Goal: Task Accomplishment & Management: Complete application form

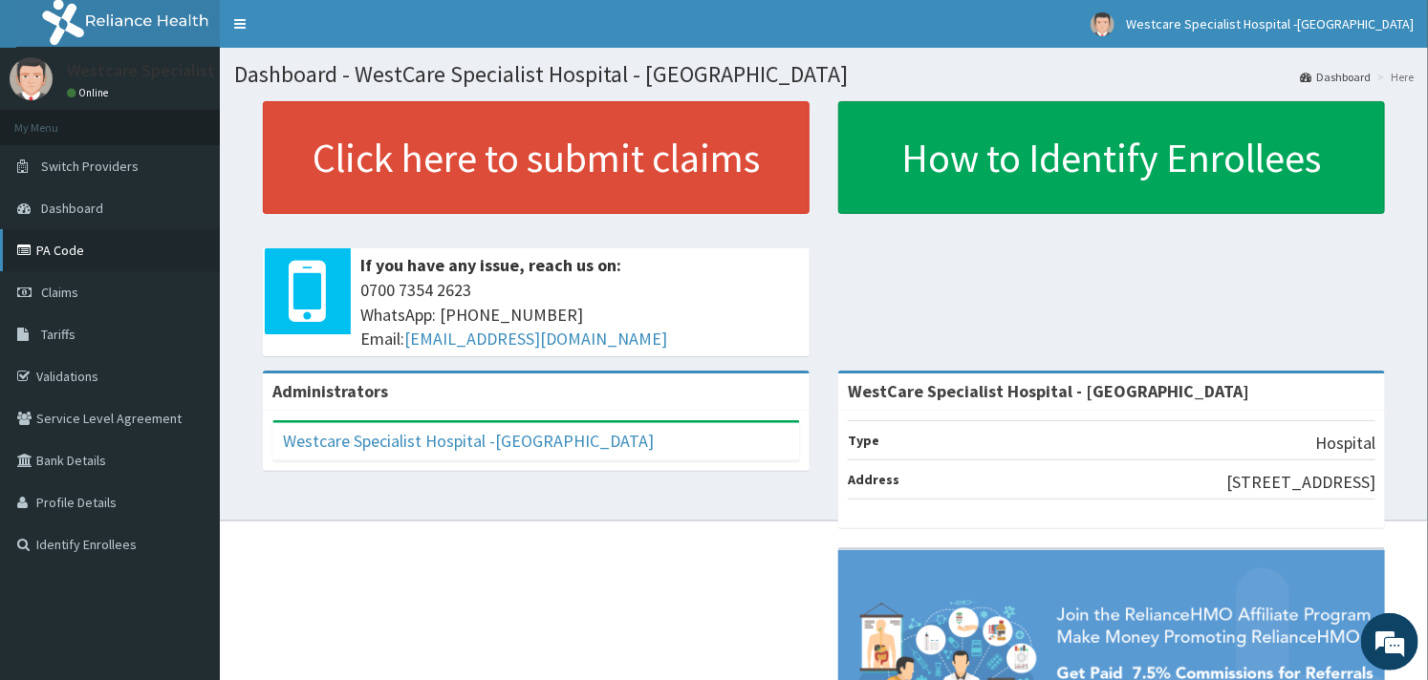
click at [59, 254] on link "PA Code" at bounding box center [110, 250] width 220 height 42
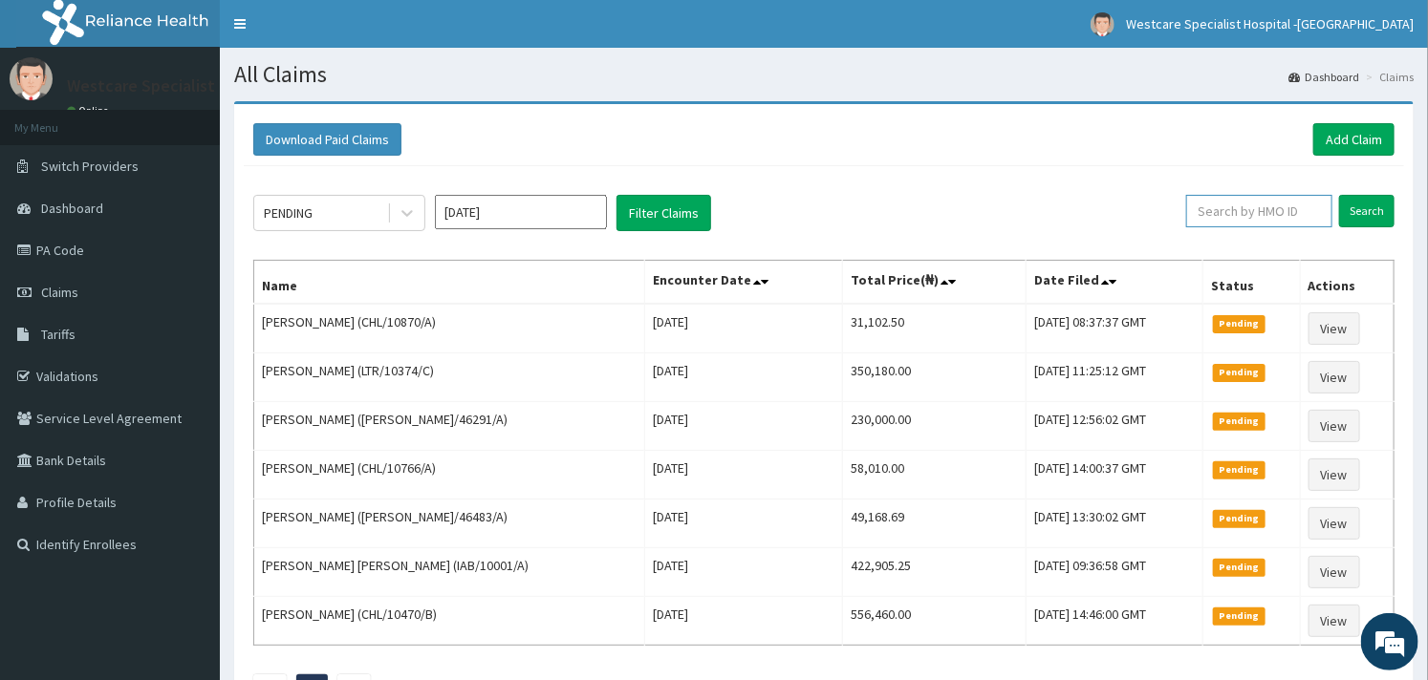
click at [1223, 205] on input "text" at bounding box center [1259, 211] width 146 height 32
paste input "GBZ/10108/B"
type input "GBZ/10108/B"
click at [1383, 217] on input "Search" at bounding box center [1366, 211] width 55 height 32
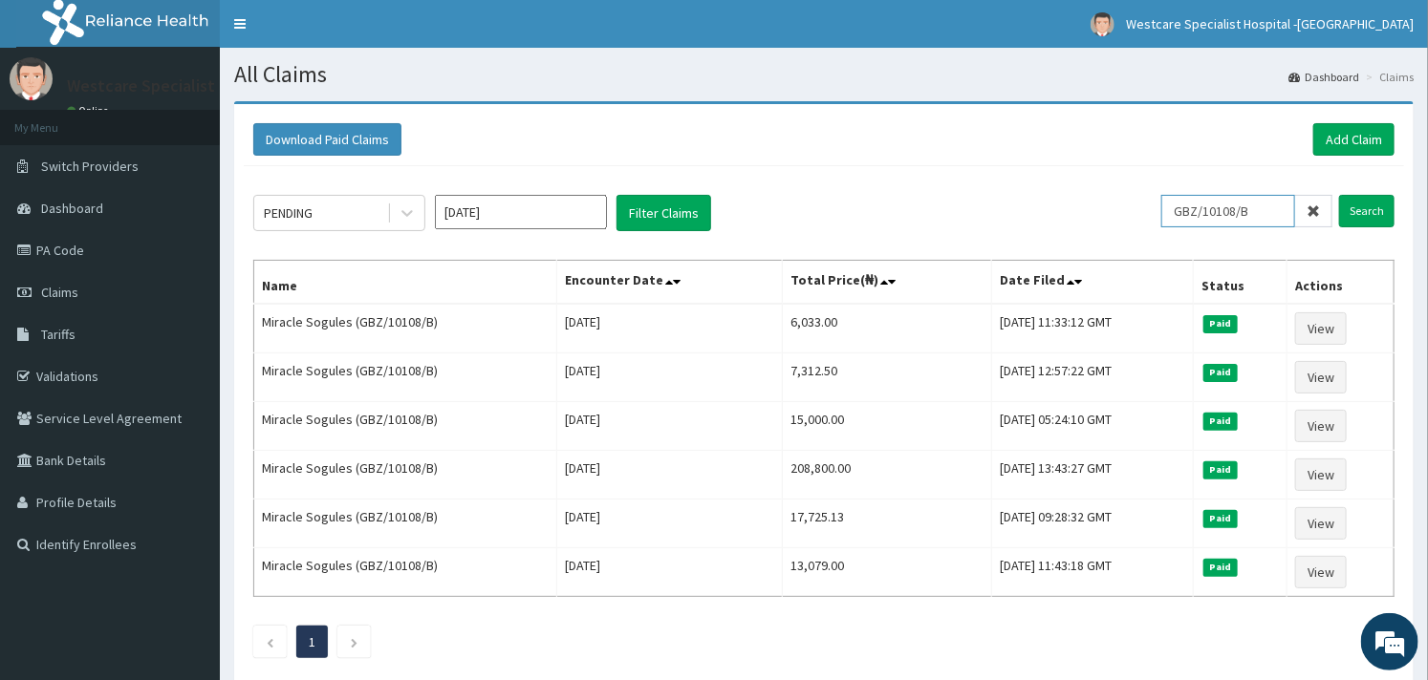
click at [1223, 211] on input "GBZ/10108/B" at bounding box center [1228, 211] width 134 height 32
click at [1335, 126] on link "Add Claim" at bounding box center [1353, 139] width 81 height 32
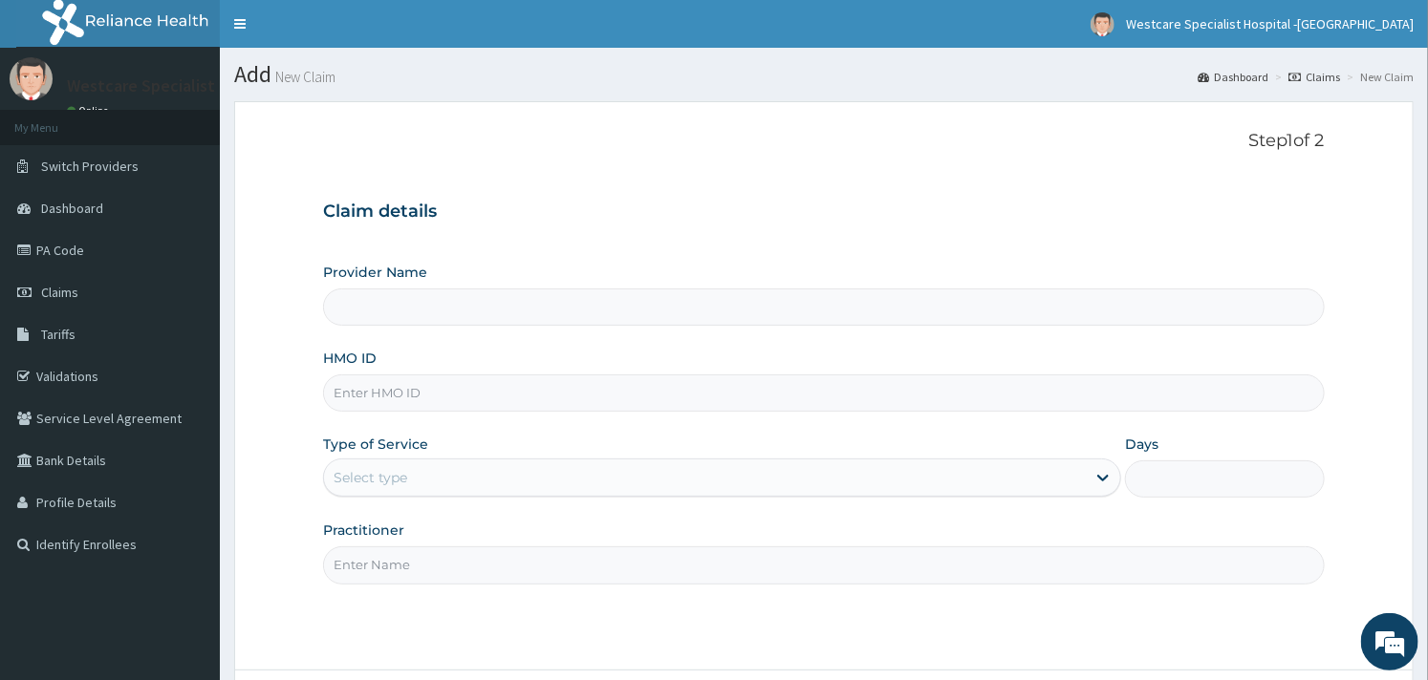
type input "WestCare Specialist Hospital - [GEOGRAPHIC_DATA]"
click at [367, 403] on input "HMO ID" at bounding box center [823, 393] width 1001 height 37
paste input "GBZ/10108/B"
type input "GBZ/10108/B"
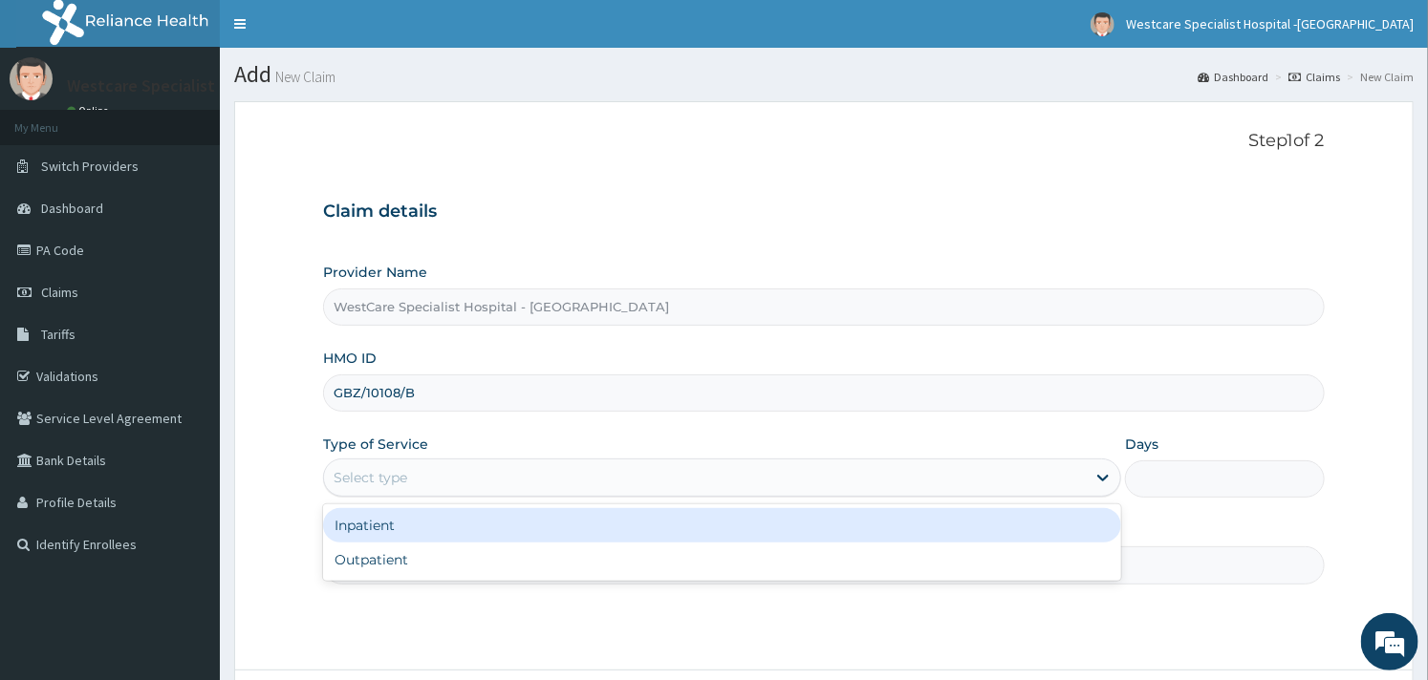
click at [428, 493] on div "Select type" at bounding box center [705, 478] width 762 height 31
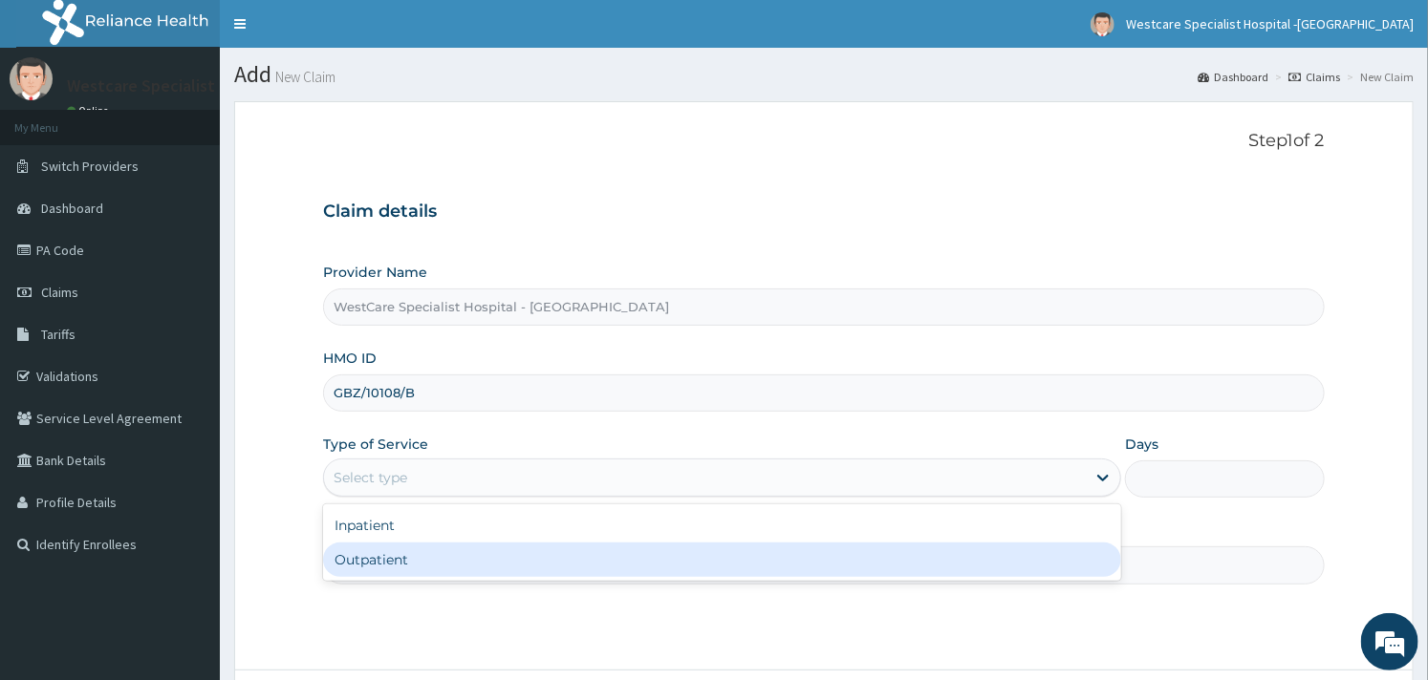
click at [405, 550] on div "Outpatient" at bounding box center [722, 560] width 798 height 34
type input "1"
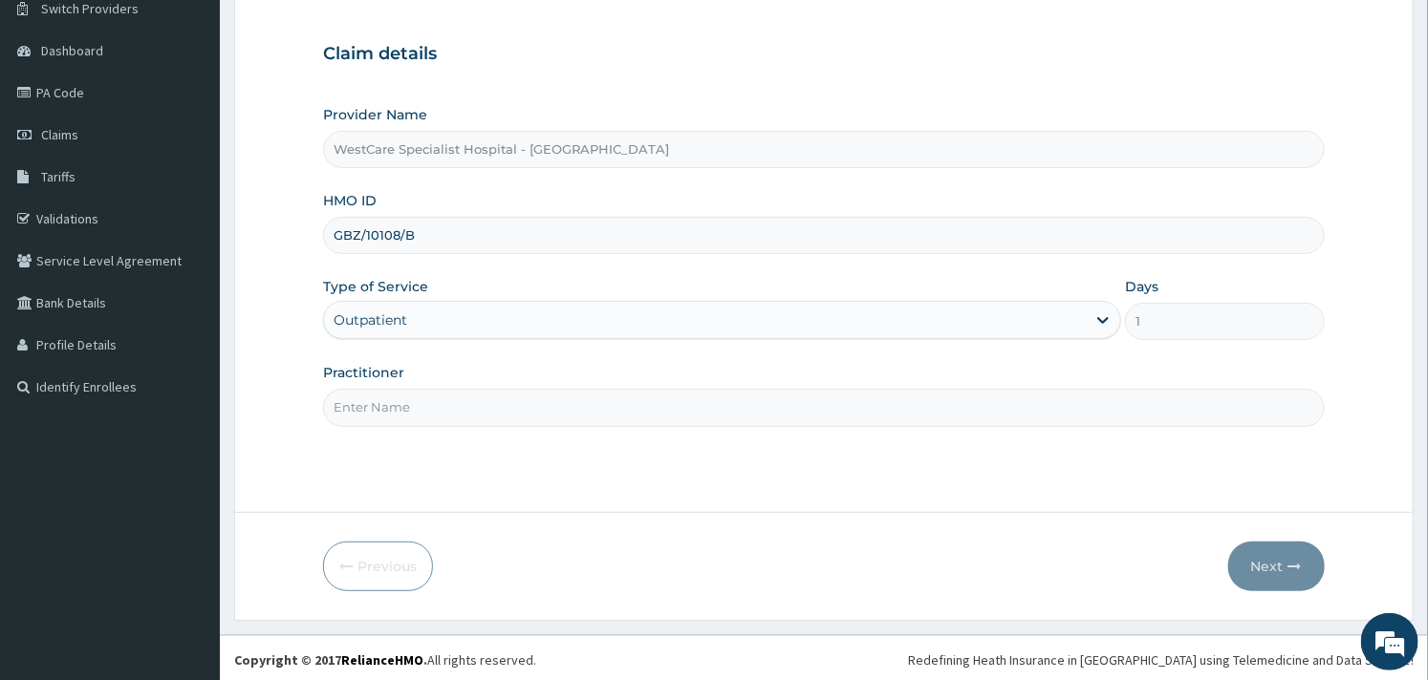
scroll to position [162, 0]
click at [813, 421] on input "Practitioner" at bounding box center [823, 403] width 1001 height 37
type input "OBIDEYI"
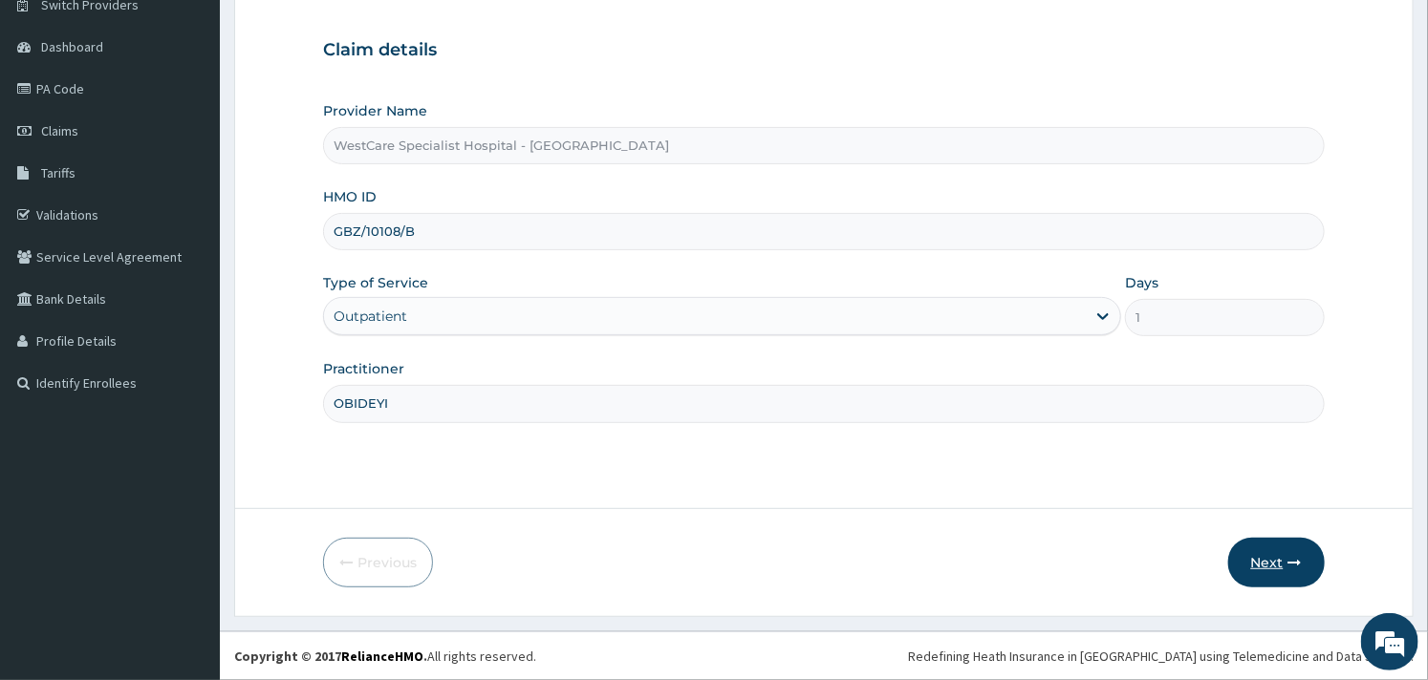
click at [1288, 568] on icon "button" at bounding box center [1294, 562] width 13 height 13
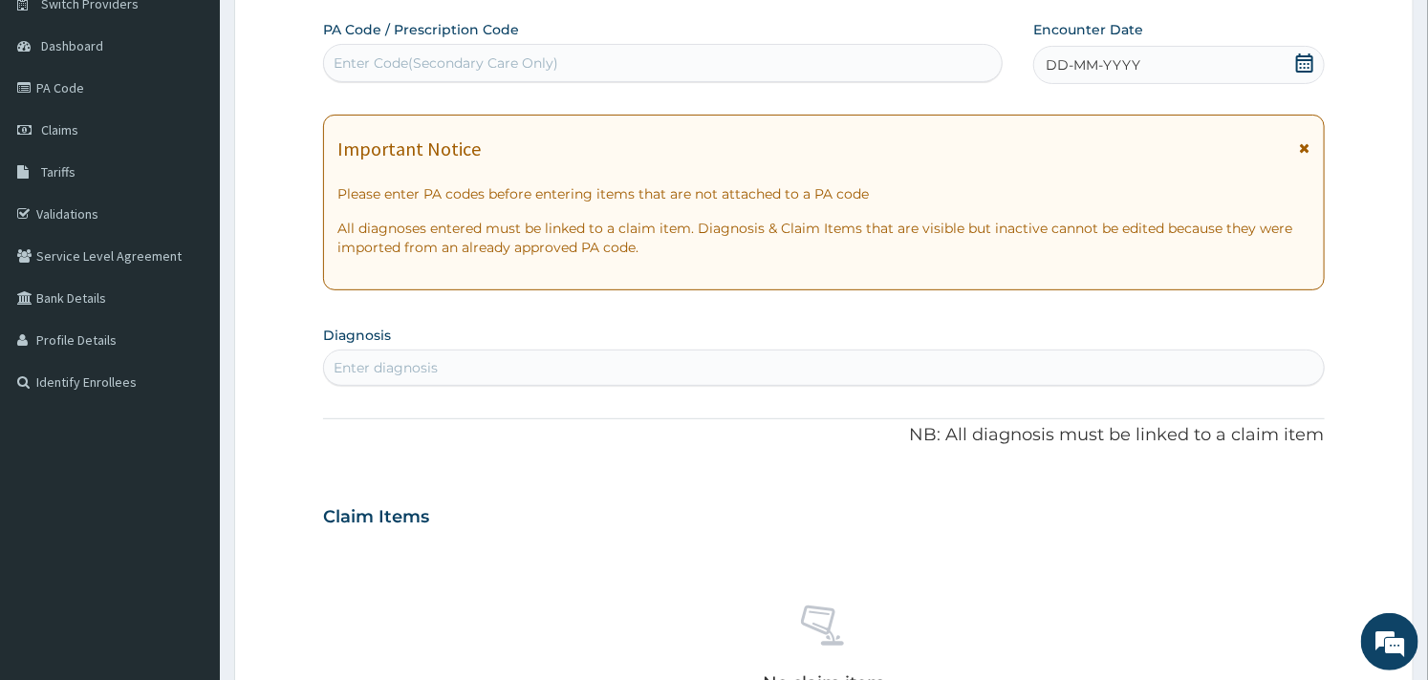
scroll to position [0, 0]
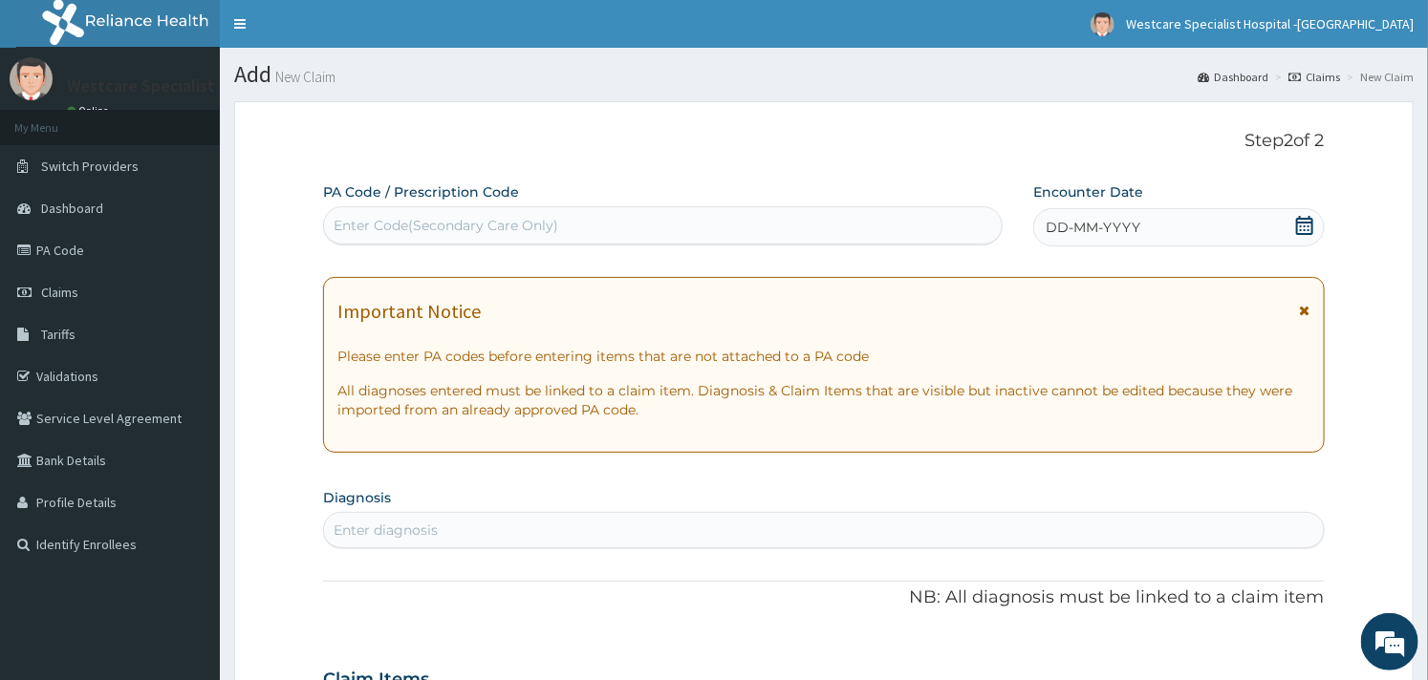
click at [1300, 239] on span at bounding box center [1304, 228] width 19 height 24
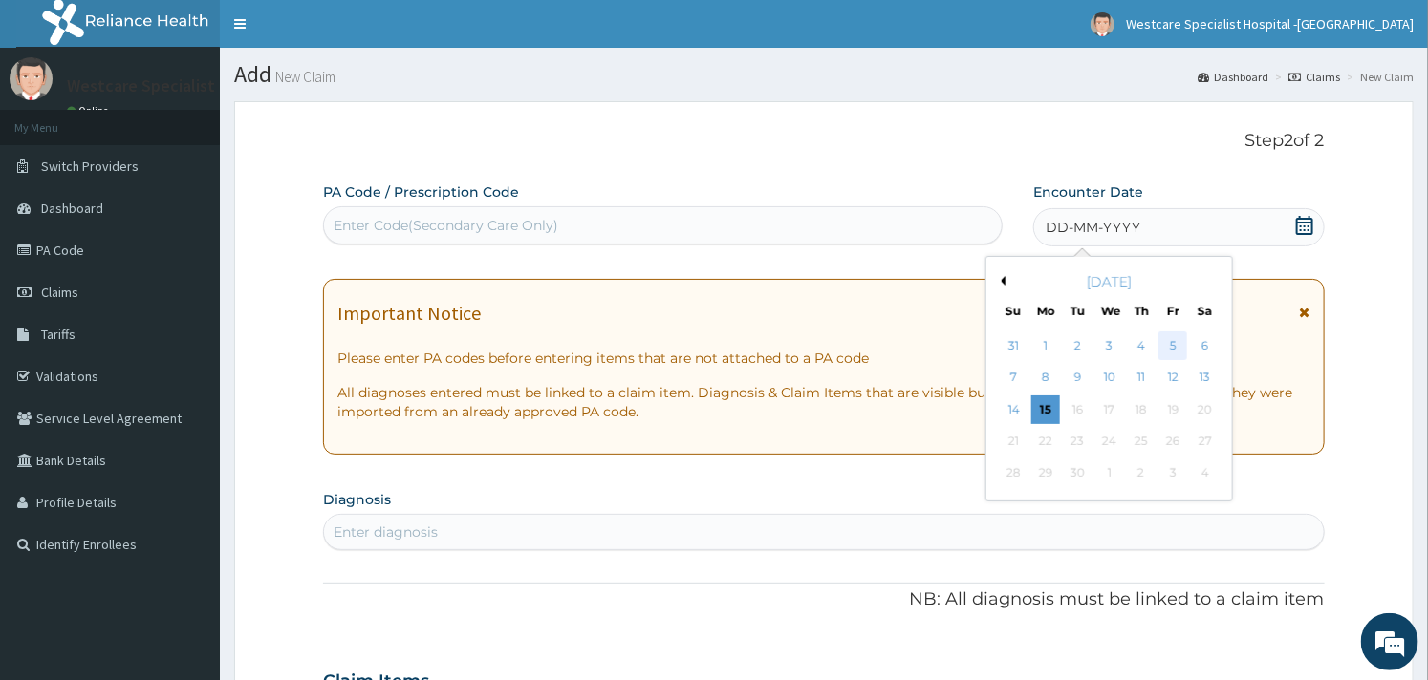
click at [1167, 357] on div "5" at bounding box center [1172, 346] width 29 height 29
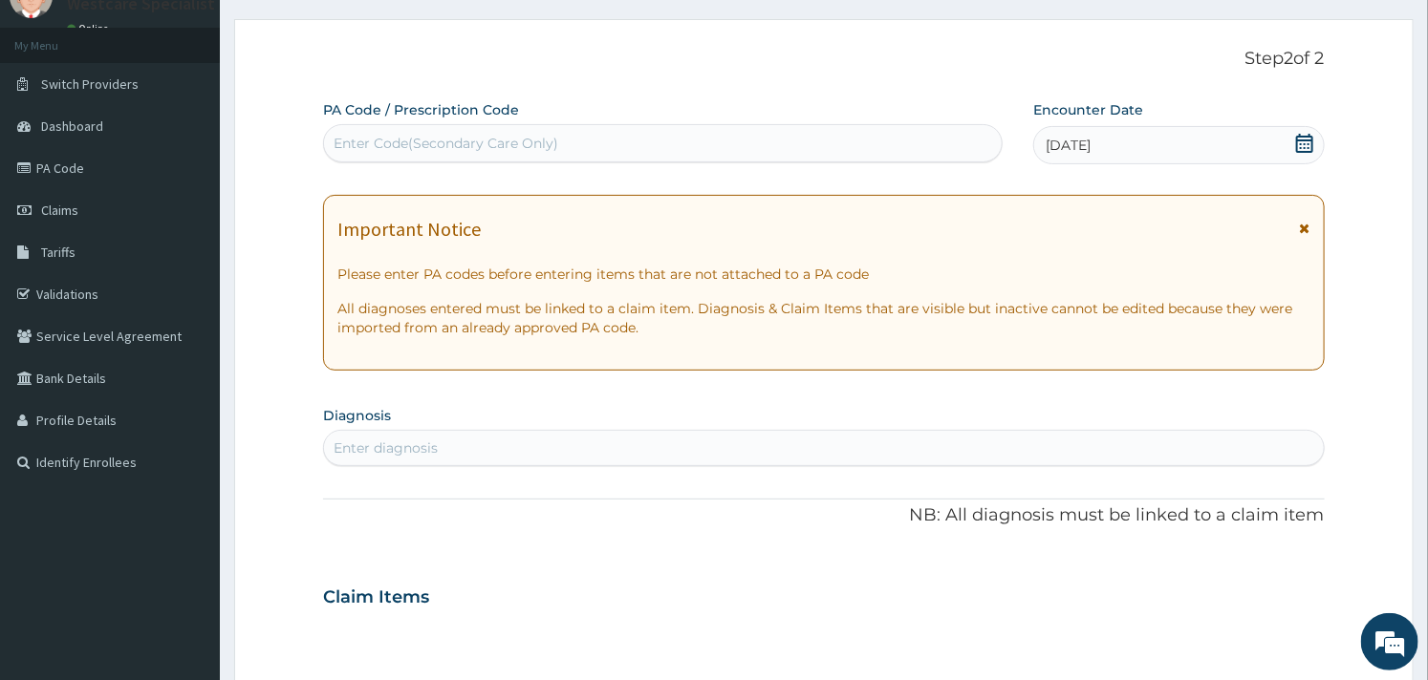
scroll to position [212, 0]
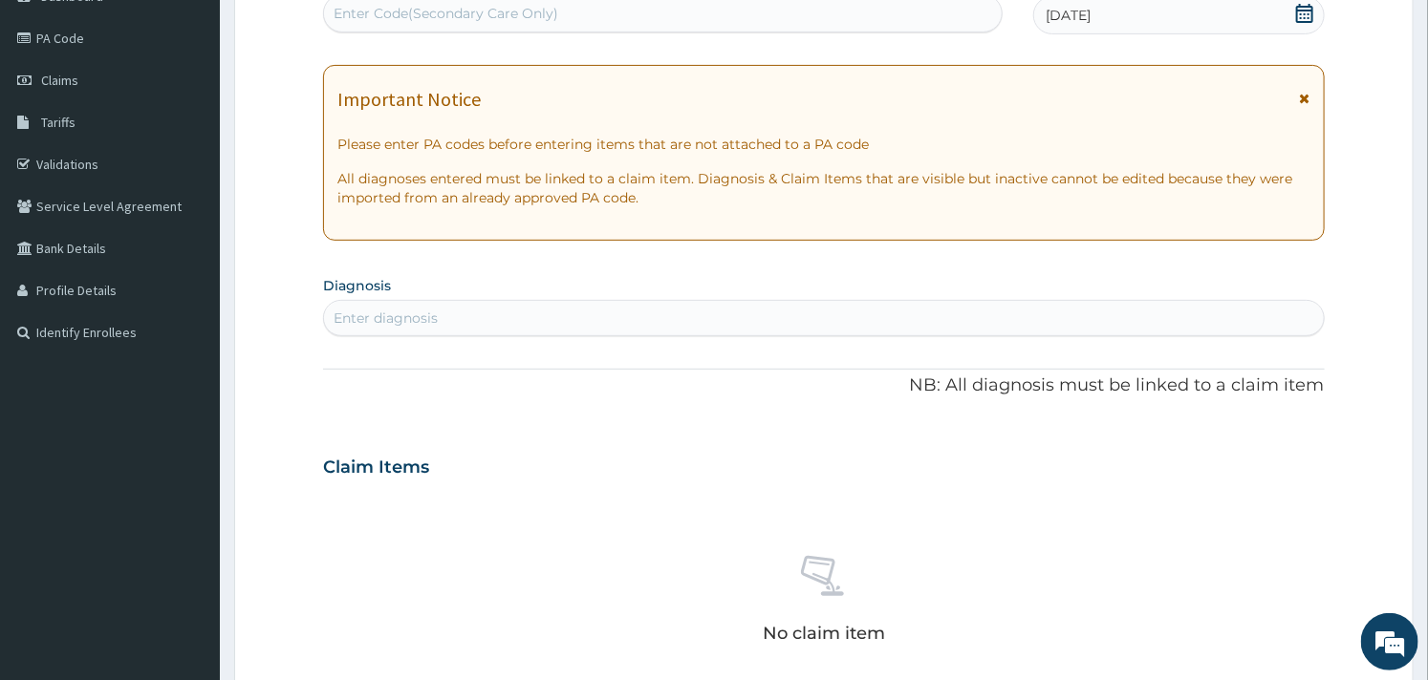
click at [552, 319] on div "Enter diagnosis" at bounding box center [823, 318] width 999 height 31
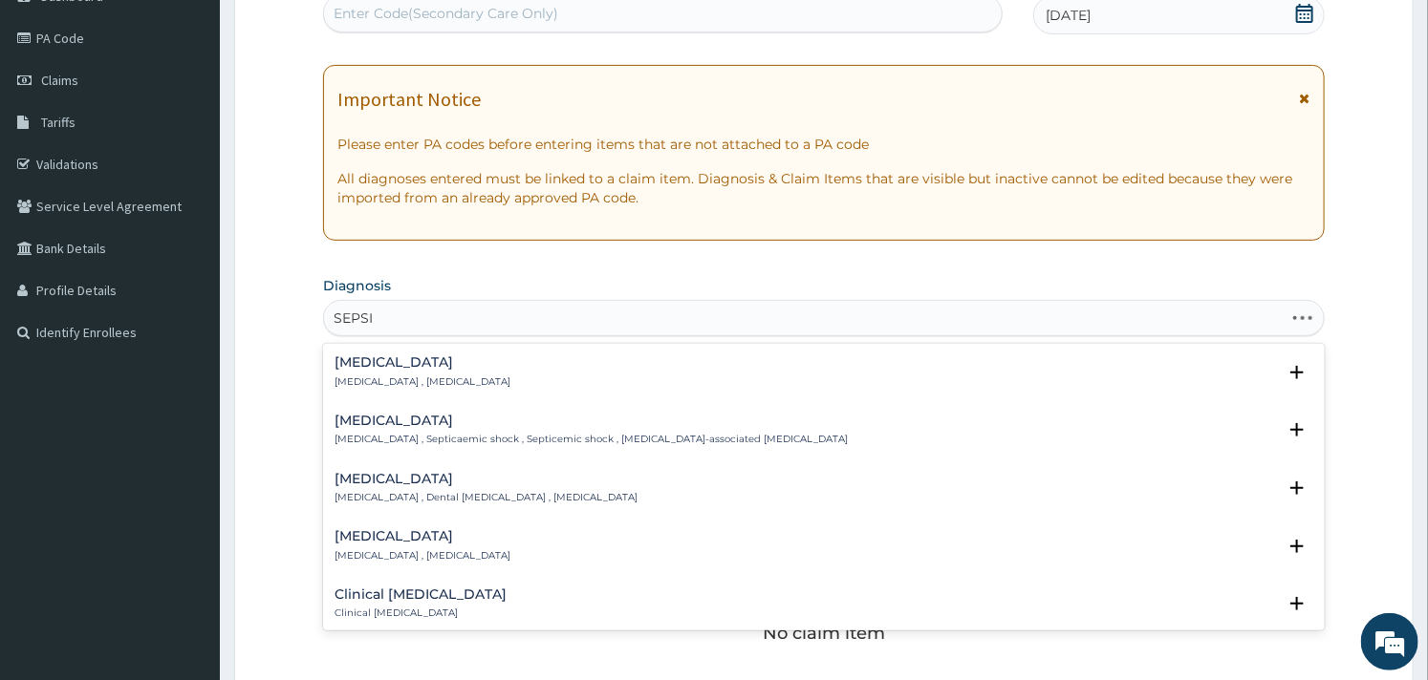
type input "SEPSIS"
click at [443, 385] on p "Systemic infection , Sepsis" at bounding box center [422, 382] width 176 height 13
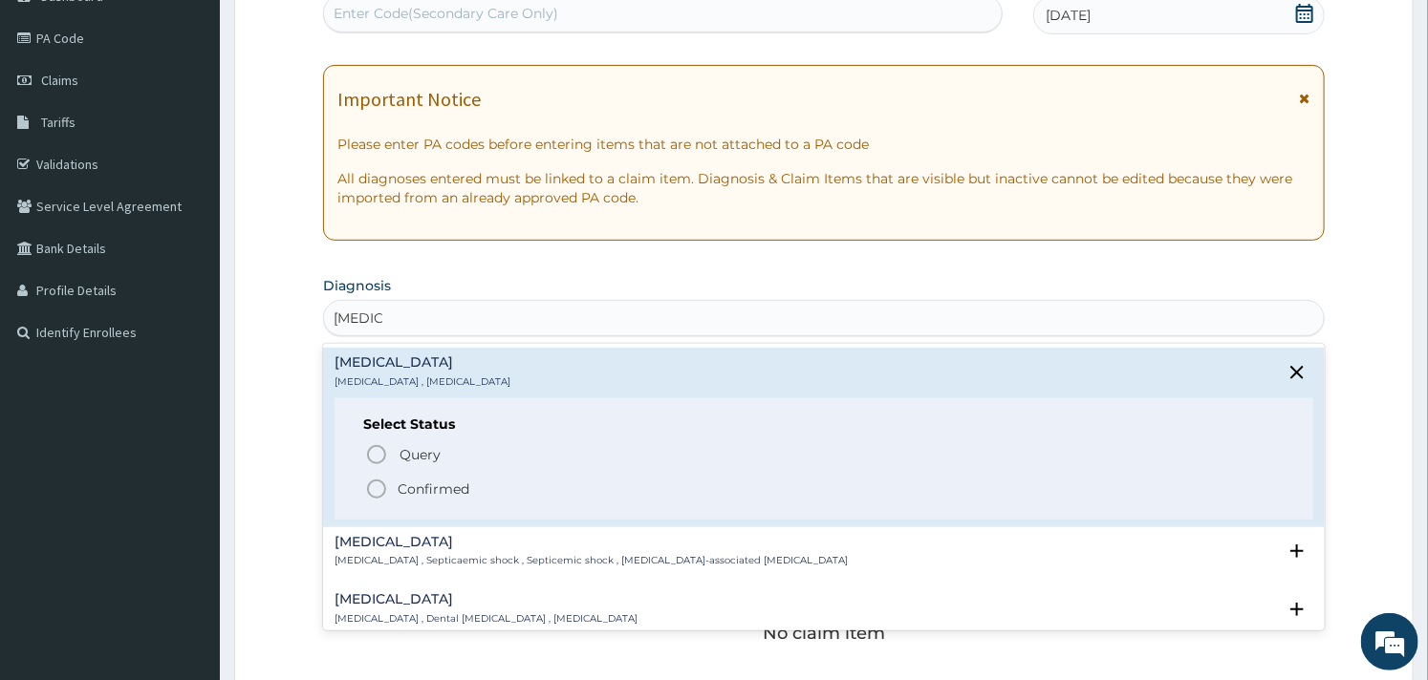
click at [383, 491] on icon "status option filled" at bounding box center [376, 489] width 23 height 23
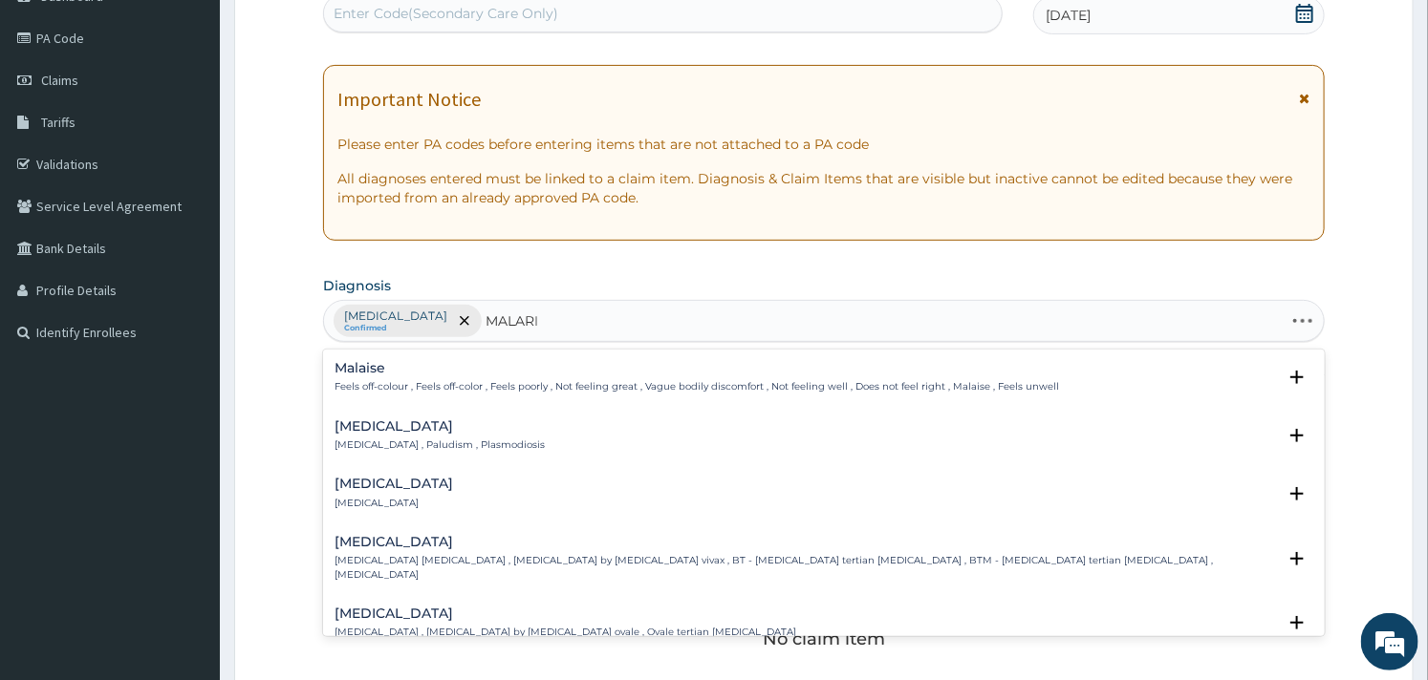
type input "MALARIA"
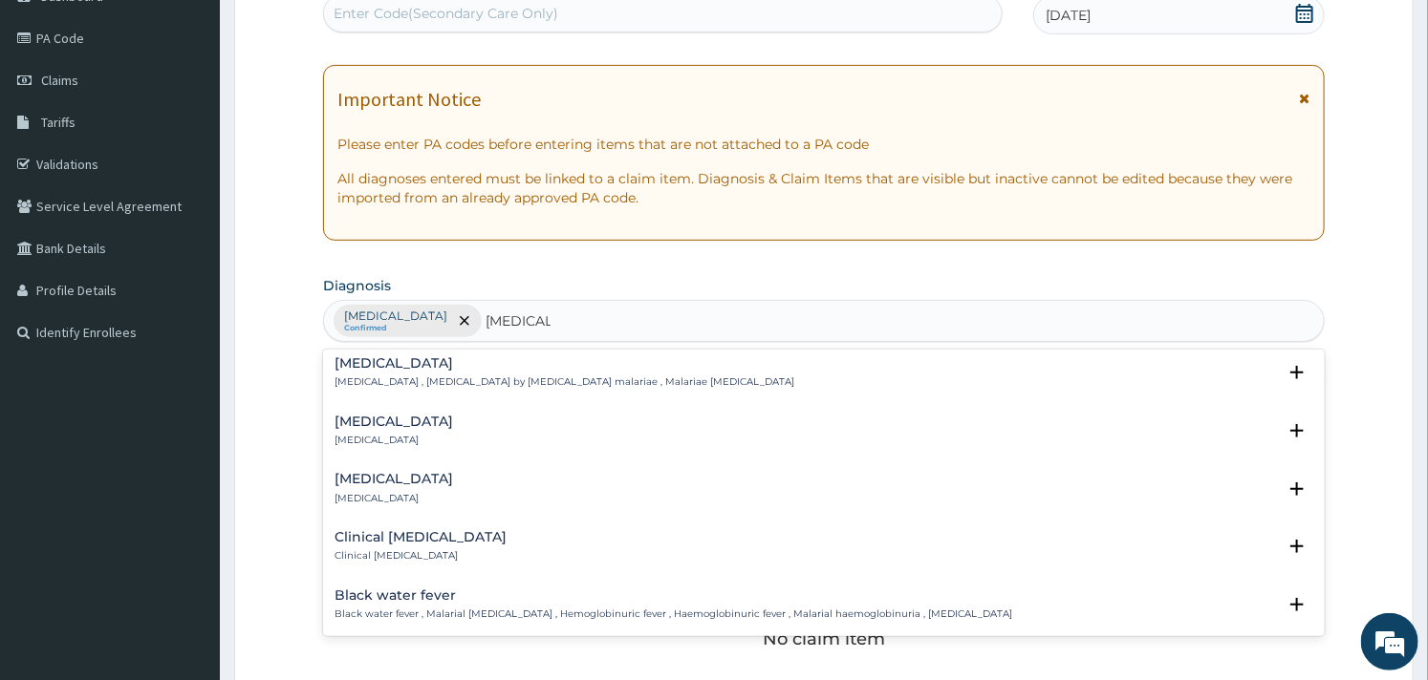
scroll to position [849, 0]
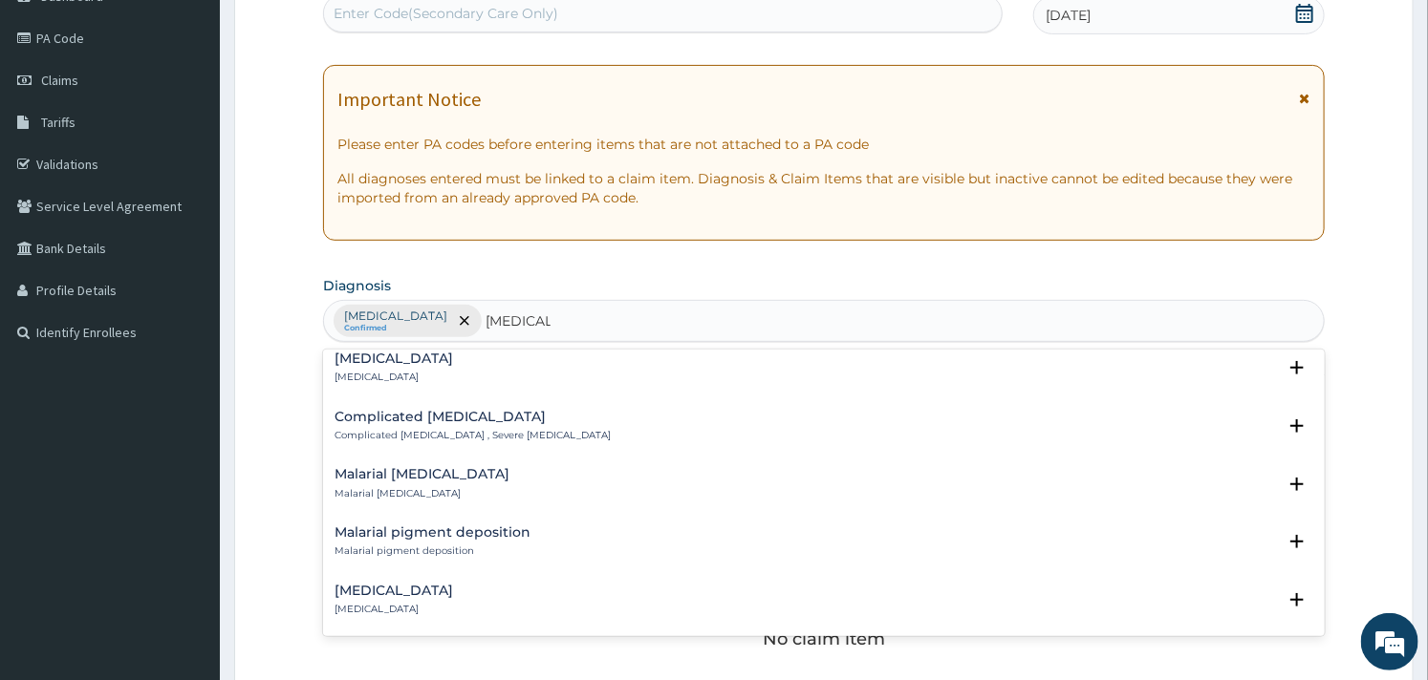
click at [382, 411] on div "Complicated malaria Complicated malaria , Severe malaria" at bounding box center [472, 426] width 276 height 33
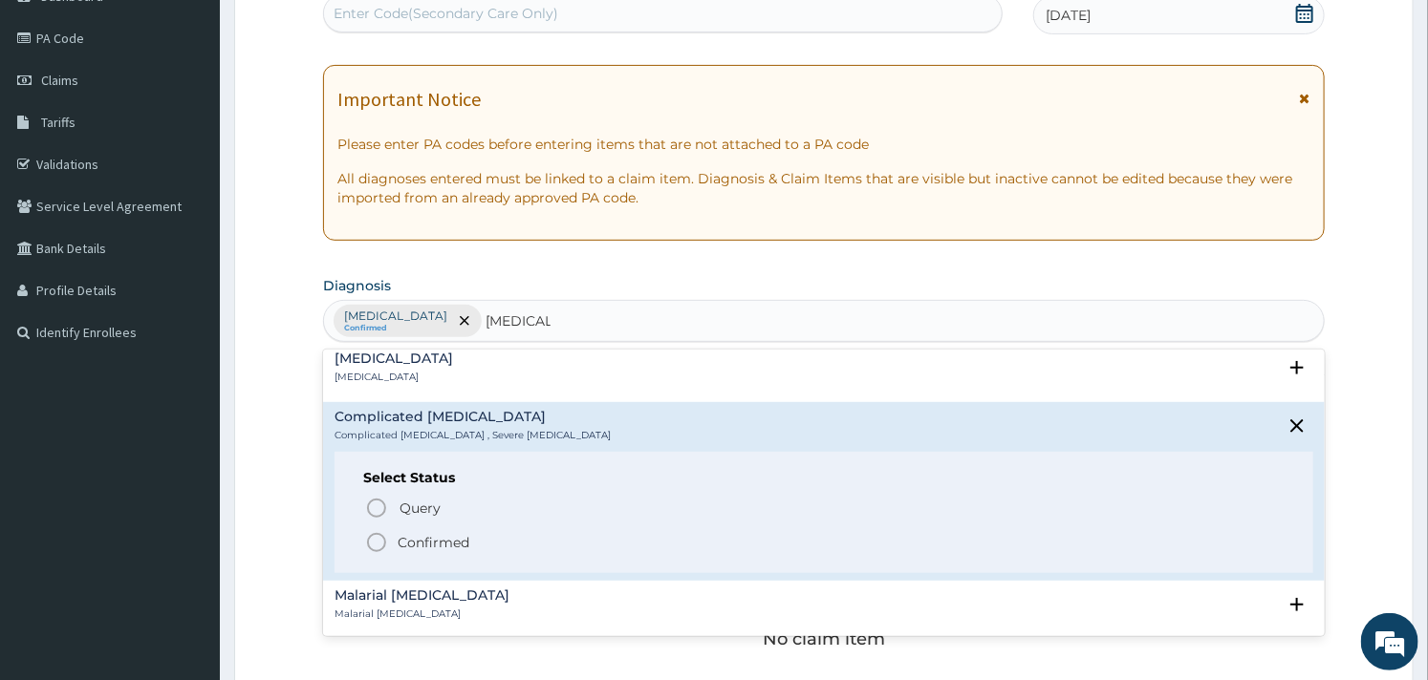
click at [370, 531] on icon "status option filled" at bounding box center [376, 542] width 23 height 23
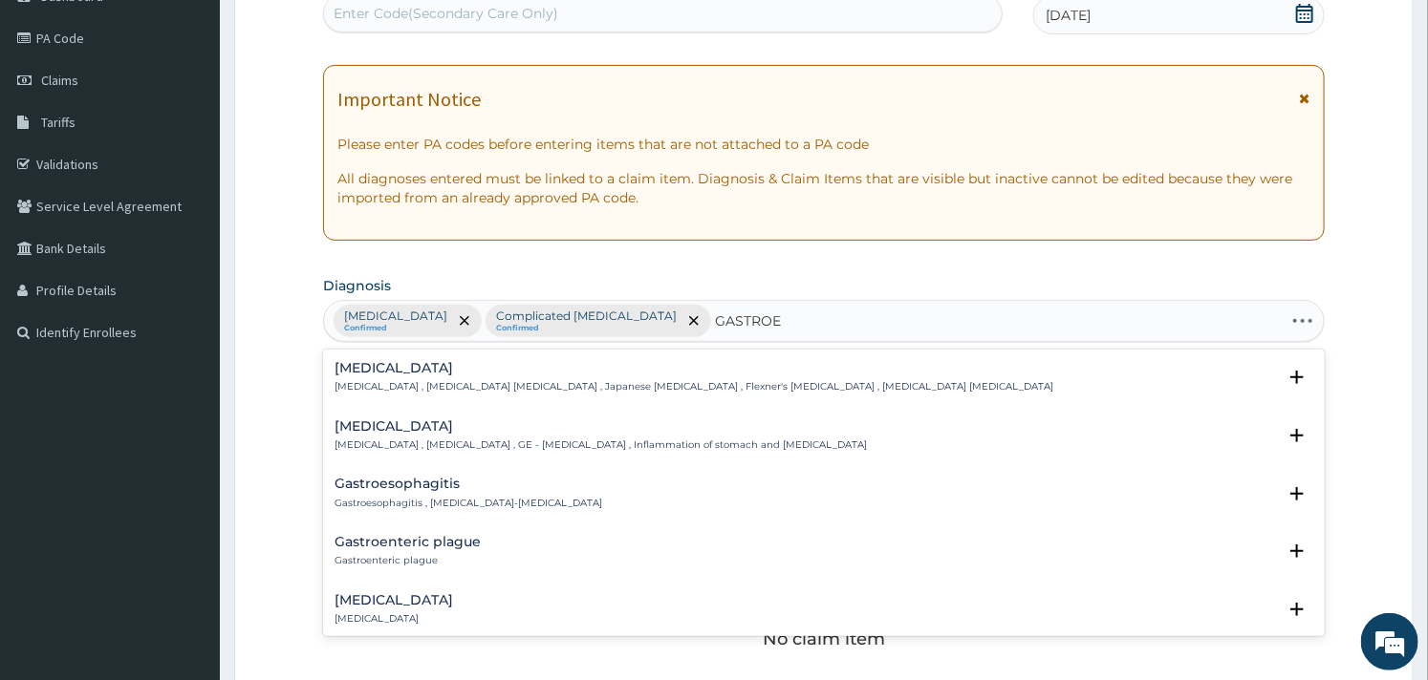
type input "GASTROEN"
click at [384, 442] on p "Gastroenteritis , Gastroenteropathy , GE - Gastroenteritis , Inflammation of st…" at bounding box center [600, 445] width 532 height 13
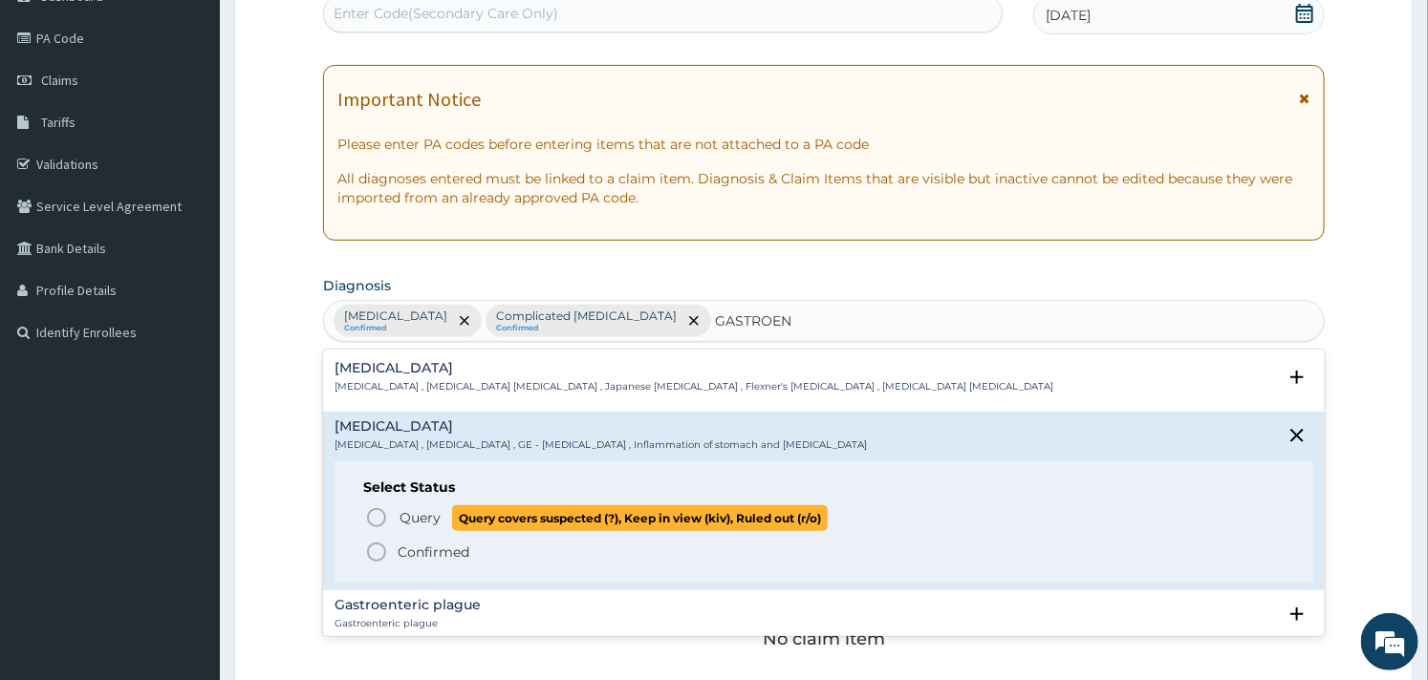
click at [370, 514] on icon "status option query" at bounding box center [376, 518] width 23 height 23
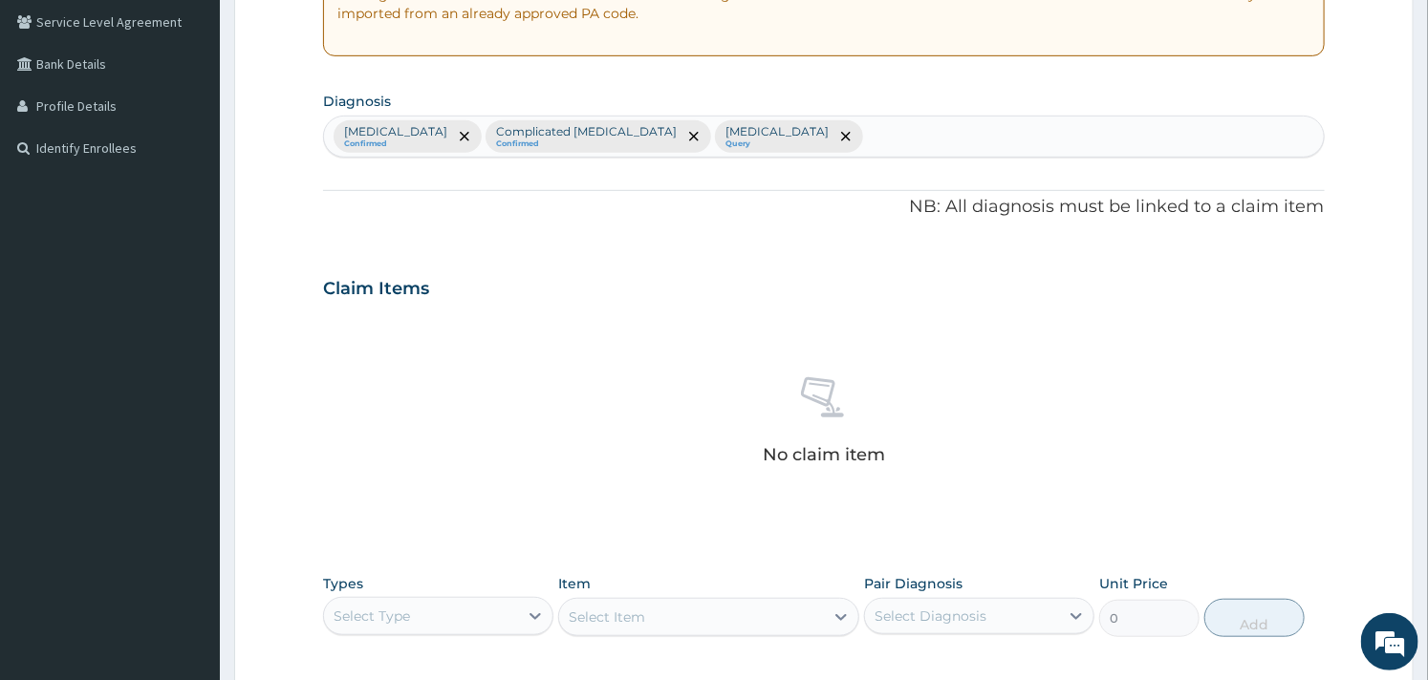
scroll to position [636, 0]
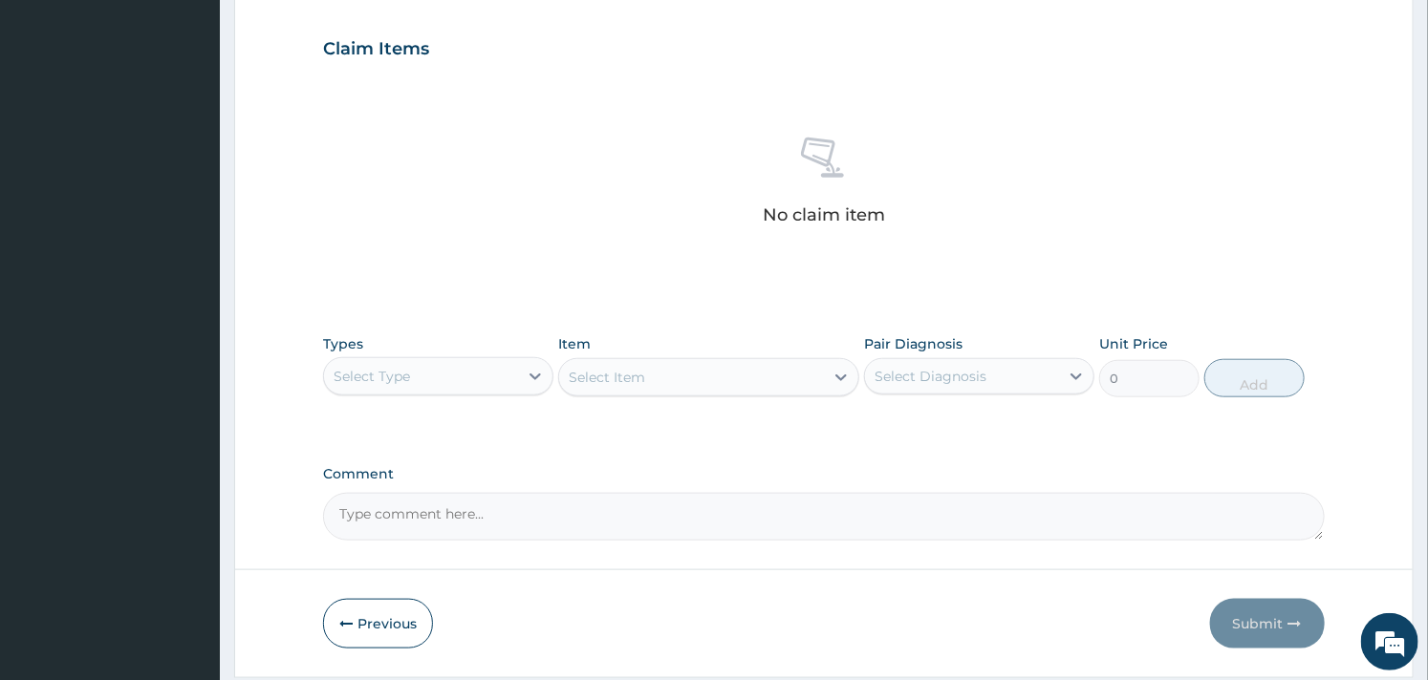
click at [487, 374] on div "Select Type" at bounding box center [421, 376] width 194 height 31
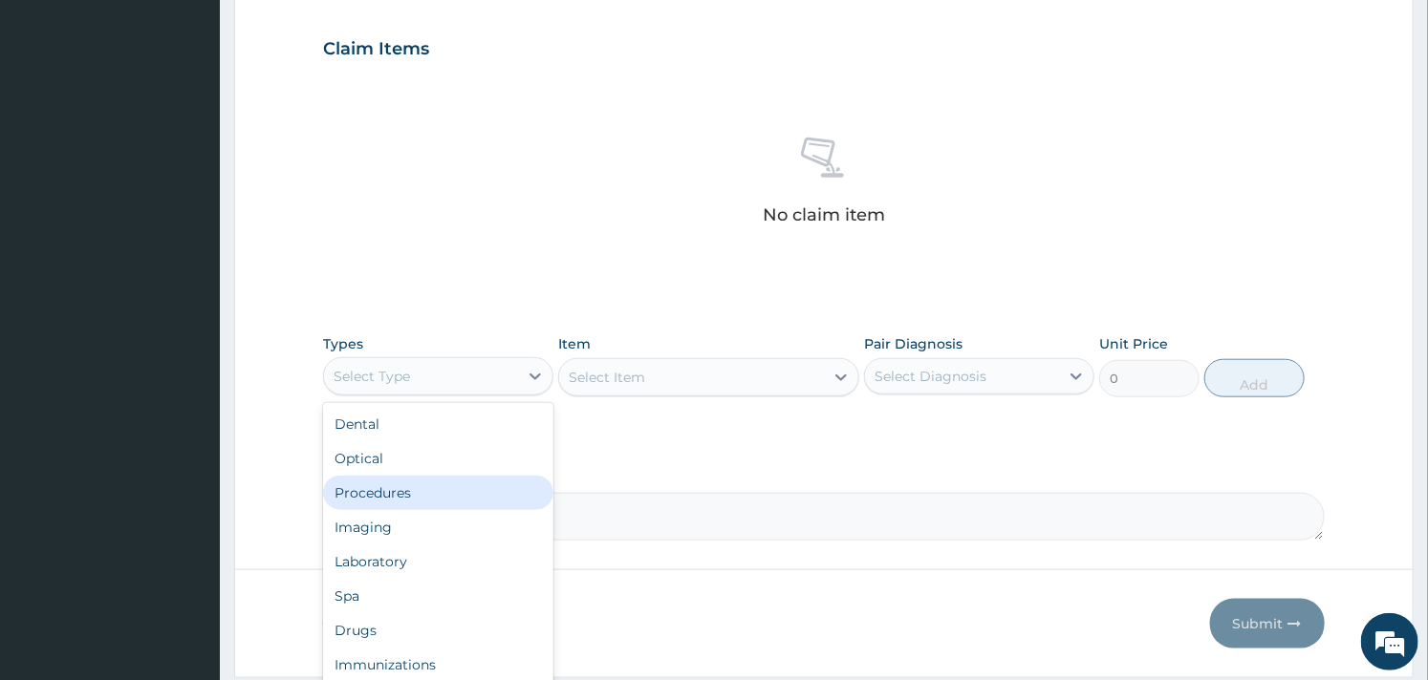
click at [418, 484] on div "Procedures" at bounding box center [438, 493] width 230 height 34
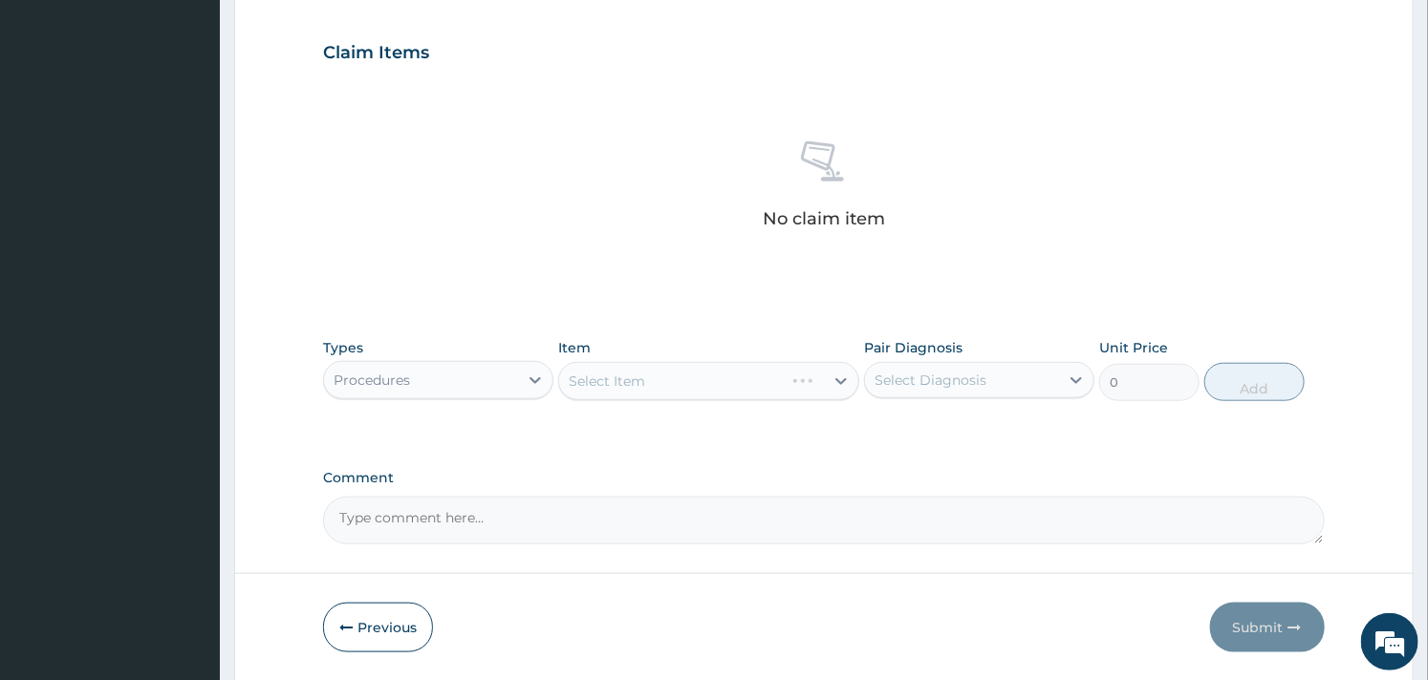
scroll to position [698, 0]
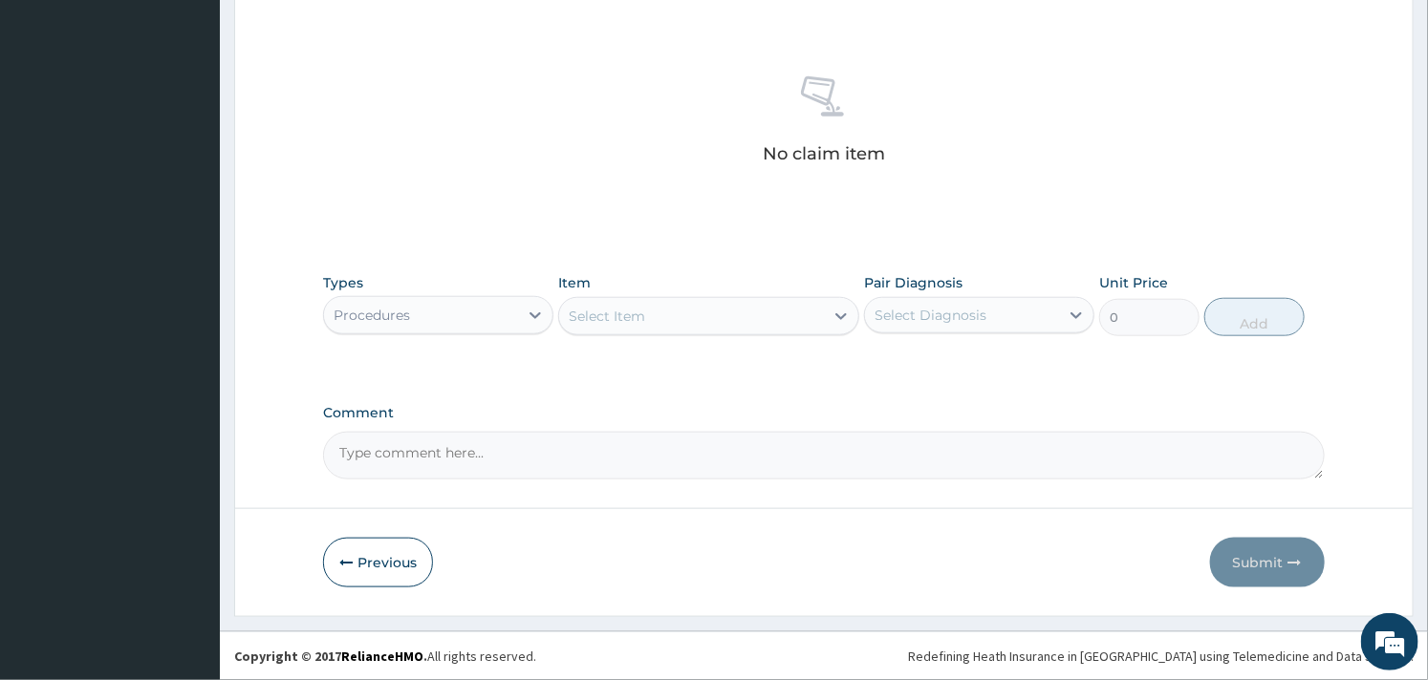
click at [752, 316] on div "Select Item" at bounding box center [691, 316] width 264 height 31
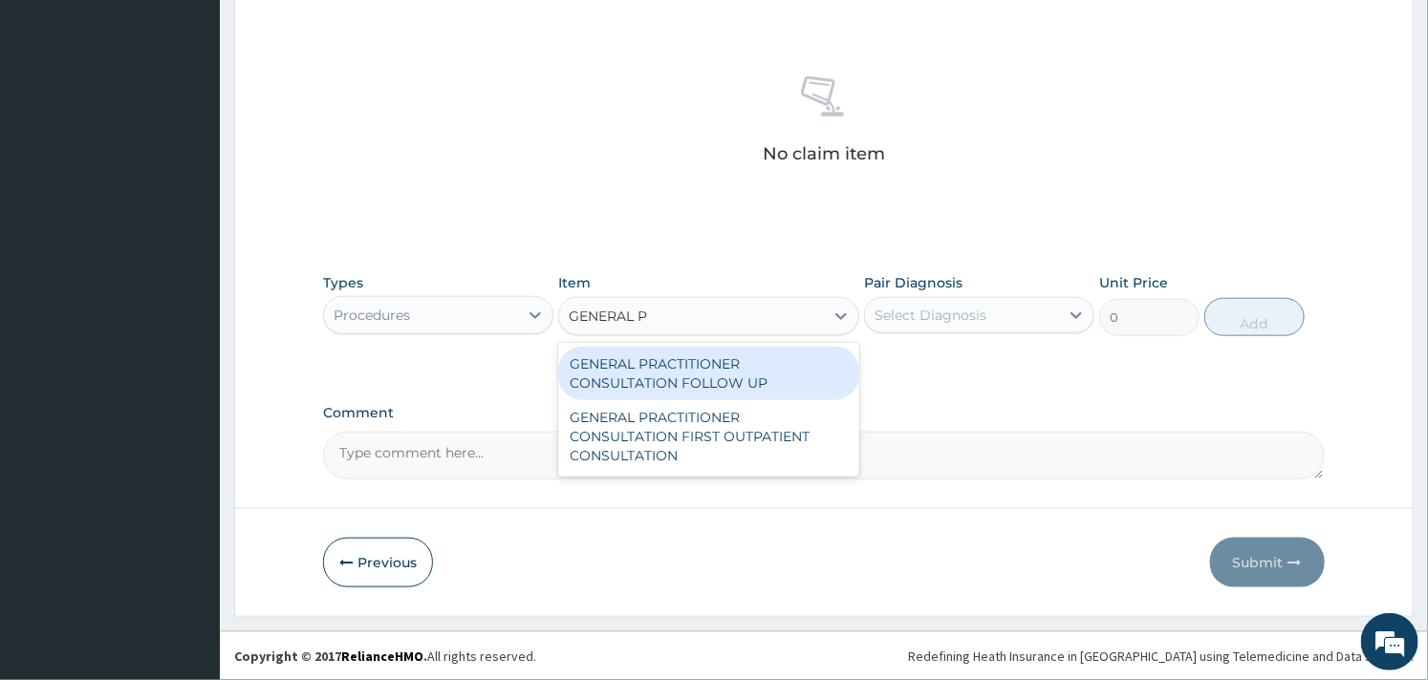
type input "GENERAL PR"
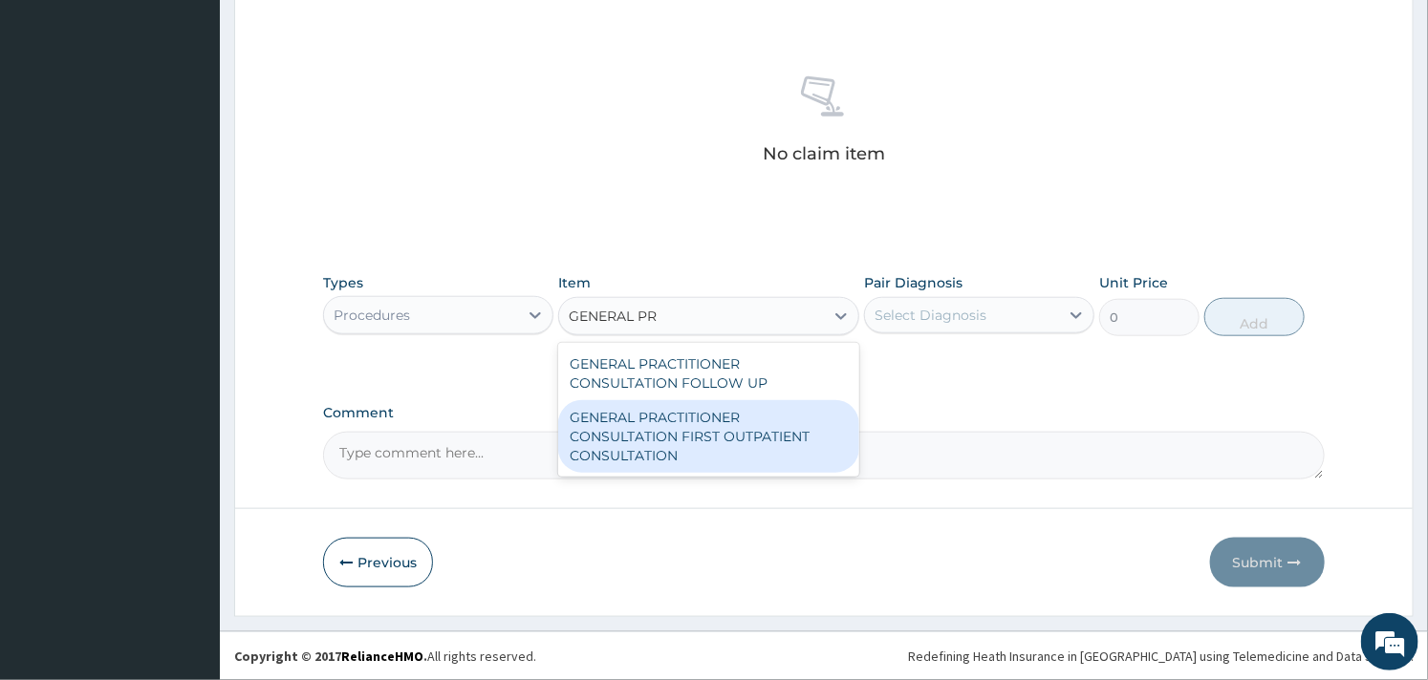
click at [711, 416] on div "GENERAL PRACTITIONER CONSULTATION FIRST OUTPATIENT CONSULTATION" at bounding box center [708, 436] width 300 height 73
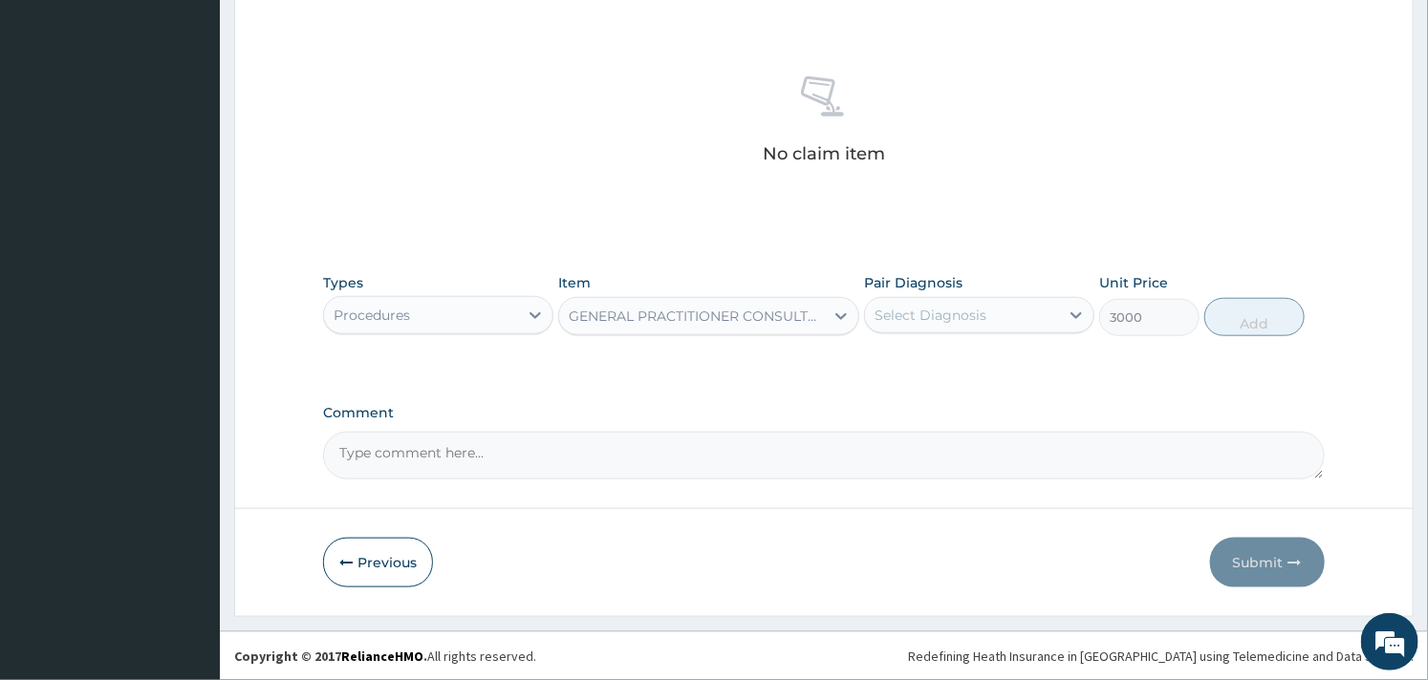
type input "3000"
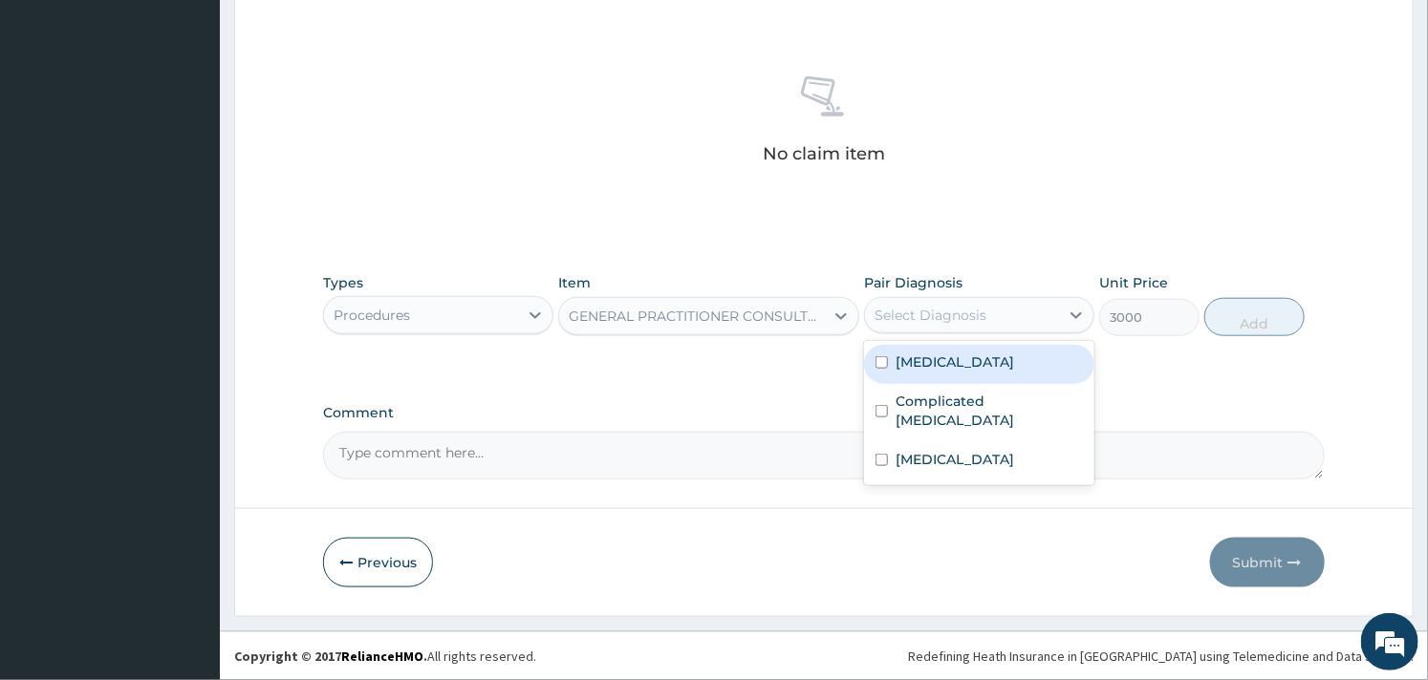
click at [944, 325] on div "Select Diagnosis" at bounding box center [930, 315] width 112 height 19
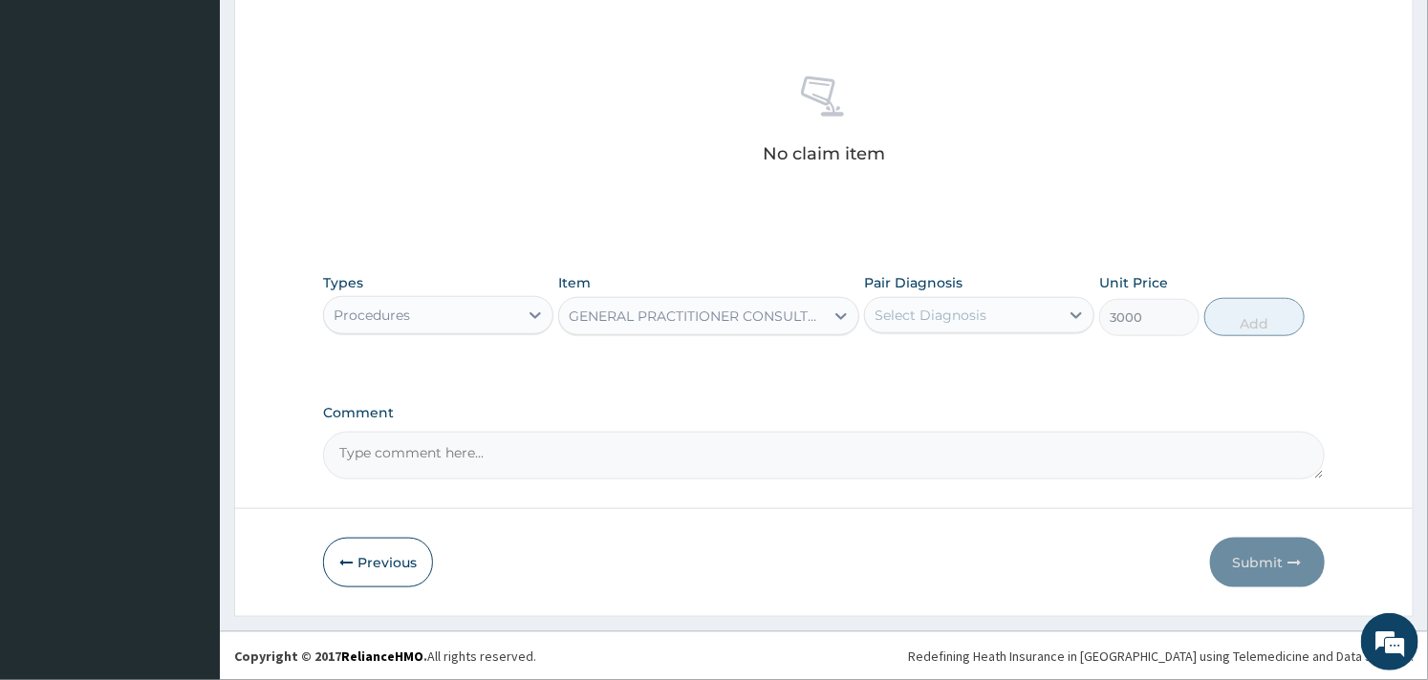
click at [934, 337] on div "Types Procedures Item GENERAL PRACTITIONER CONSULTATION FIRST OUTPATIENT CONSUL…" at bounding box center [823, 305] width 1001 height 82
click at [942, 297] on div "Select Diagnosis" at bounding box center [979, 315] width 230 height 36
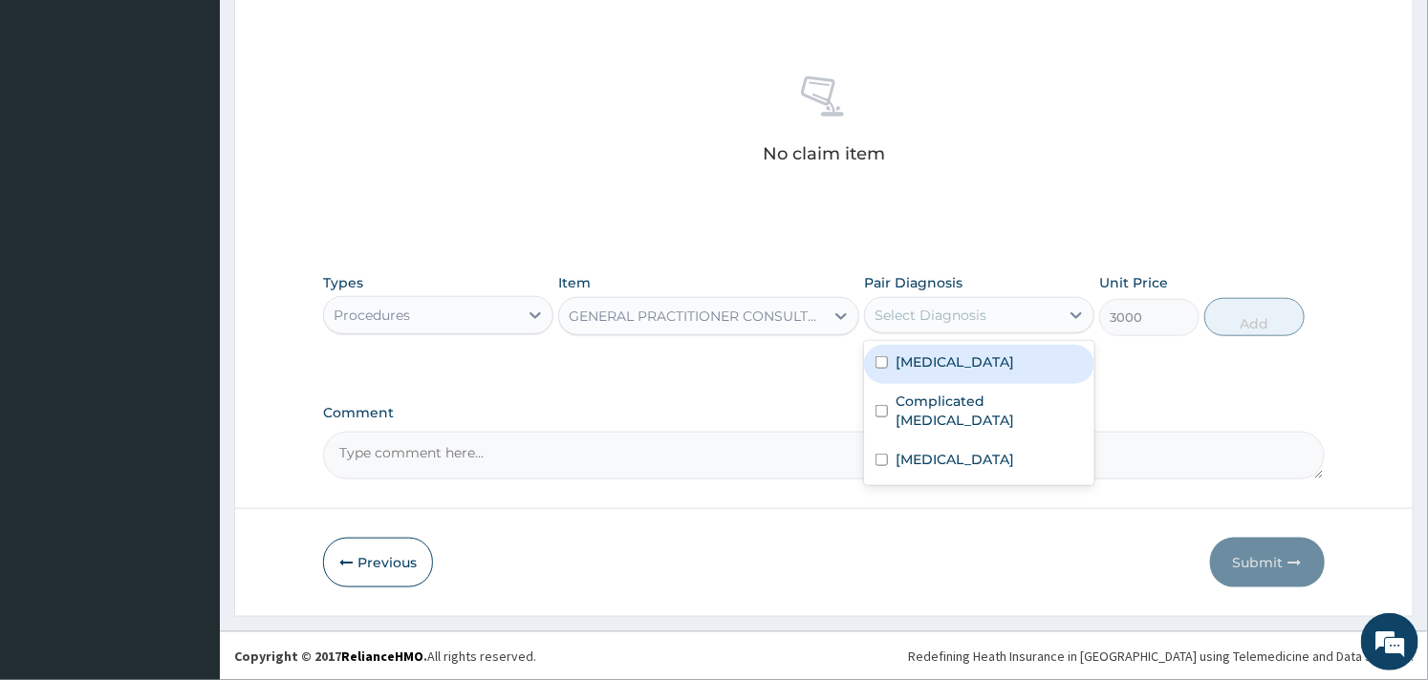
click at [901, 369] on label "Sepsis" at bounding box center [954, 362] width 119 height 19
checkbox input "true"
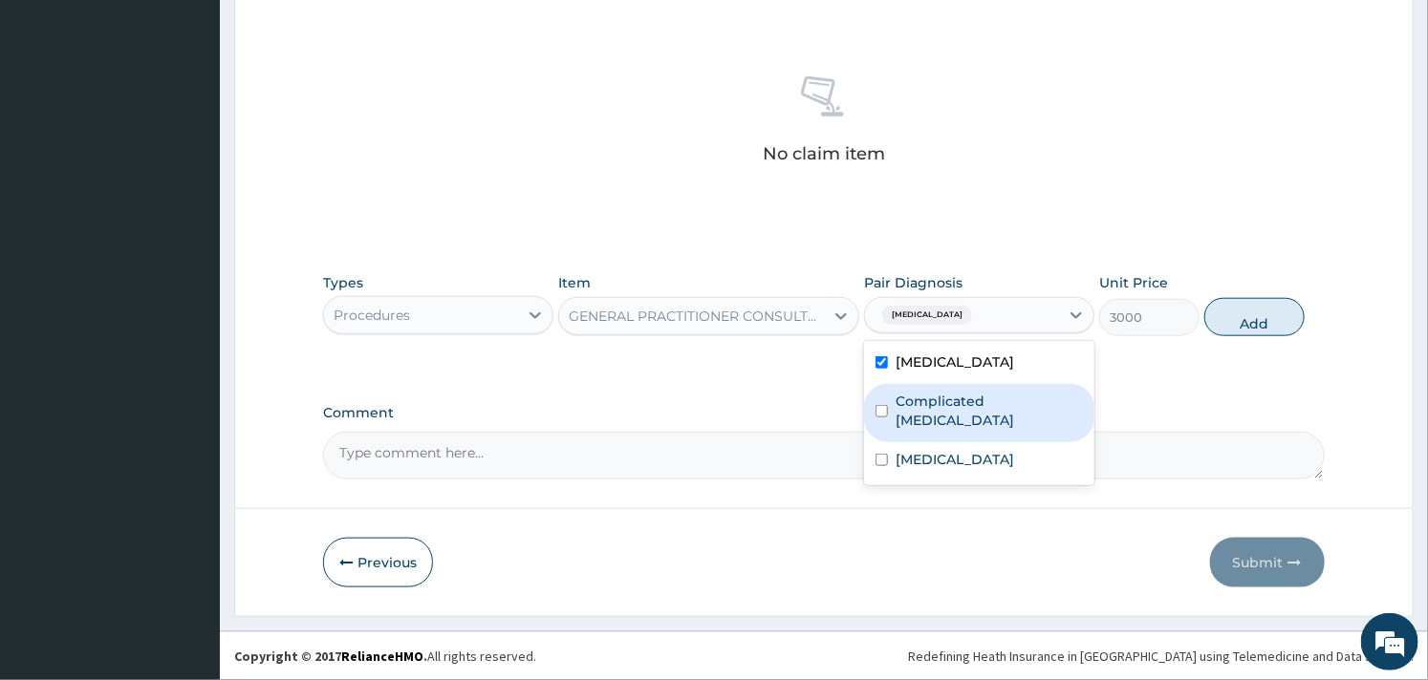
click at [894, 390] on div "Complicated malaria" at bounding box center [979, 413] width 230 height 58
checkbox input "true"
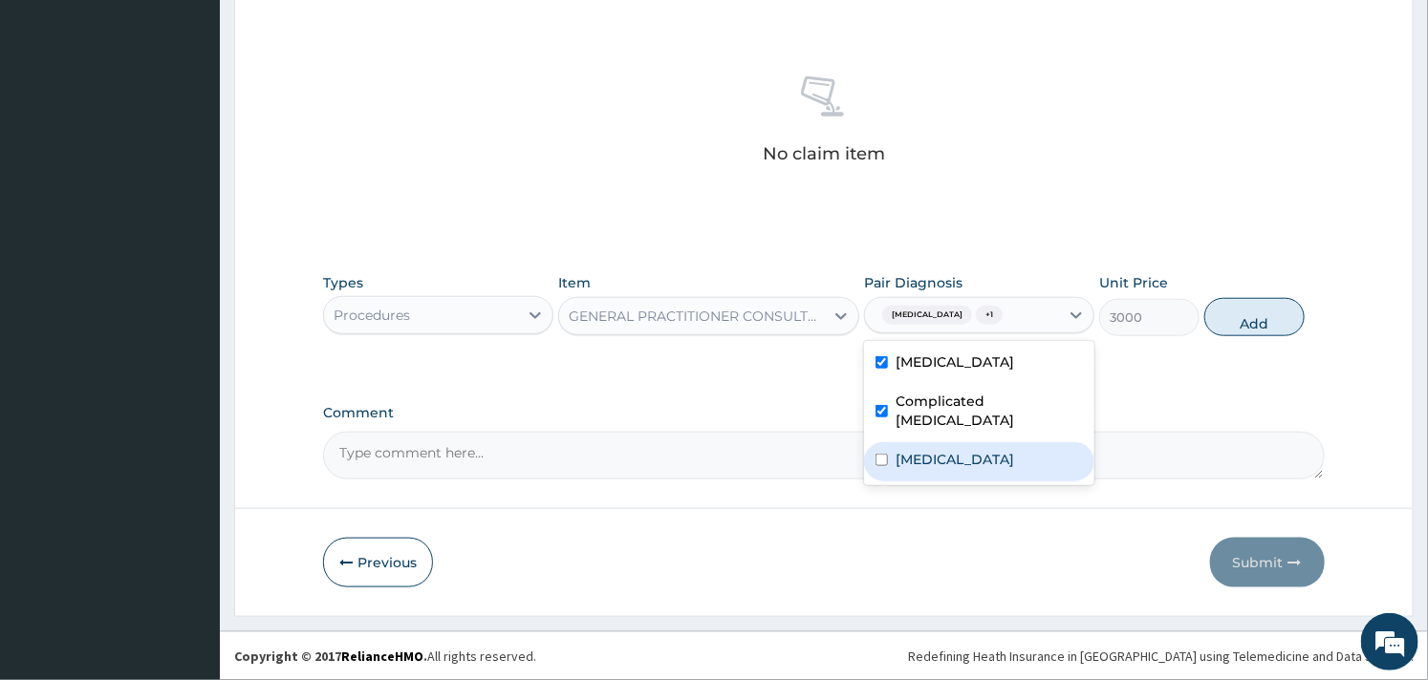
click at [889, 442] on div "Gastroenteritis" at bounding box center [979, 461] width 230 height 39
checkbox input "true"
click at [1255, 307] on button "Add" at bounding box center [1254, 317] width 100 height 38
type input "0"
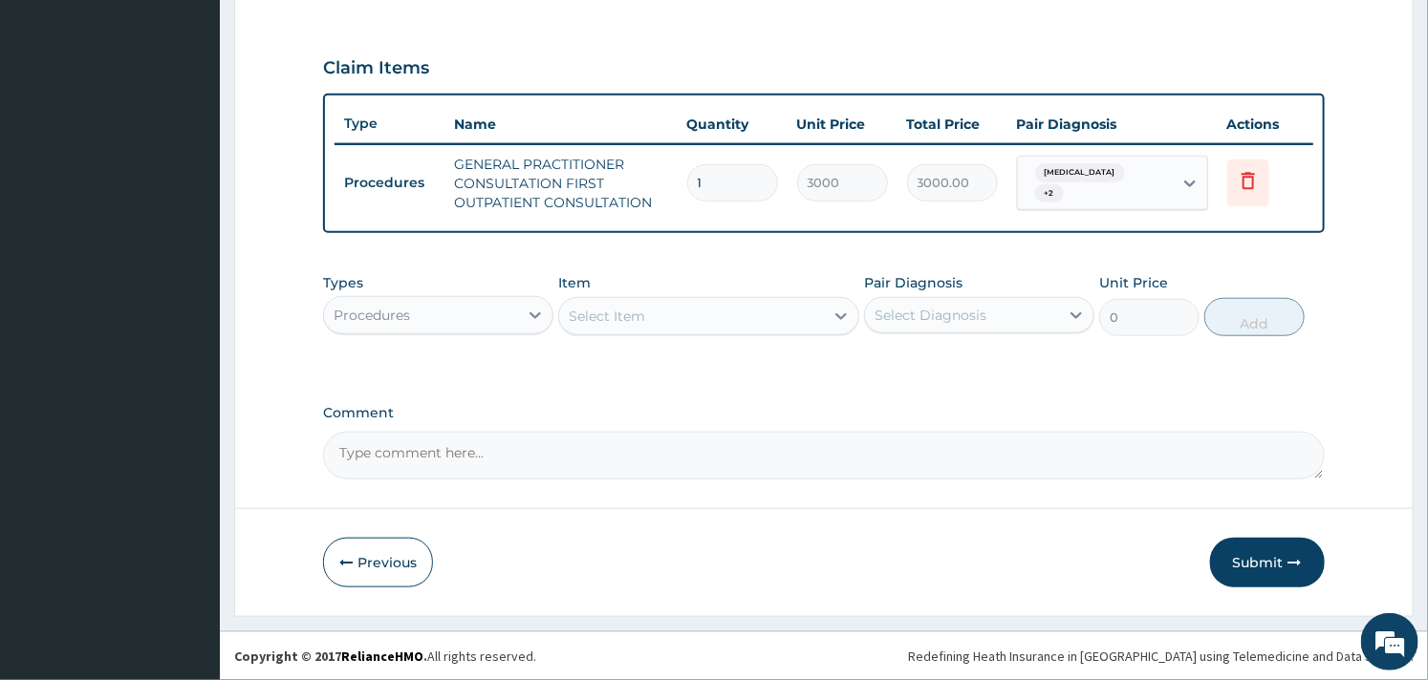
scroll to position [615, 0]
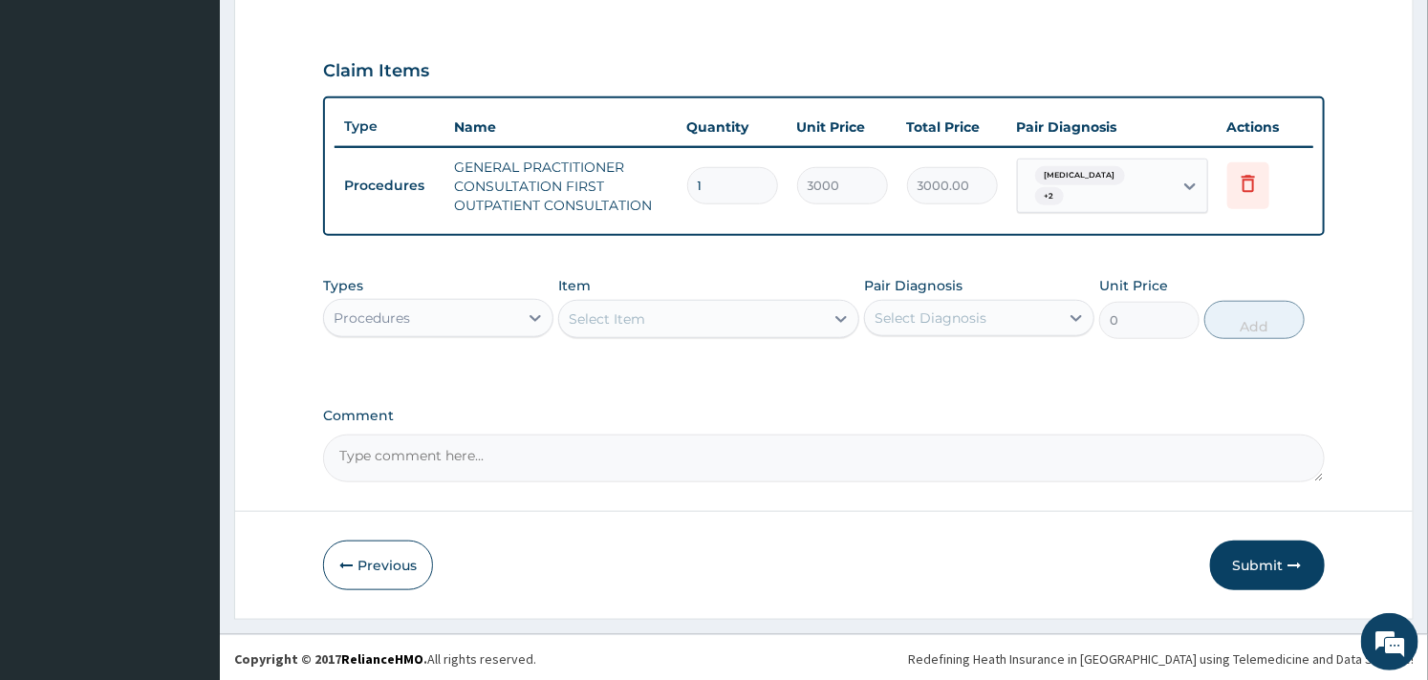
click at [510, 326] on div "Procedures" at bounding box center [421, 318] width 194 height 31
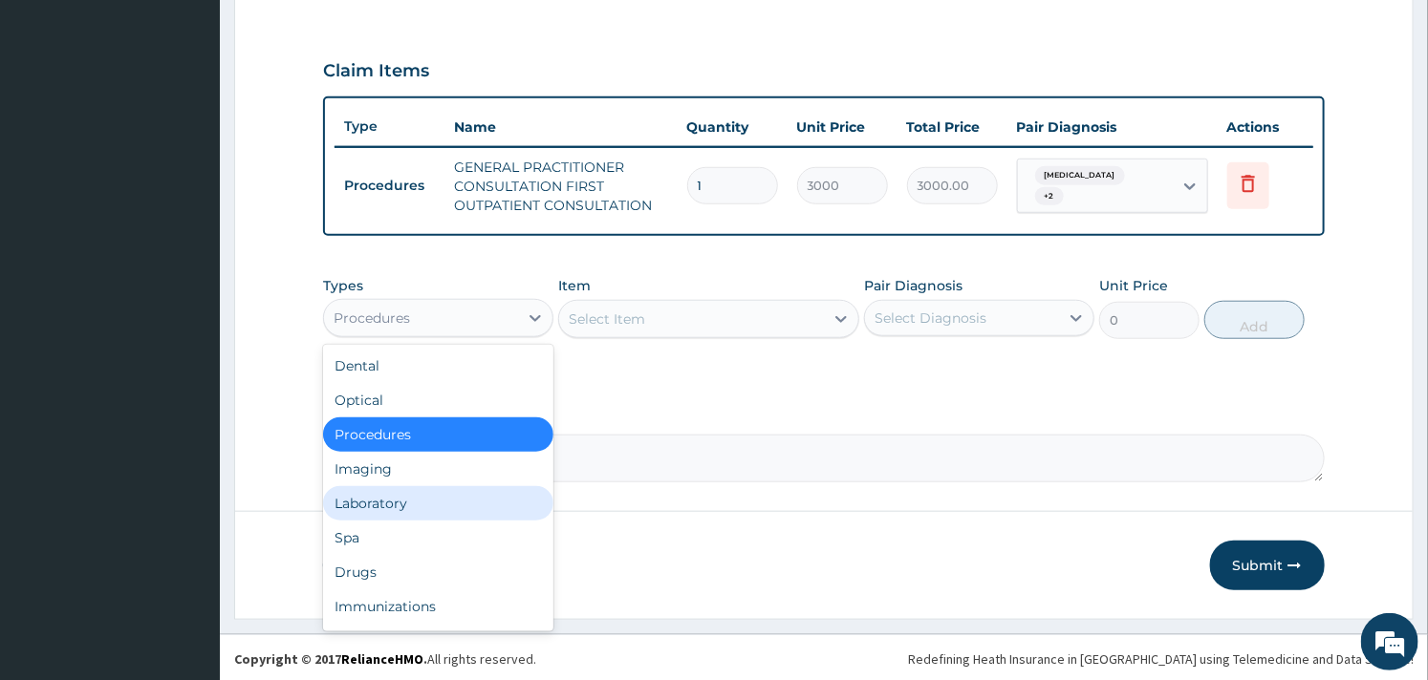
click at [421, 513] on div "Laboratory" at bounding box center [438, 503] width 230 height 34
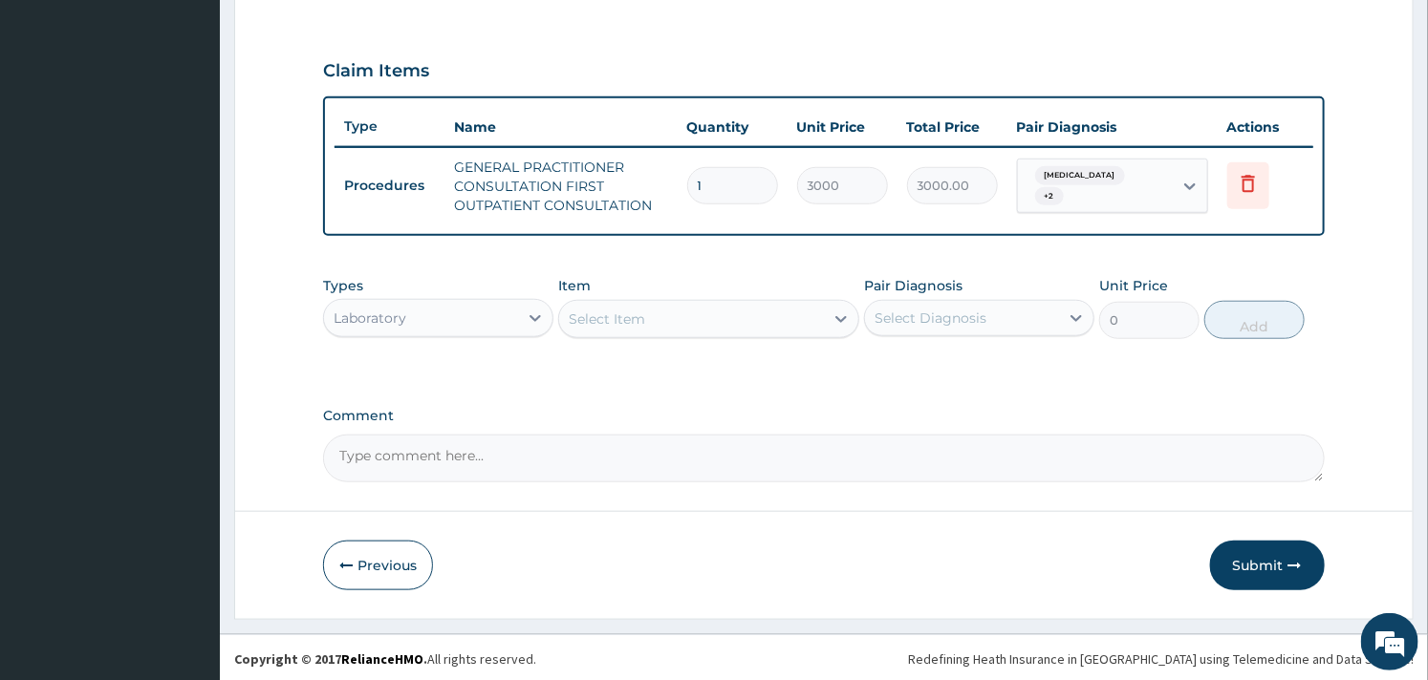
click at [714, 308] on div "Select Item" at bounding box center [691, 319] width 264 height 31
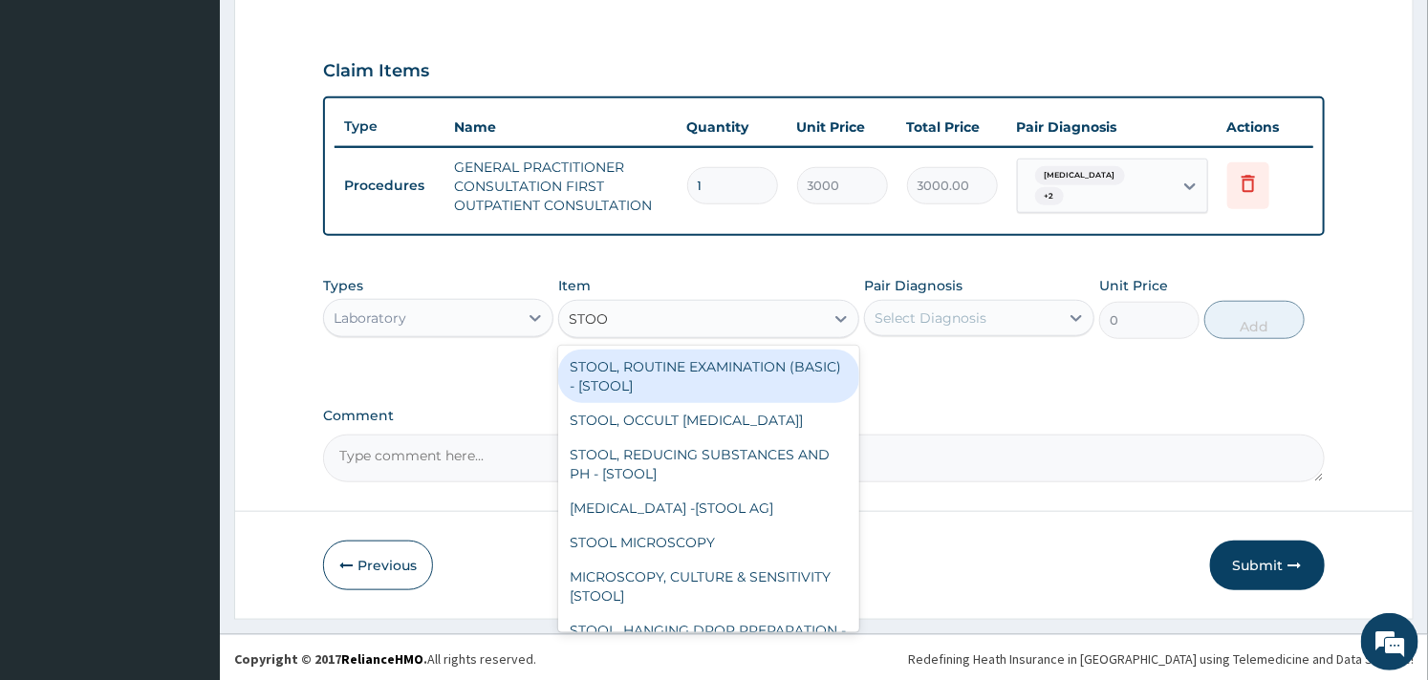
type input "STOOL"
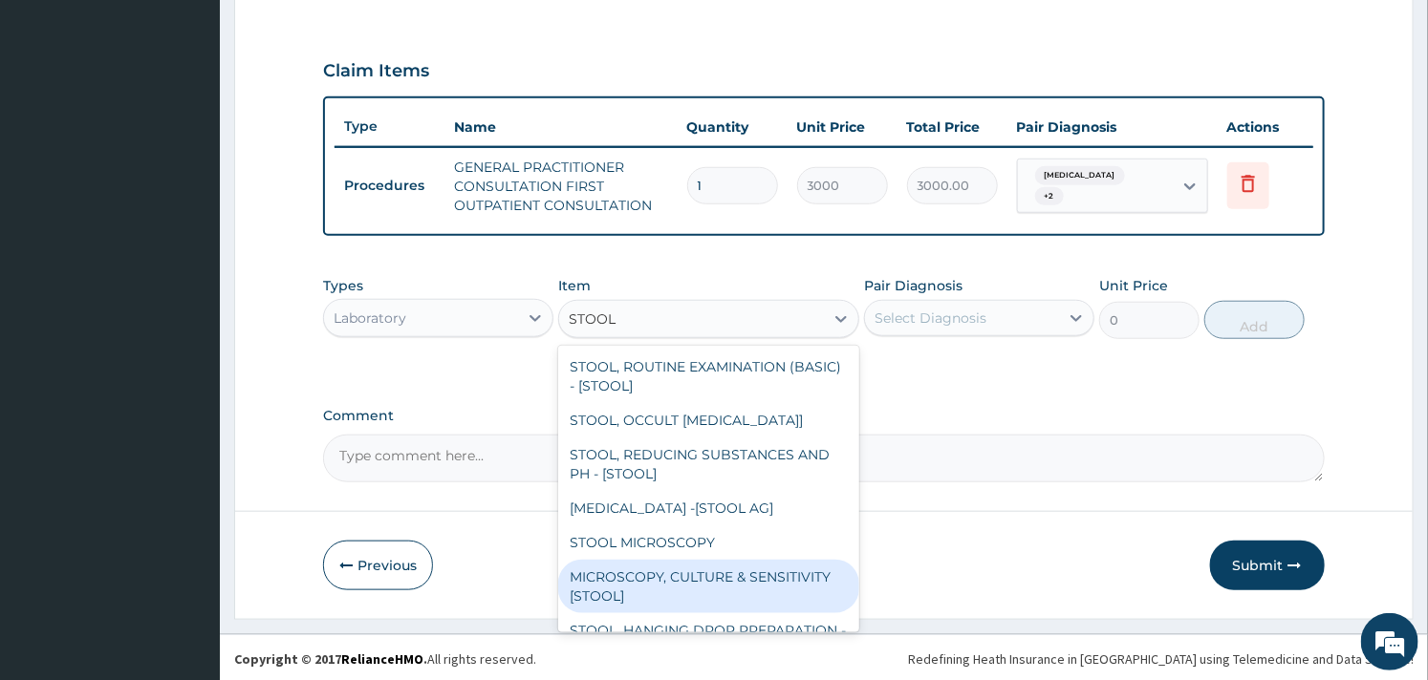
click at [701, 571] on div "MICROSCOPY, CULTURE & SENSITIVITY [STOOL]" at bounding box center [708, 587] width 300 height 54
type input "3500"
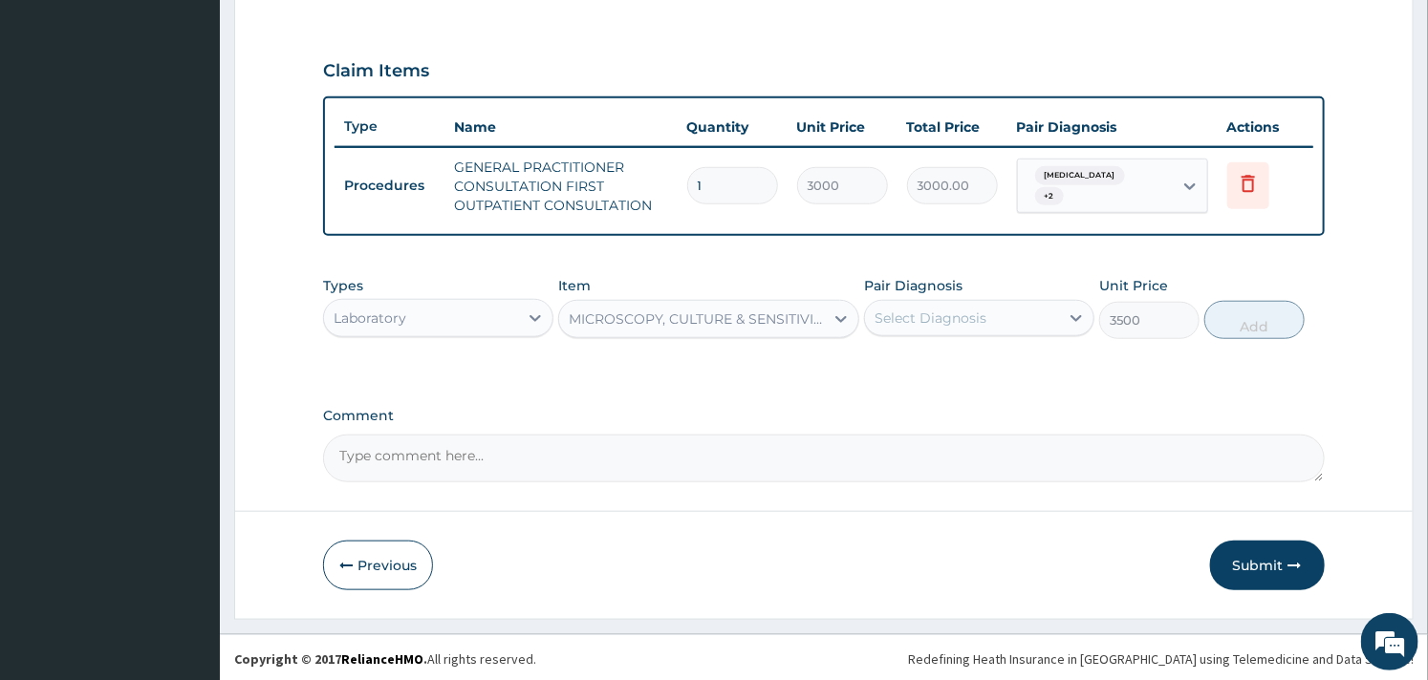
click at [971, 310] on div "Select Diagnosis" at bounding box center [930, 318] width 112 height 19
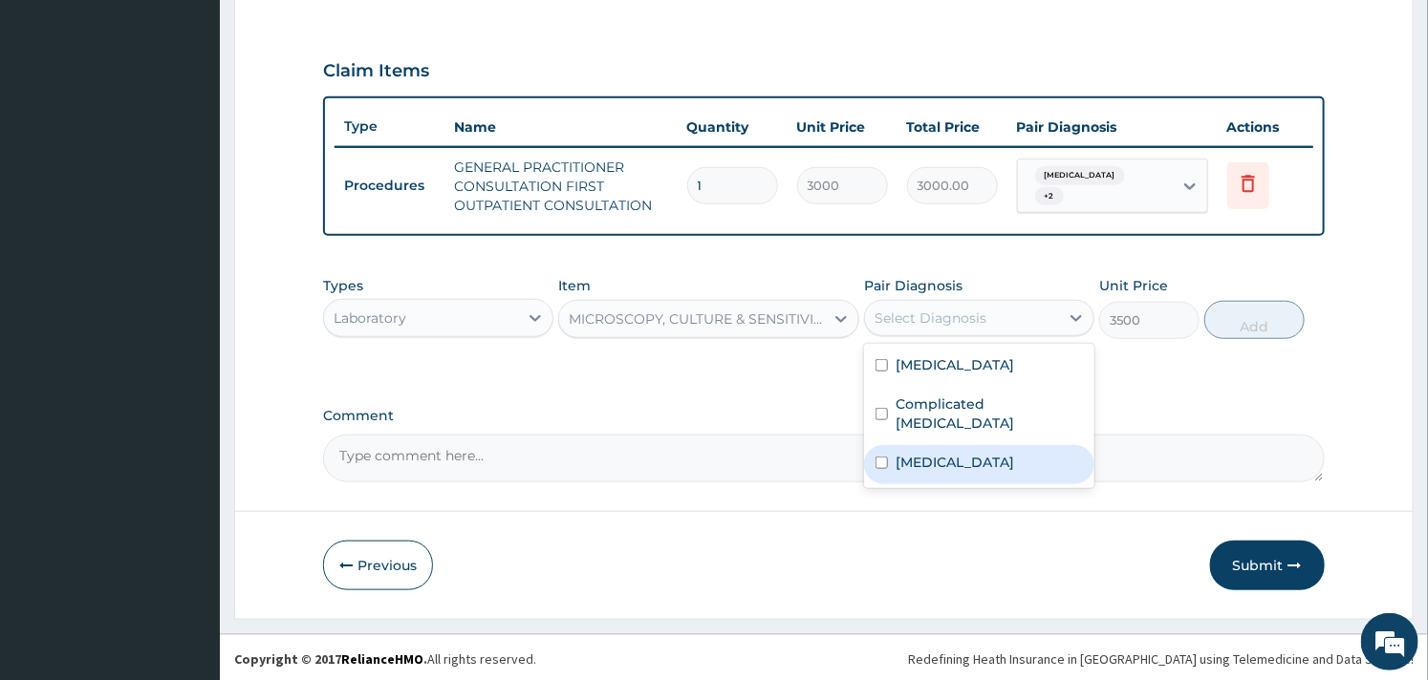
click at [896, 453] on label "Gastroenteritis" at bounding box center [954, 462] width 119 height 19
checkbox input "true"
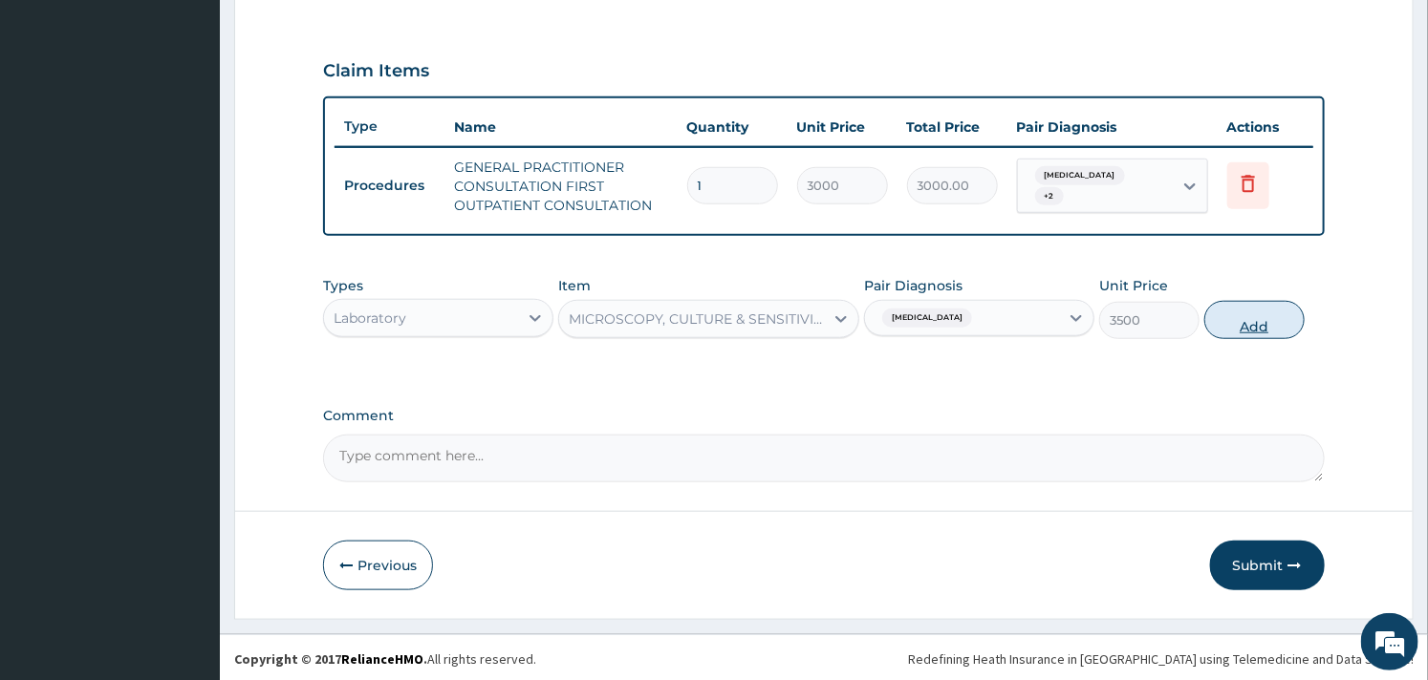
click at [1262, 323] on button "Add" at bounding box center [1254, 320] width 100 height 38
type input "0"
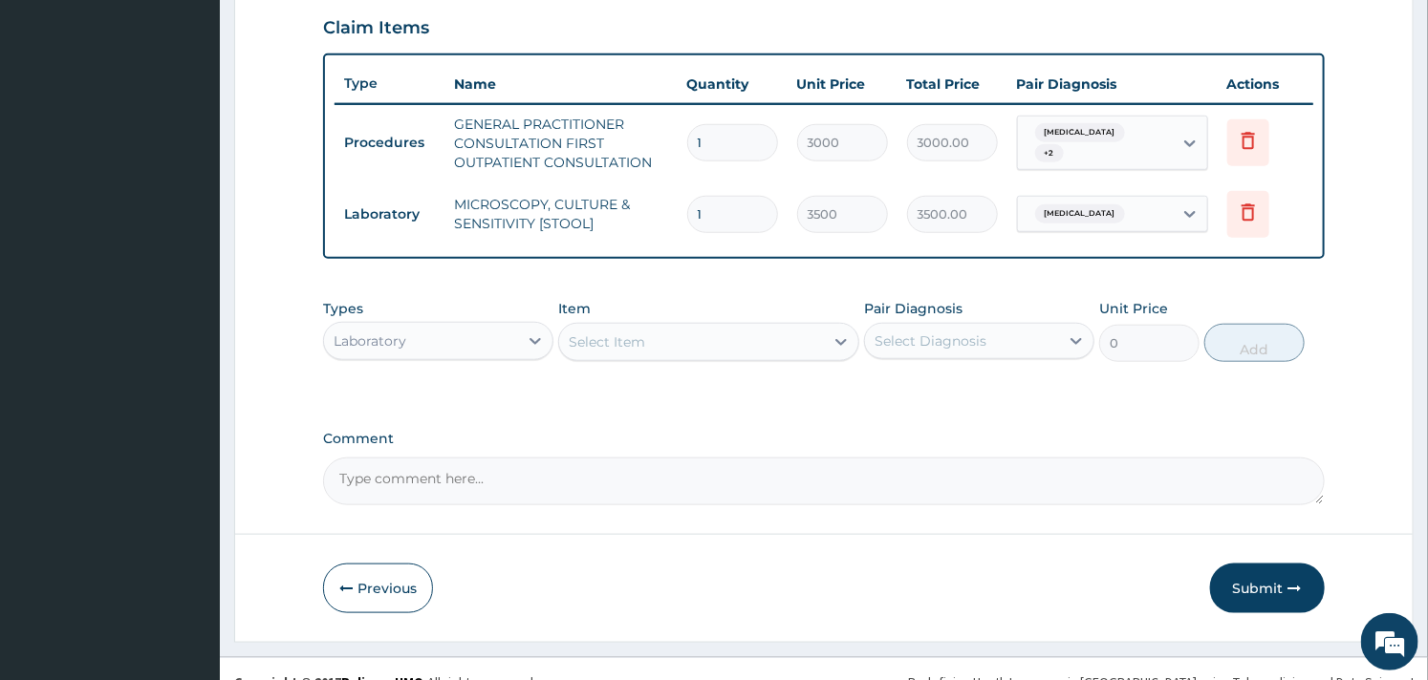
scroll to position [681, 0]
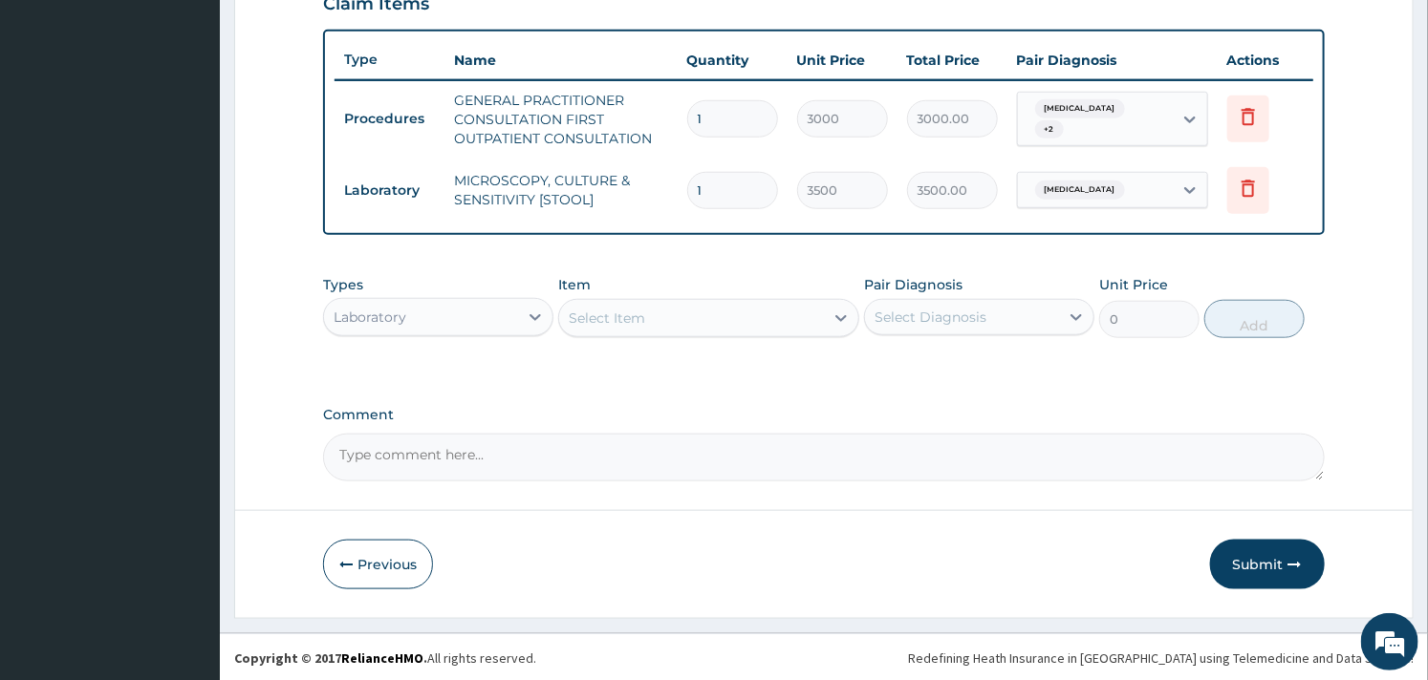
click at [604, 310] on div "Select Item" at bounding box center [607, 318] width 76 height 19
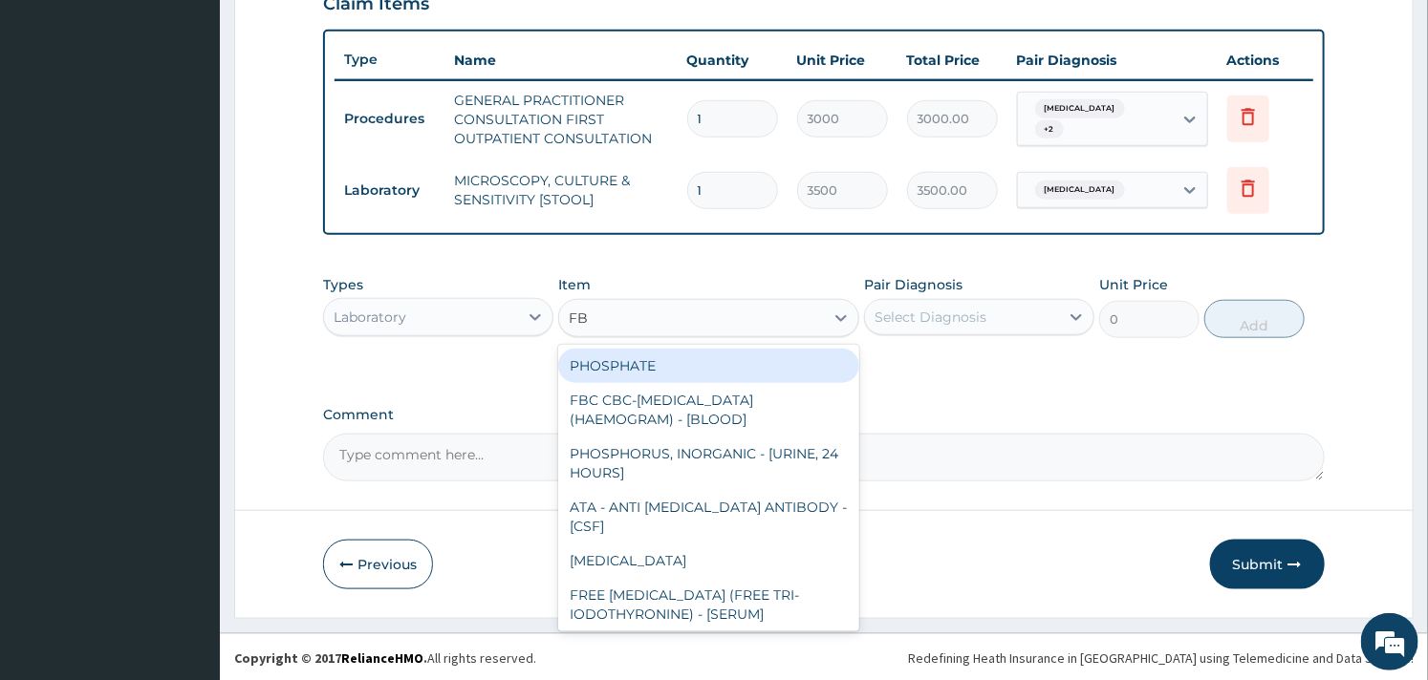
type input "FBC"
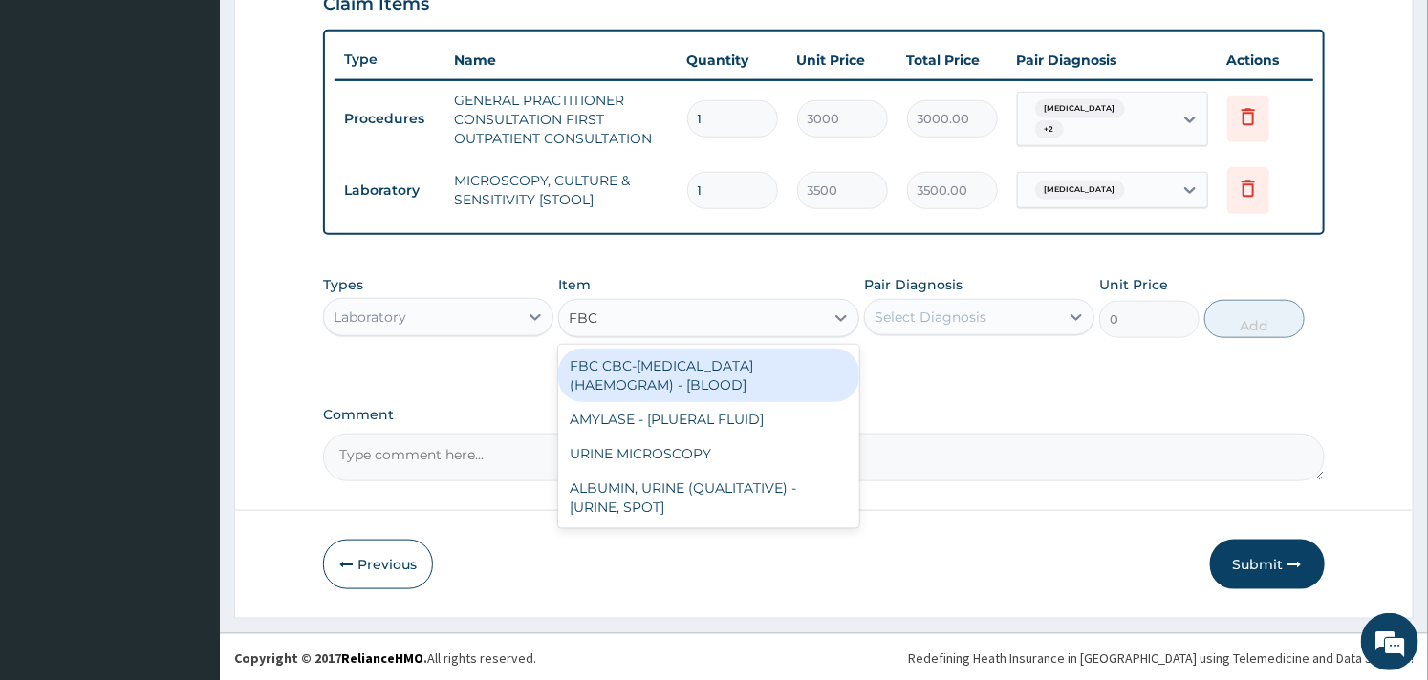
click at [615, 358] on div "FBC CBC-COMPLETE BLOOD COUNT (HAEMOGRAM) - [BLOOD]" at bounding box center [708, 376] width 300 height 54
type input "3000"
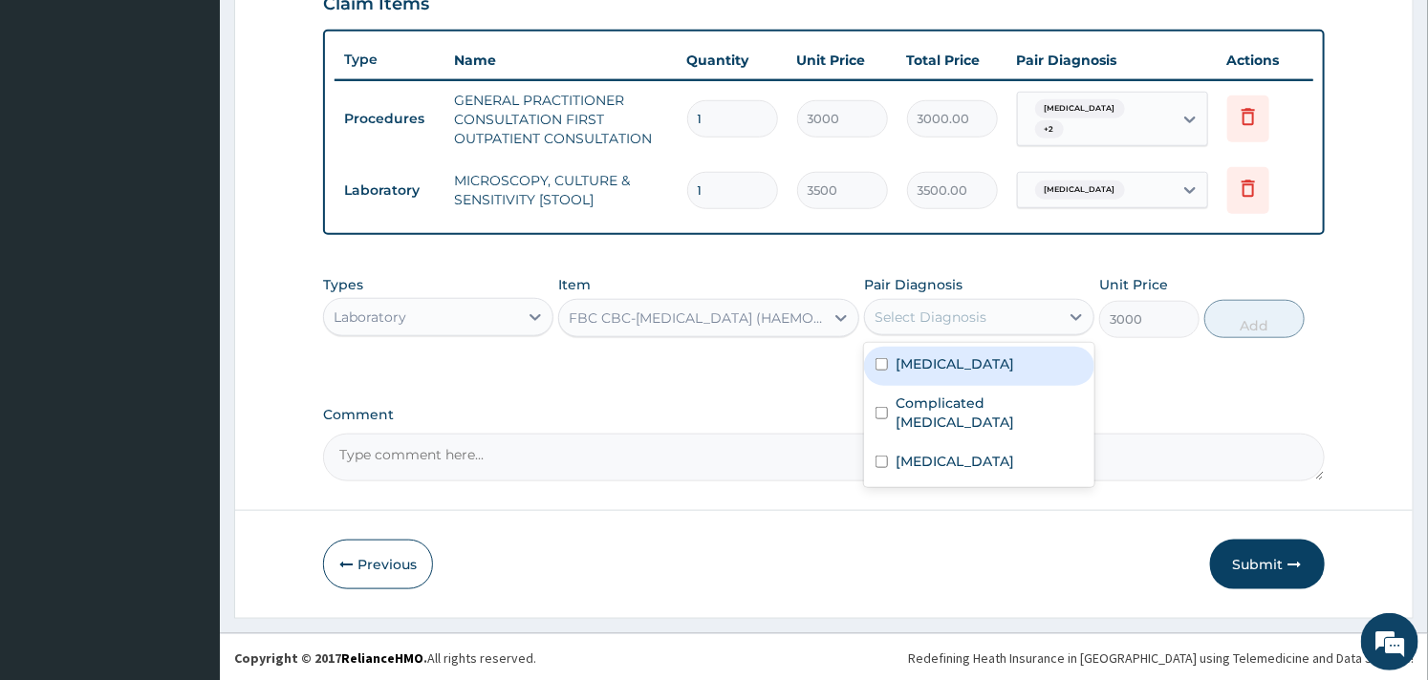
click at [975, 309] on div "Select Diagnosis" at bounding box center [930, 317] width 112 height 19
click at [918, 369] on label "Sepsis" at bounding box center [954, 364] width 119 height 19
checkbox input "true"
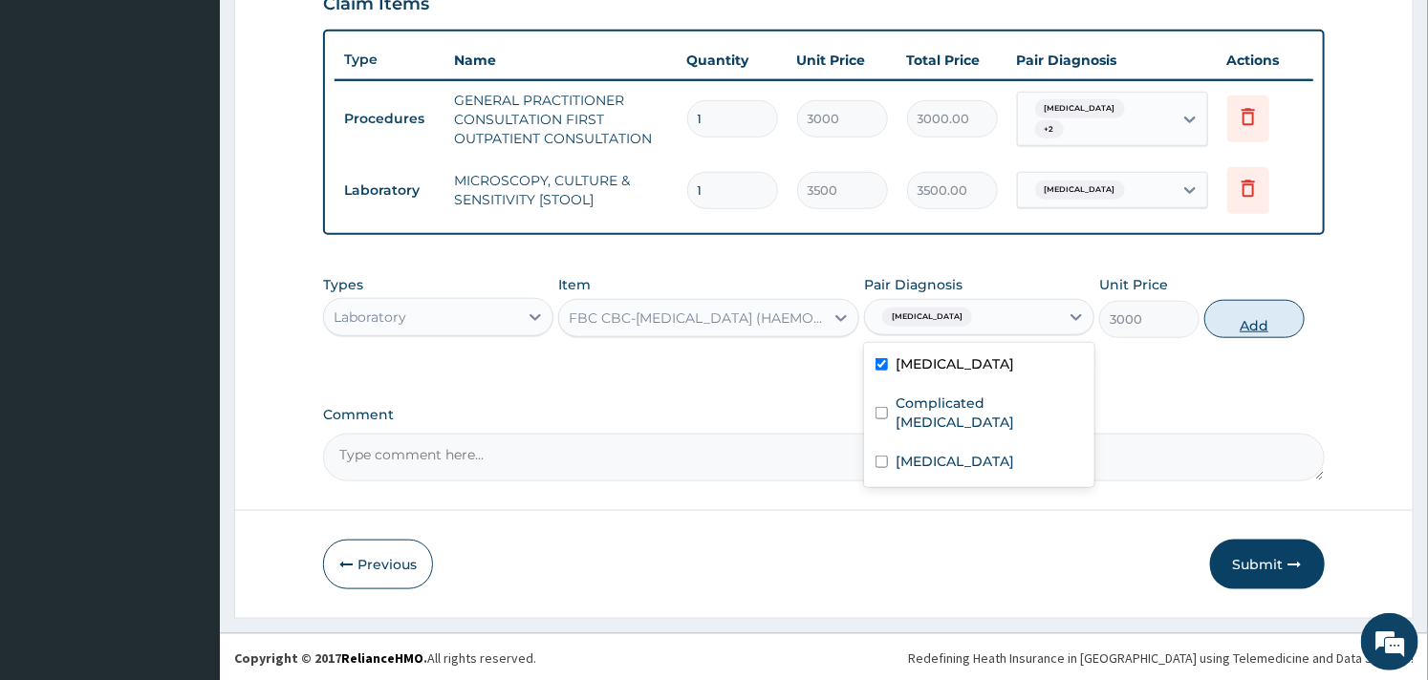
click at [1240, 317] on button "Add" at bounding box center [1254, 319] width 100 height 38
type input "0"
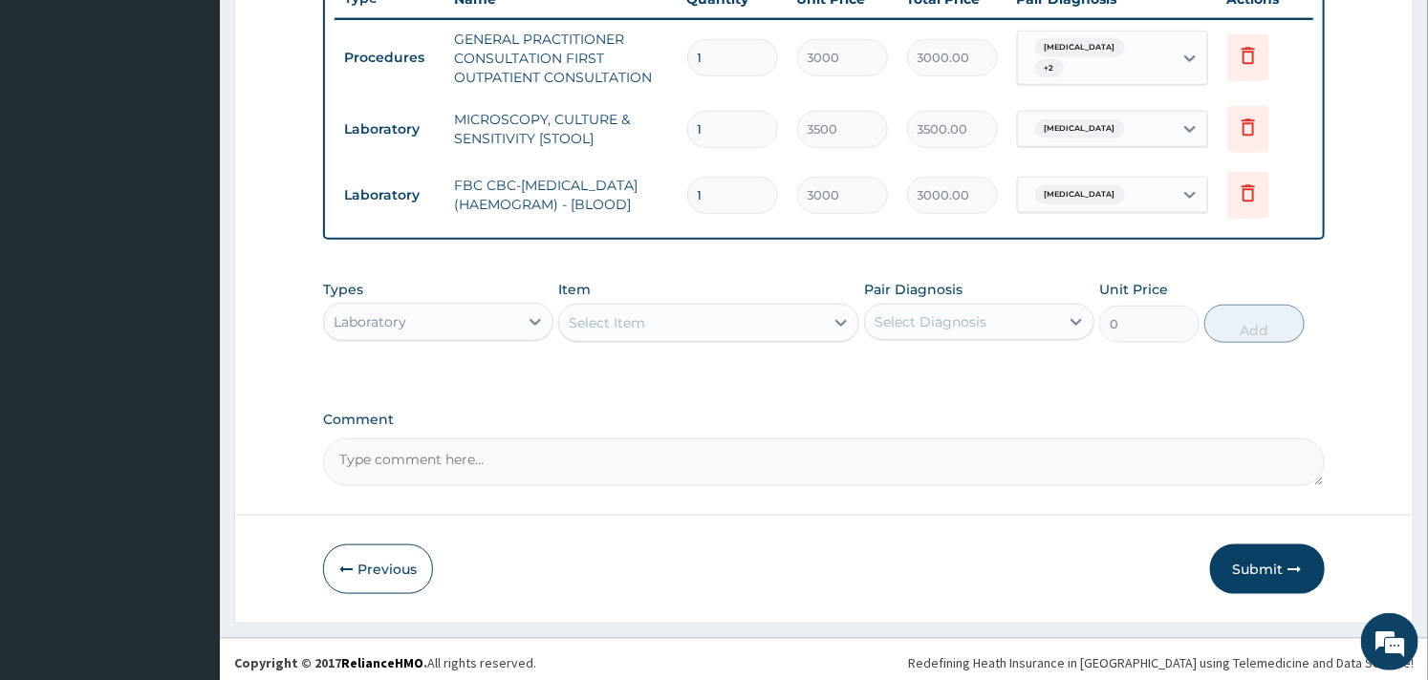
scroll to position [758, 0]
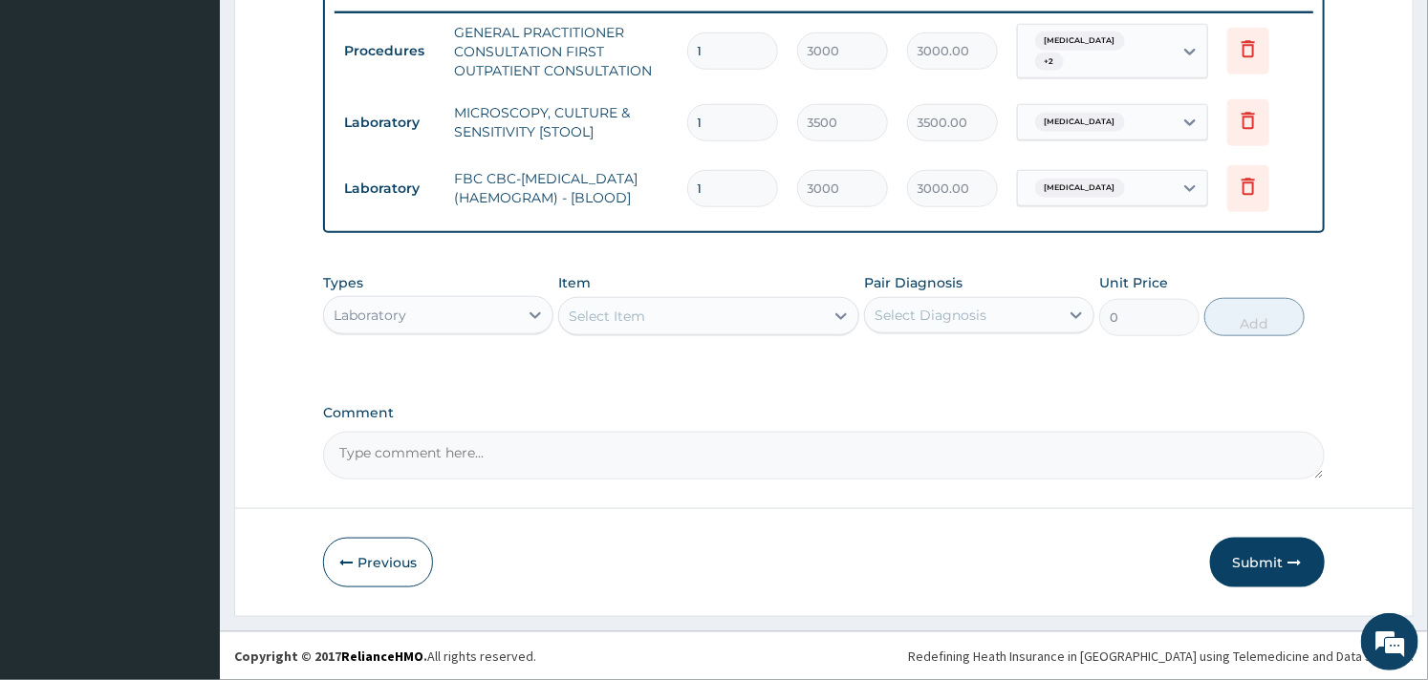
click at [707, 326] on div "Select Item" at bounding box center [691, 316] width 264 height 31
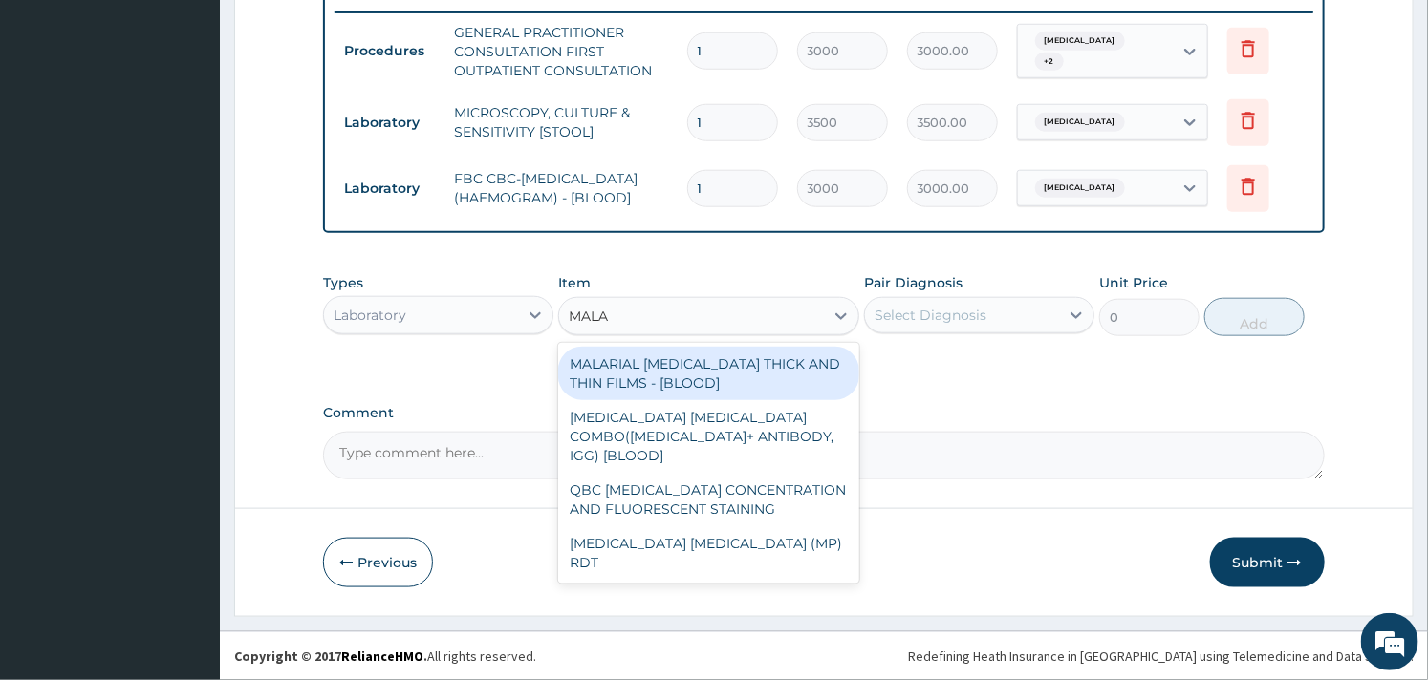
type input "MALAR"
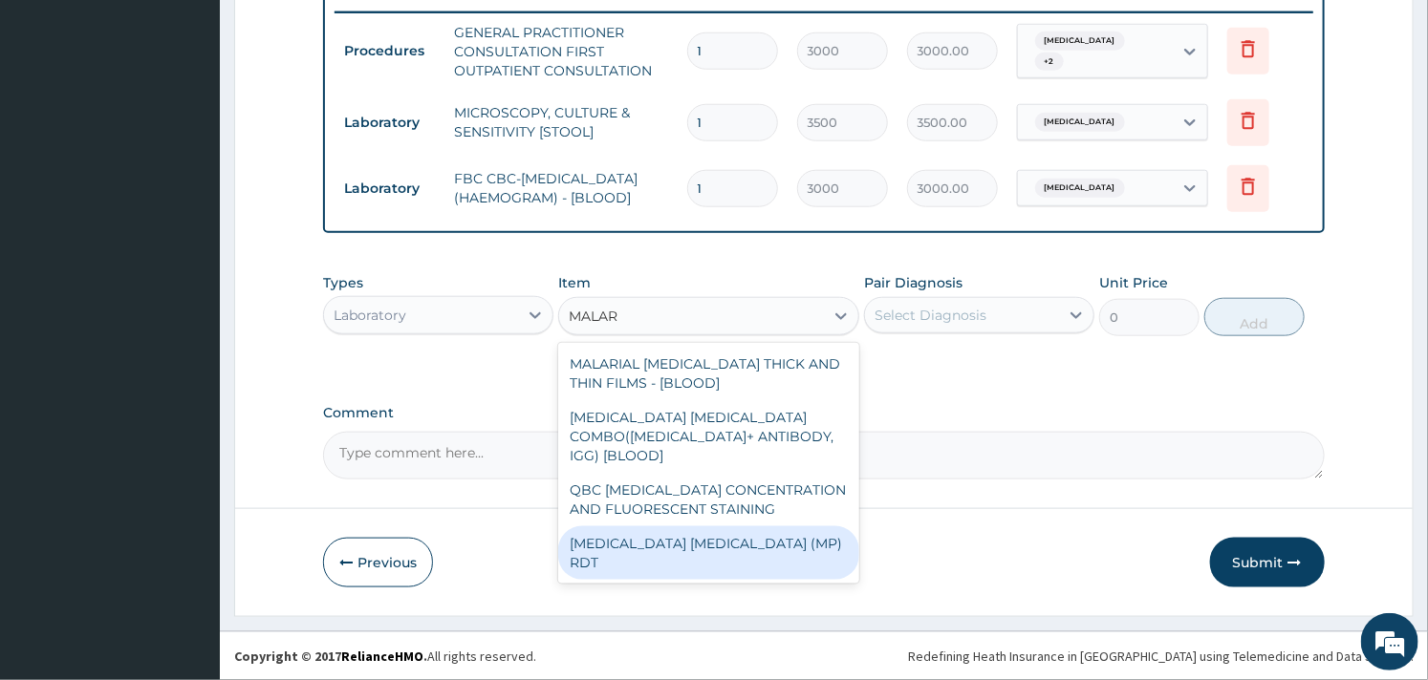
click at [721, 527] on div "MALARIA PARASITE (MP) RDT" at bounding box center [708, 554] width 300 height 54
type input "1500"
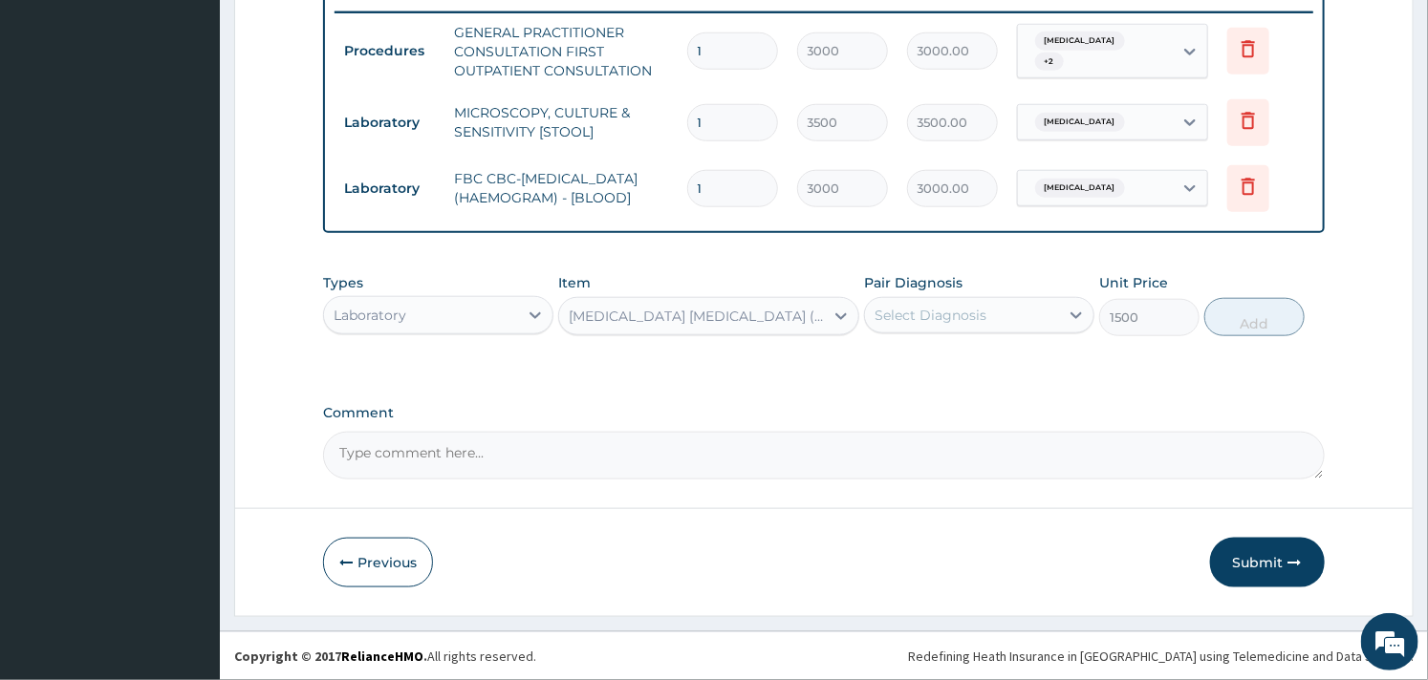
click at [935, 315] on div "Select Diagnosis" at bounding box center [930, 315] width 112 height 19
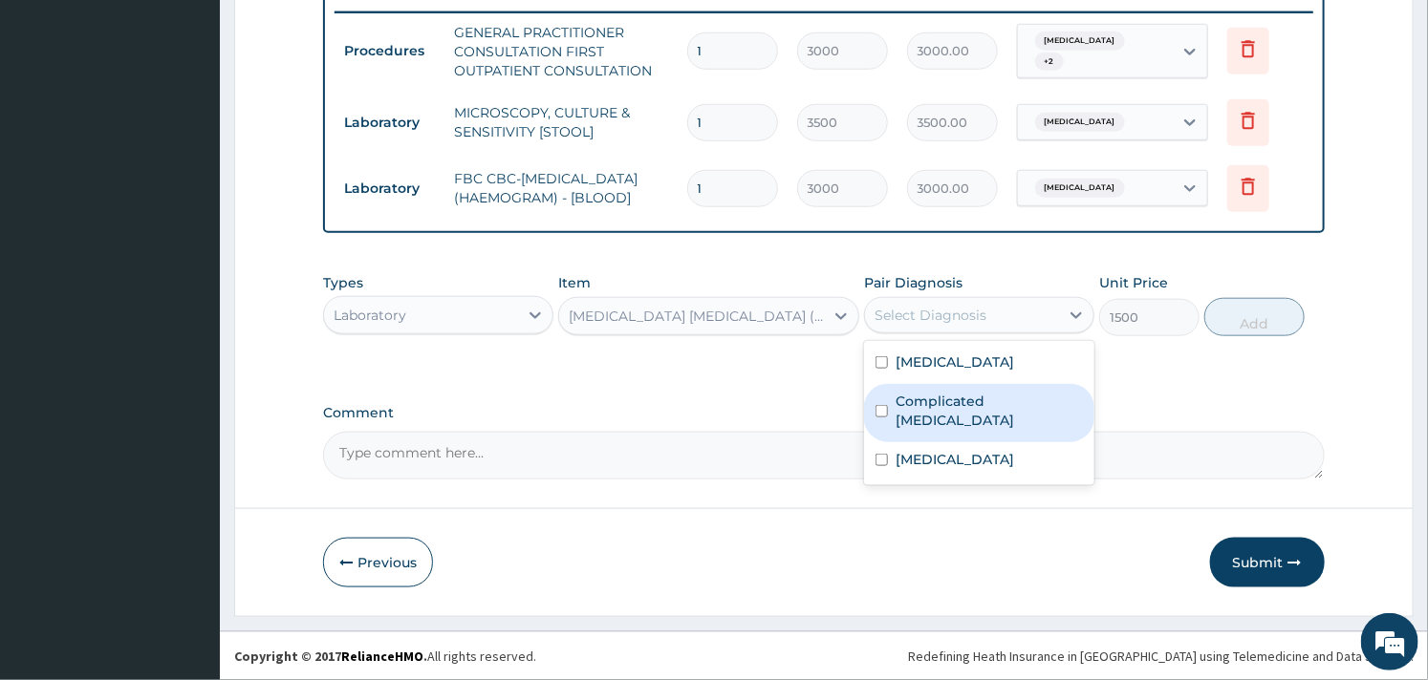
click at [887, 392] on div "Complicated malaria" at bounding box center [979, 413] width 230 height 58
checkbox input "true"
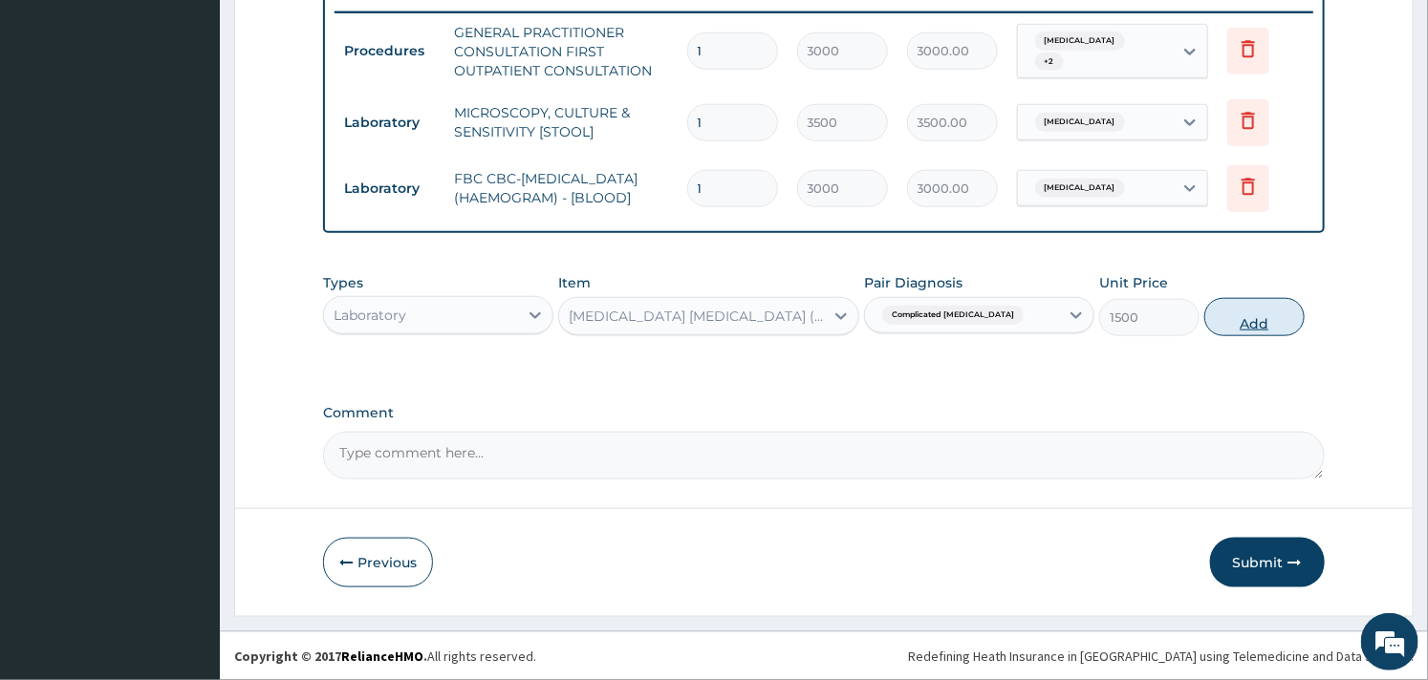
click at [1257, 321] on button "Add" at bounding box center [1254, 317] width 100 height 38
type input "0"
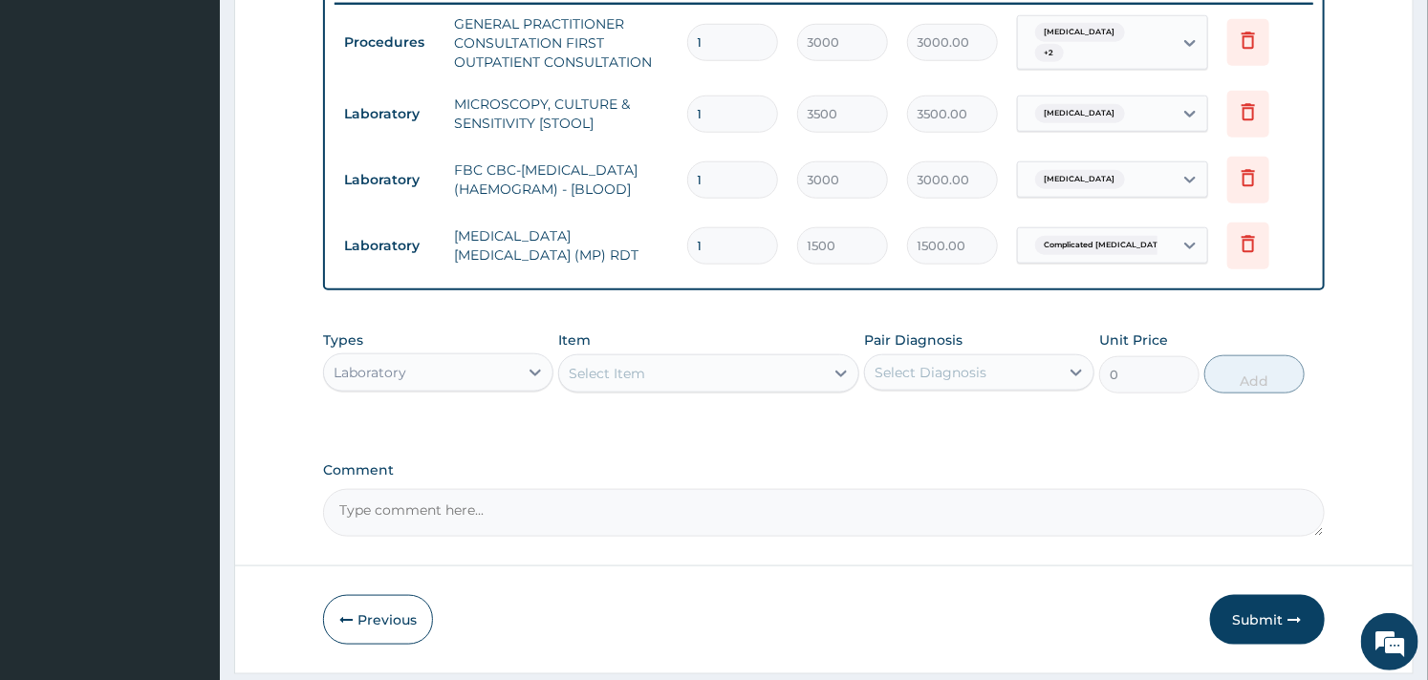
scroll to position [824, 0]
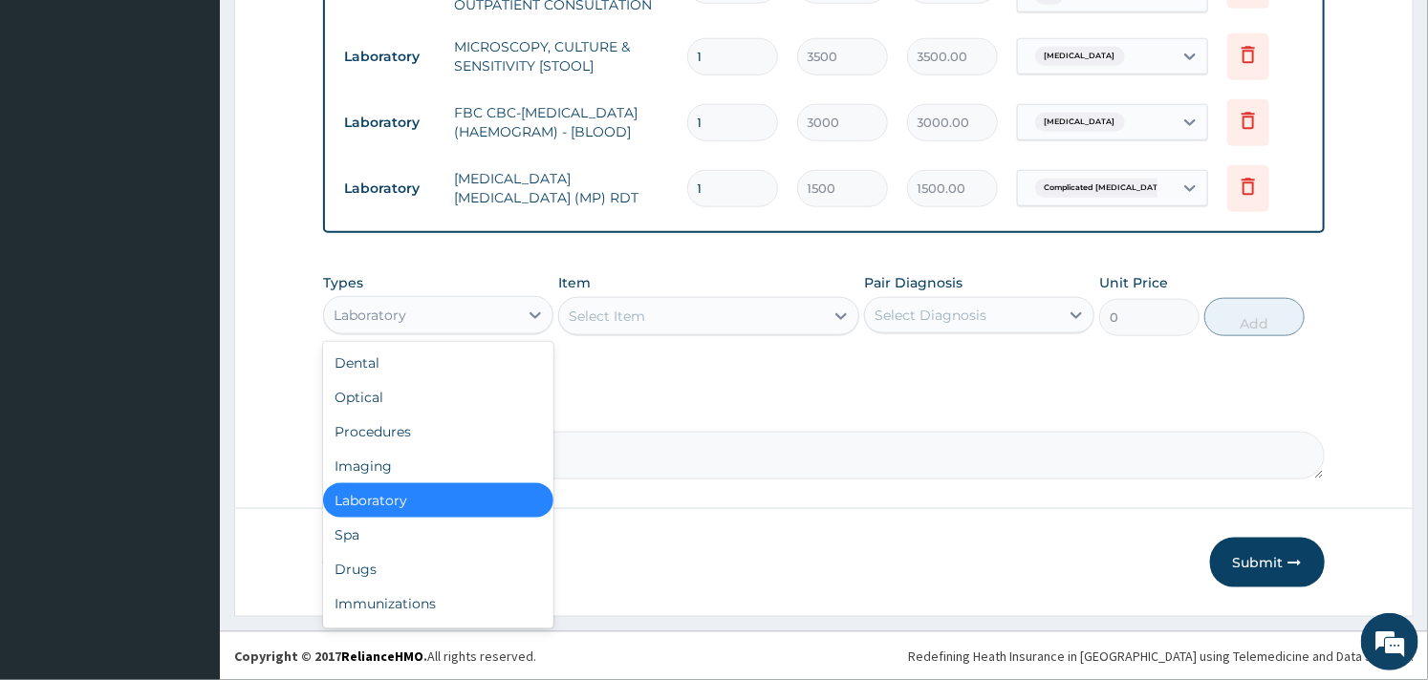
click at [494, 311] on div "Laboratory" at bounding box center [421, 315] width 194 height 31
click at [406, 581] on div "Drugs" at bounding box center [438, 569] width 230 height 34
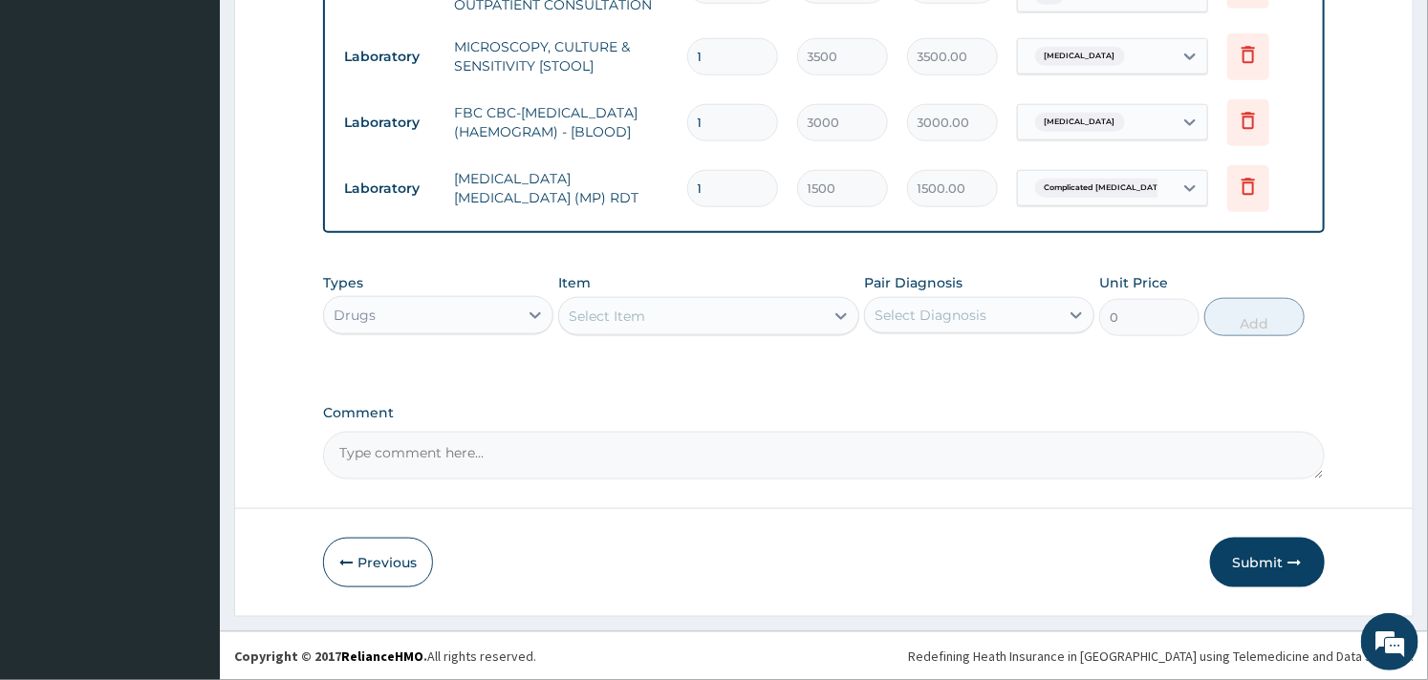
click at [738, 329] on div "Select Item" at bounding box center [691, 316] width 264 height 31
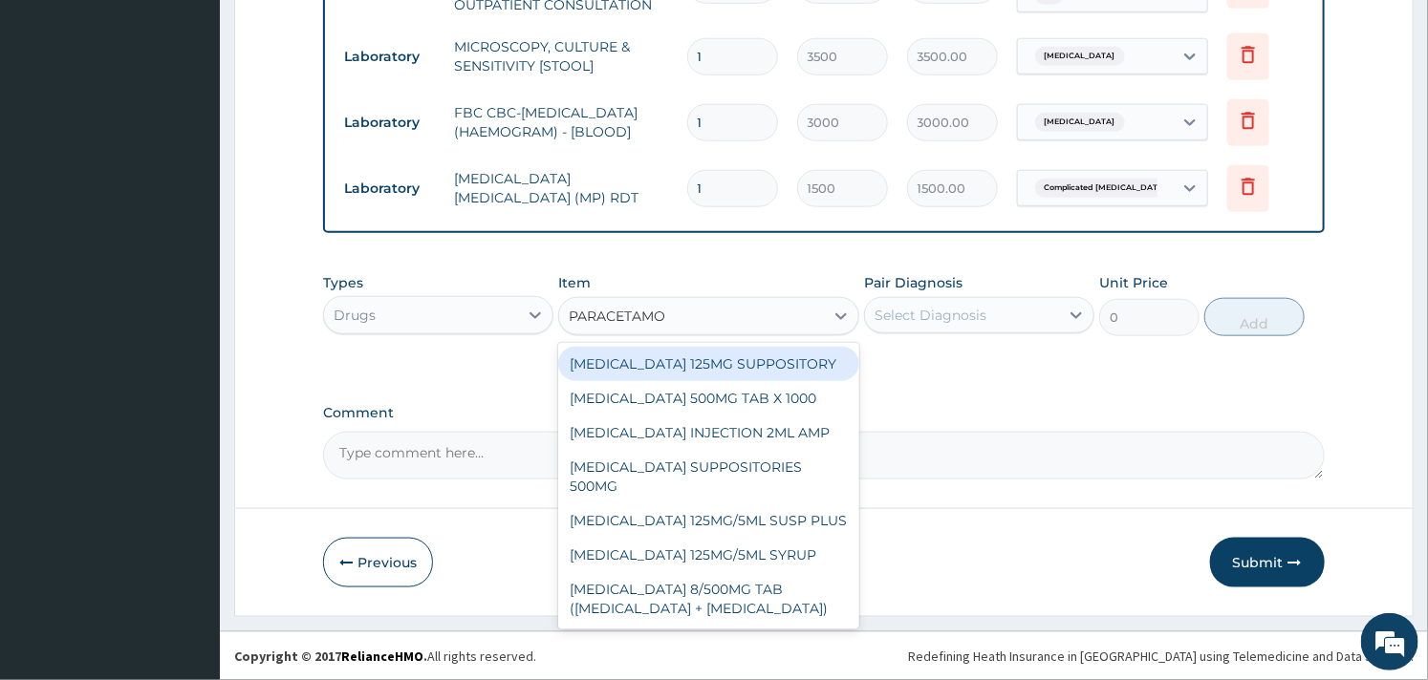
type input "PARACETAMOL"
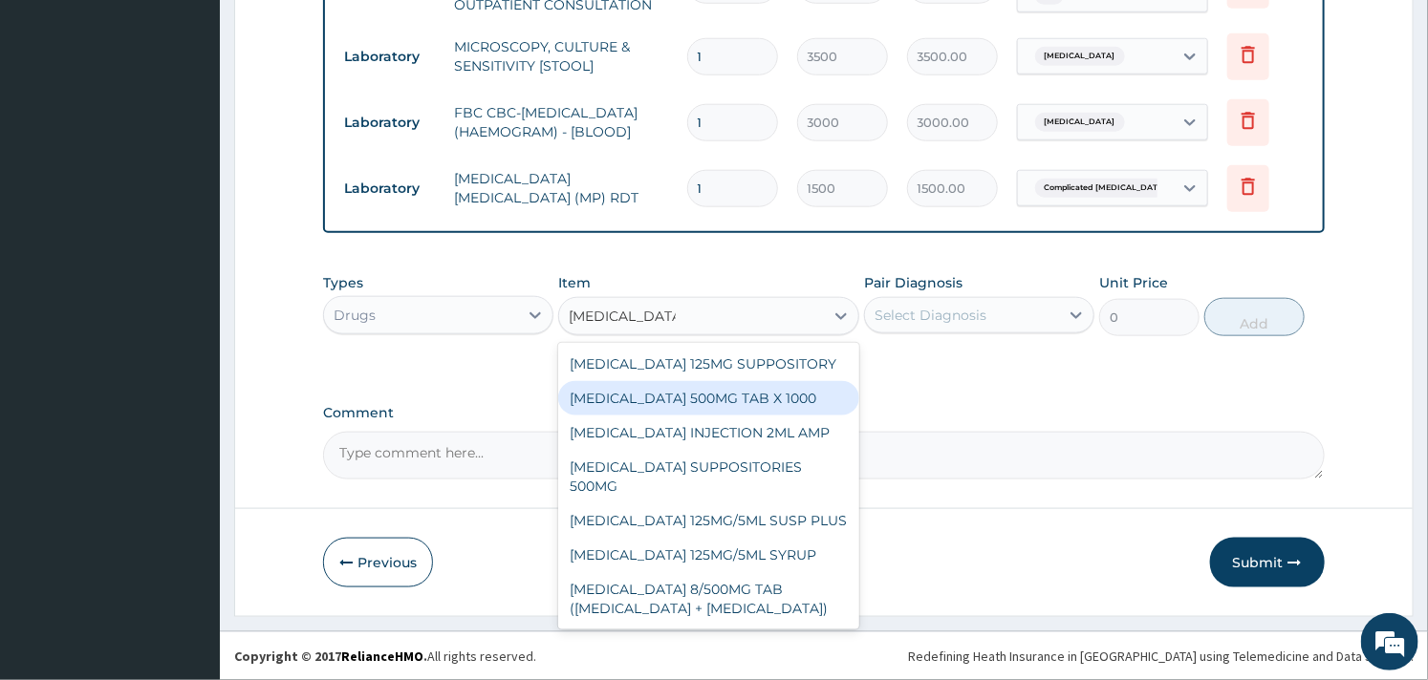
click at [728, 395] on div "[MEDICAL_DATA] 500MG TAB X 1000" at bounding box center [708, 398] width 300 height 34
type input "11.02499961853027"
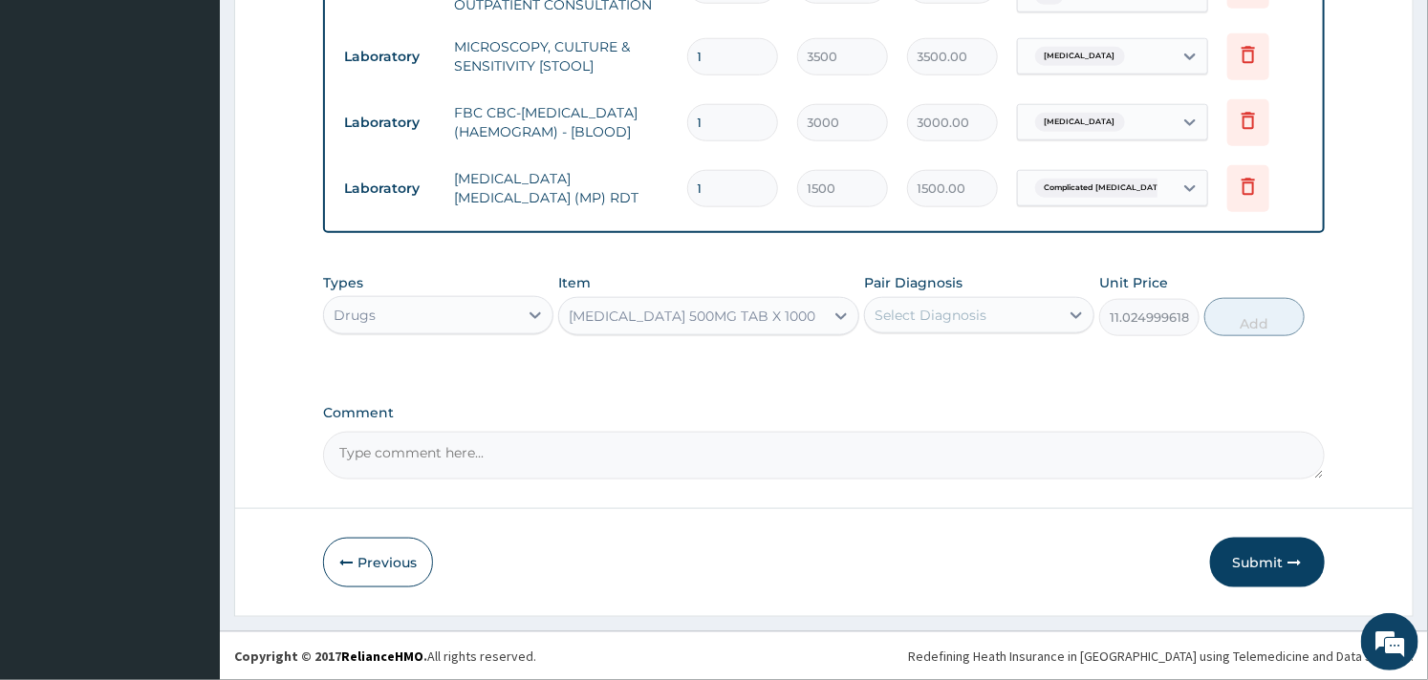
click at [981, 321] on div "Select Diagnosis" at bounding box center [930, 315] width 112 height 19
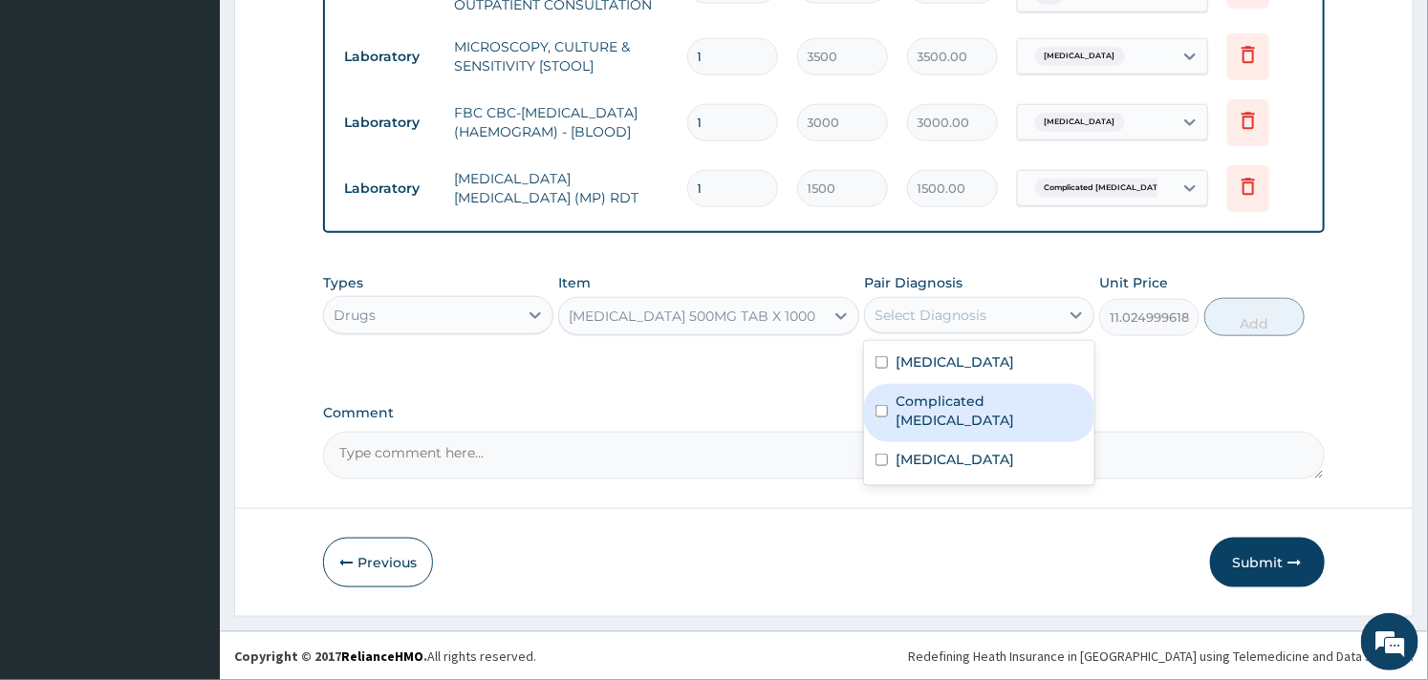
click at [899, 405] on label "Complicated malaria" at bounding box center [988, 411] width 187 height 38
checkbox input "true"
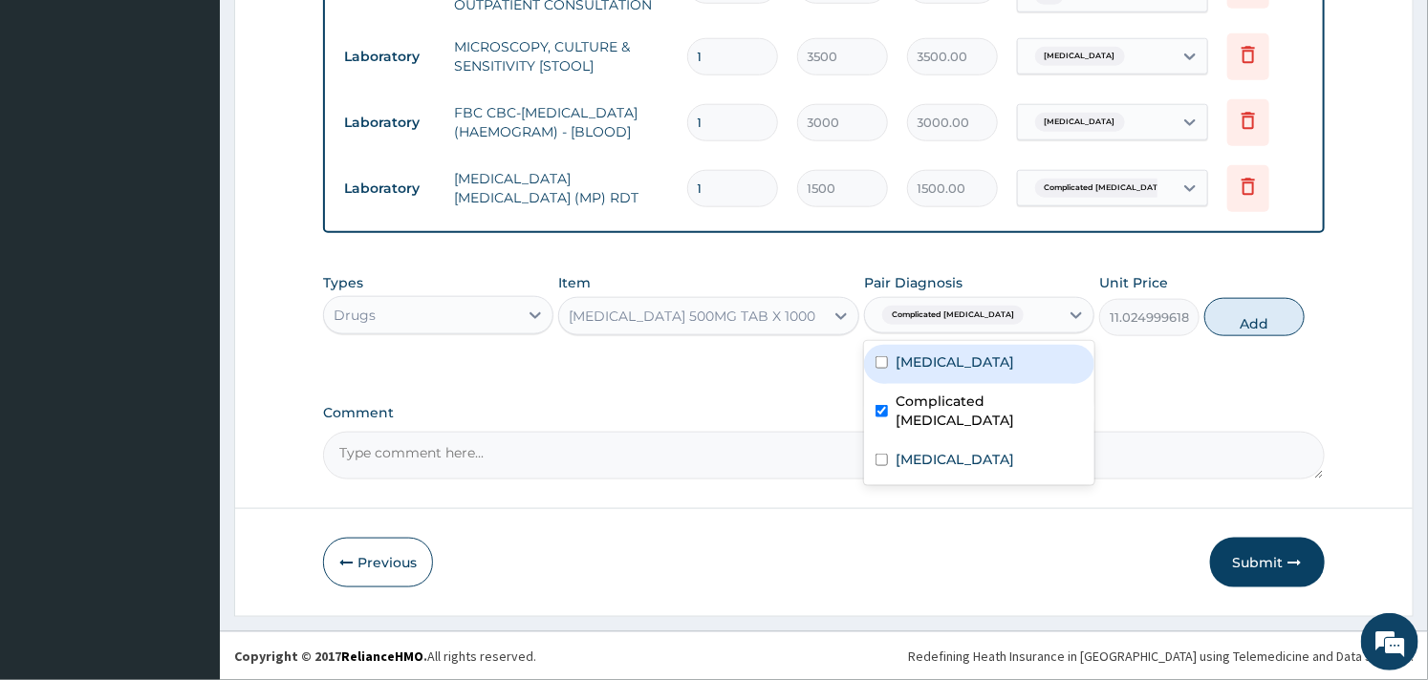
click at [883, 376] on div "Sepsis" at bounding box center [979, 364] width 230 height 39
checkbox input "true"
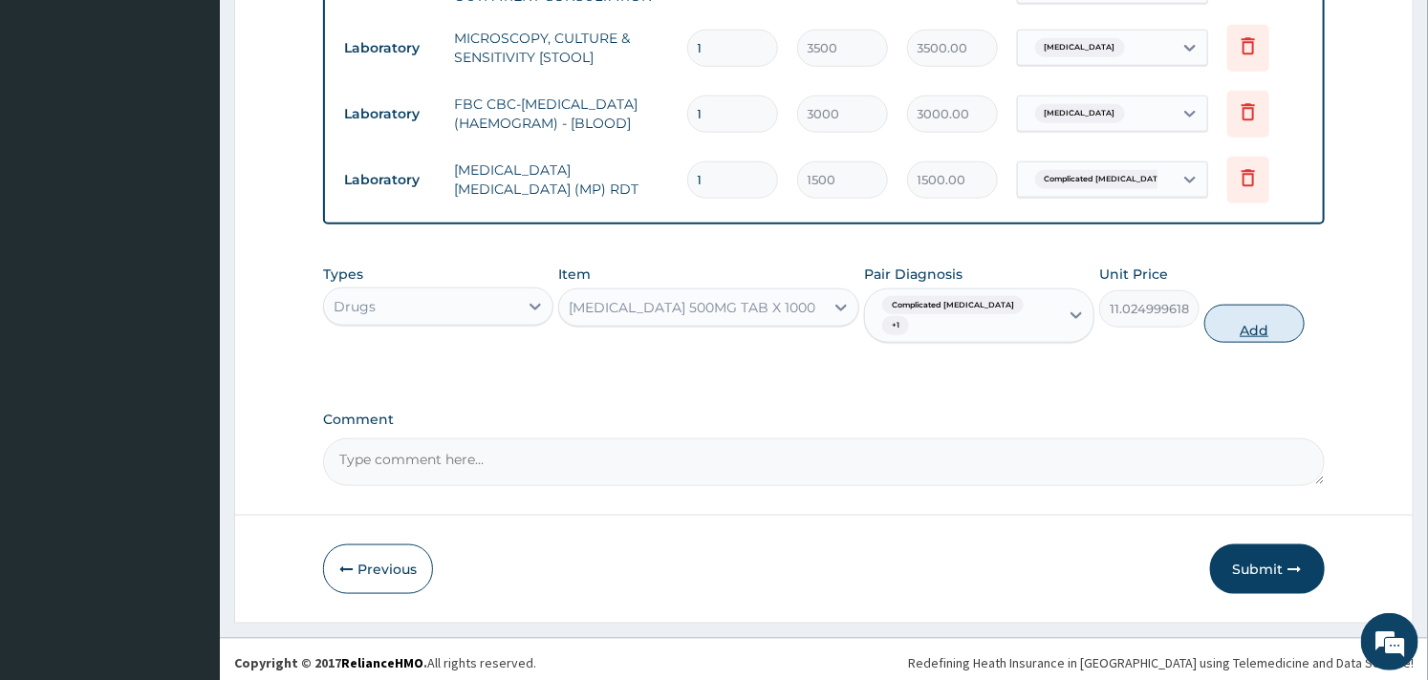
click at [1256, 329] on button "Add" at bounding box center [1254, 324] width 100 height 38
type input "0"
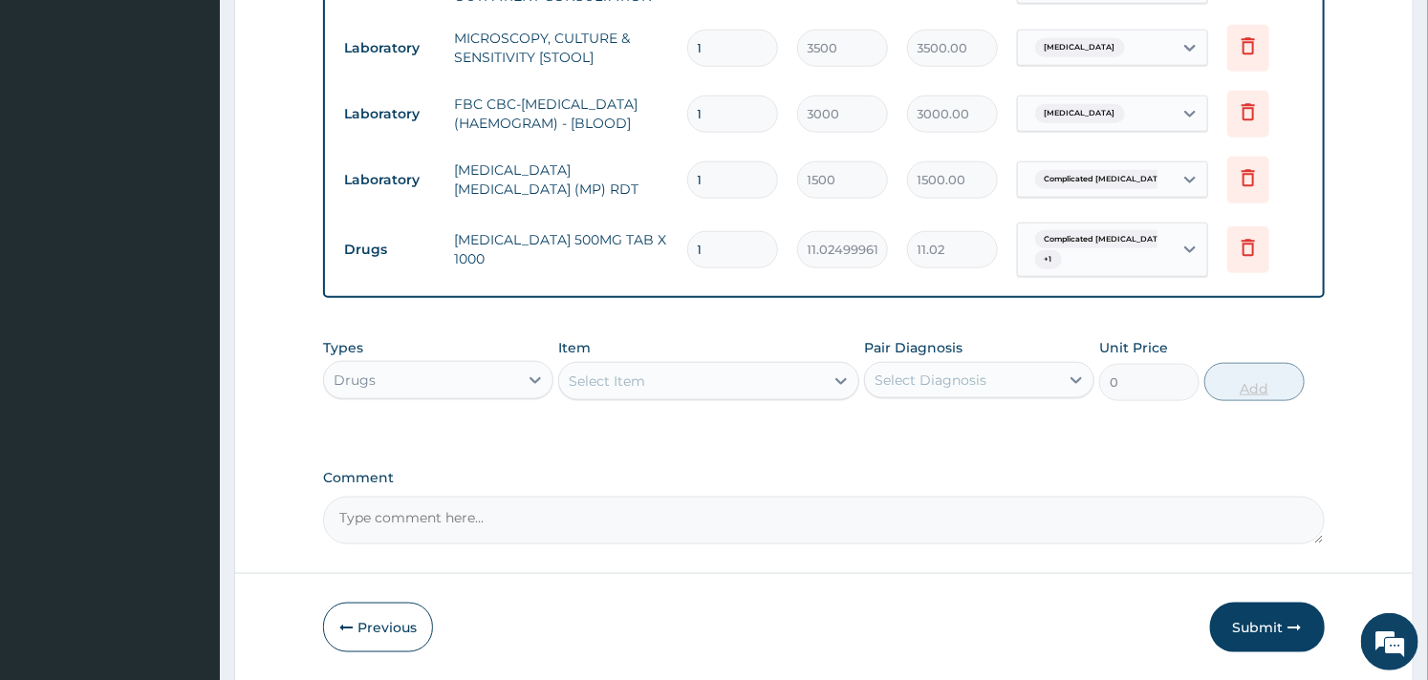
type input "0.00"
type input "9"
type input "99.22"
type input "9"
click at [655, 379] on div "Select Item" at bounding box center [691, 381] width 264 height 31
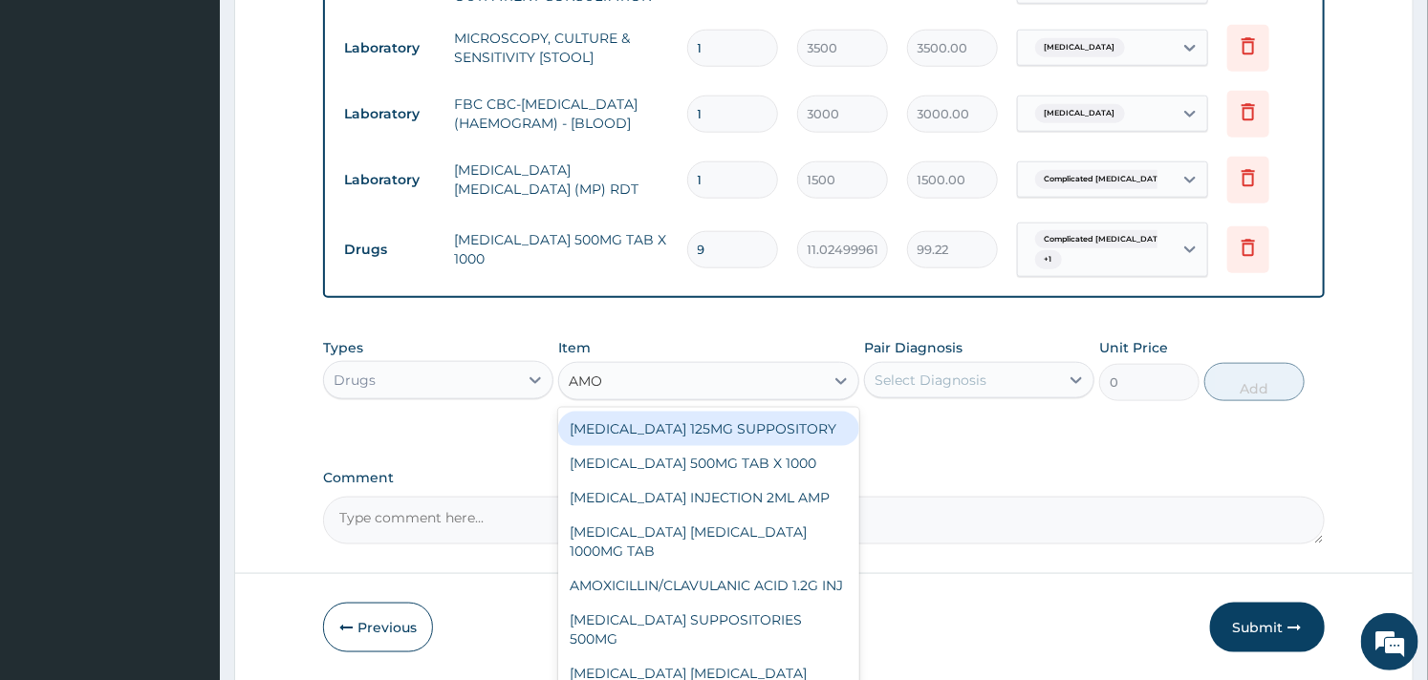
type input "AMOX"
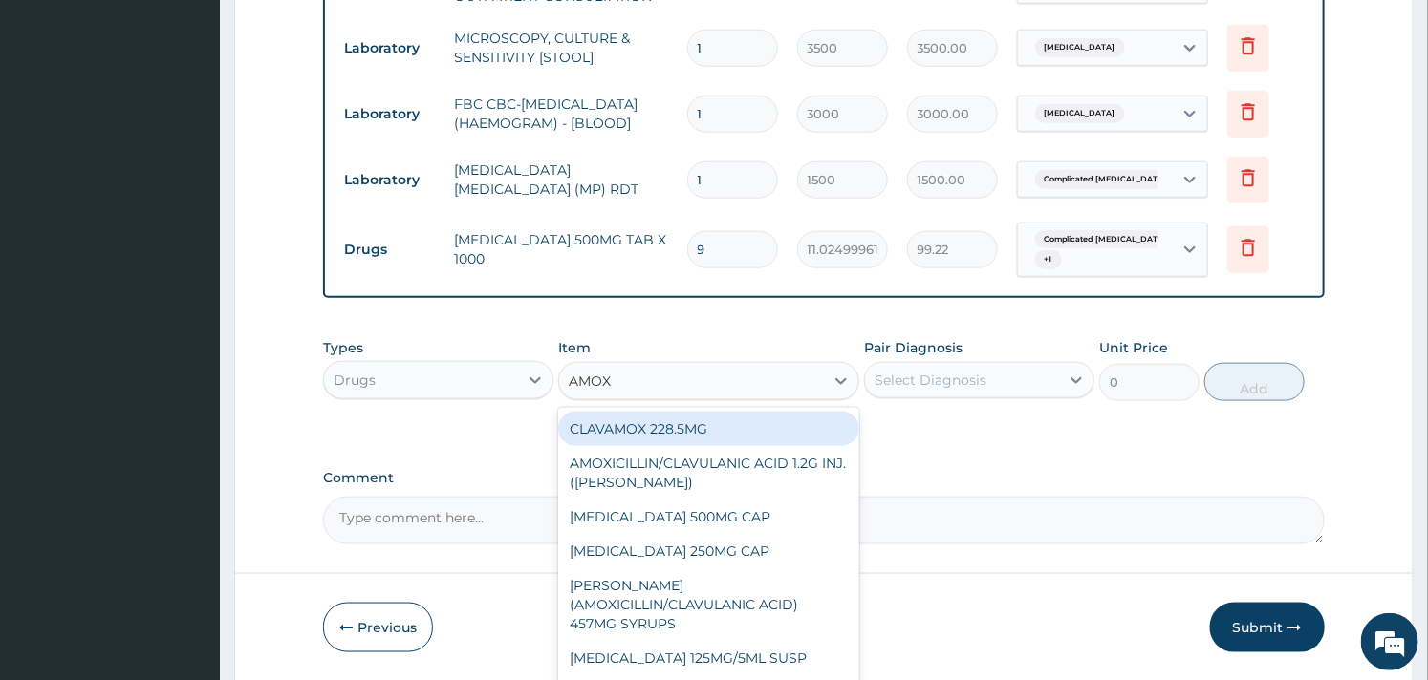
scroll to position [212, 0]
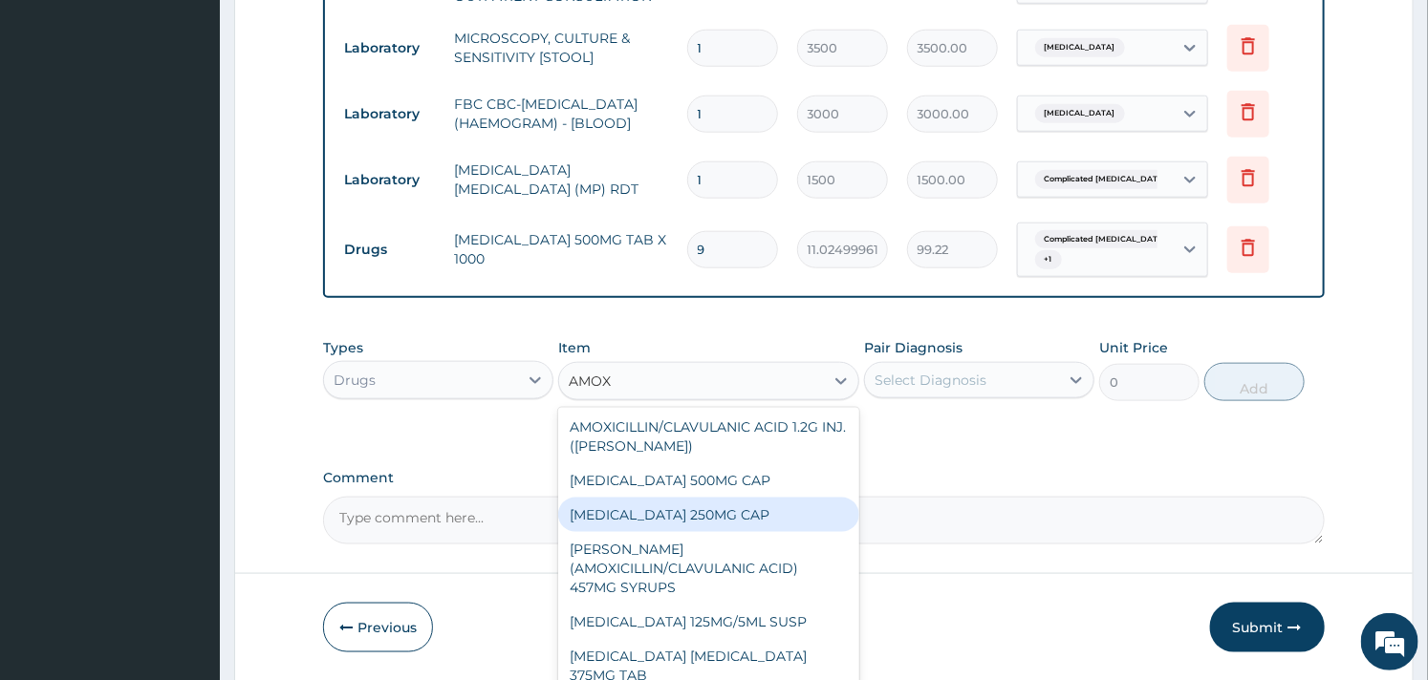
click at [681, 532] on div "[MEDICAL_DATA] 250MG CAP" at bounding box center [708, 515] width 300 height 34
type input "35"
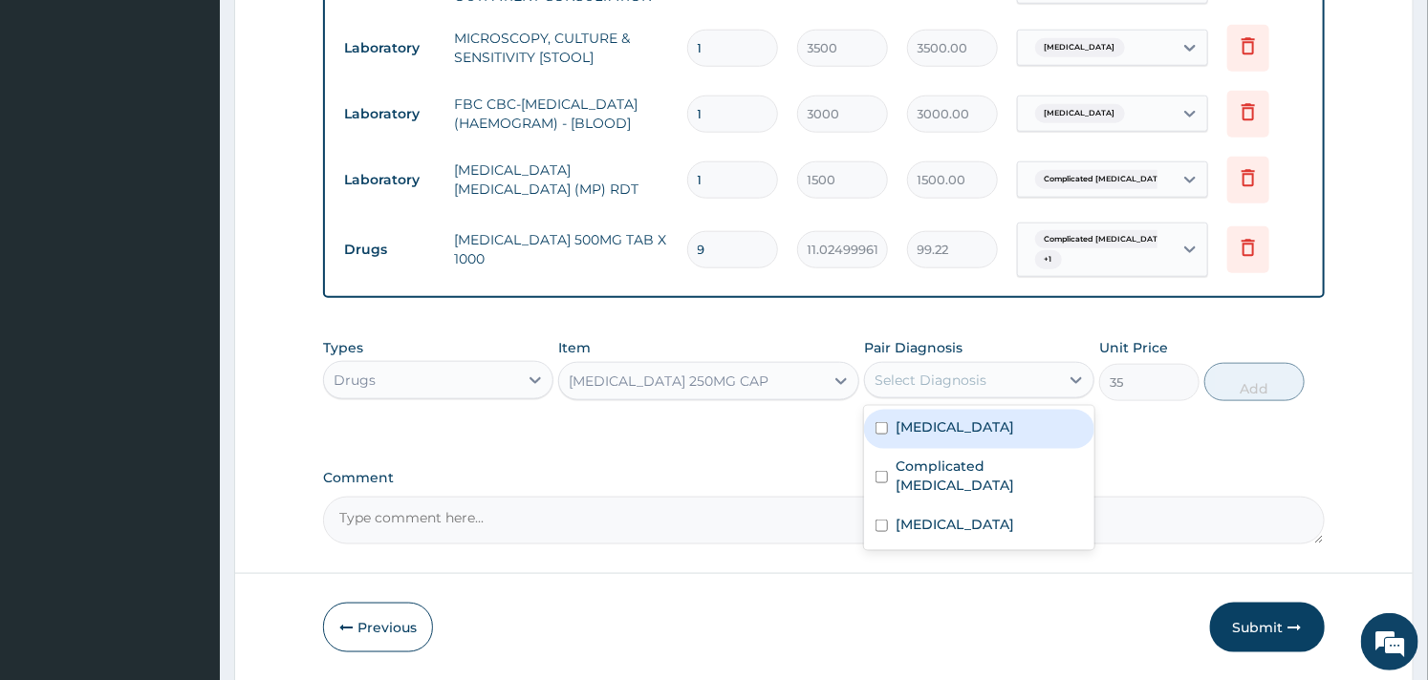
click at [925, 390] on div "Select Diagnosis" at bounding box center [930, 380] width 112 height 19
click at [903, 447] on div "Sepsis" at bounding box center [979, 429] width 230 height 39
checkbox input "true"
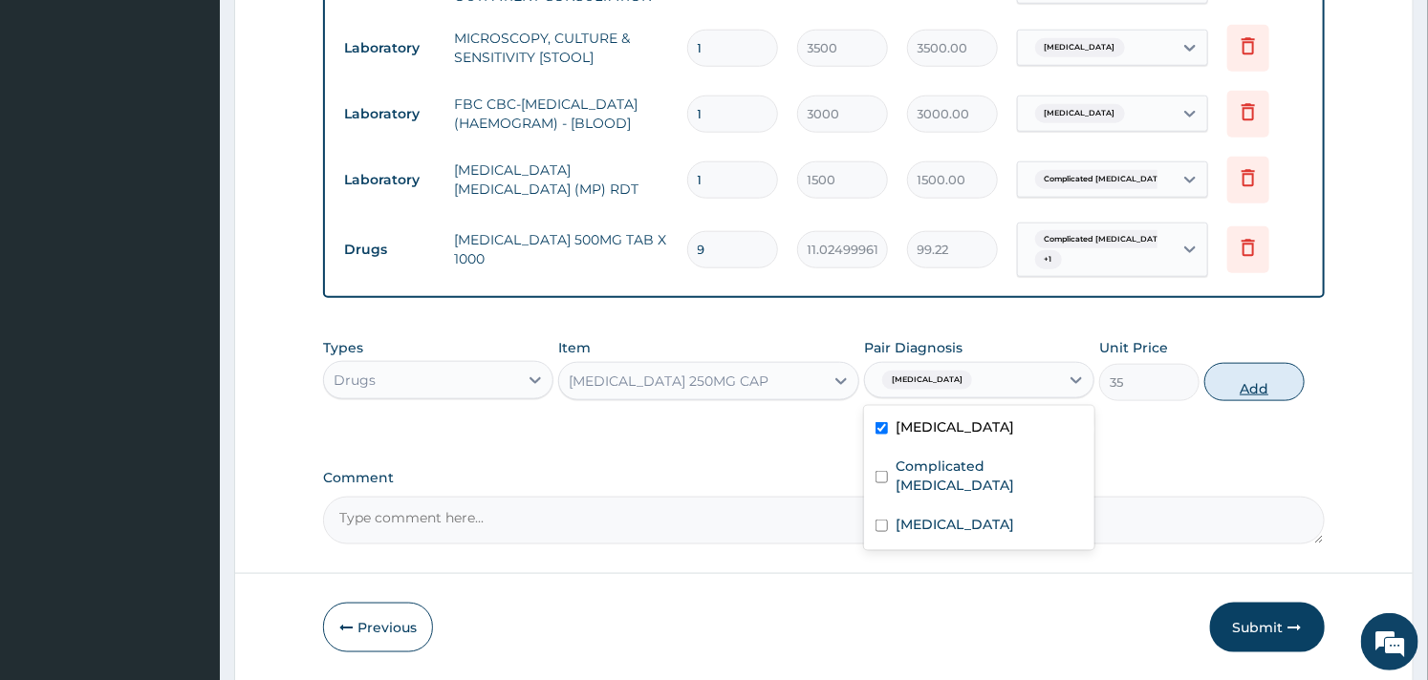
click at [1231, 386] on button "Add" at bounding box center [1254, 382] width 100 height 38
type input "0"
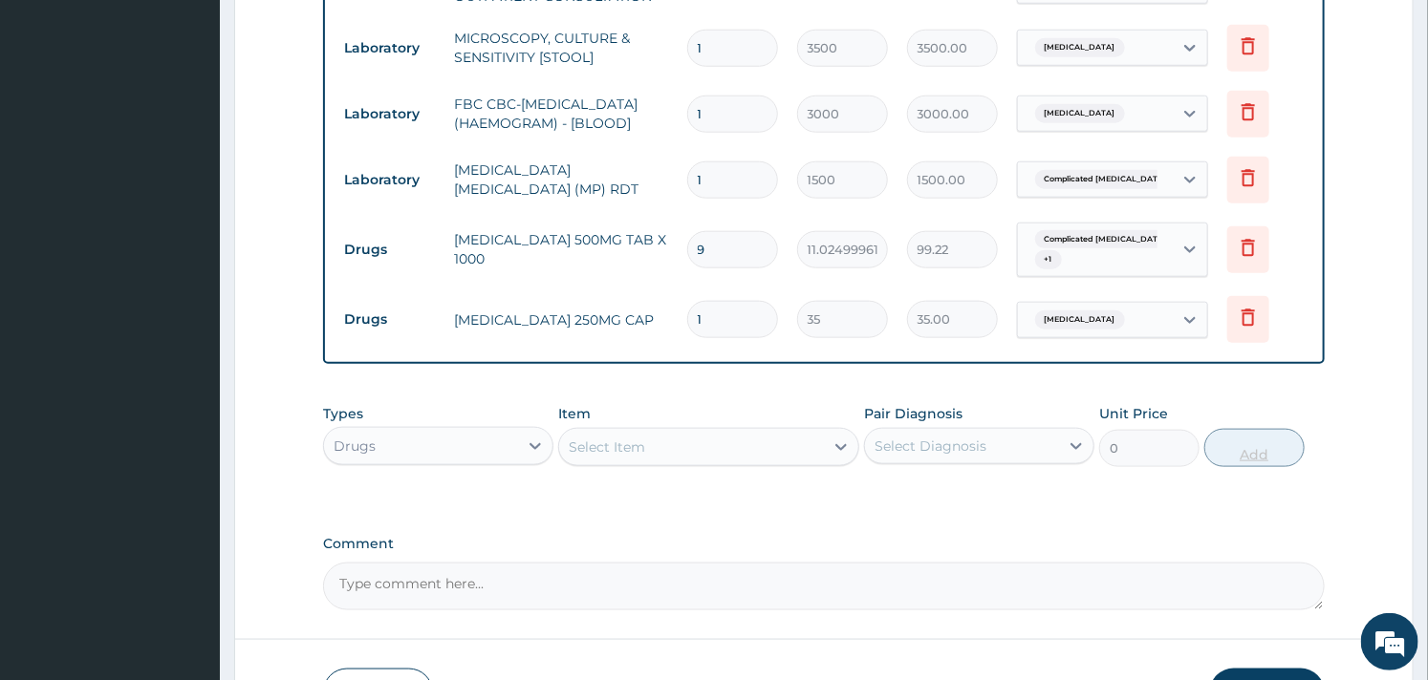
type input "15"
type input "525.00"
type input "15"
click at [646, 460] on div "Select Item" at bounding box center [691, 447] width 264 height 31
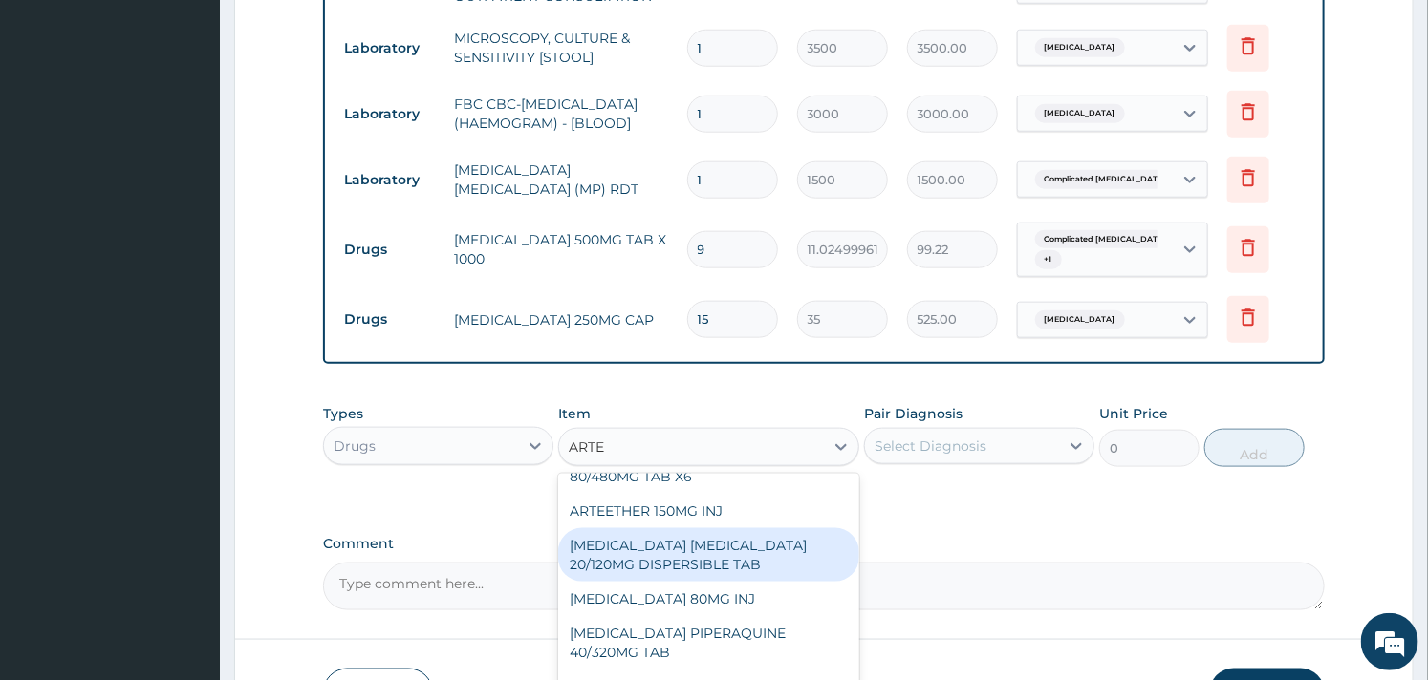
scroll to position [140, 0]
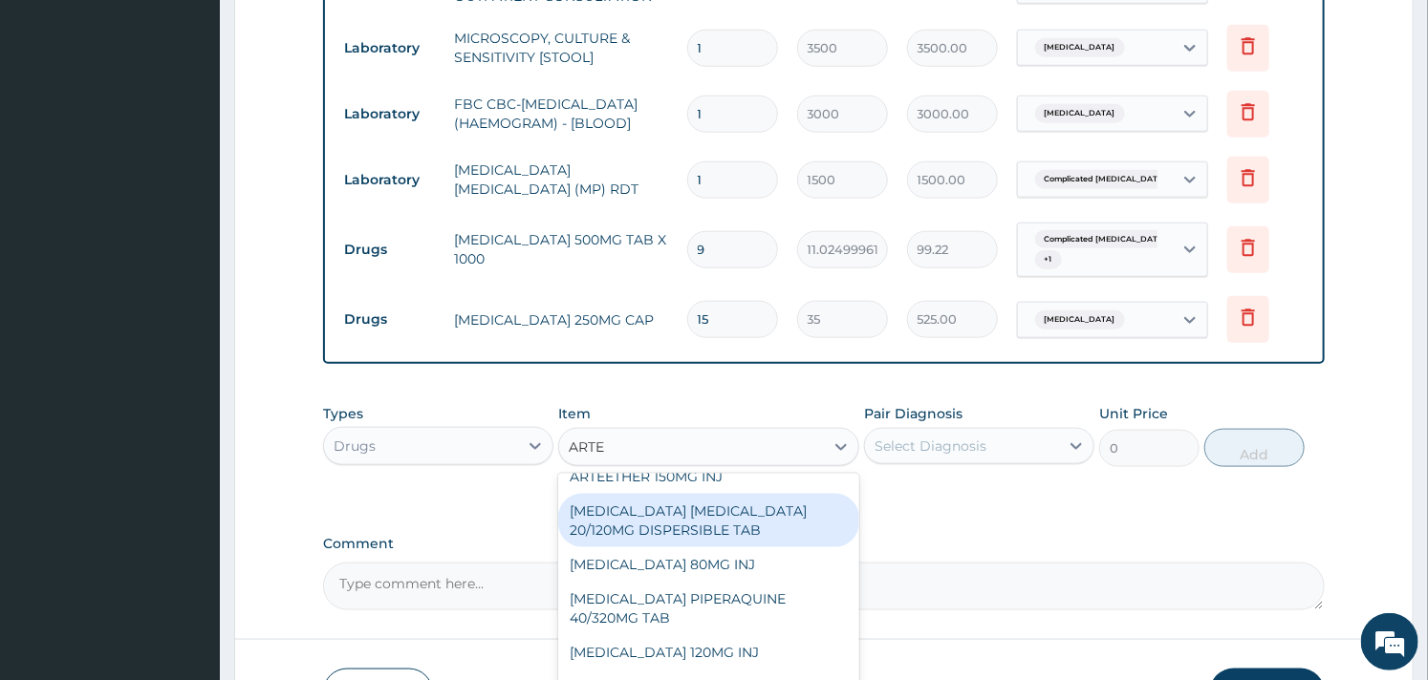
type input "ARTEM"
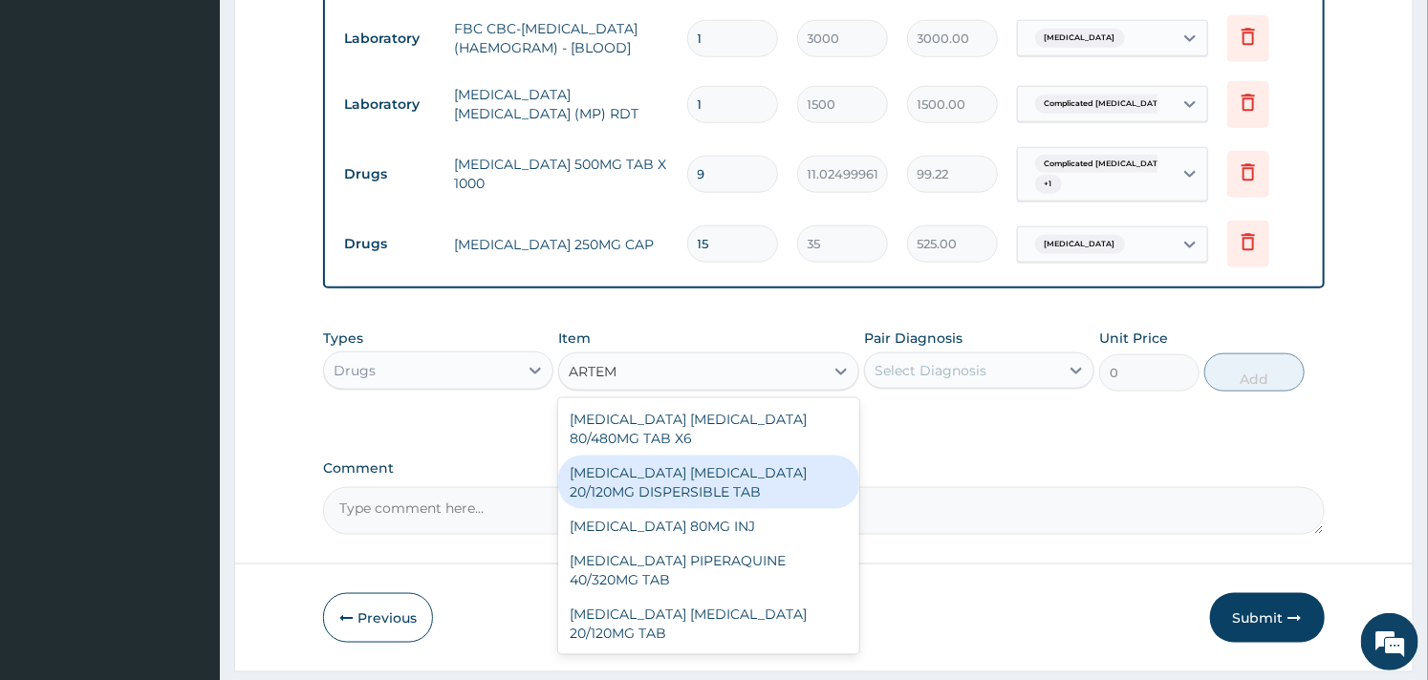
scroll to position [965, 0]
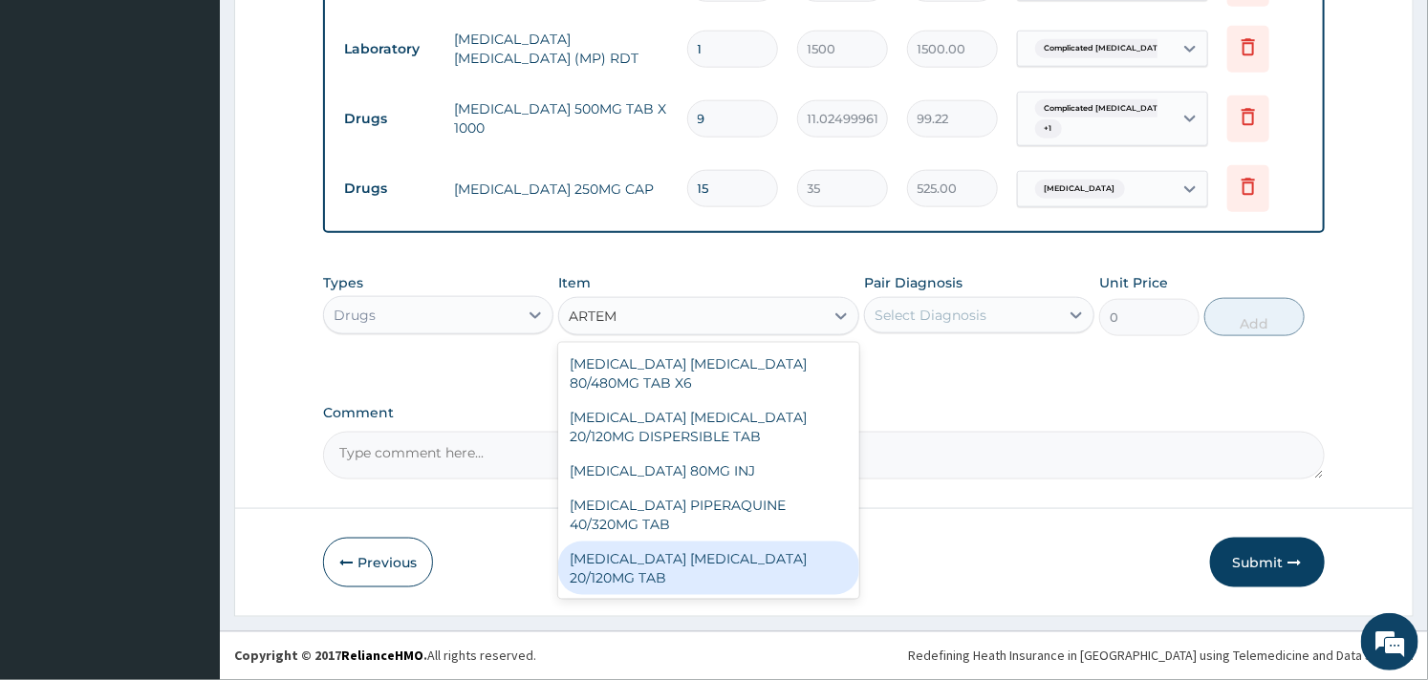
click at [690, 571] on div "ARTEMETHER LUMEFANTRINE 20/120MG TAB" at bounding box center [708, 569] width 300 height 54
type input "84"
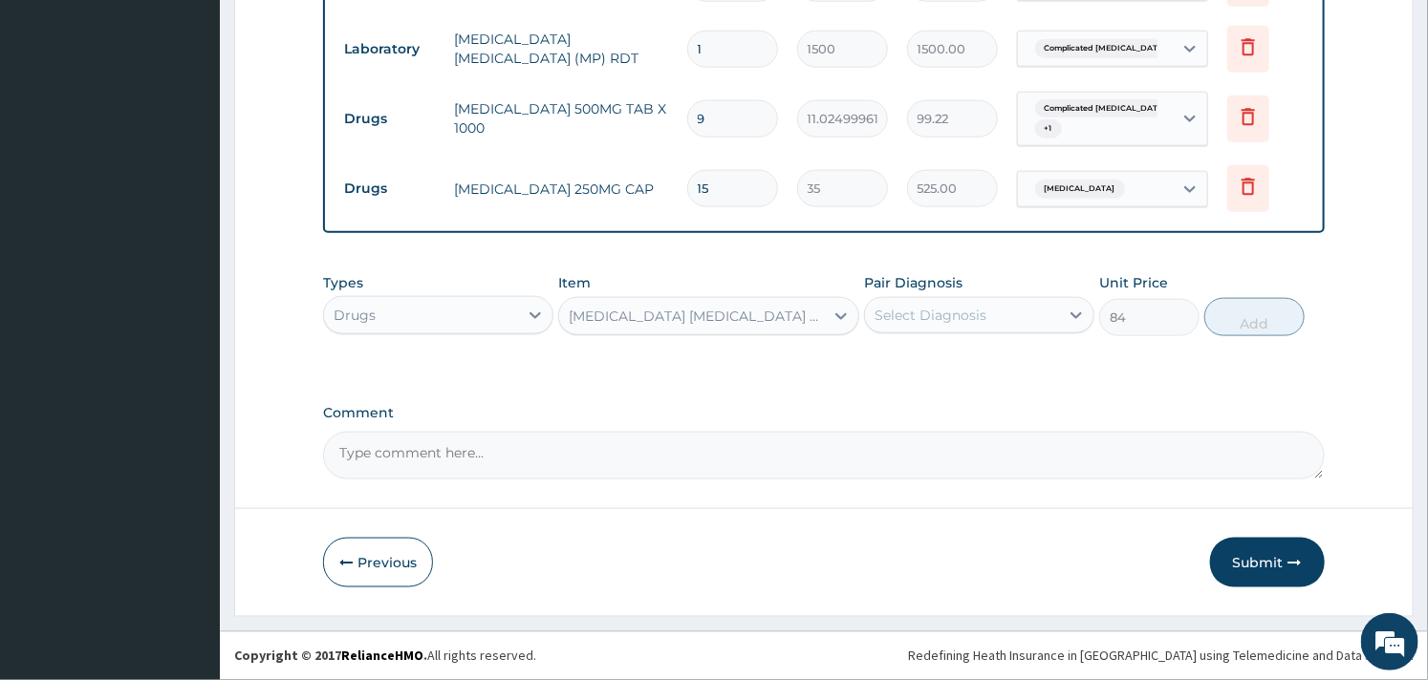
click at [905, 337] on div "Types Drugs Item option ARTEMETHER LUMEFANTRINE 20/120MG TAB, selected. Select …" at bounding box center [823, 305] width 1001 height 82
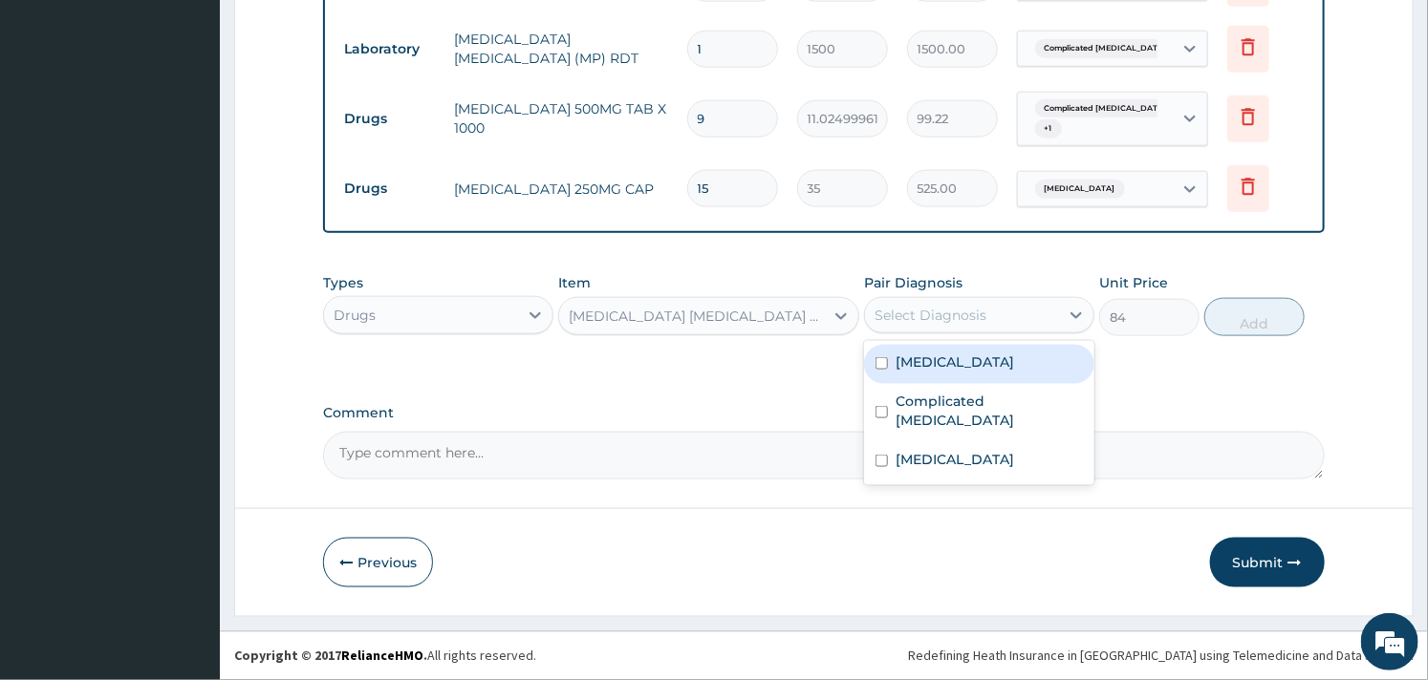
click at [921, 310] on div "Select Diagnosis" at bounding box center [930, 315] width 112 height 19
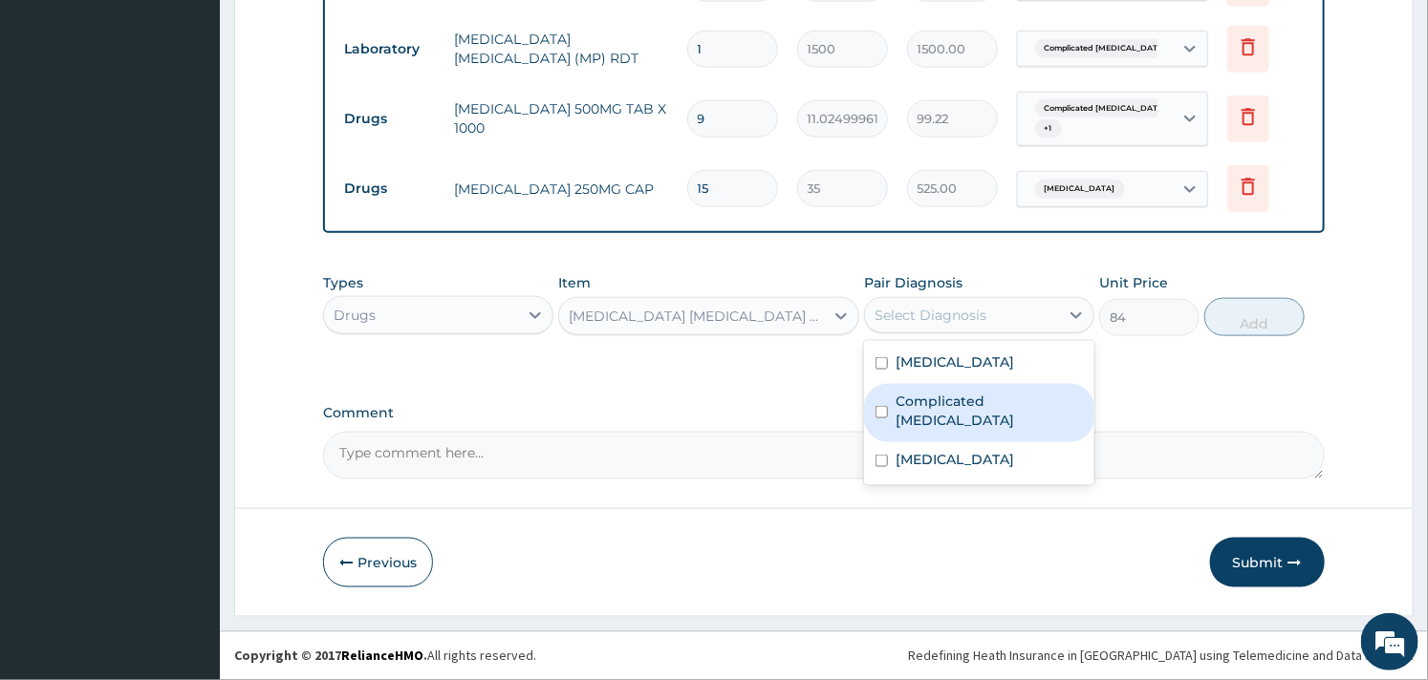
click at [884, 415] on div "Complicated malaria" at bounding box center [979, 413] width 230 height 58
checkbox input "true"
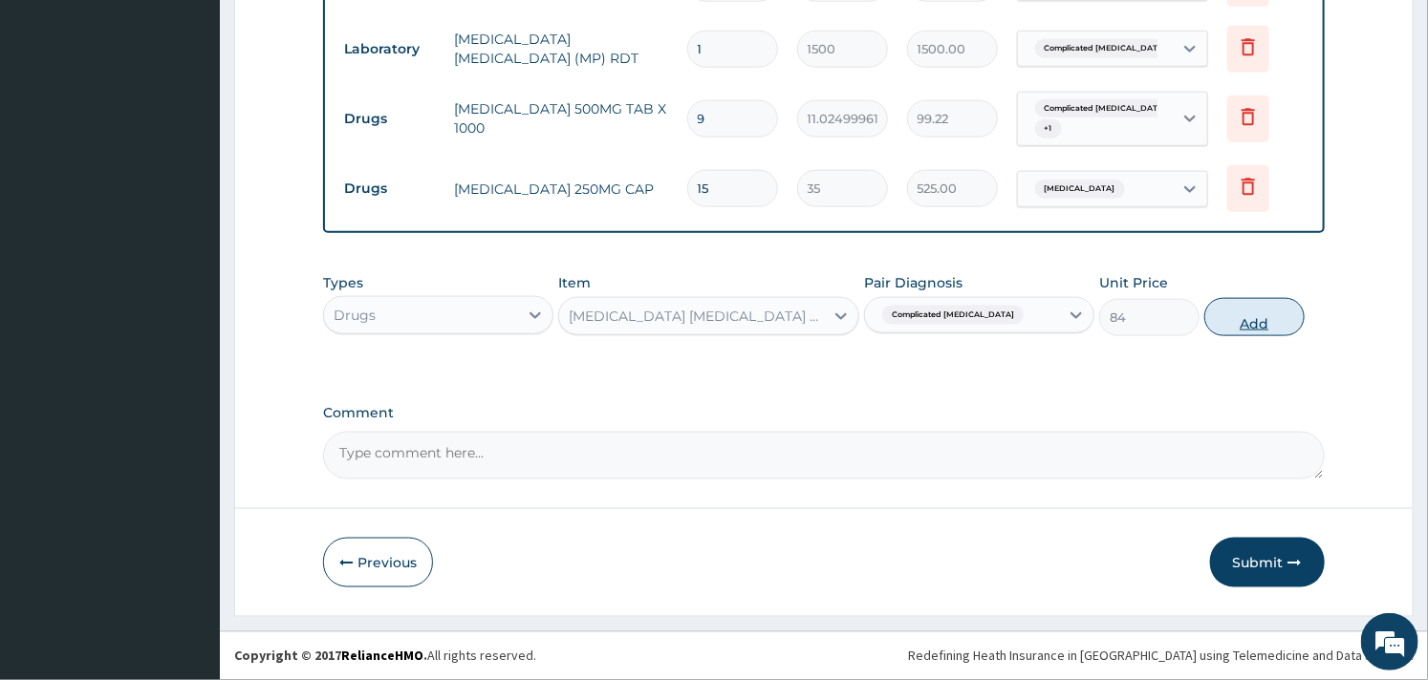
click at [1230, 316] on button "Add" at bounding box center [1254, 317] width 100 height 38
type input "0"
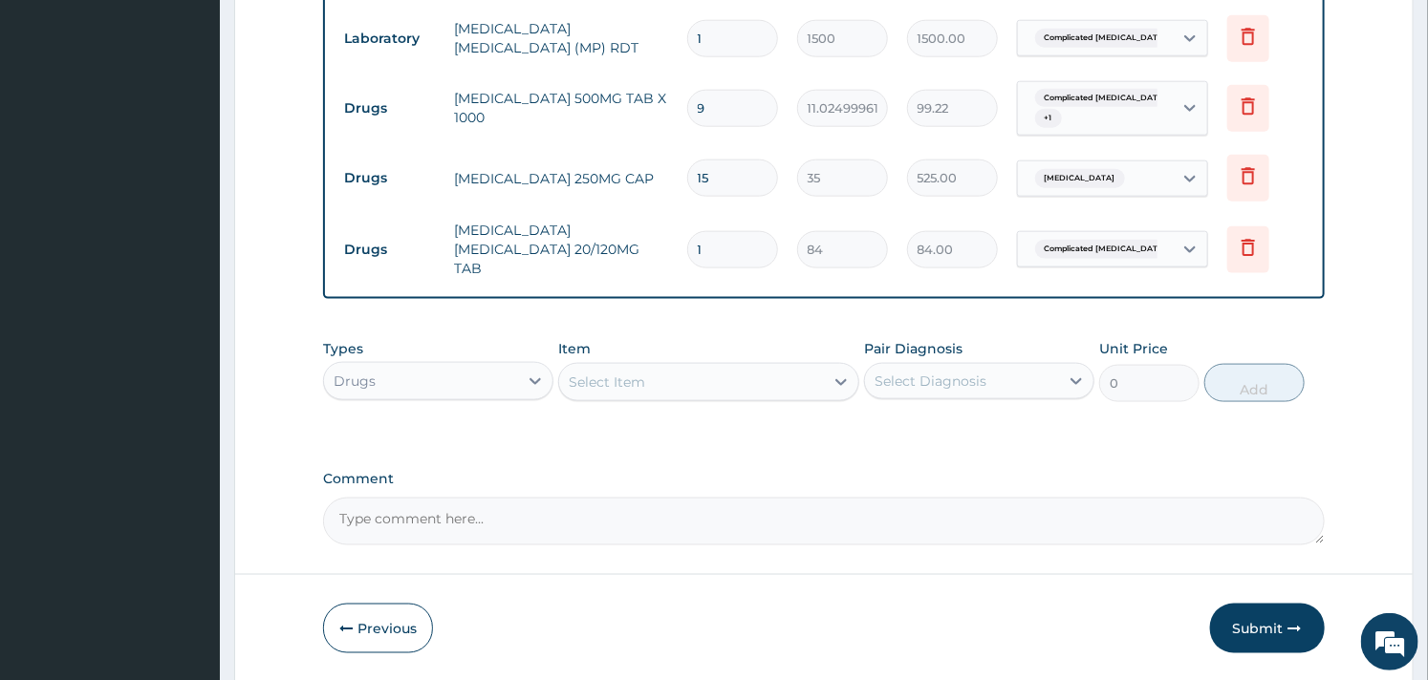
type input "18"
type input "1512.00"
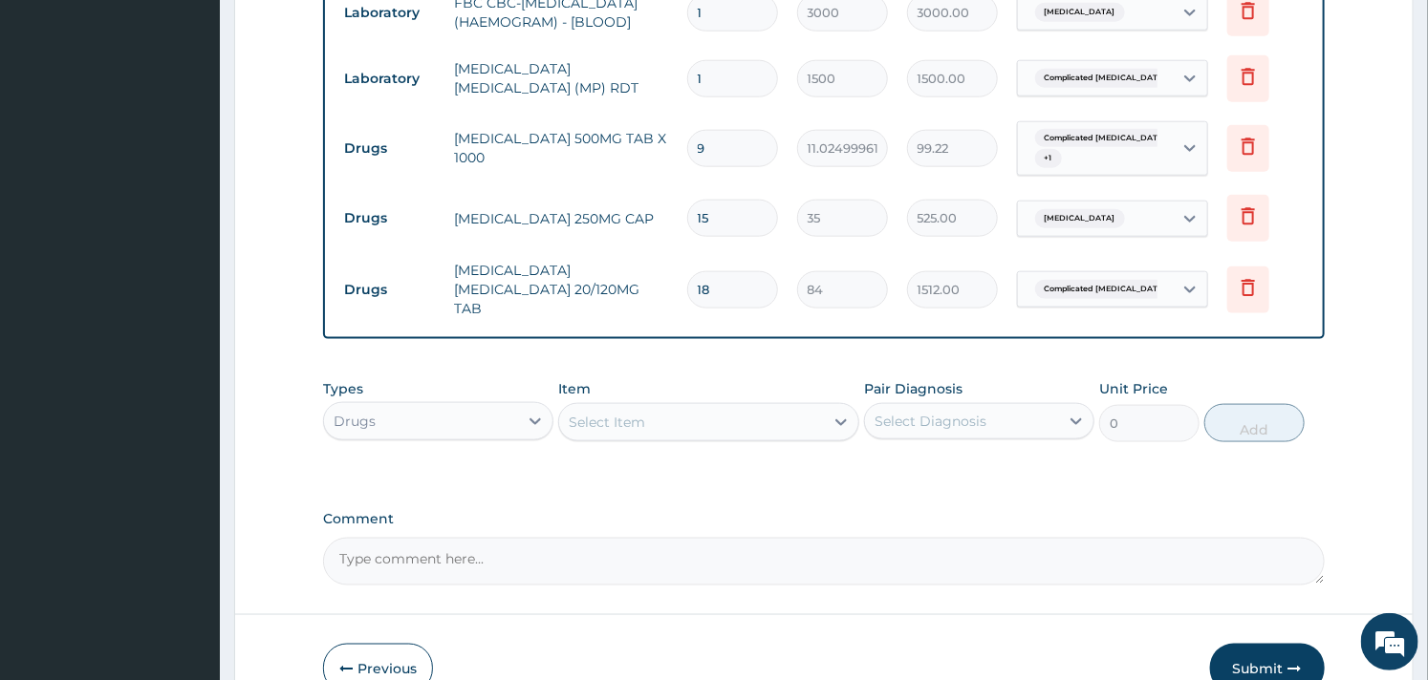
scroll to position [1032, 0]
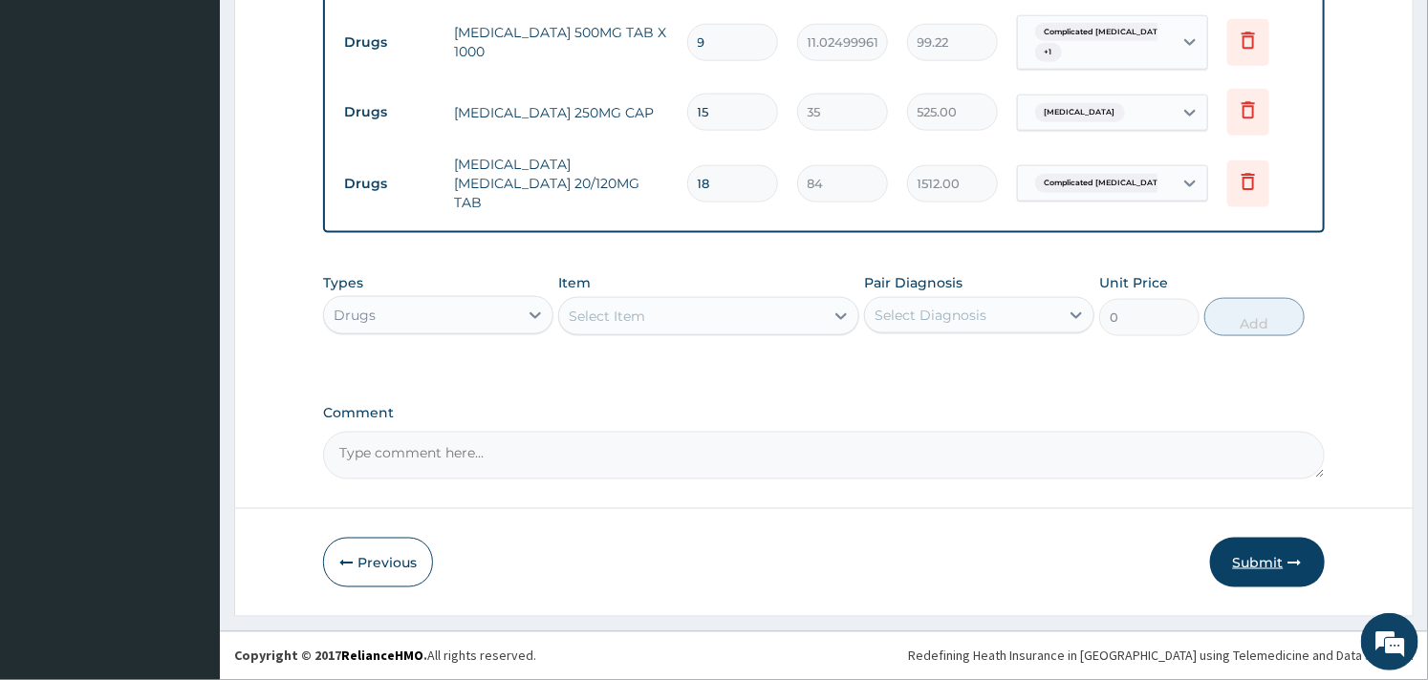
type input "18"
click at [1235, 547] on button "Submit" at bounding box center [1267, 563] width 115 height 50
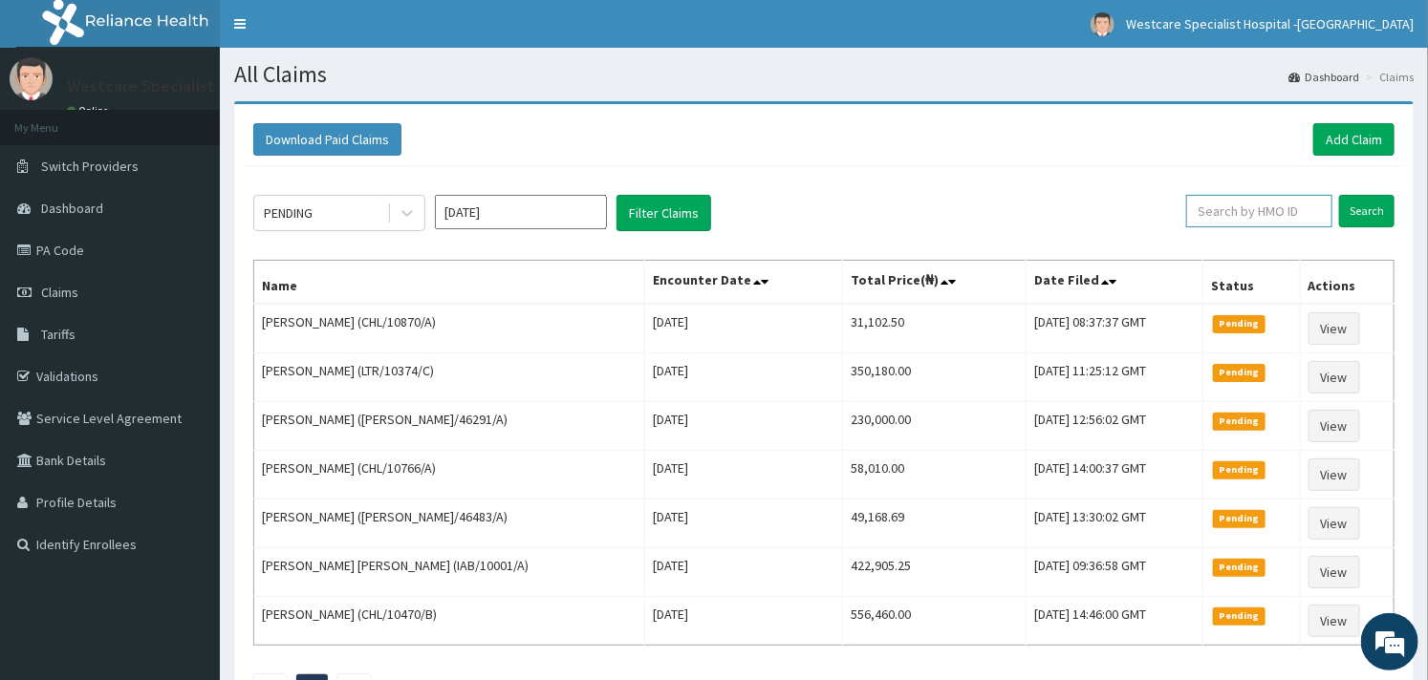
click at [1248, 210] on input "text" at bounding box center [1259, 211] width 146 height 32
type input "GBZ/10108/C"
click at [1369, 212] on input "Search" at bounding box center [1366, 211] width 55 height 32
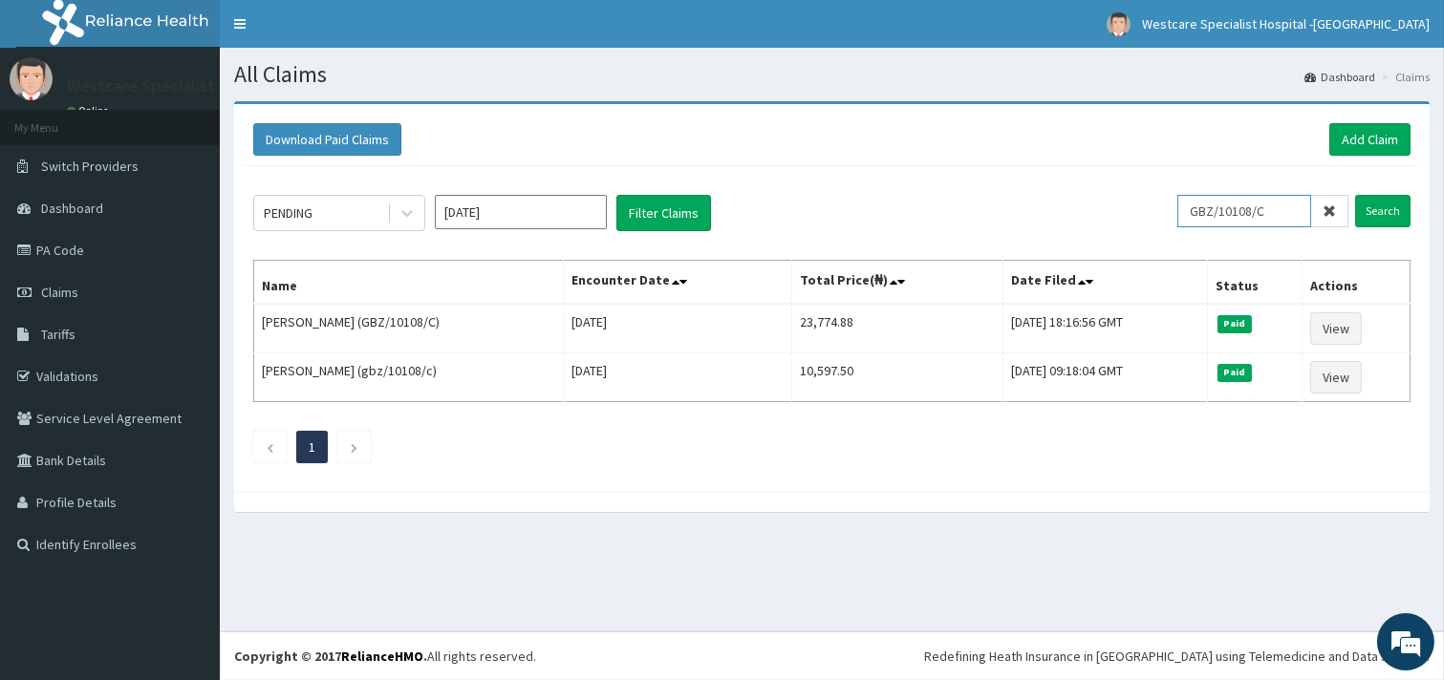
click at [1196, 226] on input "GBZ/10108/C" at bounding box center [1244, 211] width 134 height 32
click at [1355, 134] on link "Add Claim" at bounding box center [1369, 139] width 81 height 32
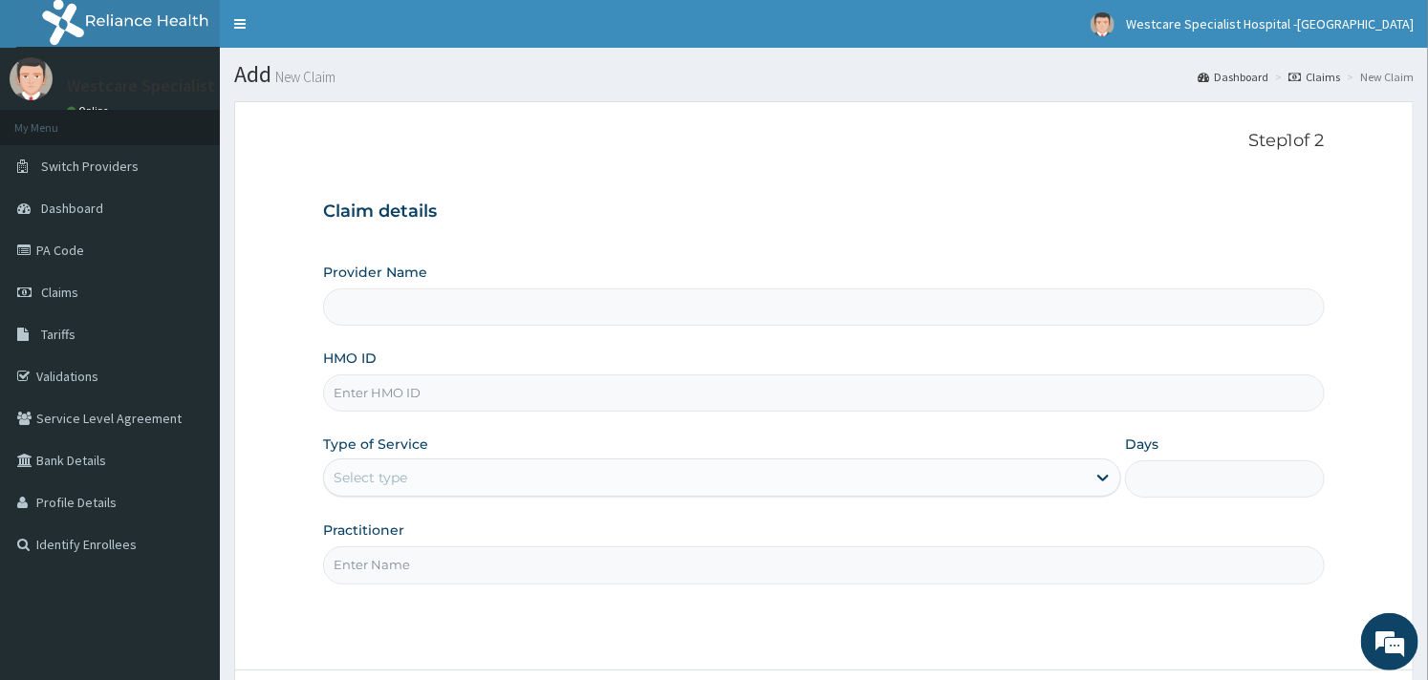
type input "WestCare Specialist Hospital - Ejigbo"
click at [444, 388] on input "HMO ID" at bounding box center [823, 393] width 1001 height 37
paste input "GBZ/10108/C"
type input "GBZ/10108/C"
click at [296, 366] on form "Step 1 of 2 Claim details Provider Name WestCare Specialist Hospital - Ejigbo H…" at bounding box center [823, 440] width 1179 height 678
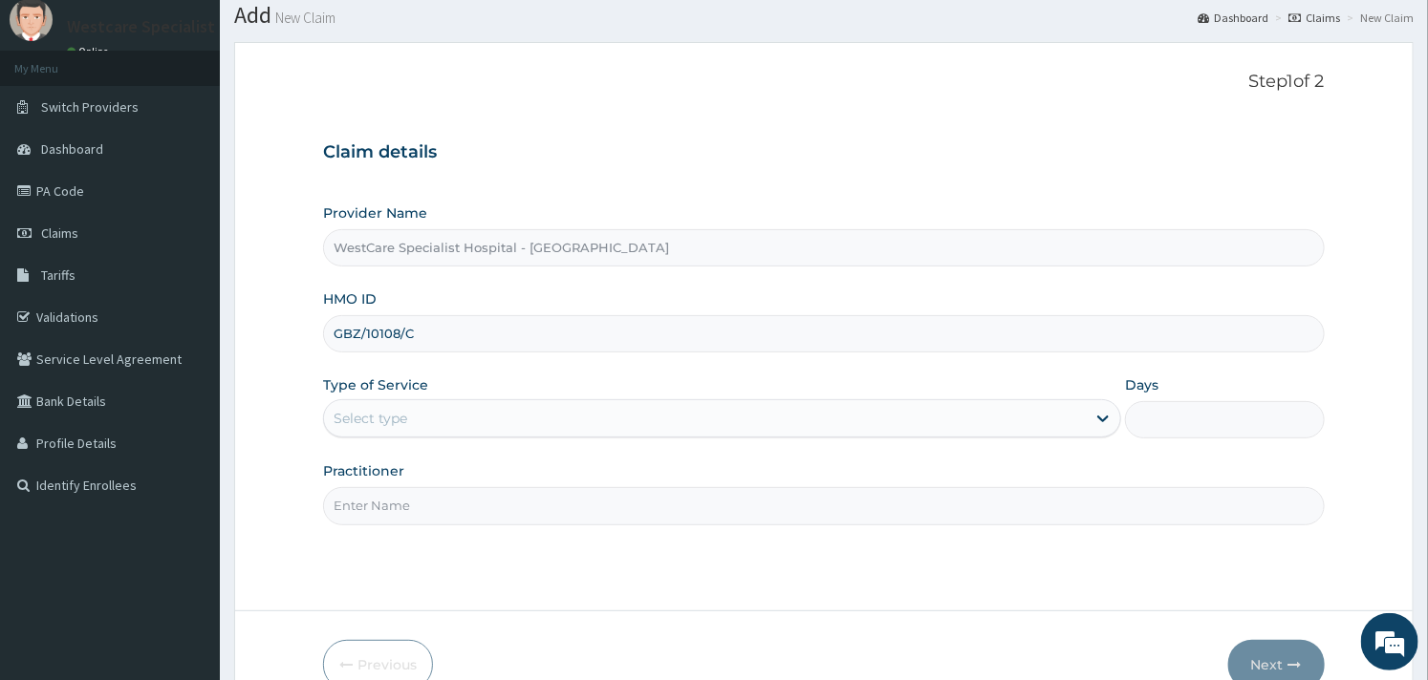
scroll to position [162, 0]
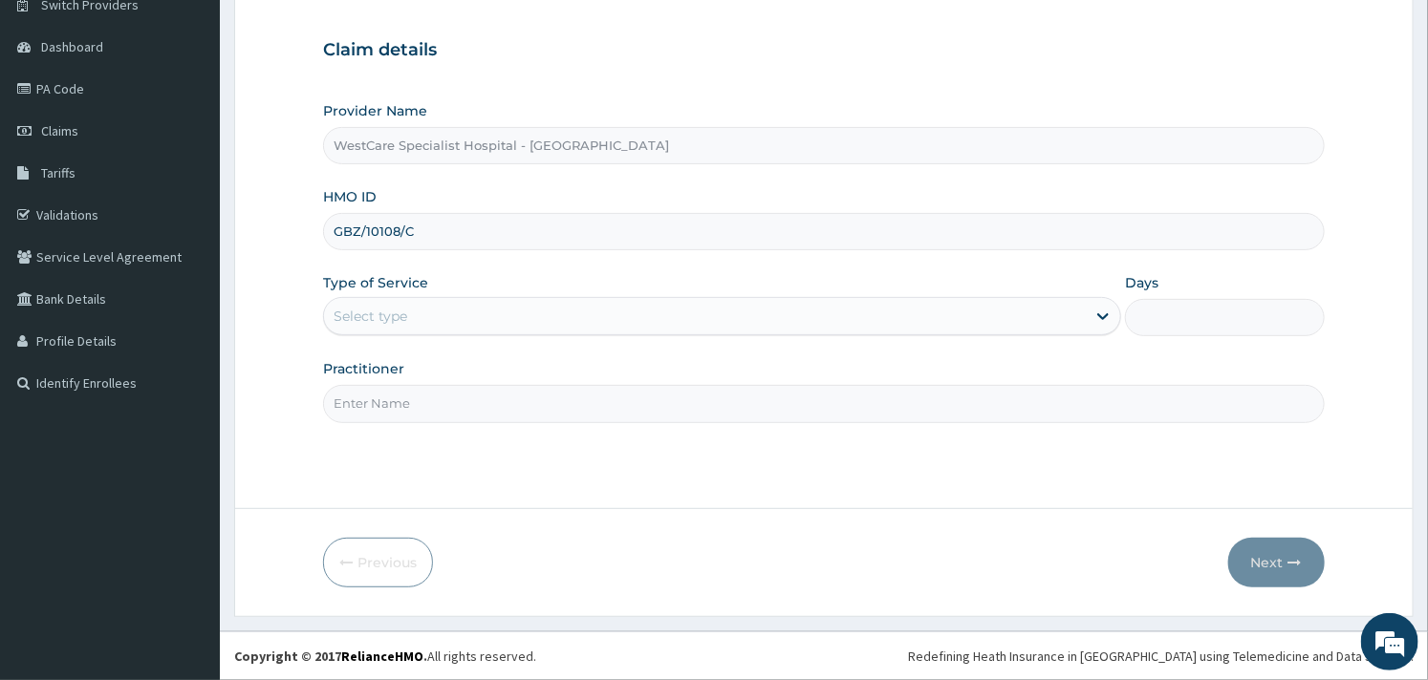
click at [827, 329] on div "Select type" at bounding box center [705, 316] width 762 height 31
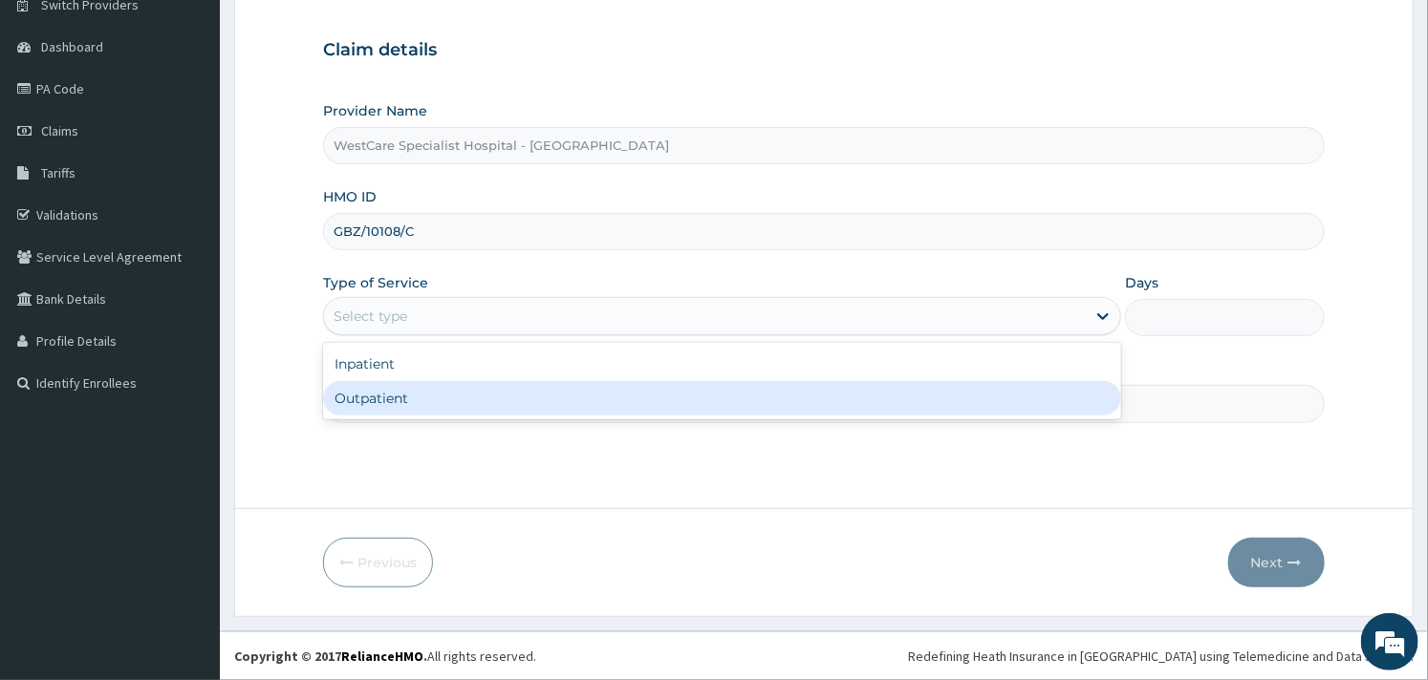
click at [694, 381] on div "Outpatient" at bounding box center [722, 398] width 798 height 34
type input "1"
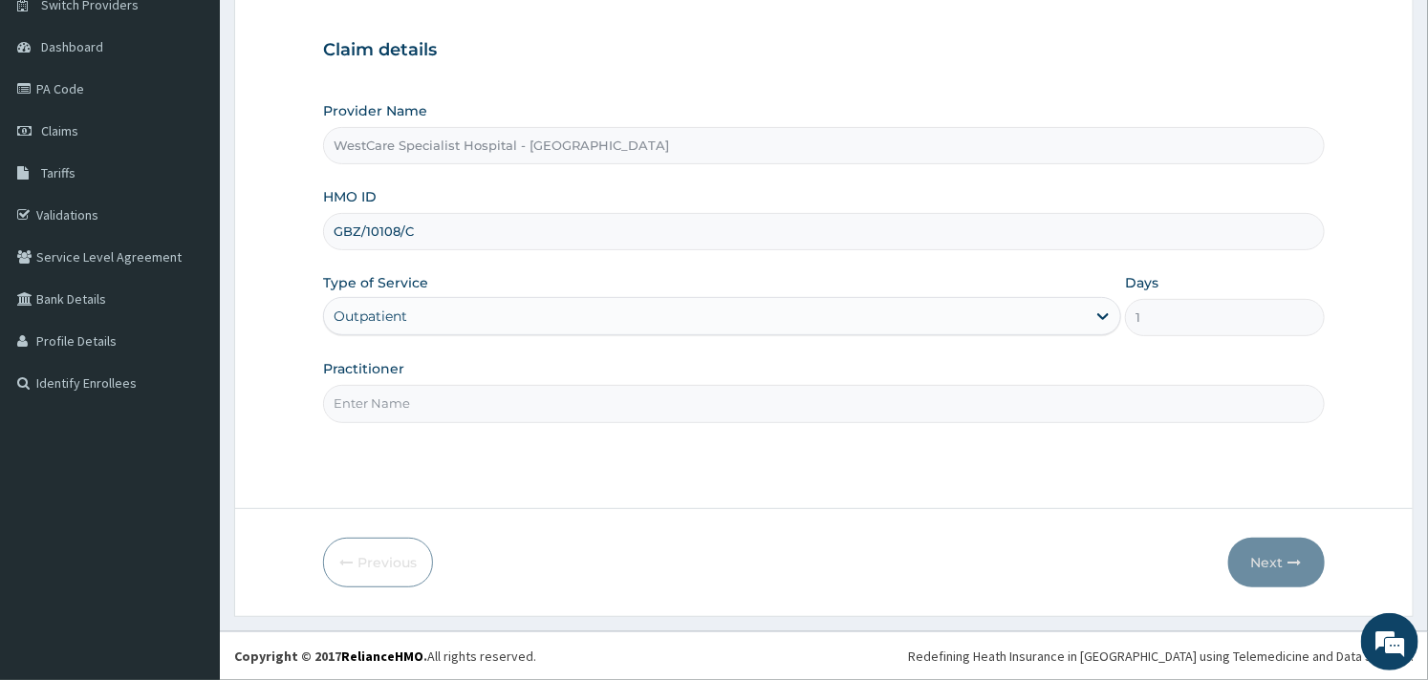
click at [596, 411] on input "Practitioner" at bounding box center [823, 403] width 1001 height 37
type input "OBIDEYI"
click at [1274, 559] on button "Next" at bounding box center [1276, 563] width 97 height 50
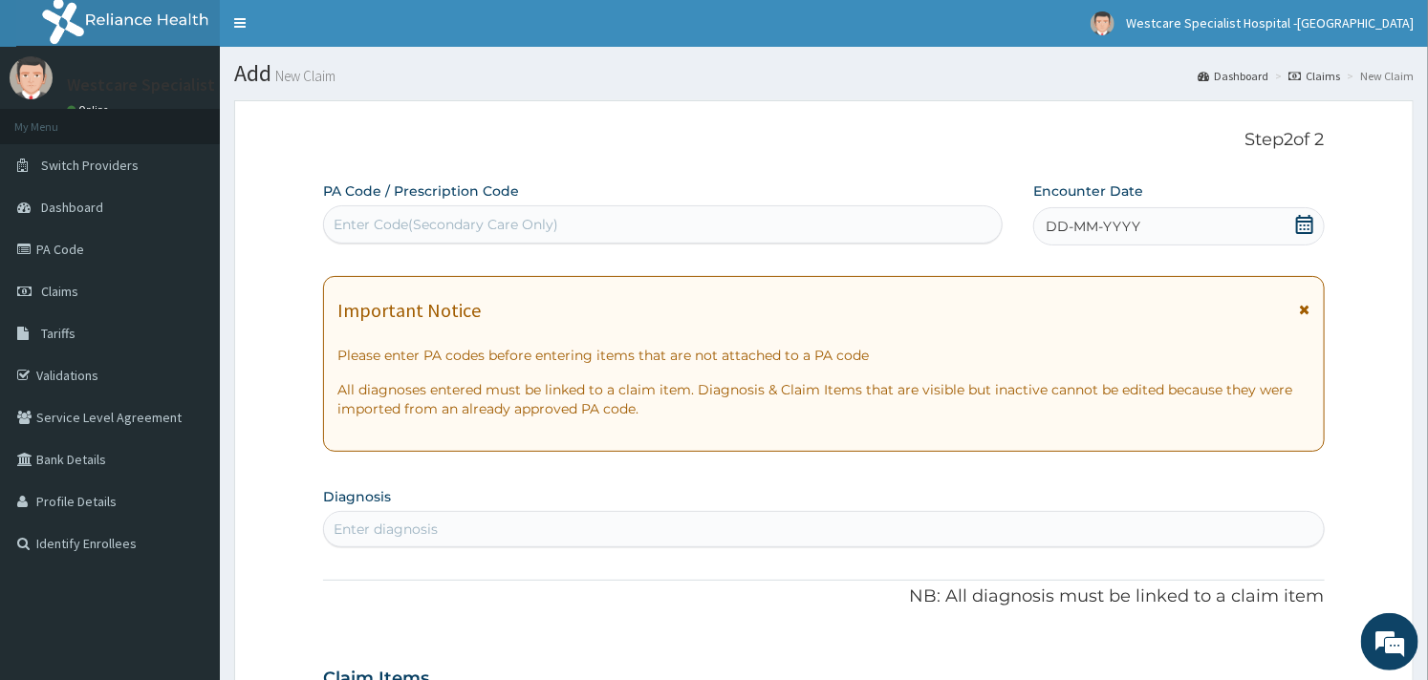
scroll to position [0, 0]
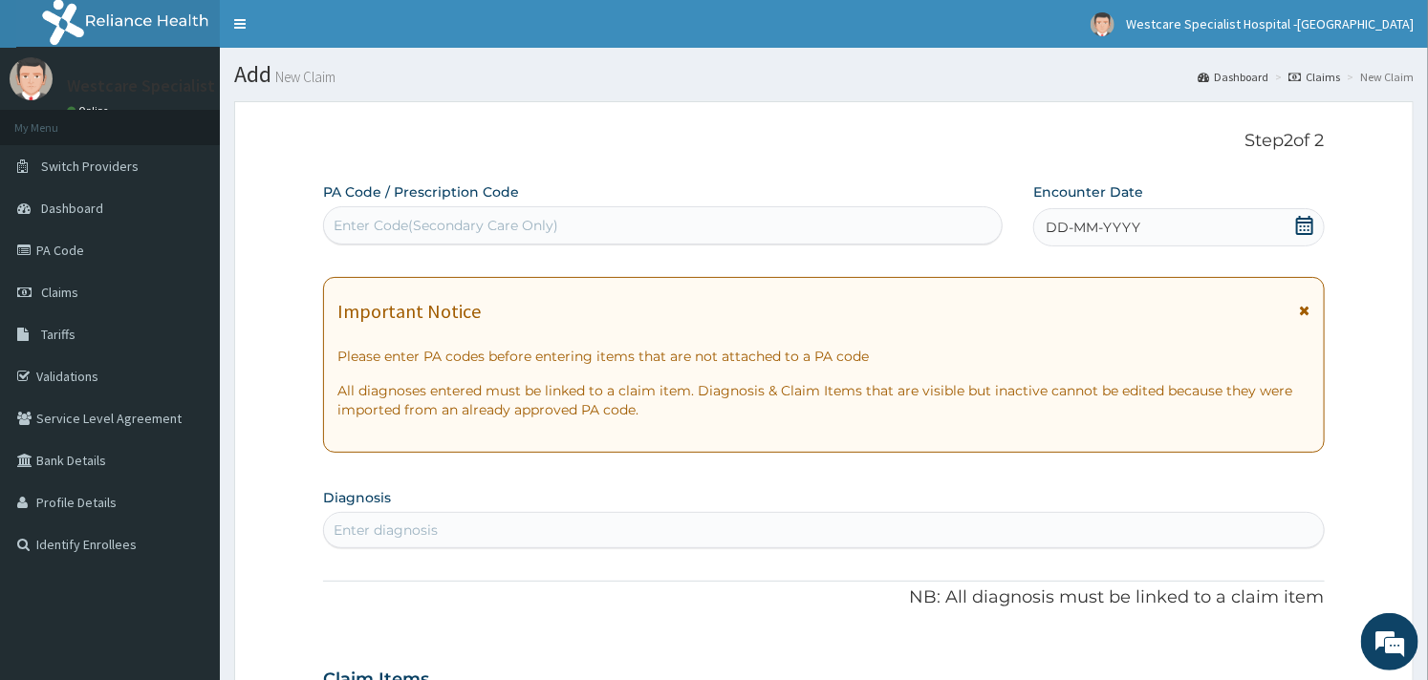
click at [1292, 217] on div "DD-MM-YYYY" at bounding box center [1178, 227] width 291 height 38
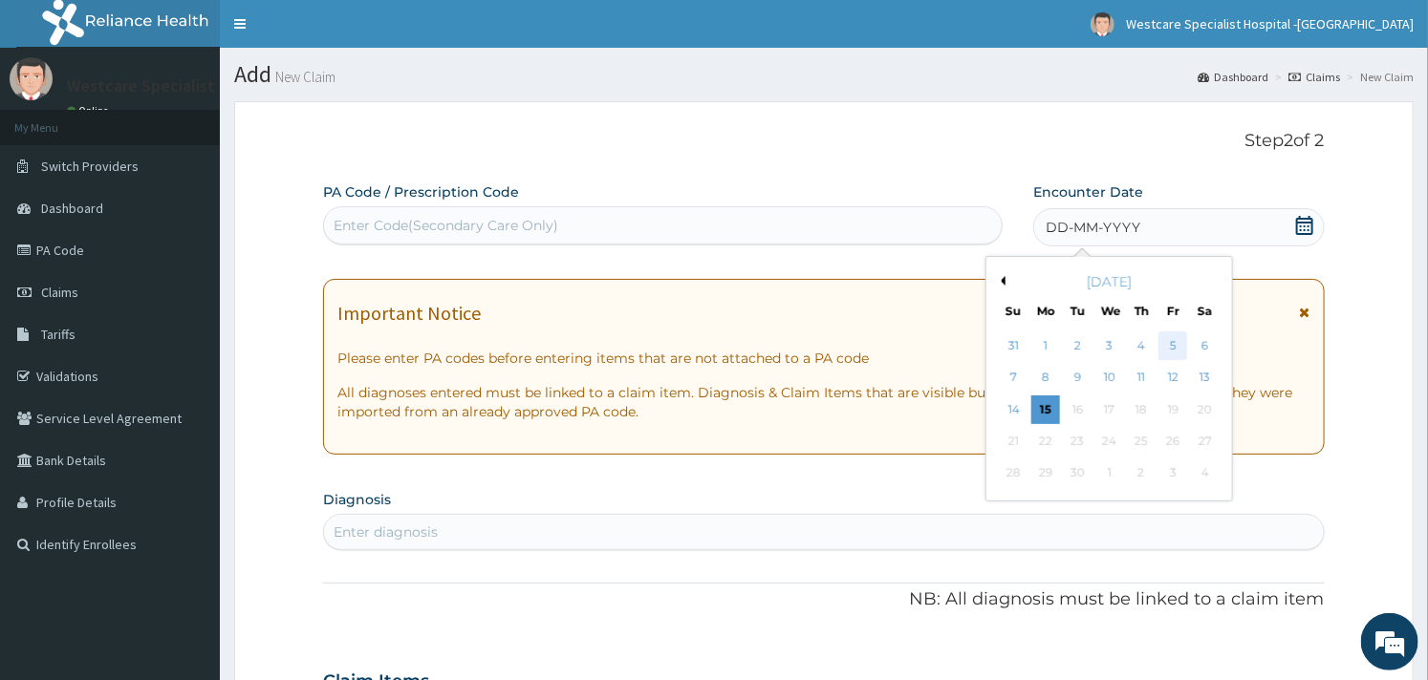
click at [1169, 345] on div "5" at bounding box center [1172, 346] width 29 height 29
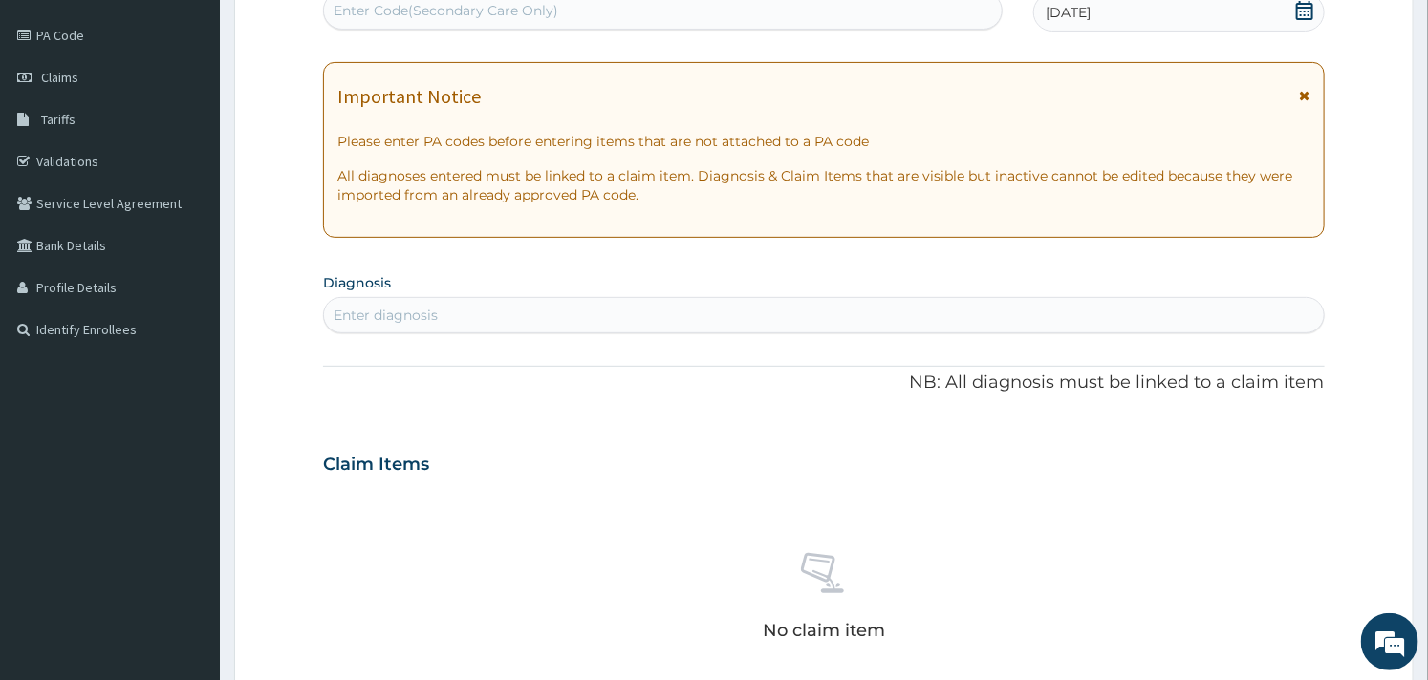
scroll to position [318, 0]
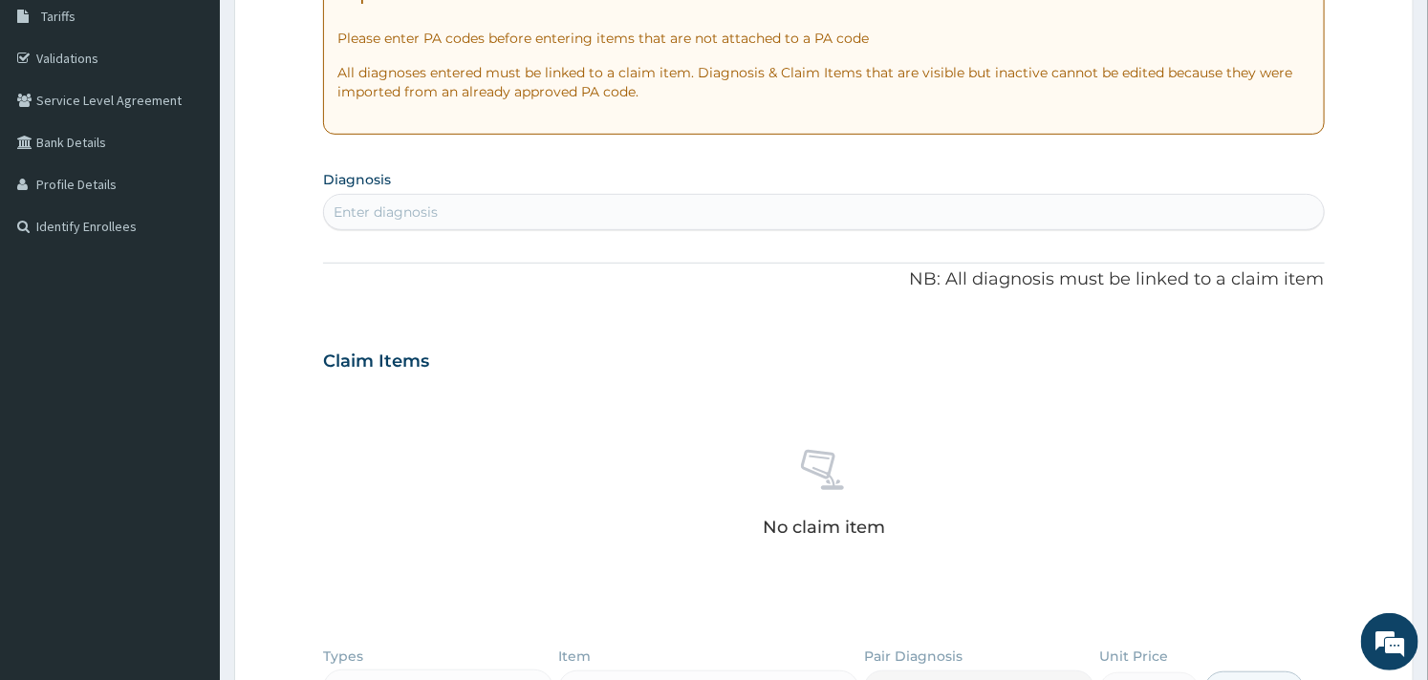
click at [474, 208] on div "Enter diagnosis" at bounding box center [823, 212] width 999 height 31
type input "MALARIA"
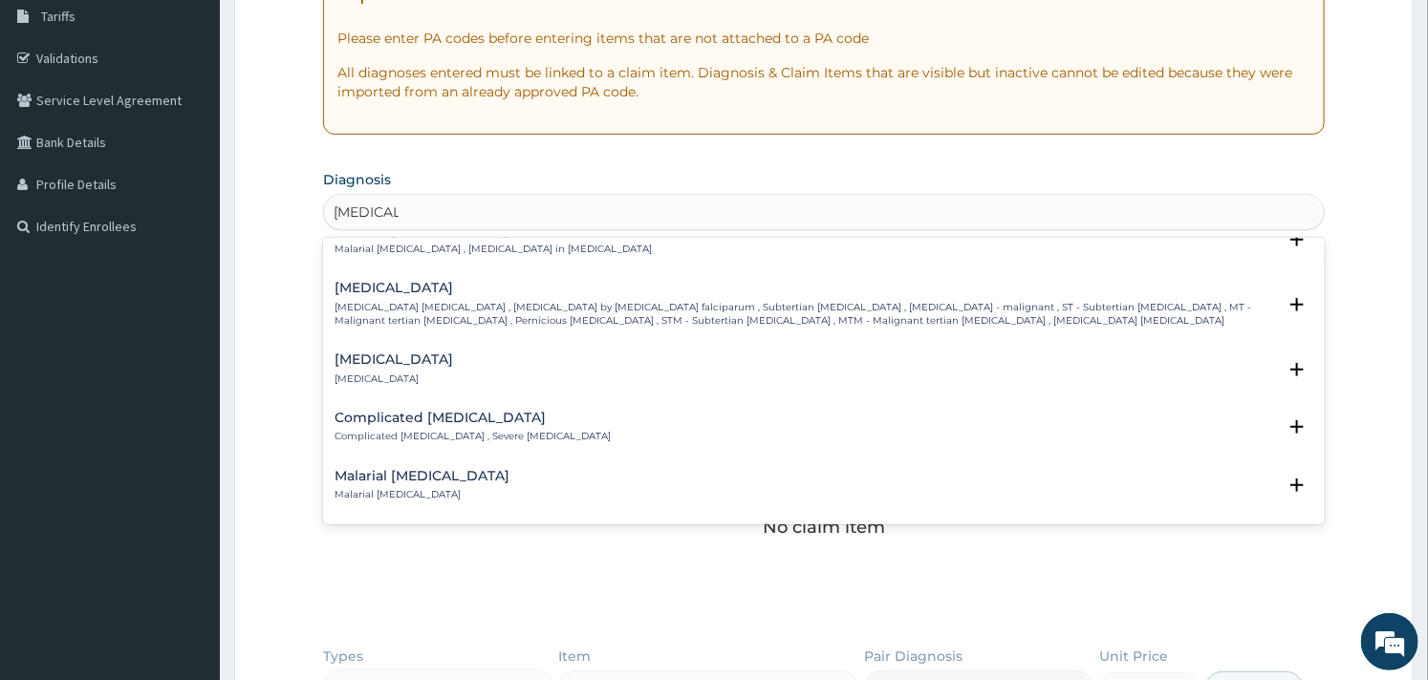
scroll to position [743, 0]
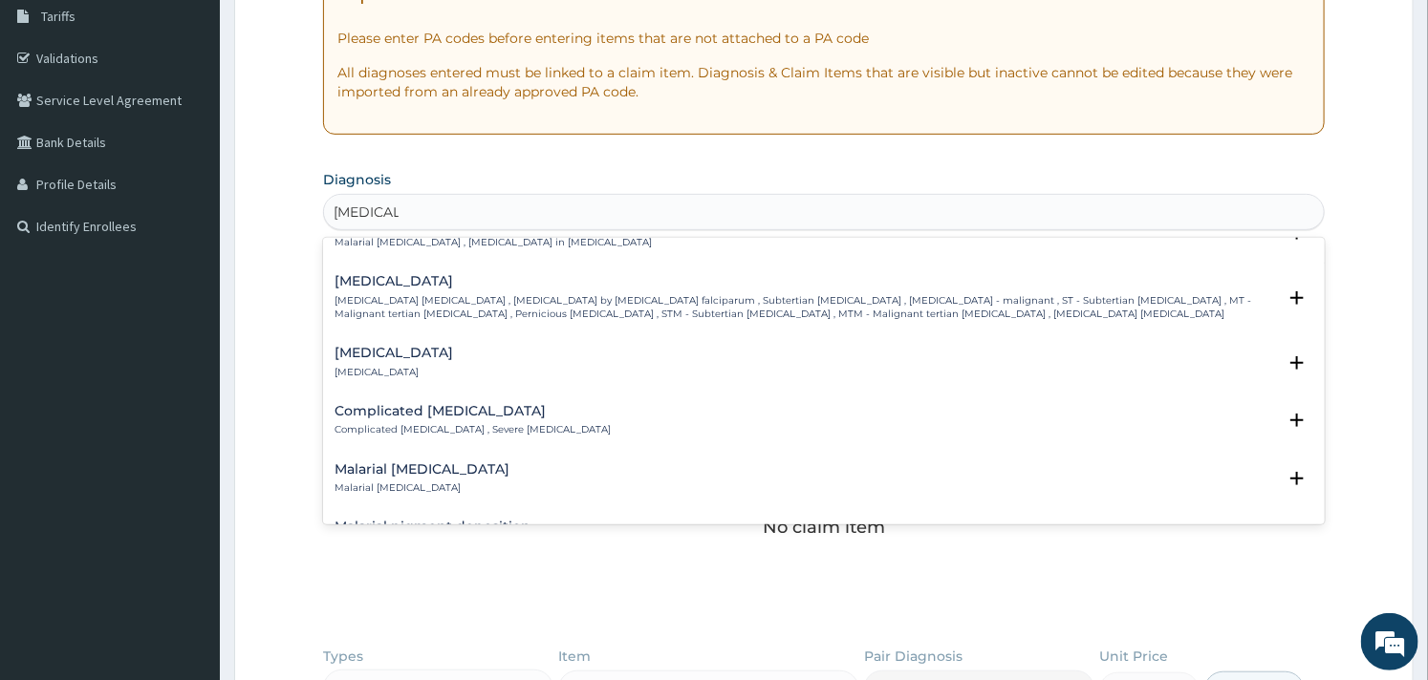
click at [412, 423] on p "Complicated malaria , Severe malaria" at bounding box center [472, 429] width 276 height 13
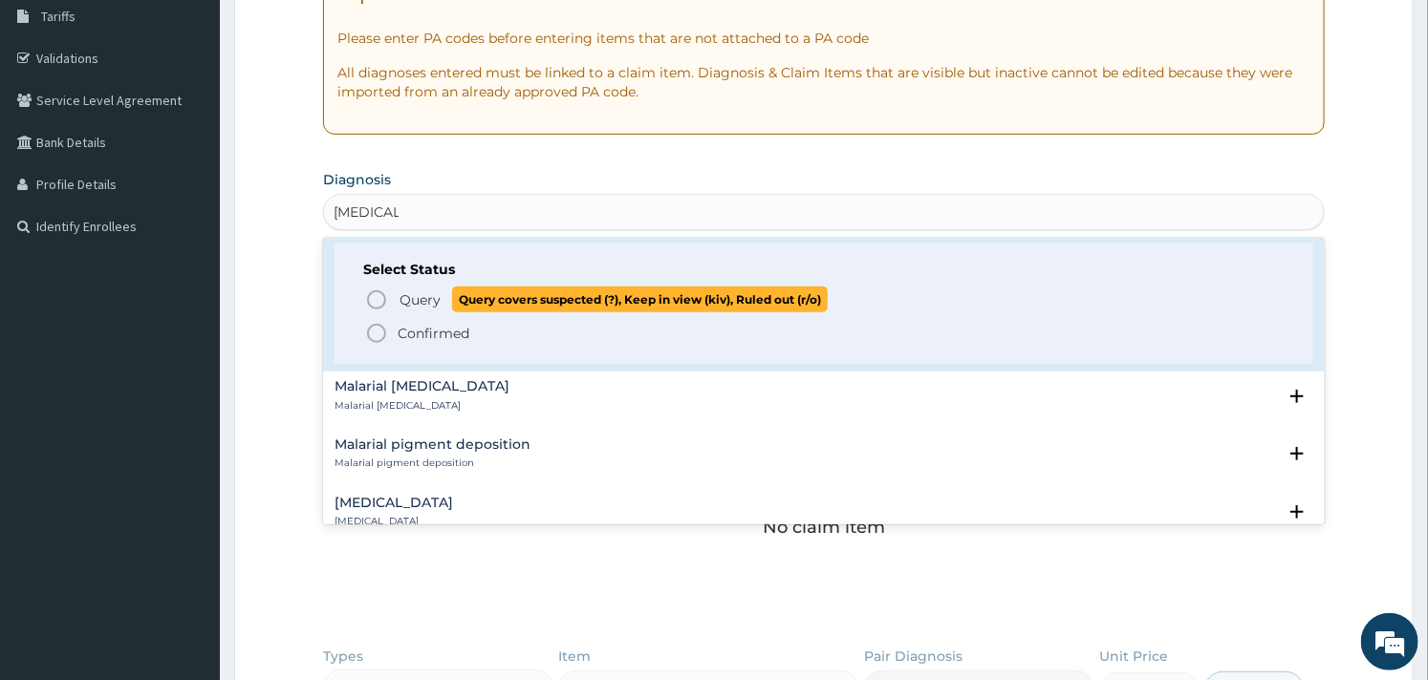
scroll to position [956, 0]
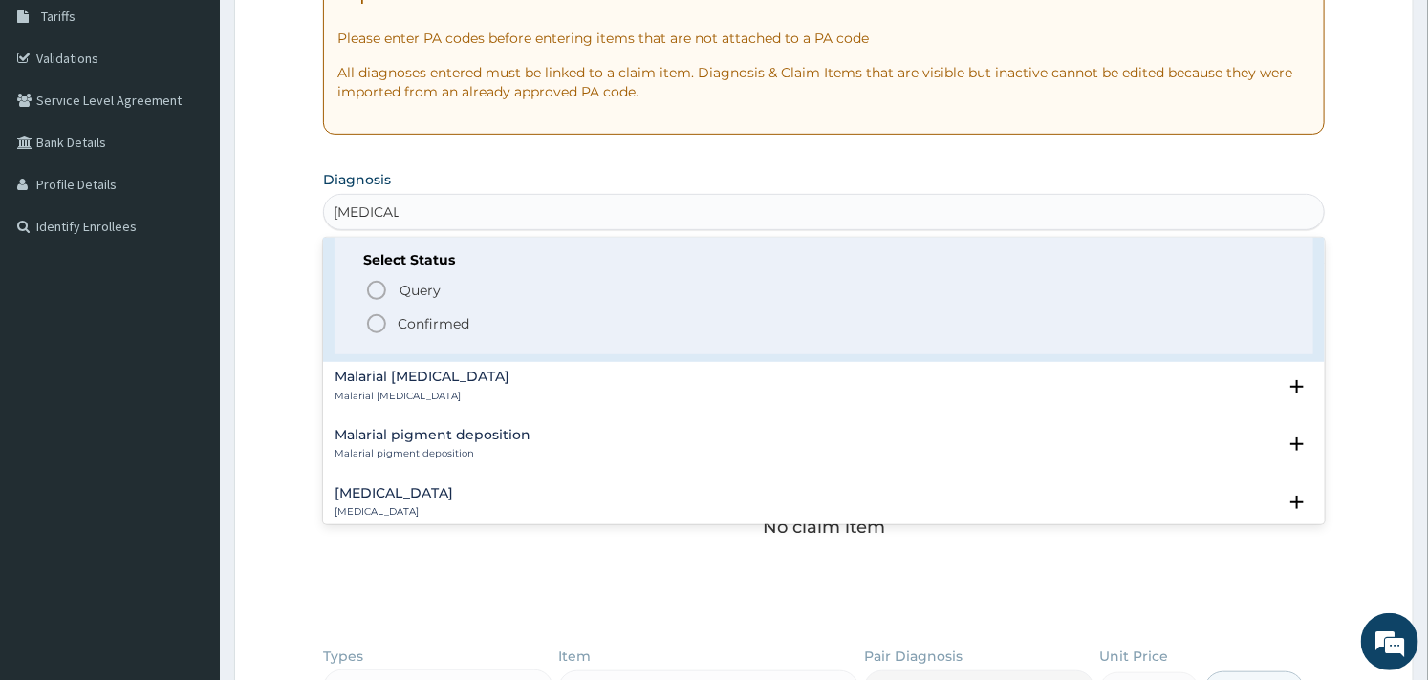
click at [375, 322] on div "Select Status Query Query covers suspected (?), Keep in view (kiv), Ruled out (…" at bounding box center [823, 294] width 978 height 121
click at [375, 316] on icon "status option filled" at bounding box center [376, 324] width 23 height 23
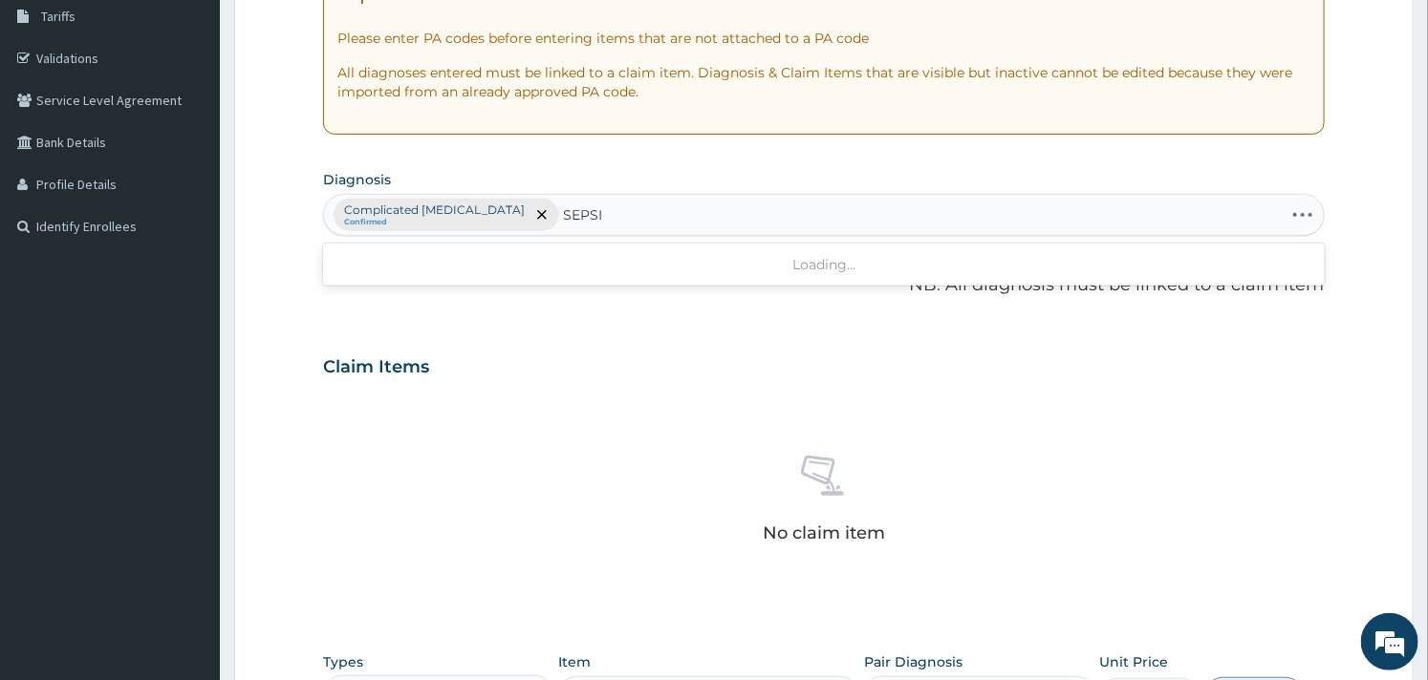
type input "SEPSIS"
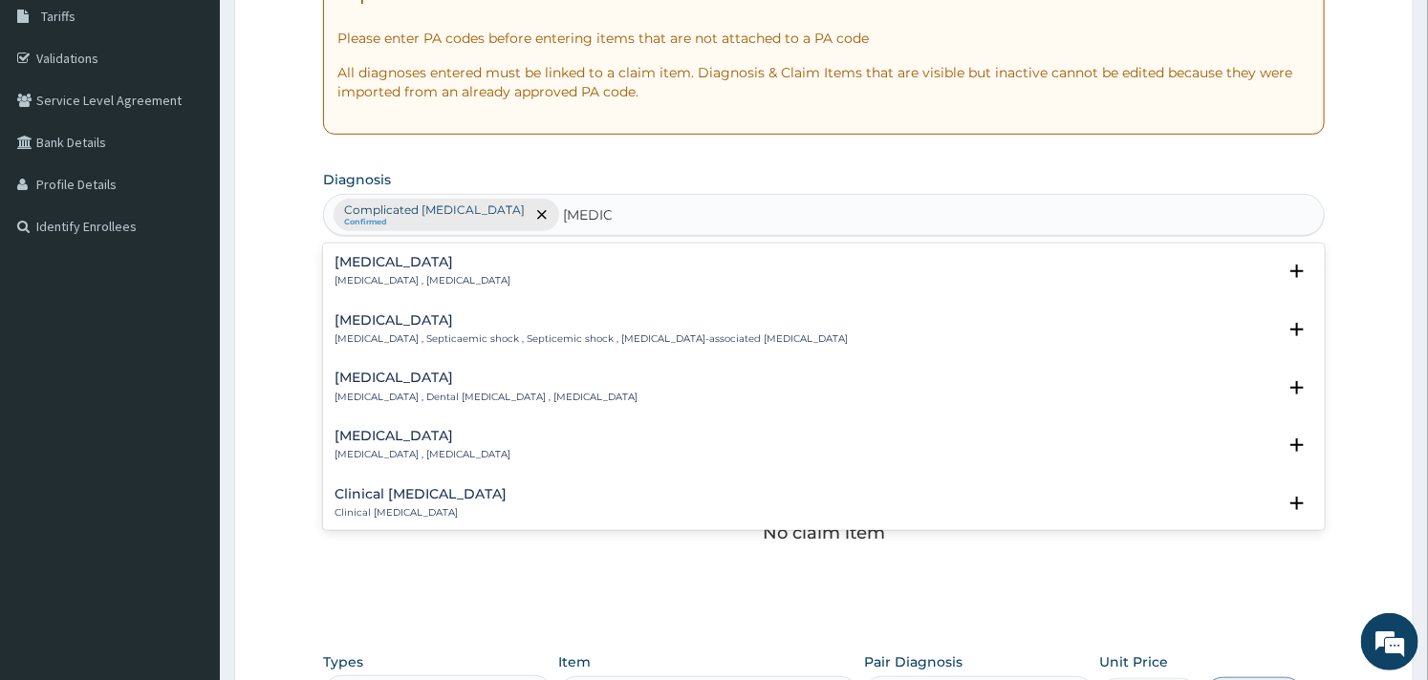
click at [376, 249] on div "Sepsis Systemic infection , Sepsis Select Status Query Query covers suspected (…" at bounding box center [823, 277] width 1001 height 58
click at [359, 291] on div "Sepsis Systemic infection , Sepsis Select Status Query Query covers suspected (…" at bounding box center [823, 276] width 978 height 43
click at [380, 260] on h4 "Sepsis" at bounding box center [422, 262] width 176 height 14
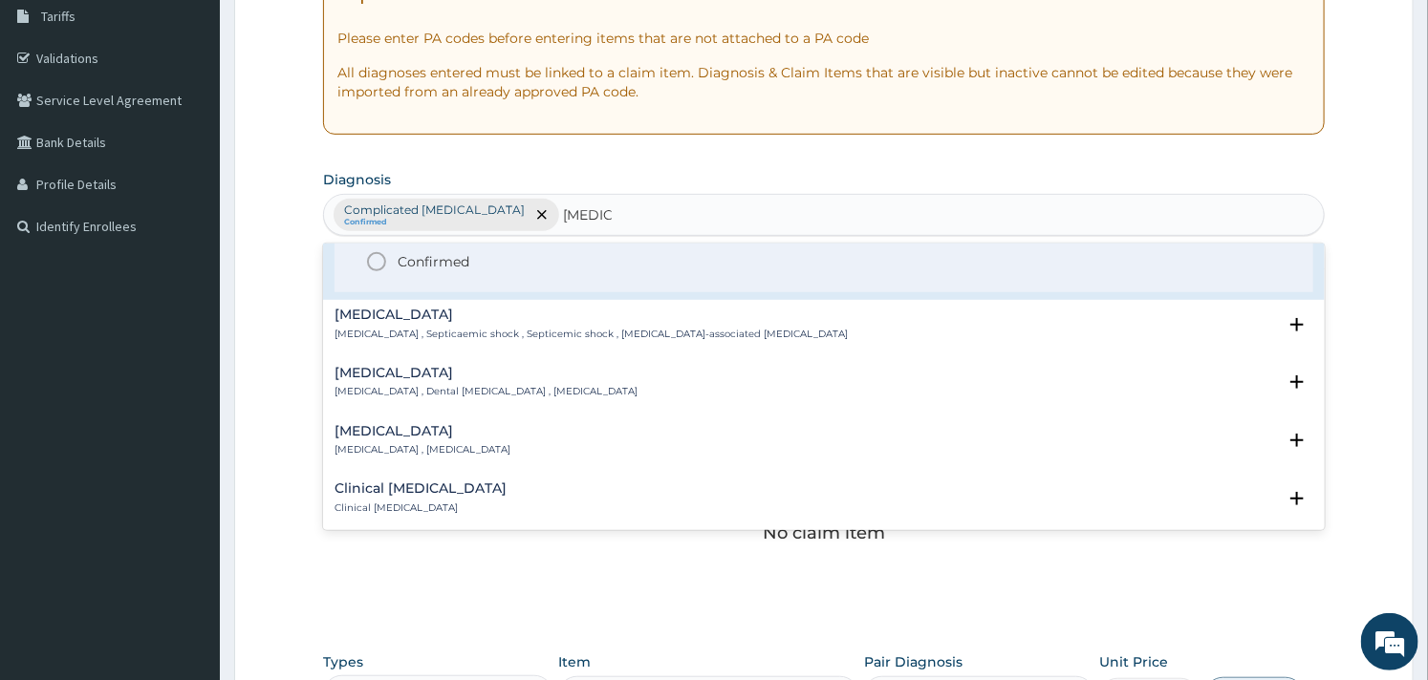
scroll to position [0, 0]
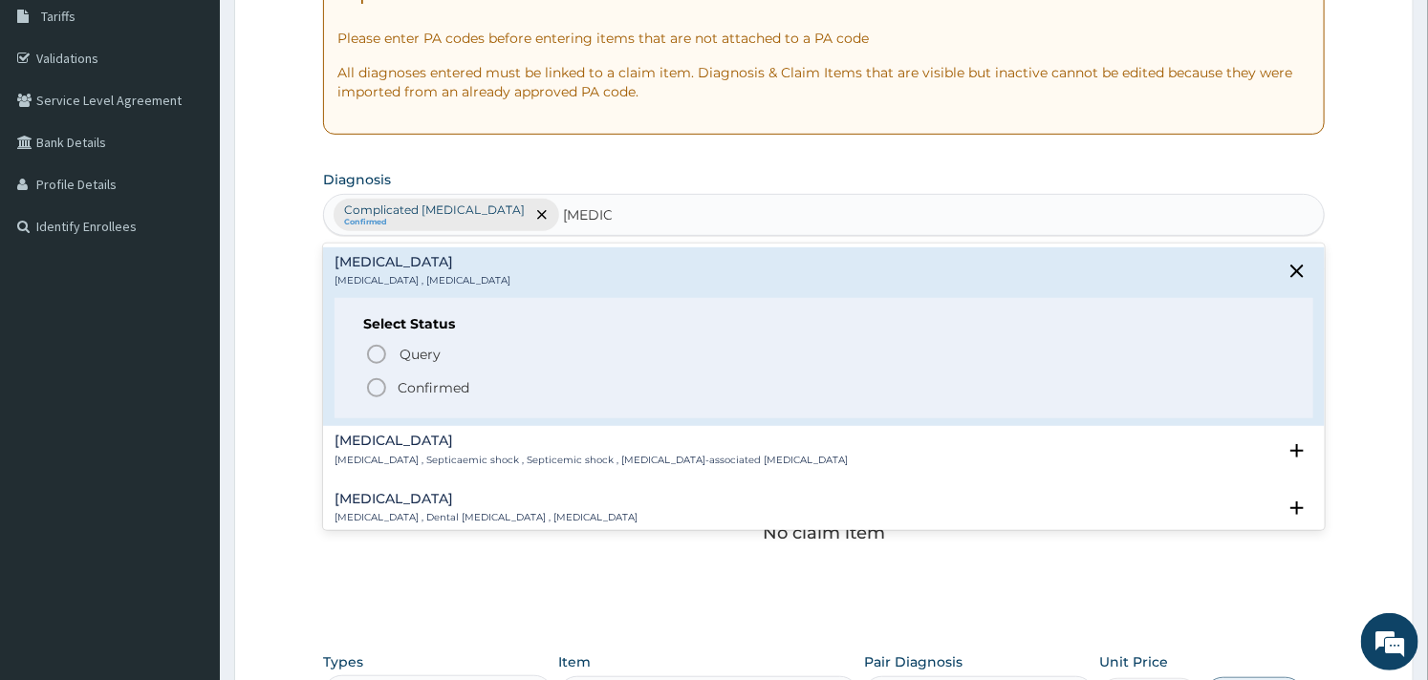
click at [378, 383] on icon "status option filled" at bounding box center [376, 388] width 23 height 23
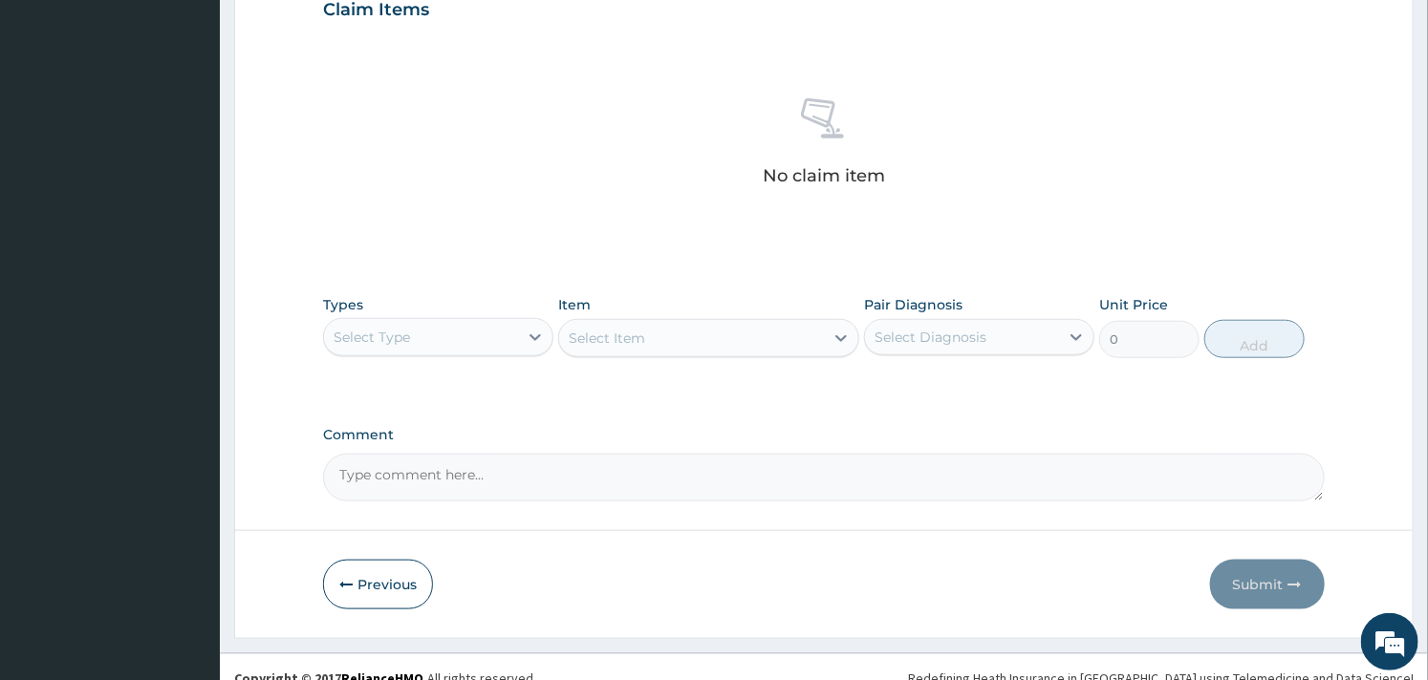
scroll to position [698, 0]
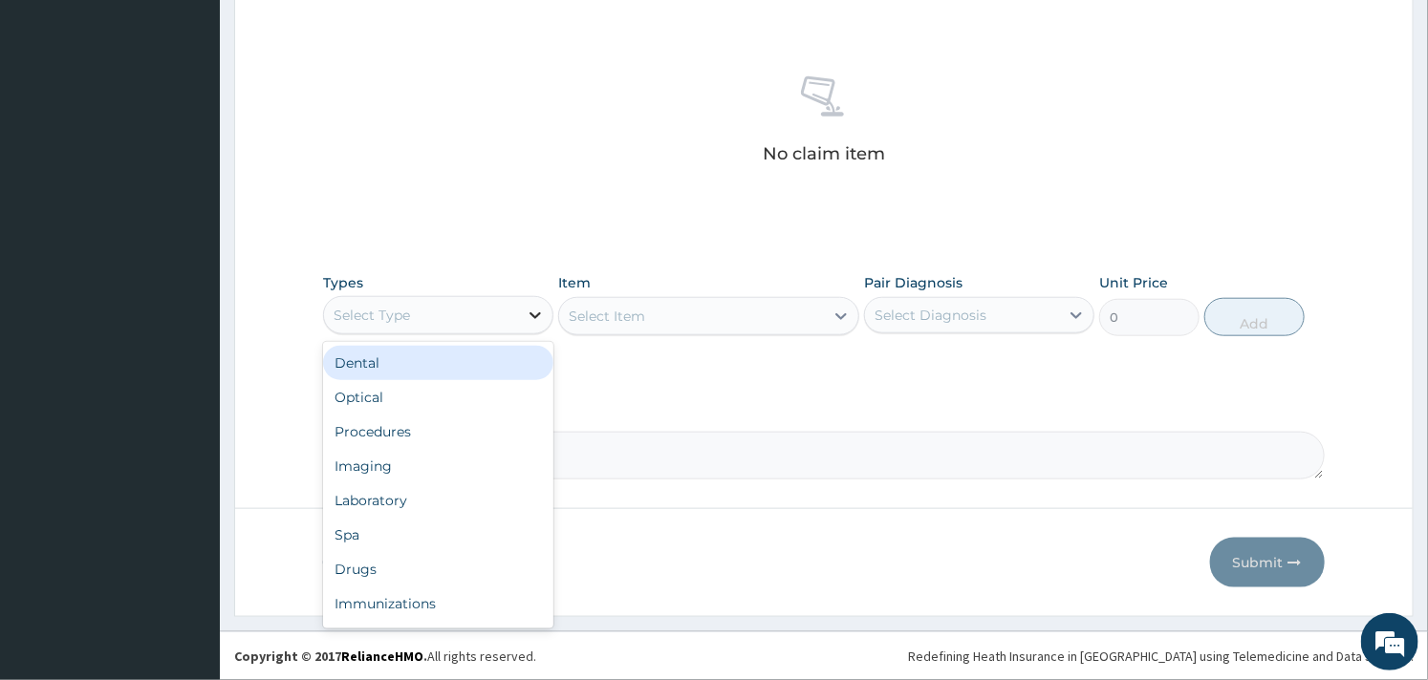
click at [527, 329] on div at bounding box center [535, 315] width 34 height 34
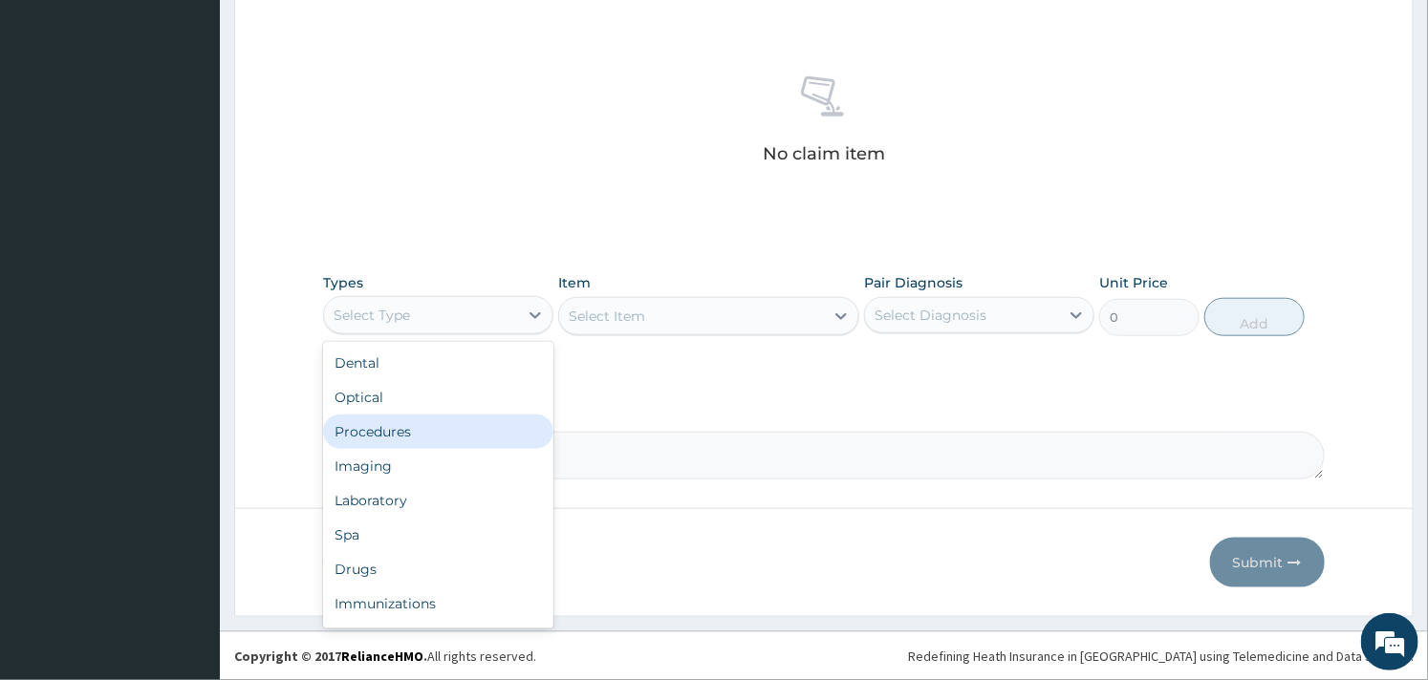
click at [436, 423] on div "Procedures" at bounding box center [438, 432] width 230 height 34
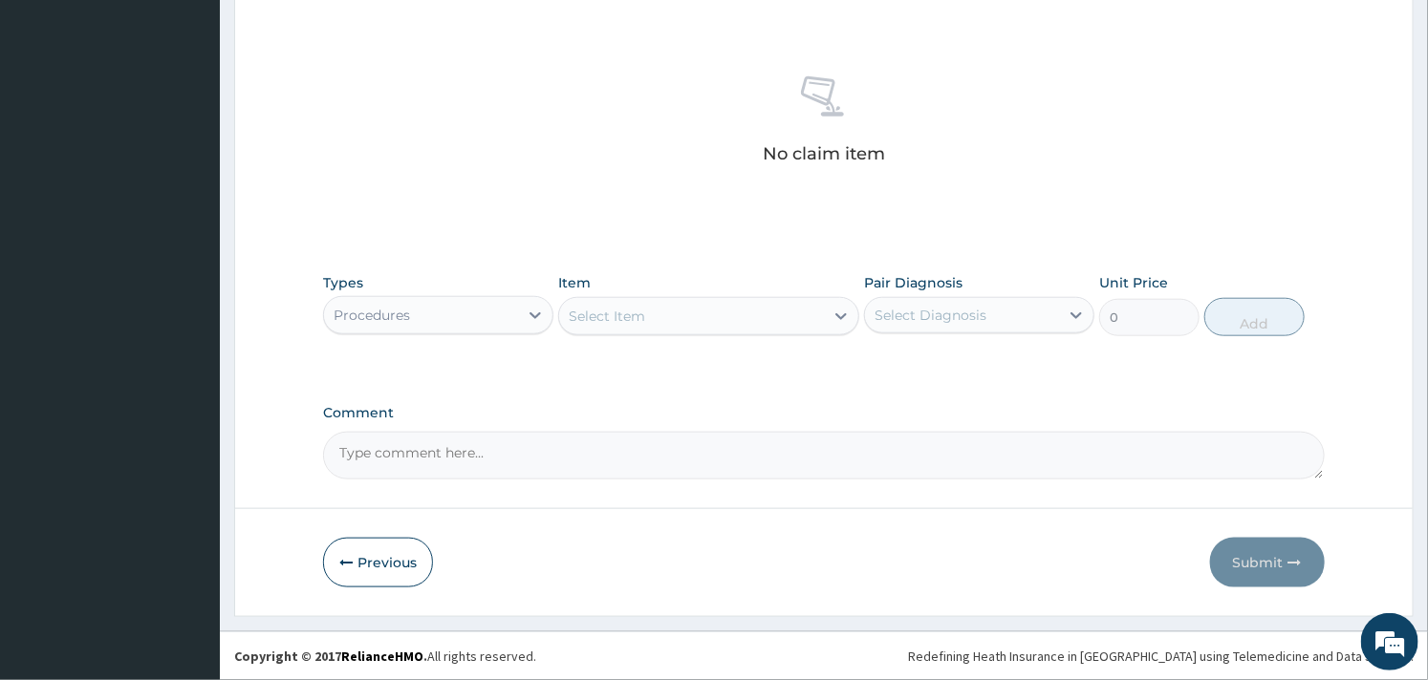
click at [720, 329] on div "Select Item" at bounding box center [691, 316] width 264 height 31
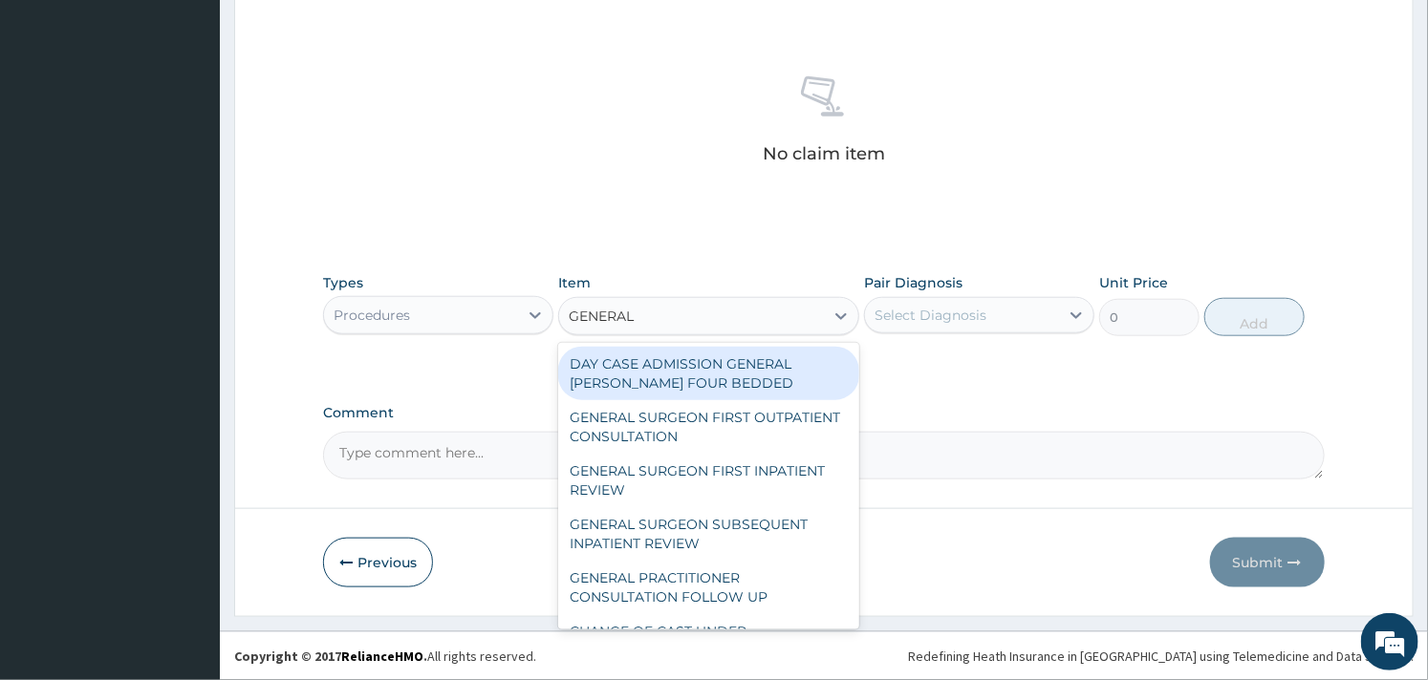
type input "GENERAL P"
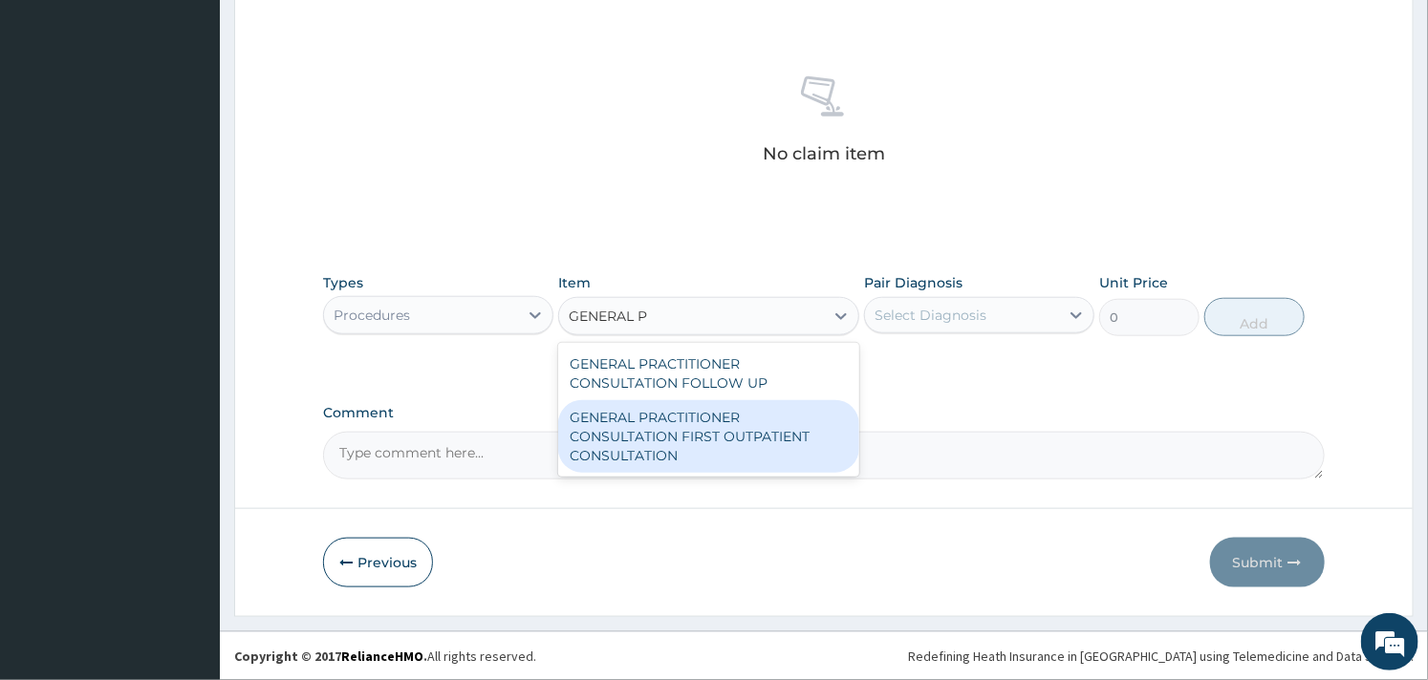
click at [724, 418] on div "GENERAL PRACTITIONER CONSULTATION FIRST OUTPATIENT CONSULTATION" at bounding box center [708, 436] width 300 height 73
type input "3000"
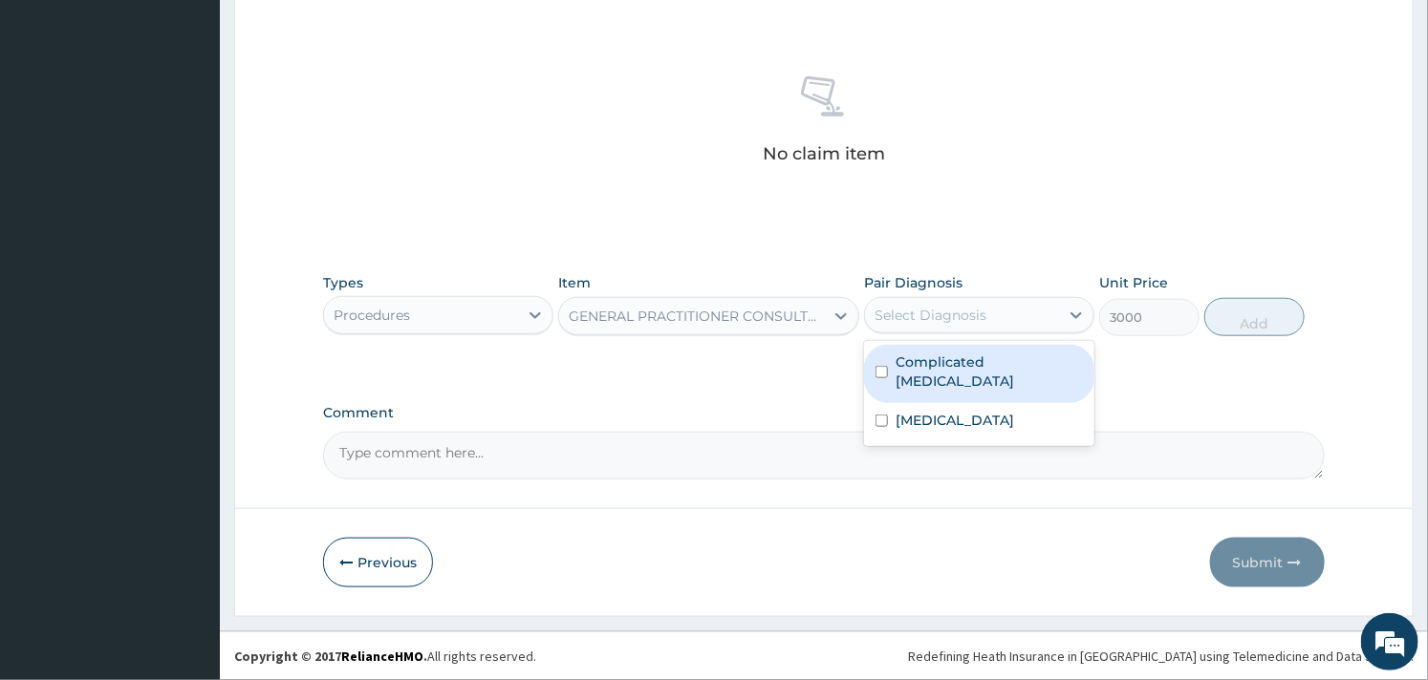
click at [960, 319] on div "Select Diagnosis" at bounding box center [930, 315] width 112 height 19
click at [924, 353] on label "Complicated malaria" at bounding box center [988, 372] width 187 height 38
checkbox input "true"
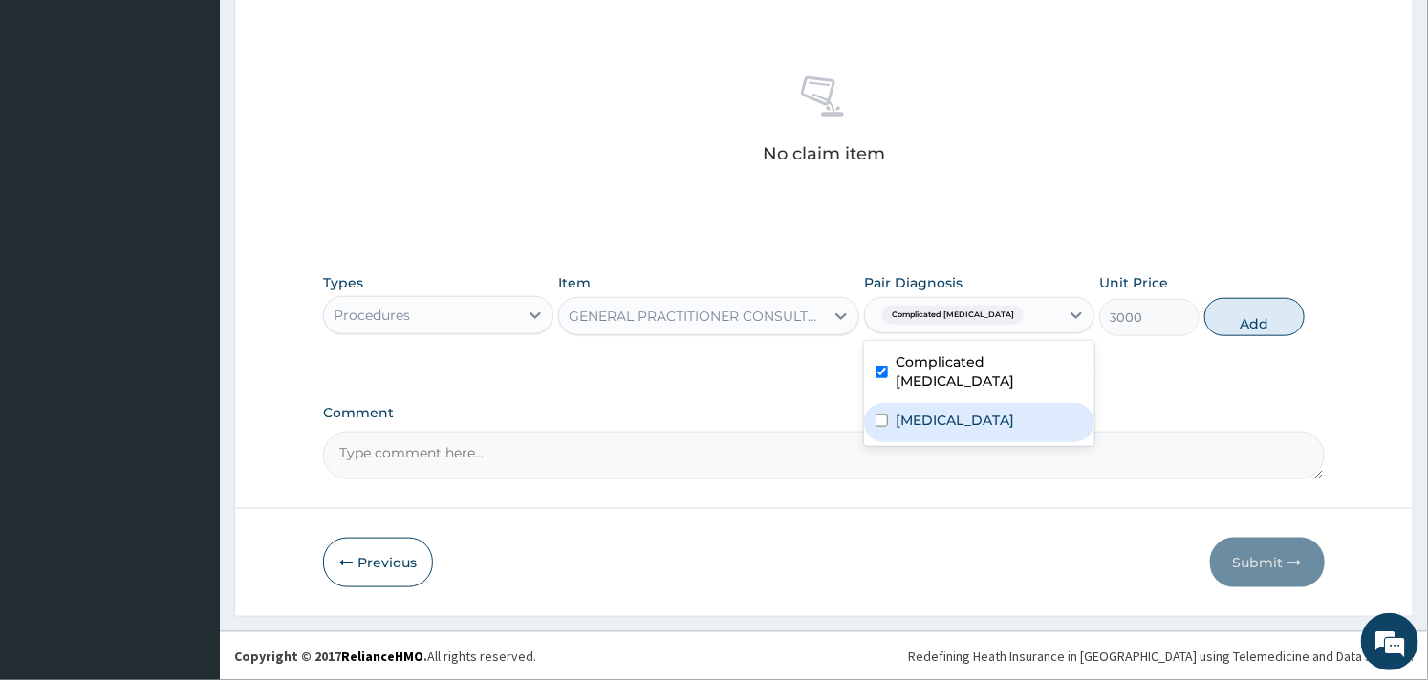
click at [890, 403] on div "Sepsis" at bounding box center [979, 422] width 230 height 39
checkbox input "true"
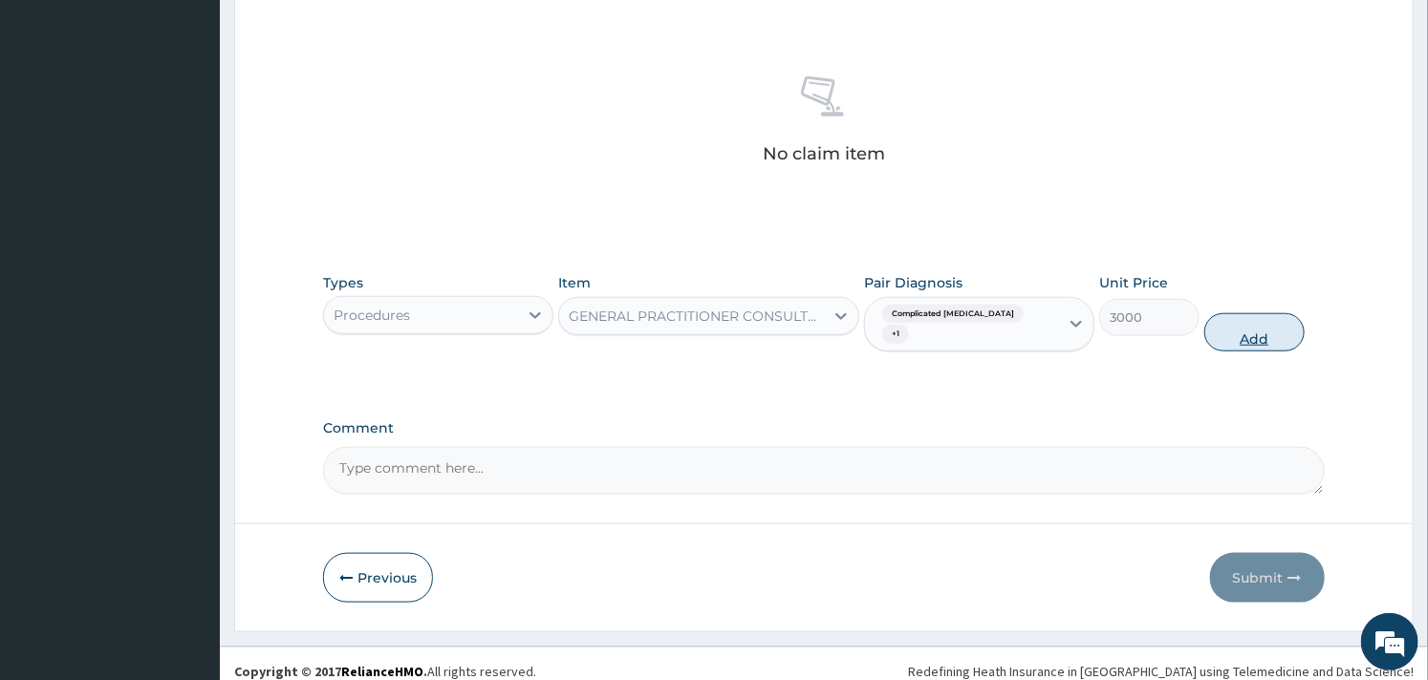
click at [1228, 319] on button "Add" at bounding box center [1254, 332] width 100 height 38
type input "0"
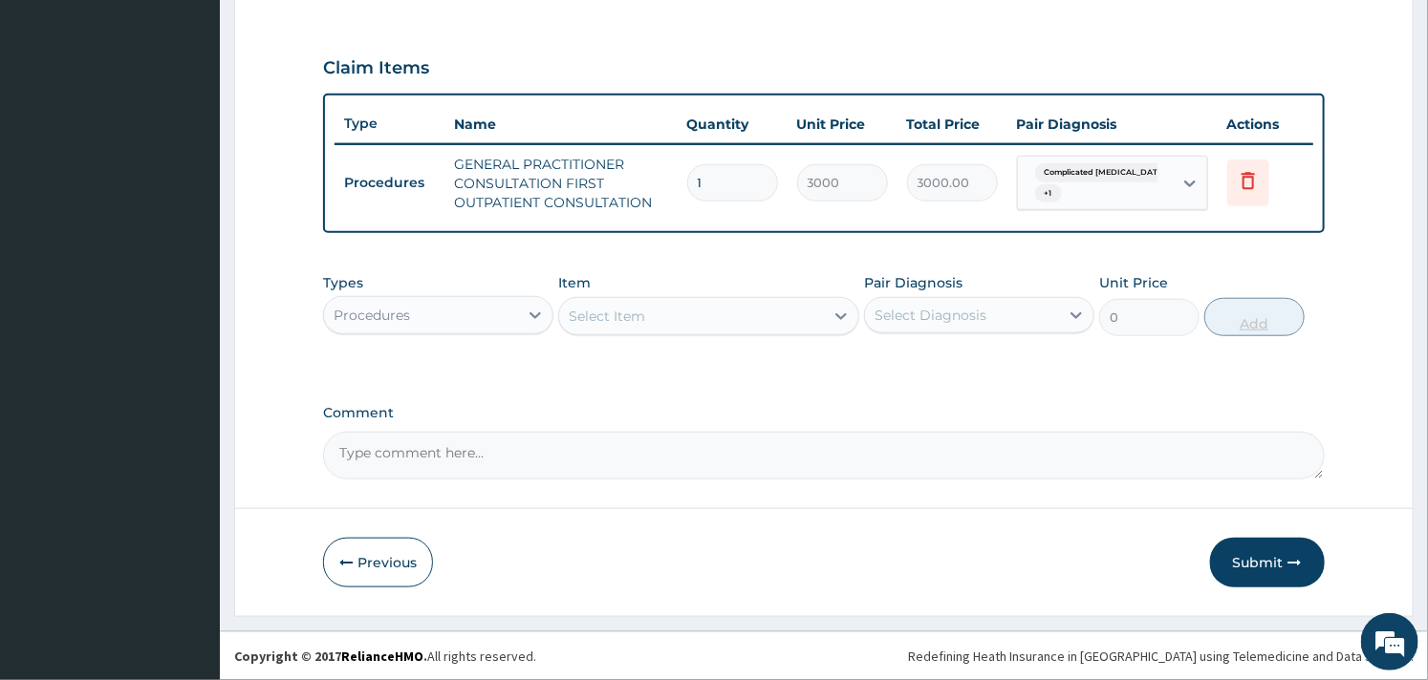
scroll to position [615, 0]
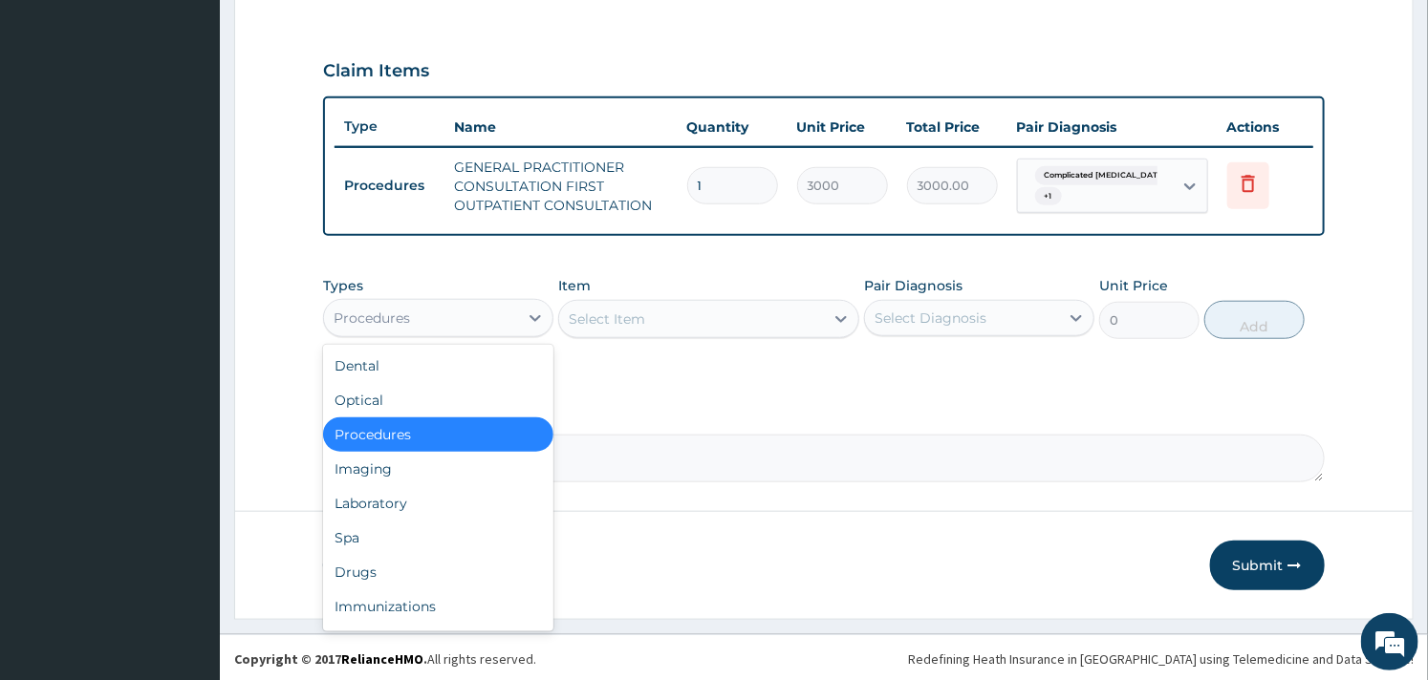
click at [504, 307] on div "Procedures" at bounding box center [421, 318] width 194 height 31
click at [423, 507] on div "Laboratory" at bounding box center [438, 503] width 230 height 34
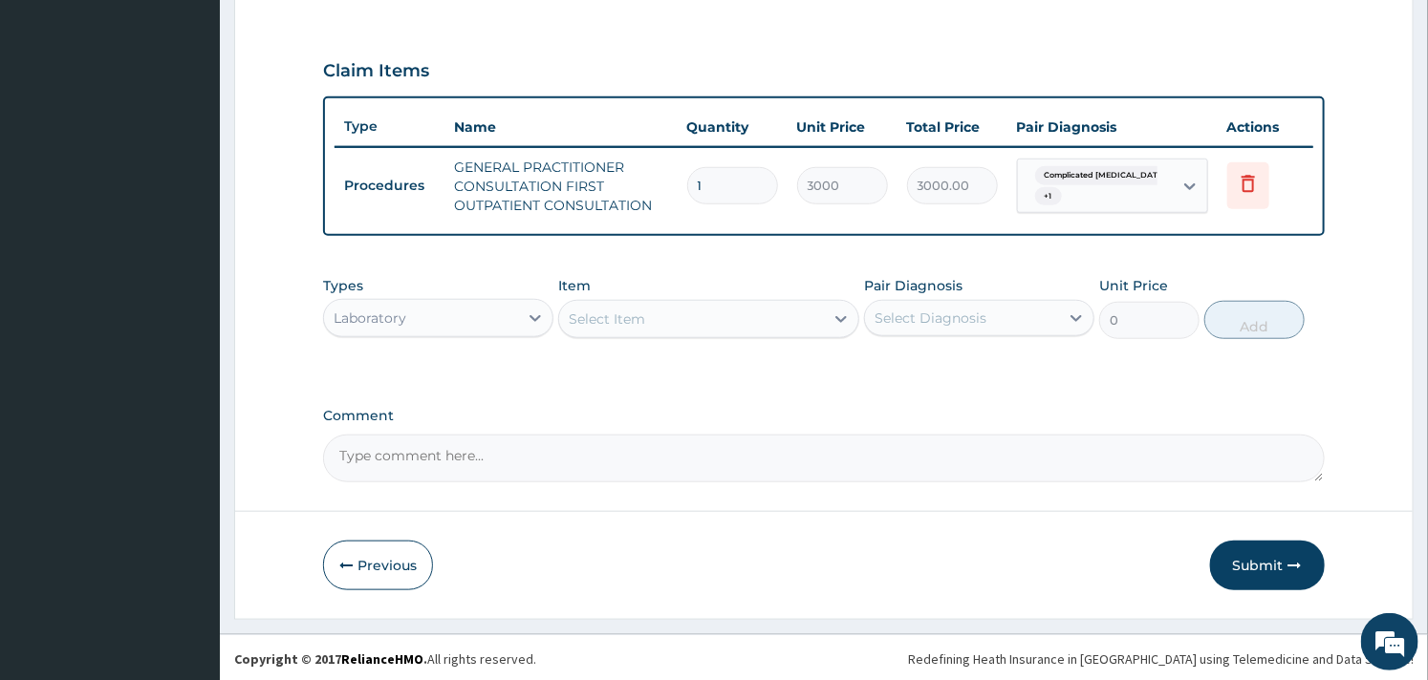
click at [655, 330] on div "Select Item" at bounding box center [691, 319] width 264 height 31
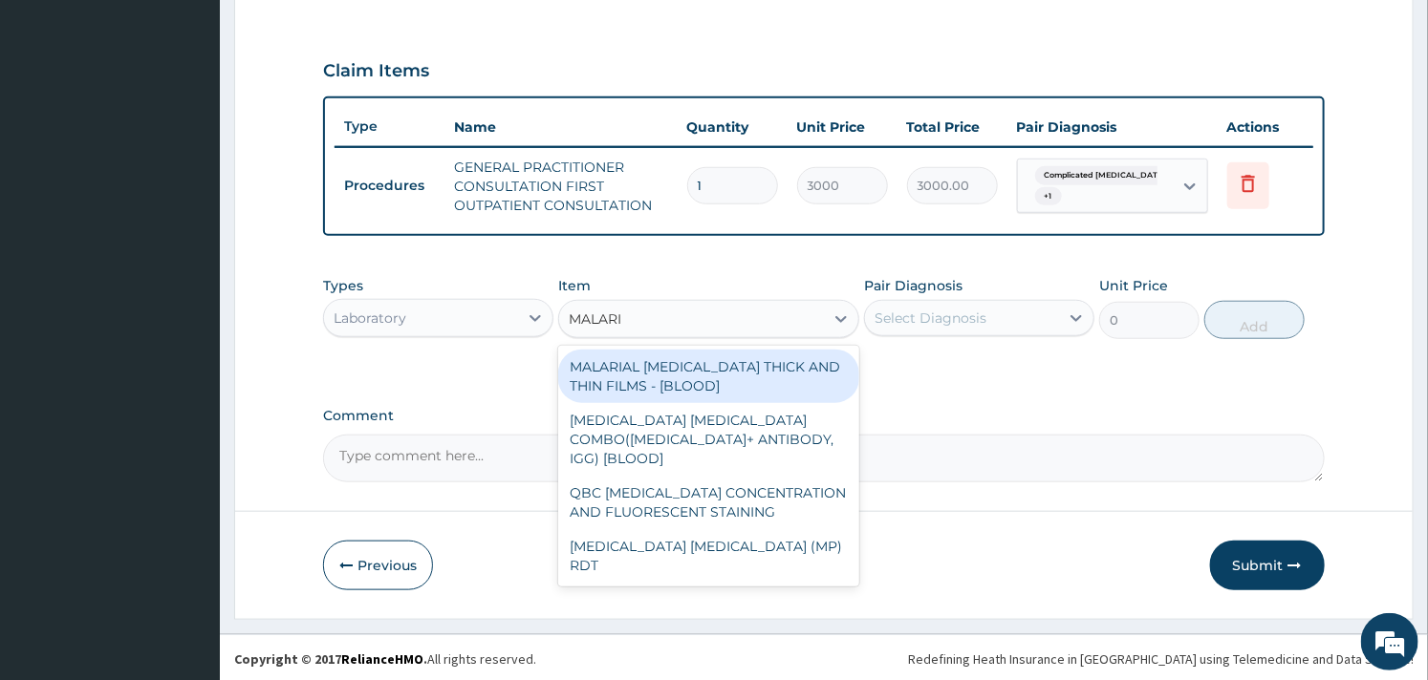
type input "MALARIA"
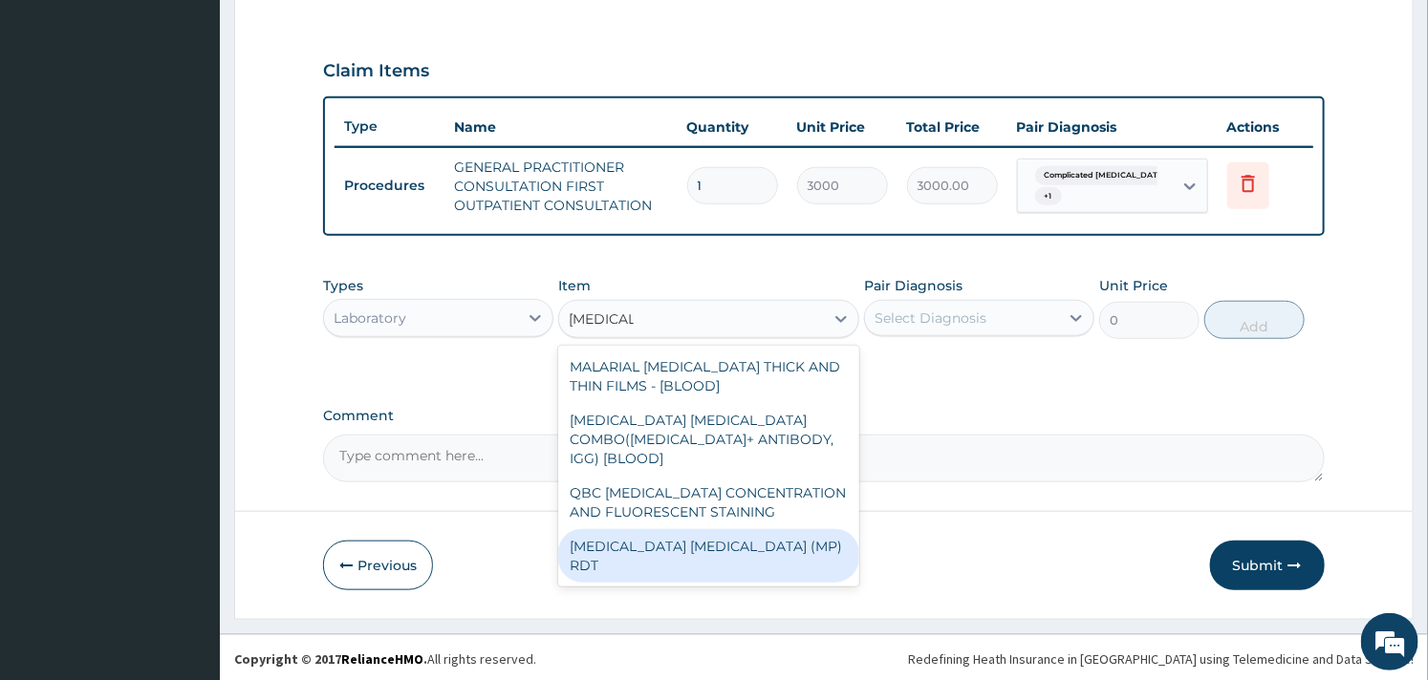
click at [753, 529] on div "MALARIA PARASITE (MP) RDT" at bounding box center [708, 556] width 300 height 54
type input "1500"
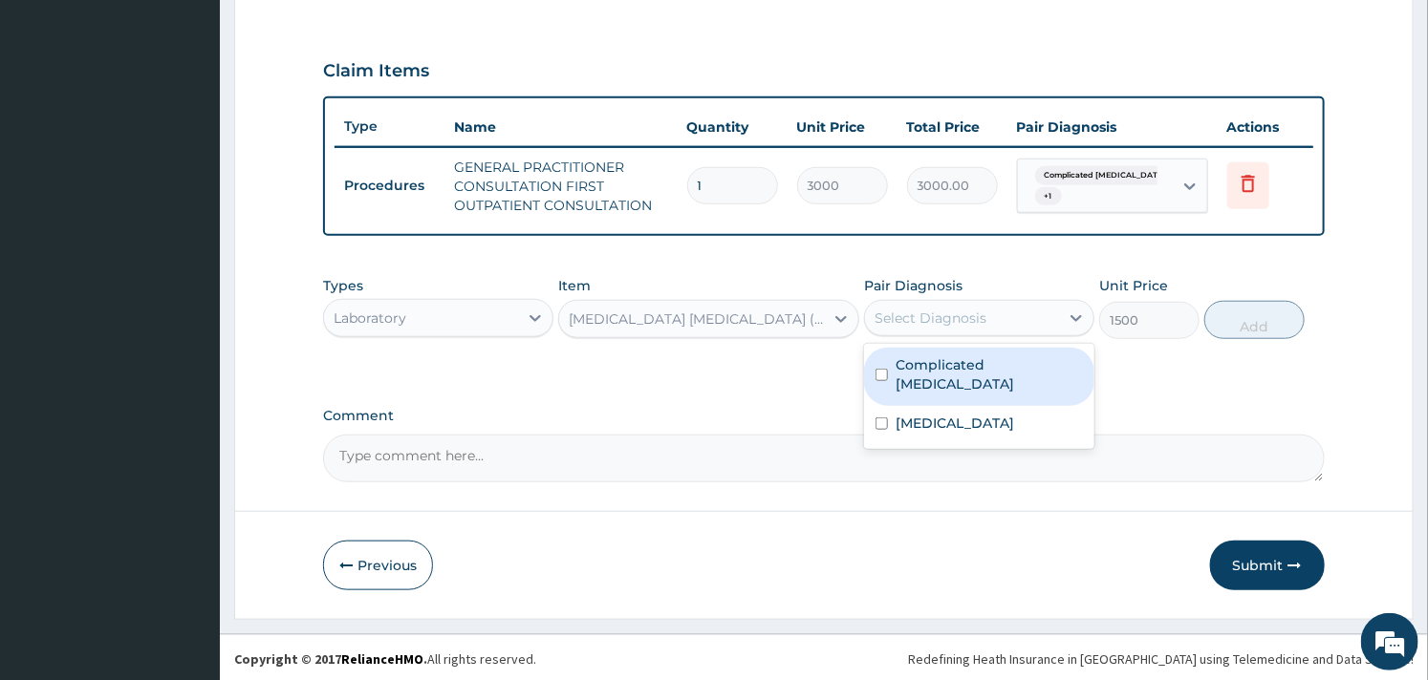
click at [982, 326] on div "Select Diagnosis" at bounding box center [962, 318] width 194 height 31
click at [898, 365] on label "Complicated malaria" at bounding box center [988, 375] width 187 height 38
checkbox input "true"
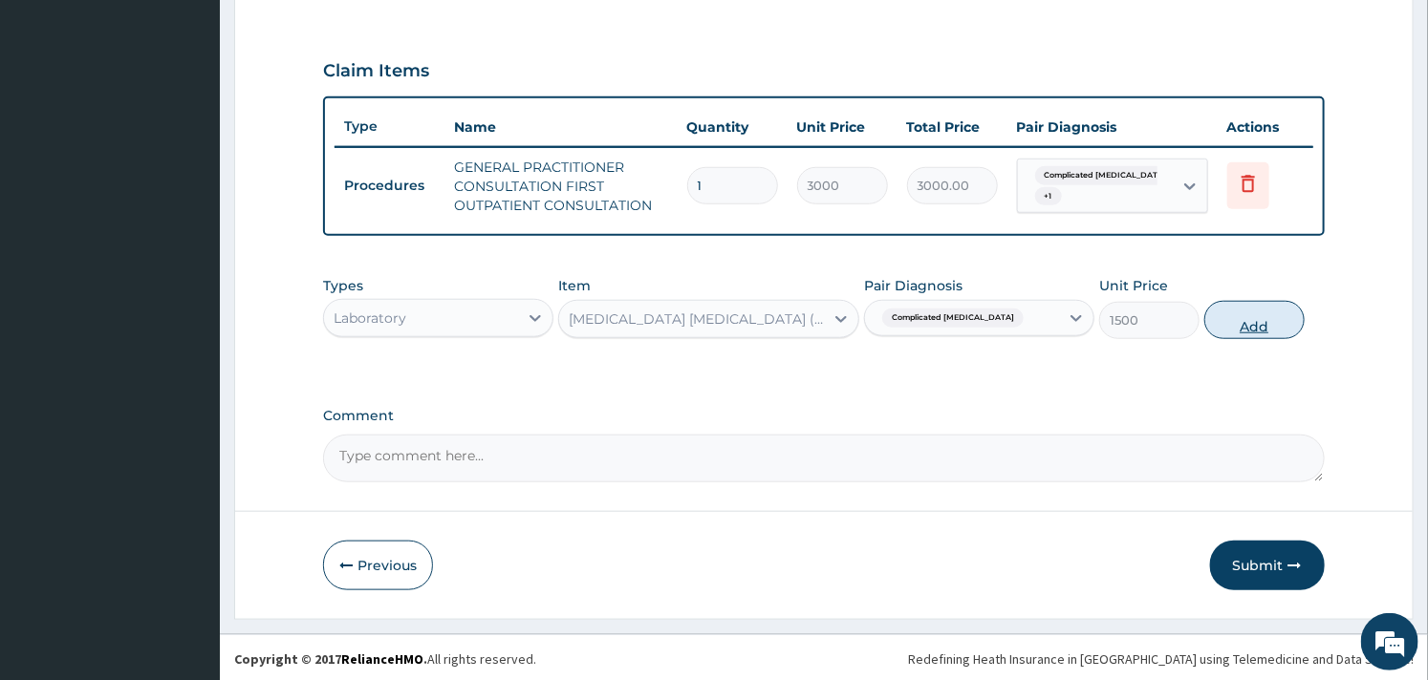
click at [1253, 317] on button "Add" at bounding box center [1254, 320] width 100 height 38
type input "0"
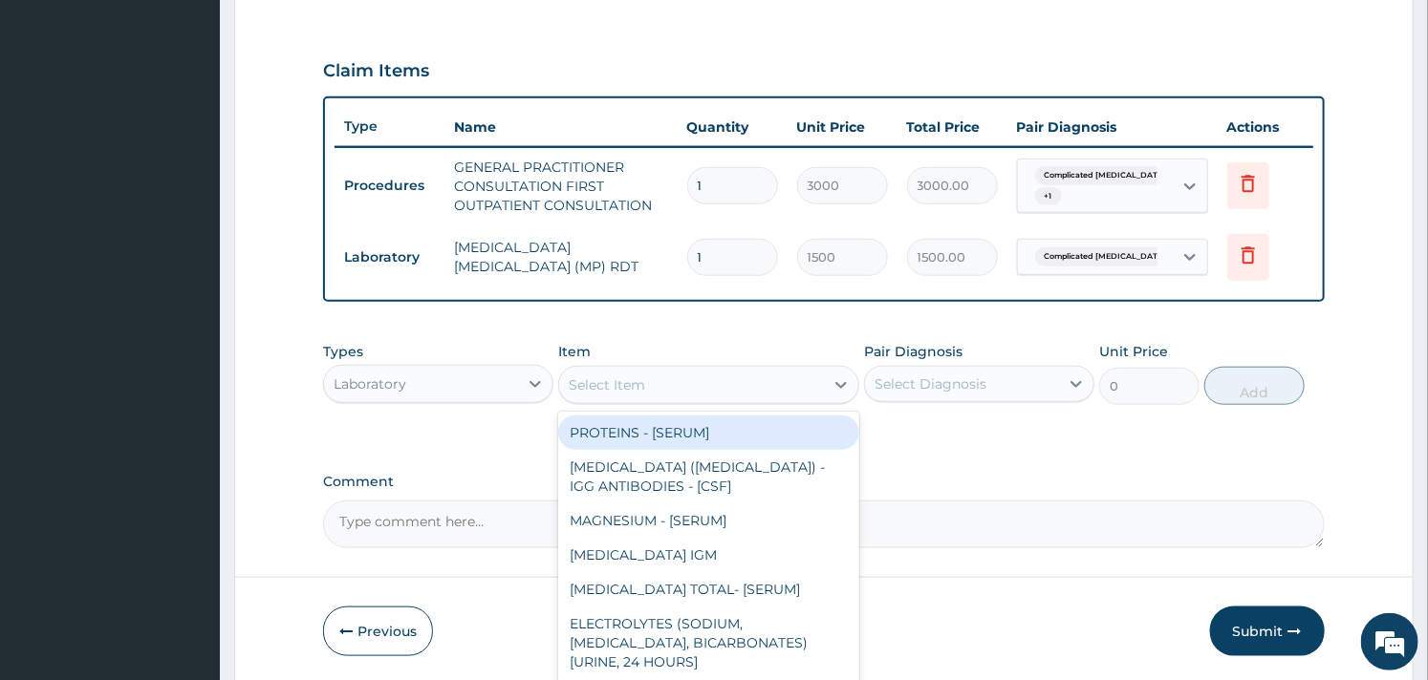
click at [712, 386] on div "Select Item" at bounding box center [691, 385] width 264 height 31
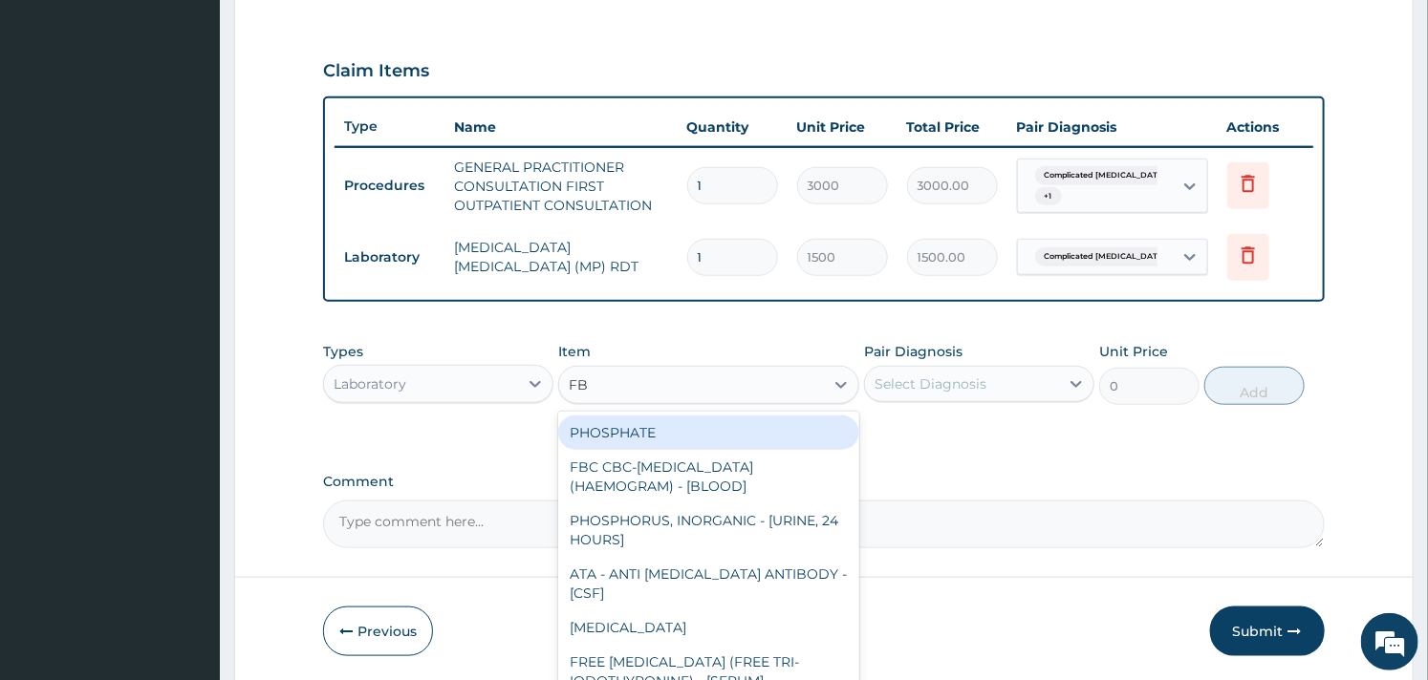
type input "FBC"
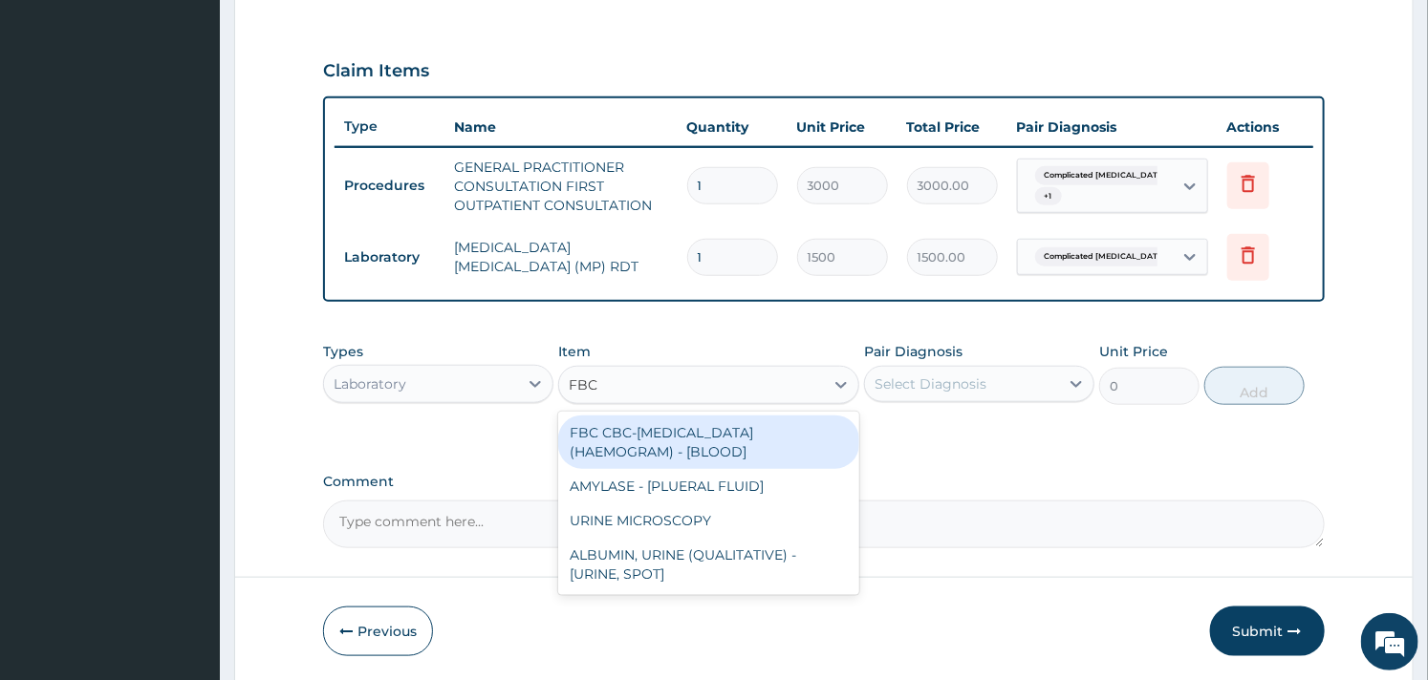
click at [736, 426] on div "FBC CBC-COMPLETE BLOOD COUNT (HAEMOGRAM) - [BLOOD]" at bounding box center [708, 443] width 300 height 54
type input "3000"
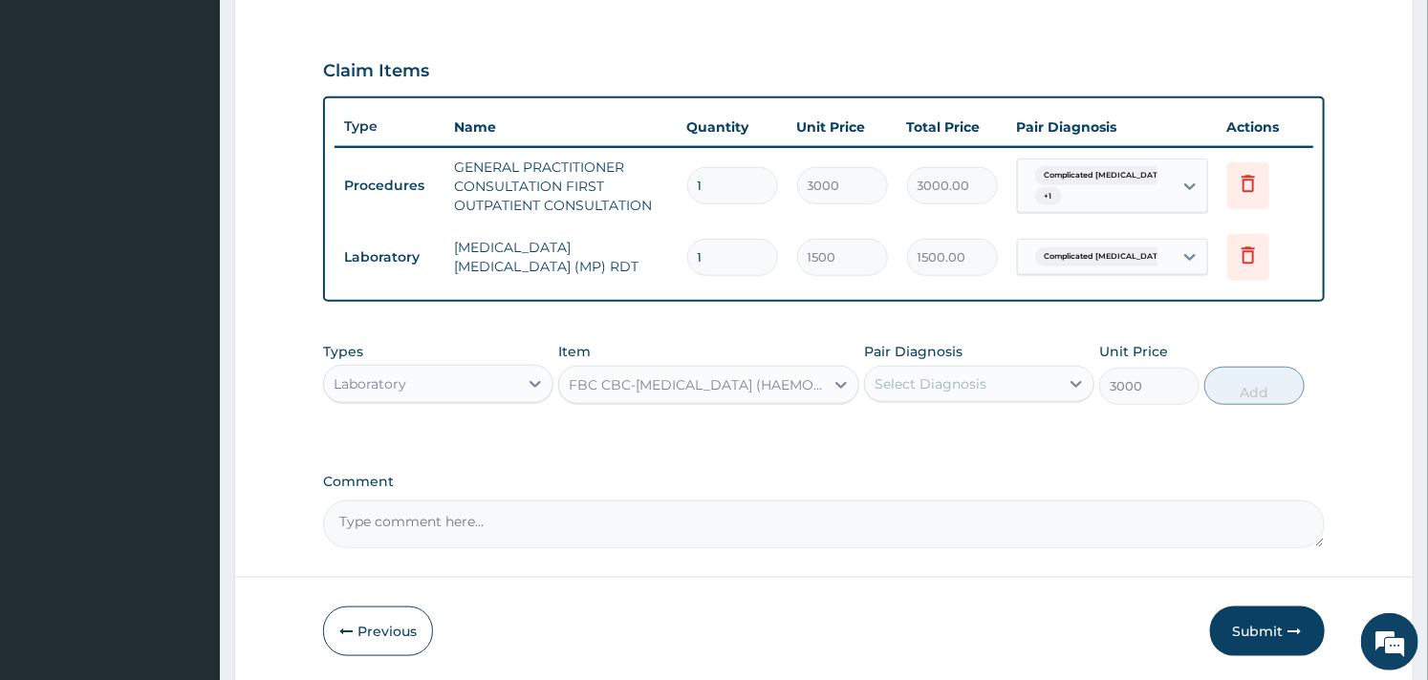
click at [949, 369] on div "Select Diagnosis" at bounding box center [962, 384] width 194 height 31
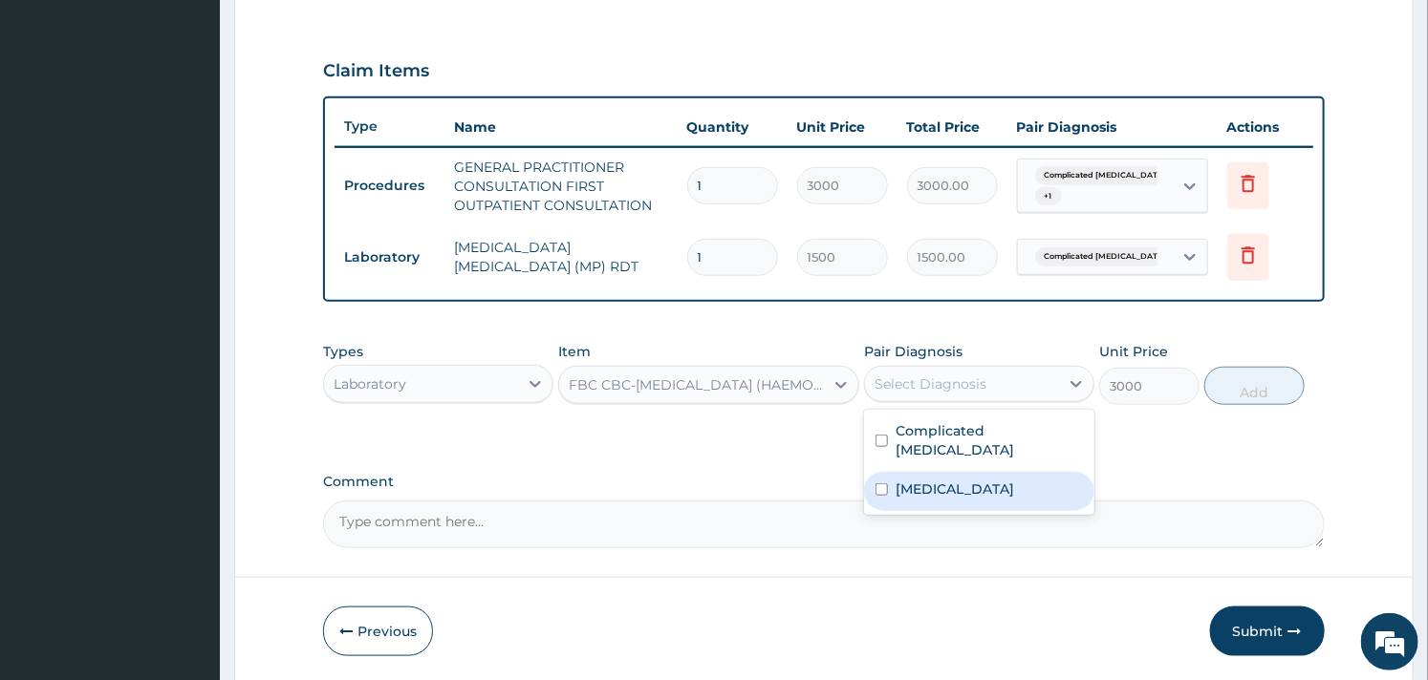
click at [902, 472] on div "Sepsis" at bounding box center [979, 491] width 230 height 39
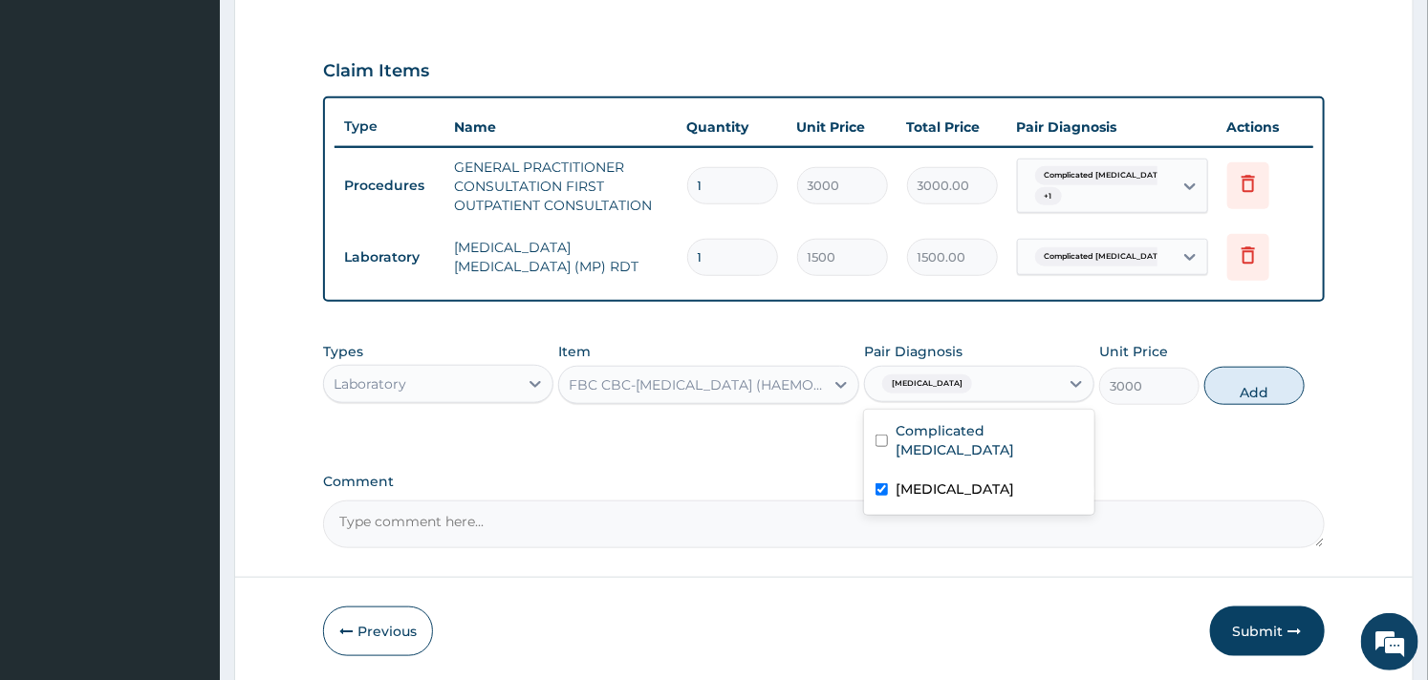
checkbox input "true"
click at [1237, 380] on button "Add" at bounding box center [1254, 386] width 100 height 38
type input "0"
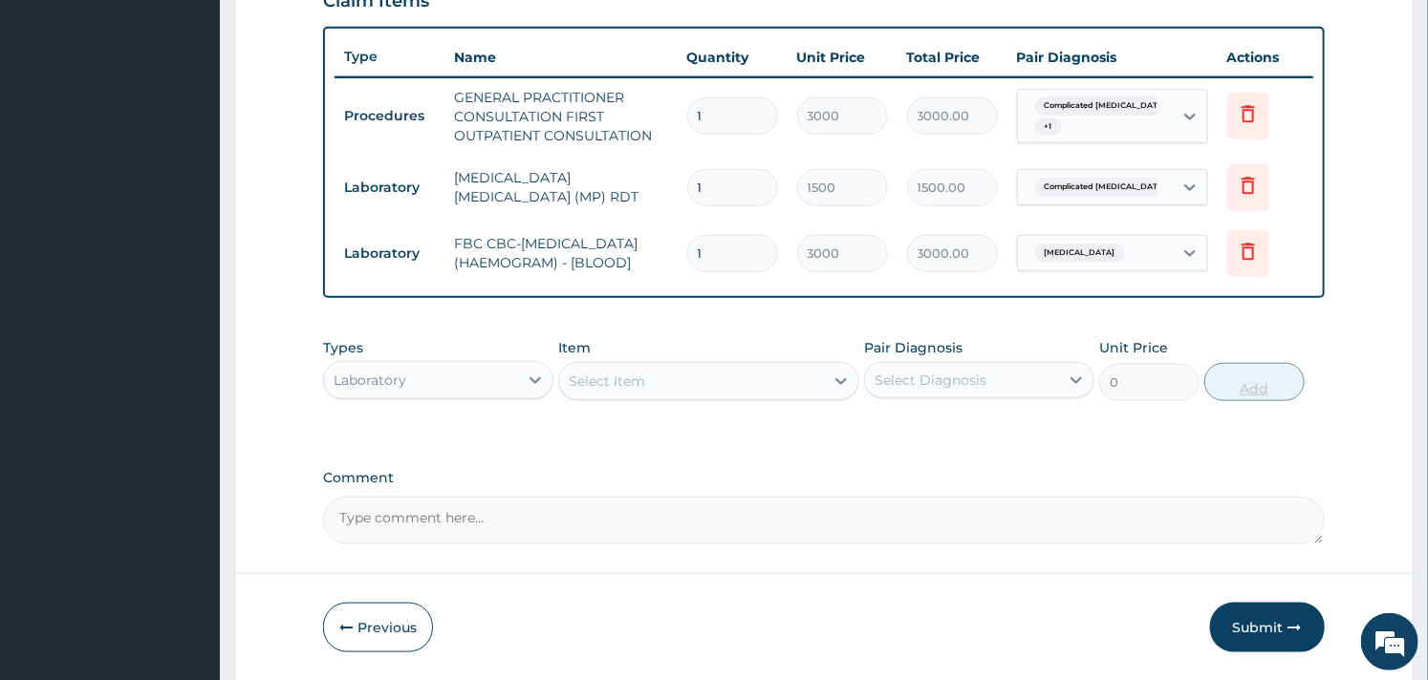
scroll to position [758, 0]
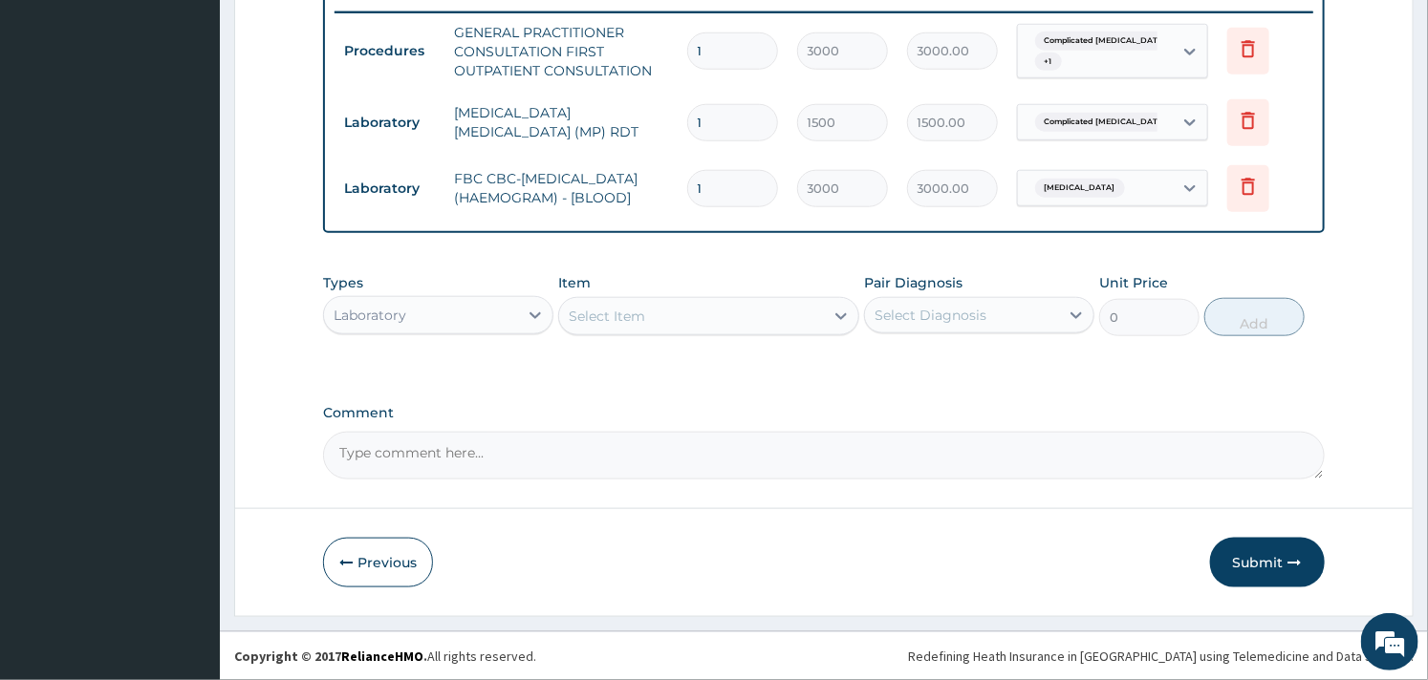
click at [499, 313] on div "Laboratory" at bounding box center [421, 315] width 194 height 31
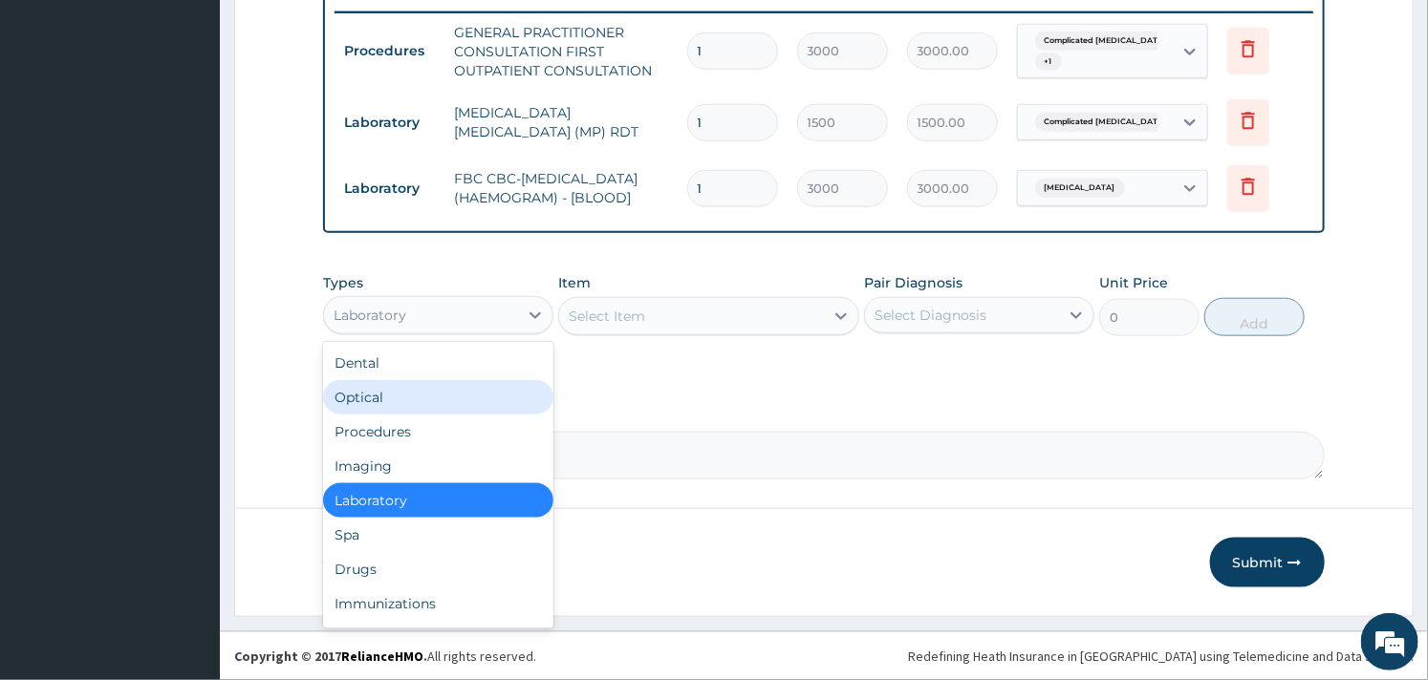
scroll to position [64, 0]
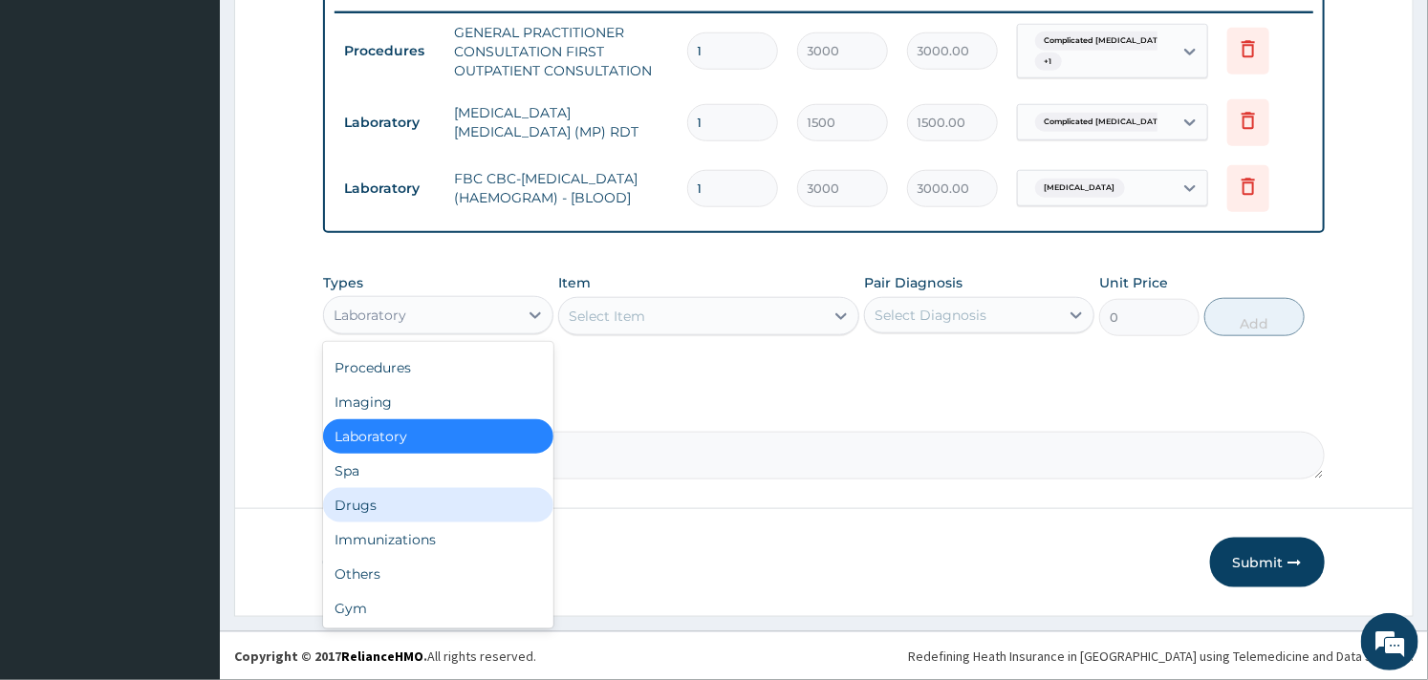
click at [371, 493] on div "Drugs" at bounding box center [438, 505] width 230 height 34
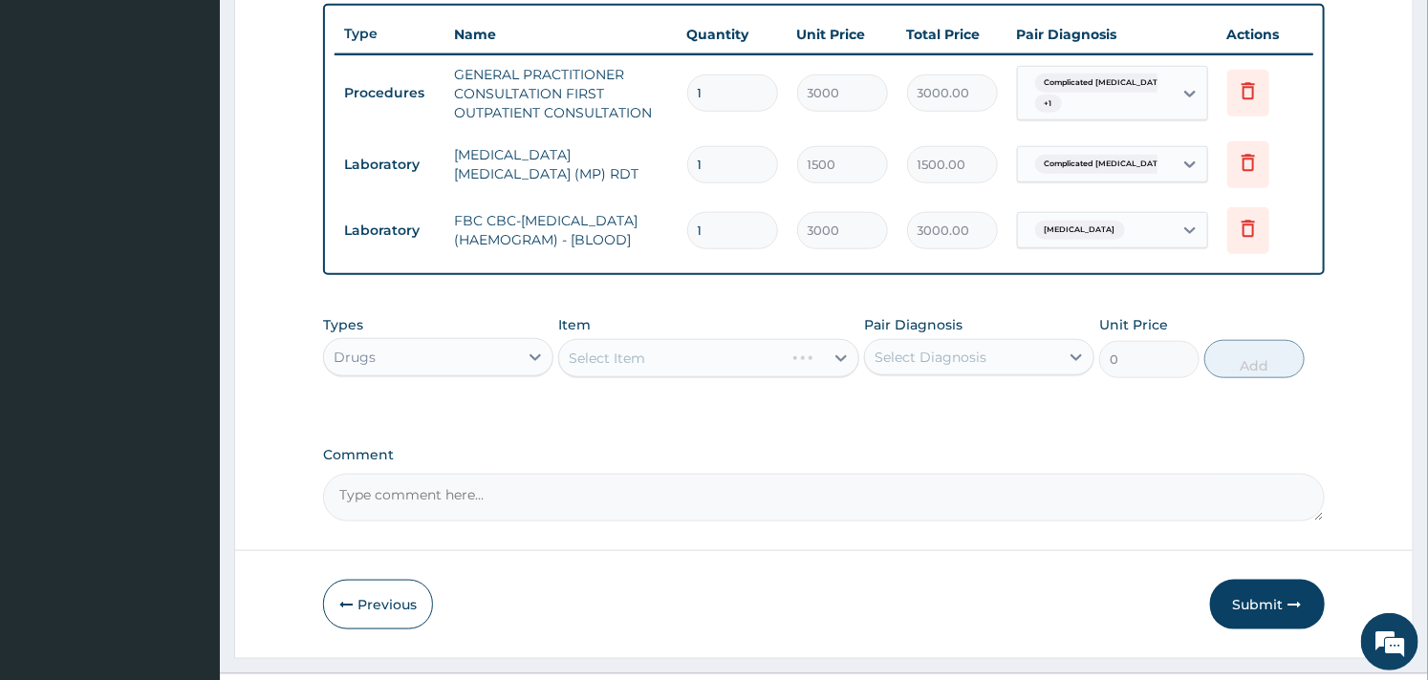
scroll to position [758, 0]
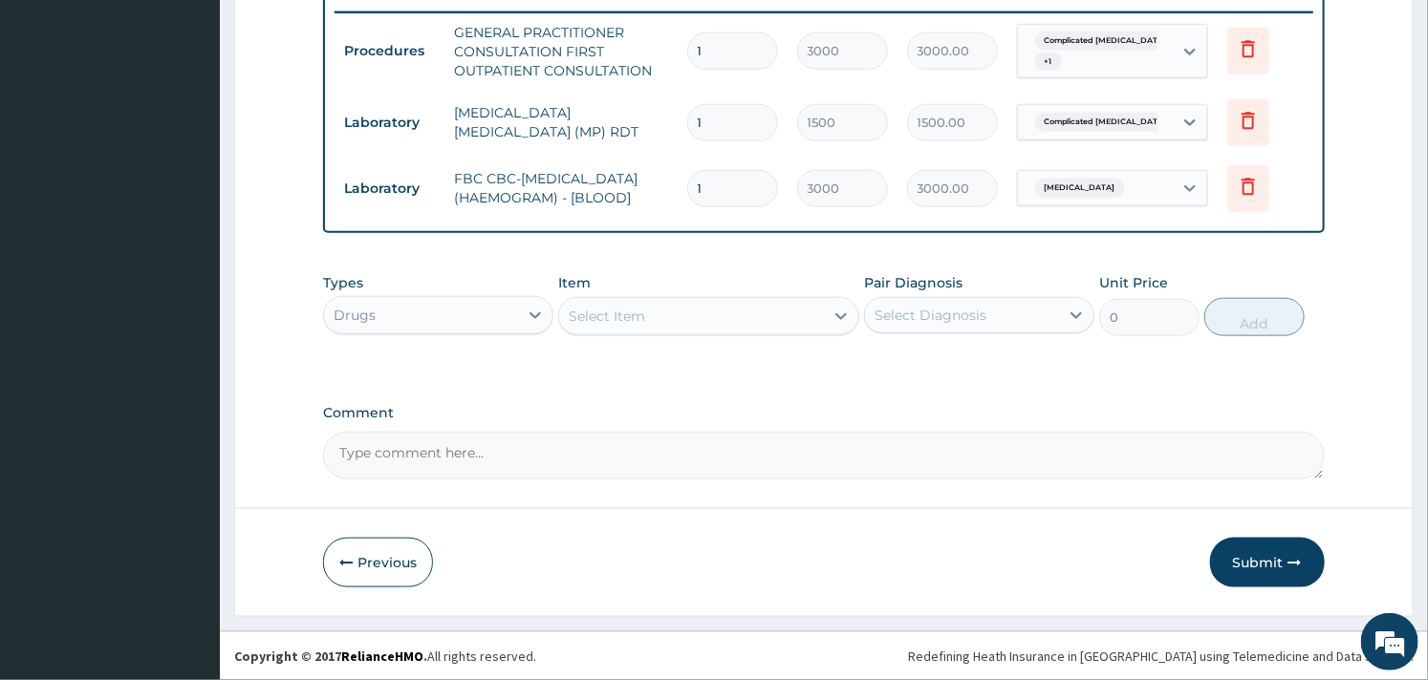
click at [627, 333] on div "Select Item" at bounding box center [708, 316] width 300 height 38
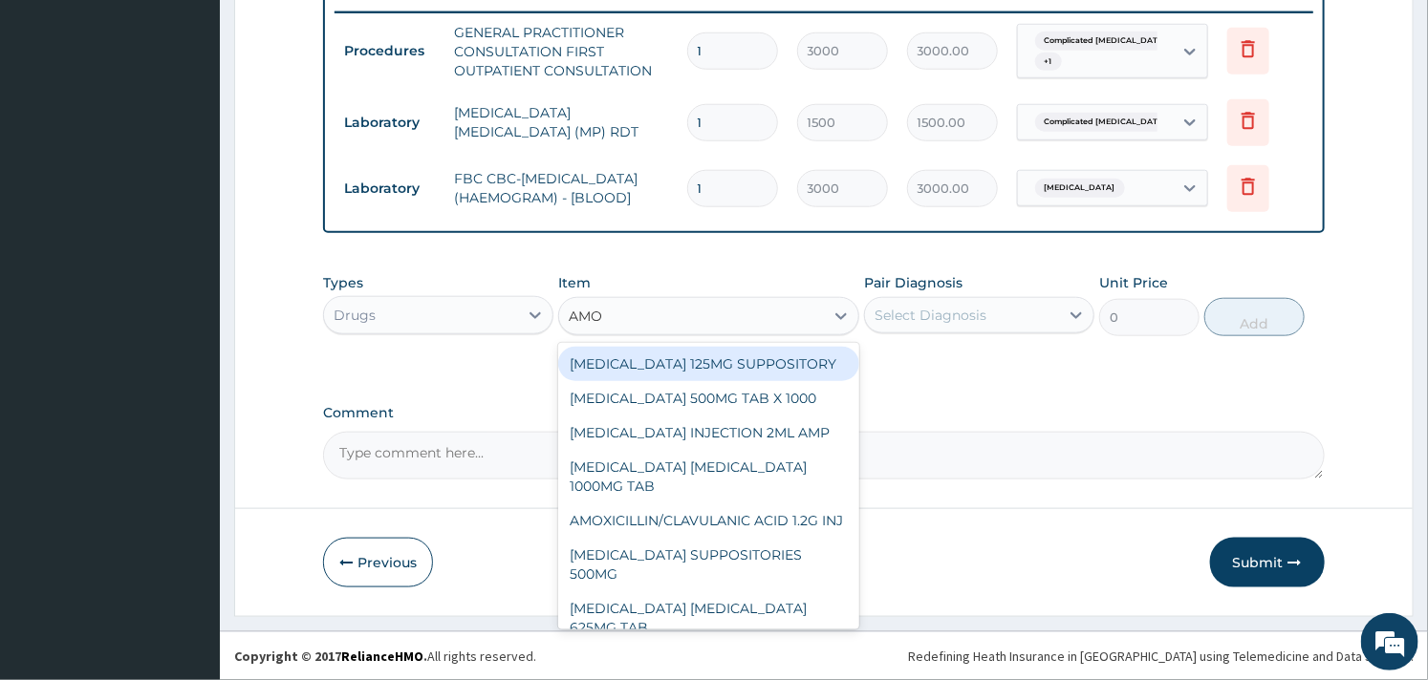
type input "AMOX"
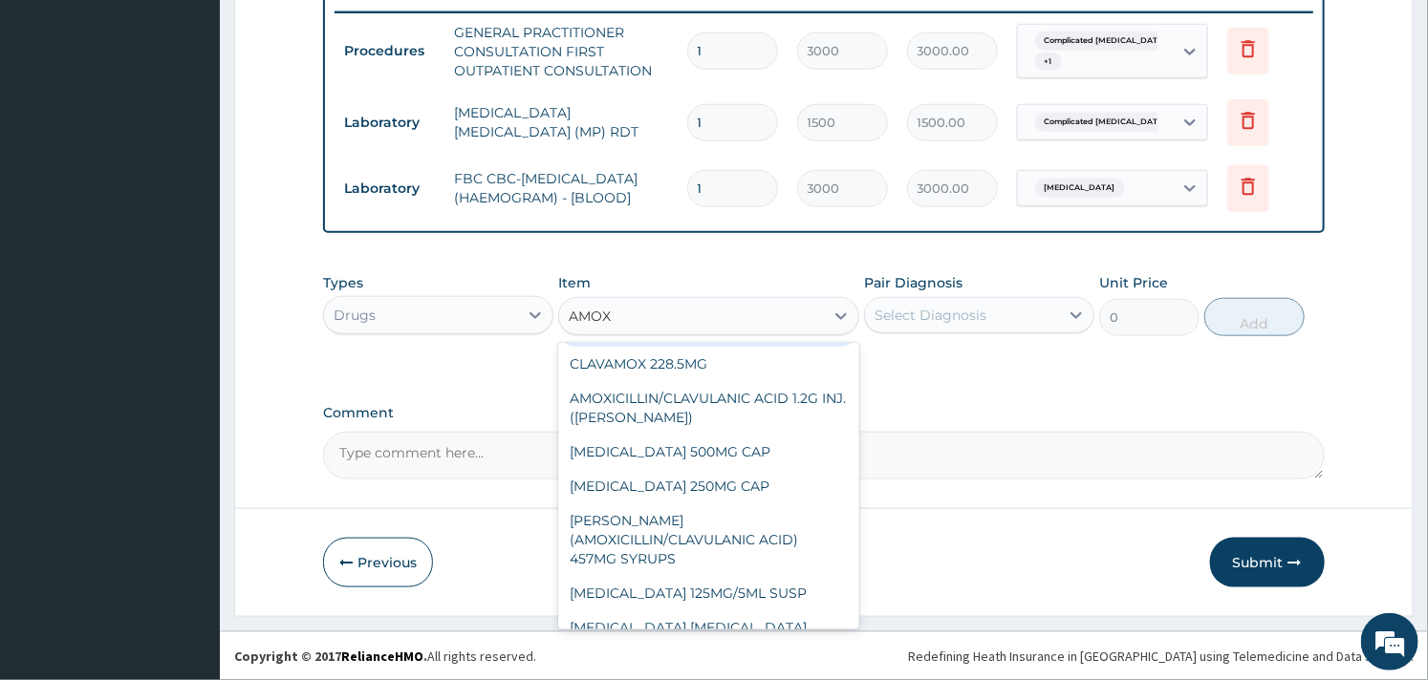
scroll to position [212, 0]
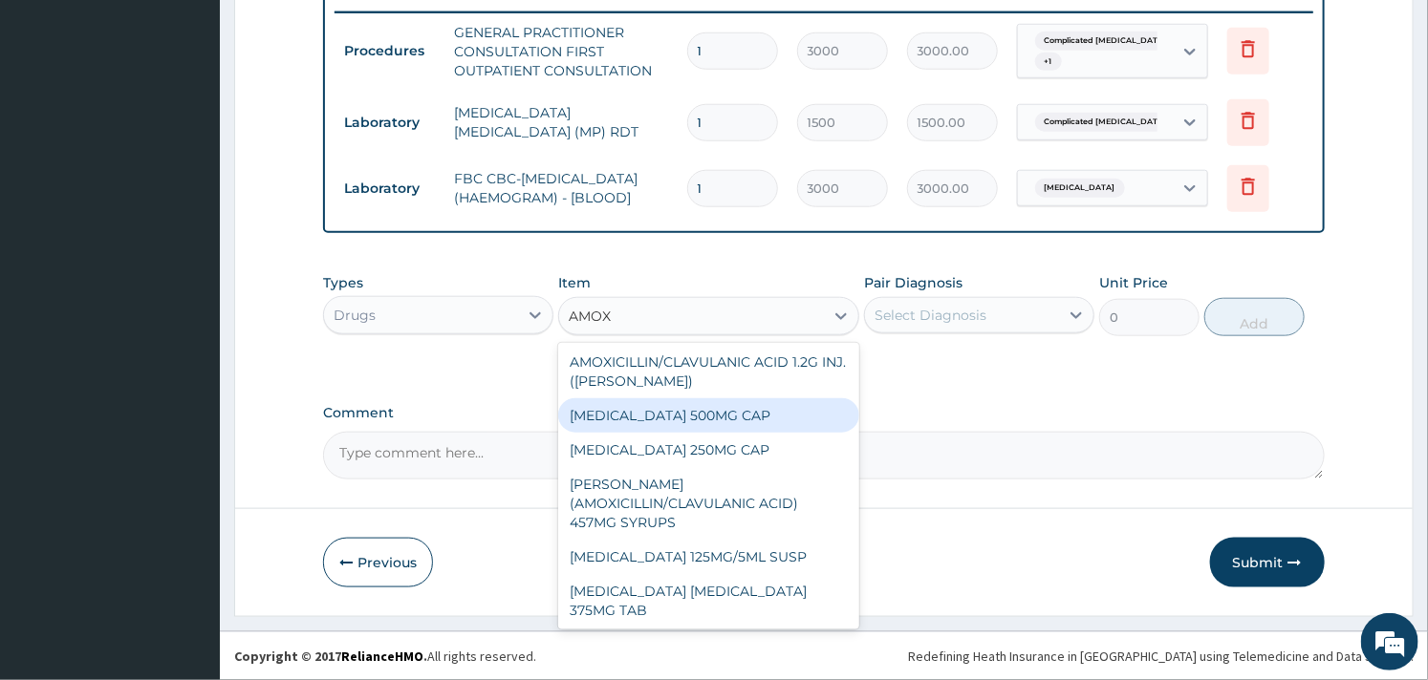
click at [692, 433] on div "AMOXICILLIN 500MG CAP" at bounding box center [708, 416] width 300 height 34
type input "35"
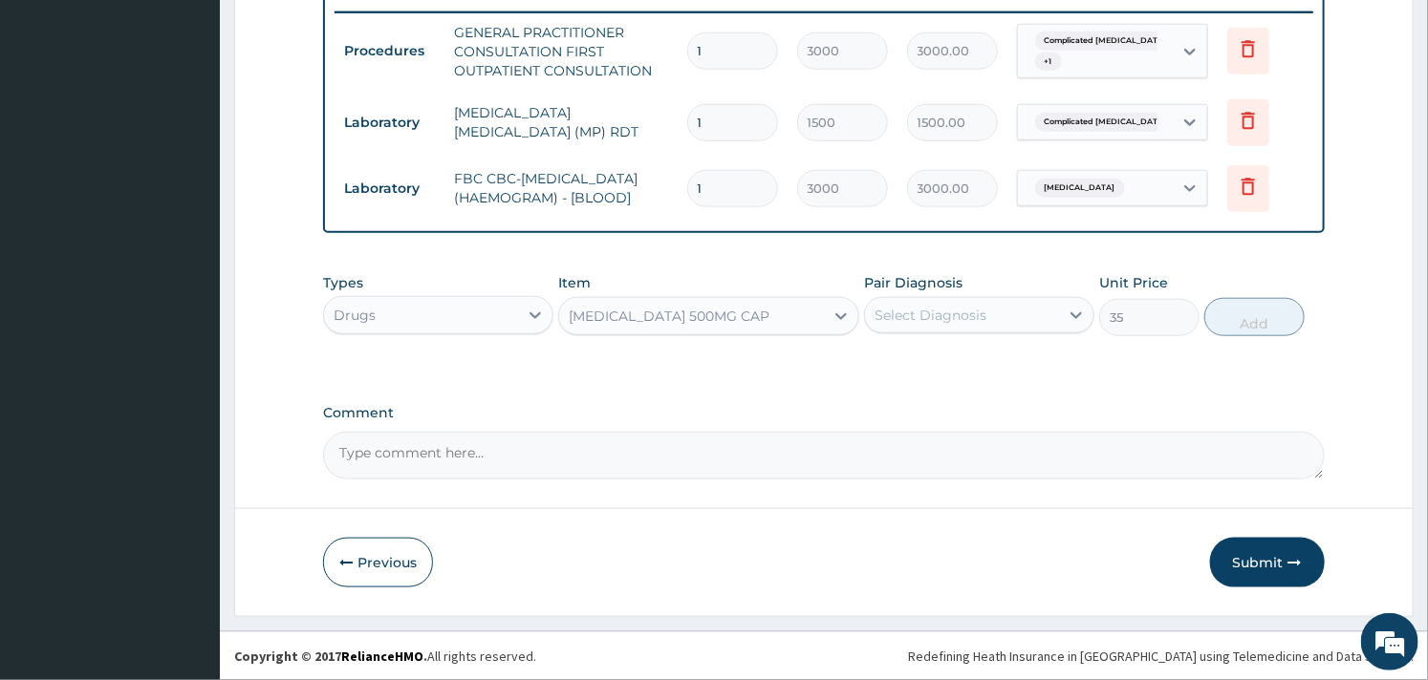
click at [932, 318] on div "Select Diagnosis" at bounding box center [930, 315] width 112 height 19
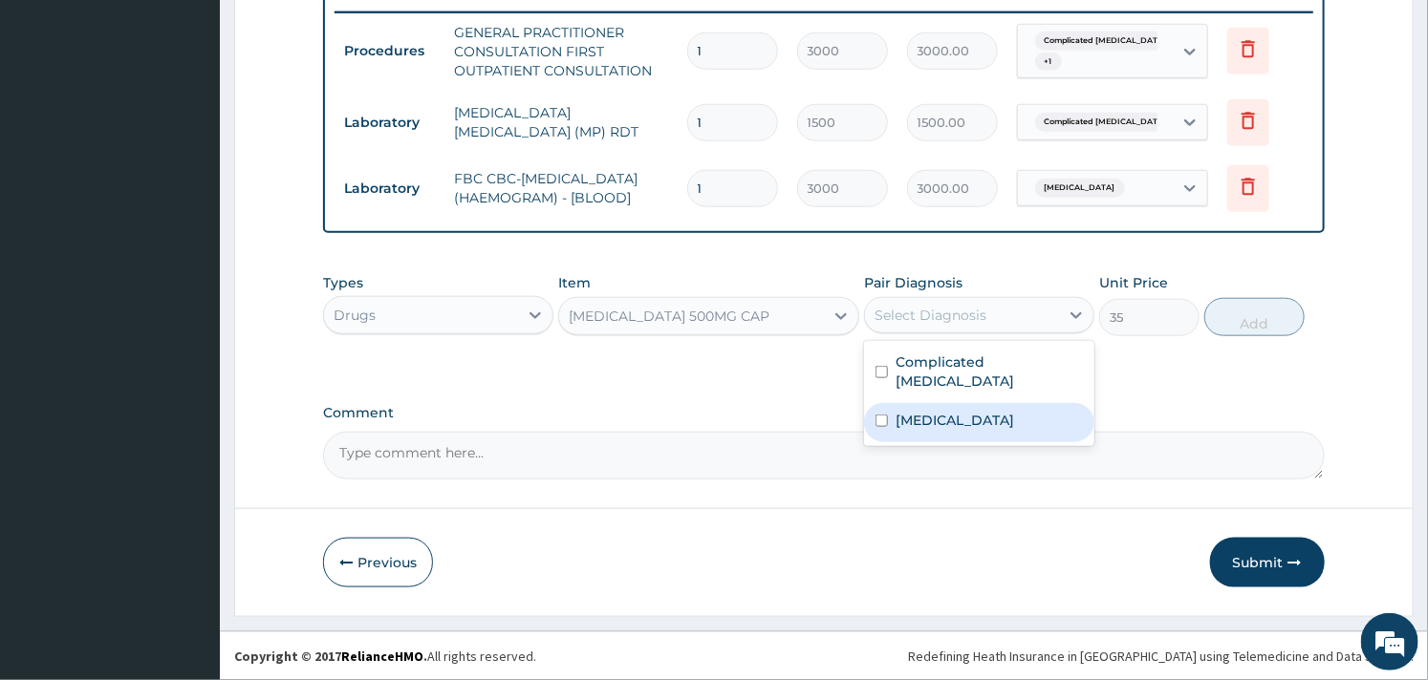
click at [904, 411] on label "Sepsis" at bounding box center [954, 420] width 119 height 19
checkbox input "true"
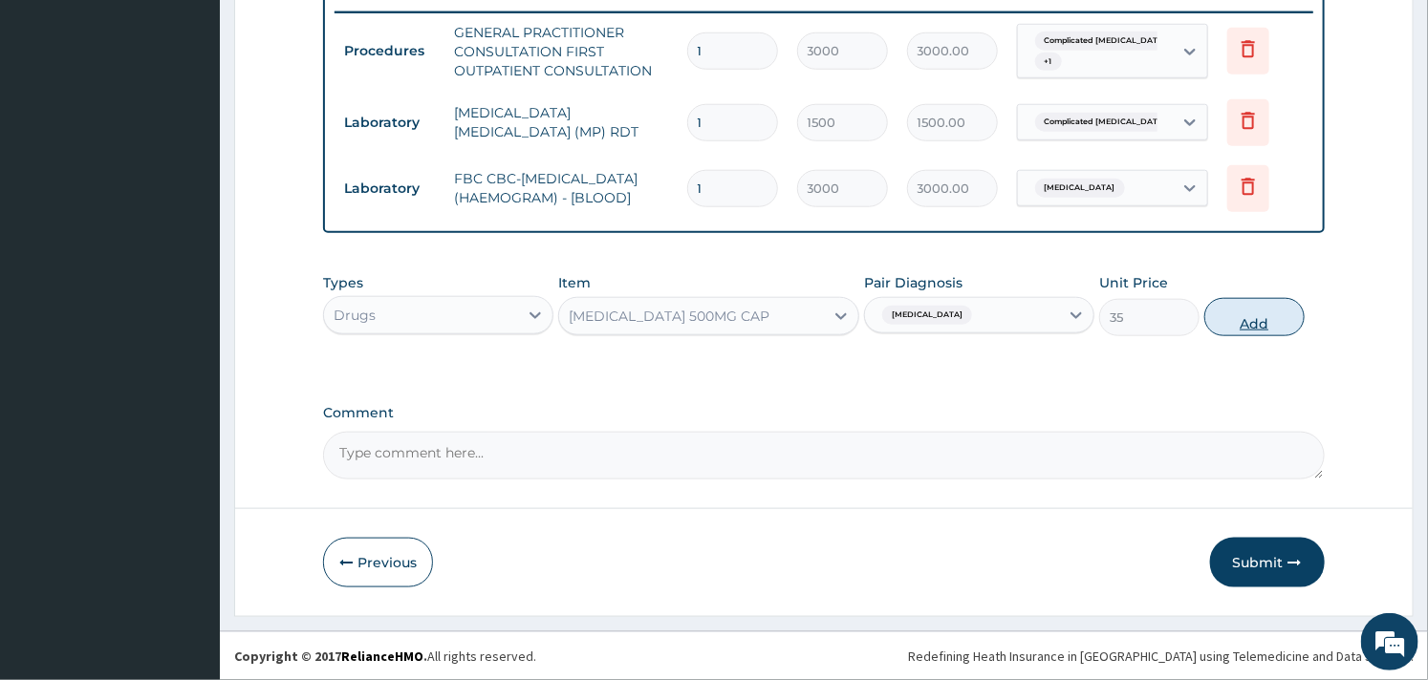
click at [1258, 310] on button "Add" at bounding box center [1254, 317] width 100 height 38
type input "0"
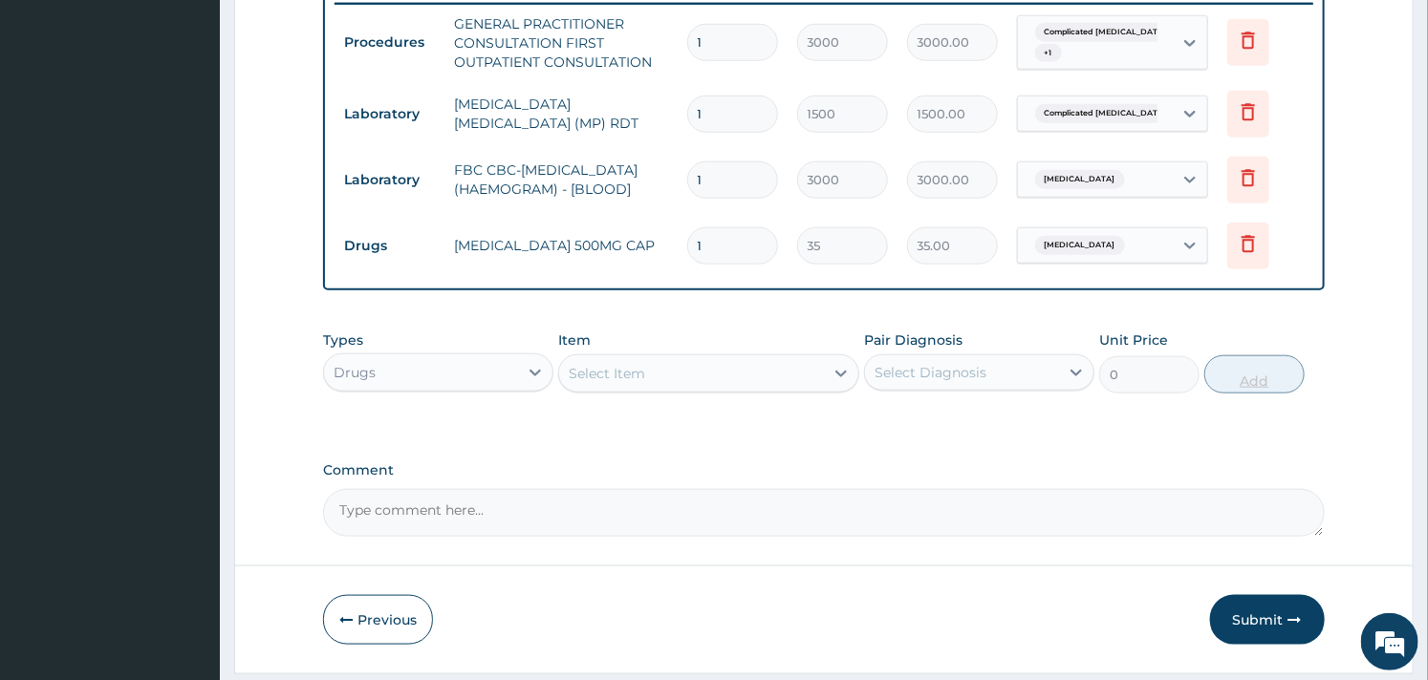
type input "15"
type input "525.00"
type input "15"
click at [652, 379] on div "Select Item" at bounding box center [691, 373] width 264 height 31
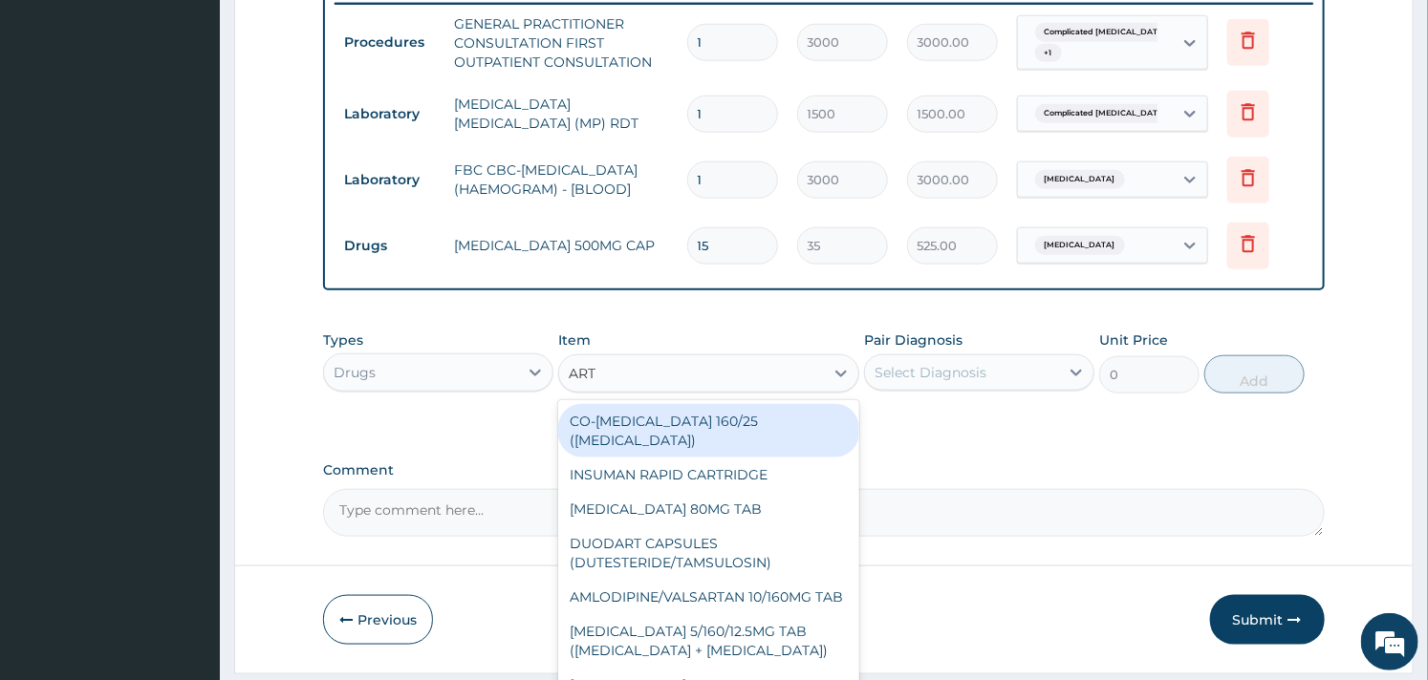
type input "ARTE"
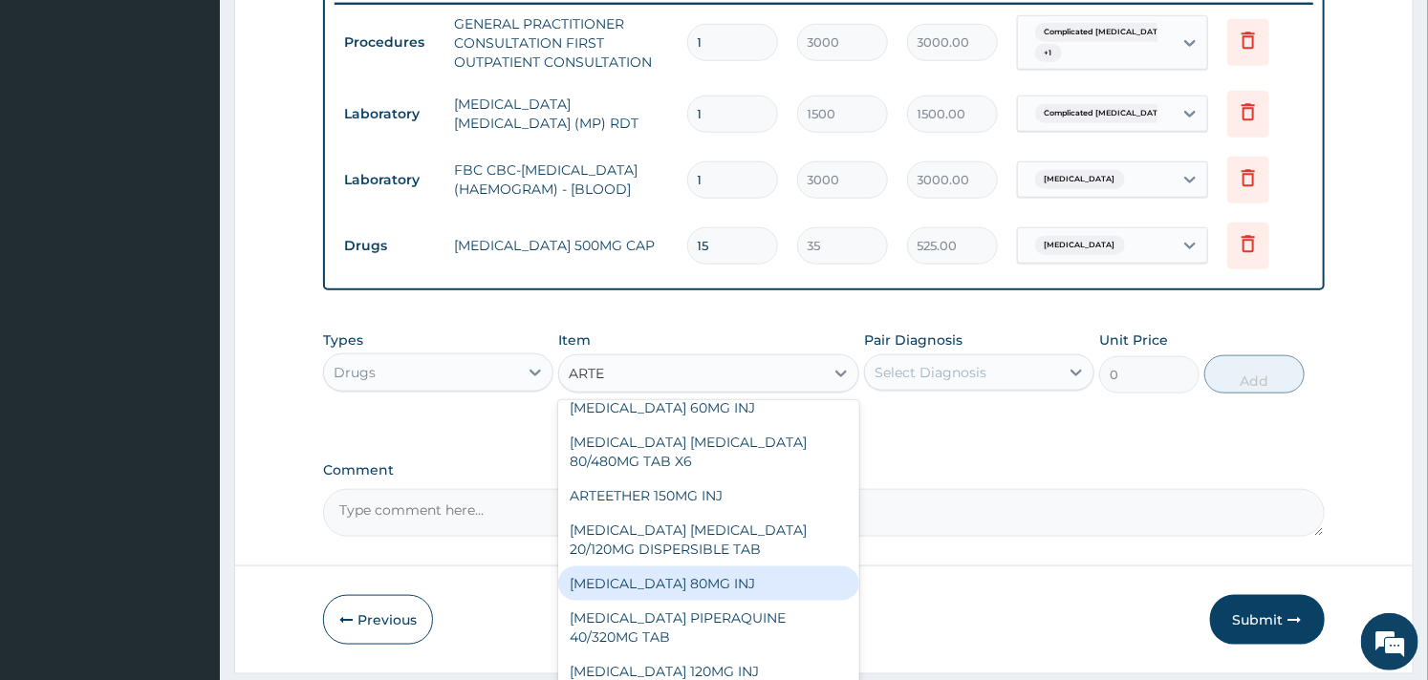
scroll to position [0, 0]
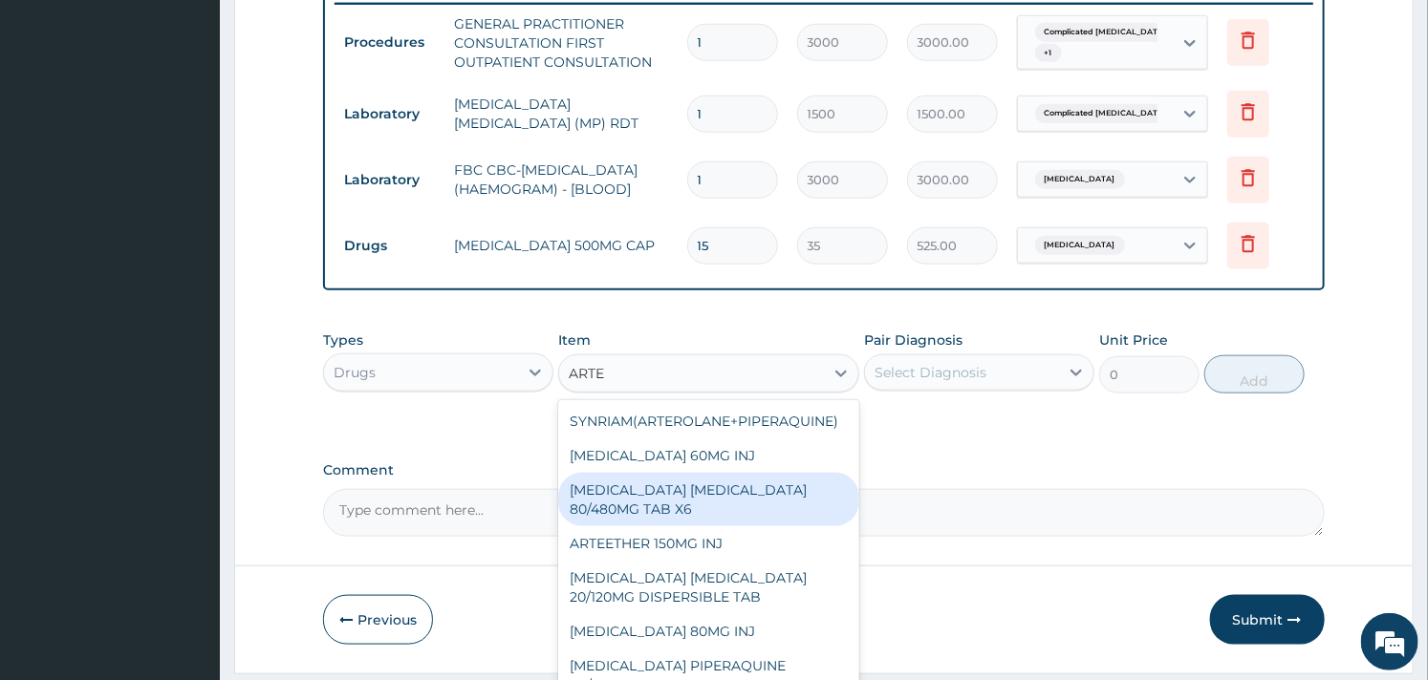
click at [679, 527] on div "ARTEMETHER LUMEFANTRINE 80/480MG TAB X6" at bounding box center [708, 500] width 300 height 54
type input "262.5"
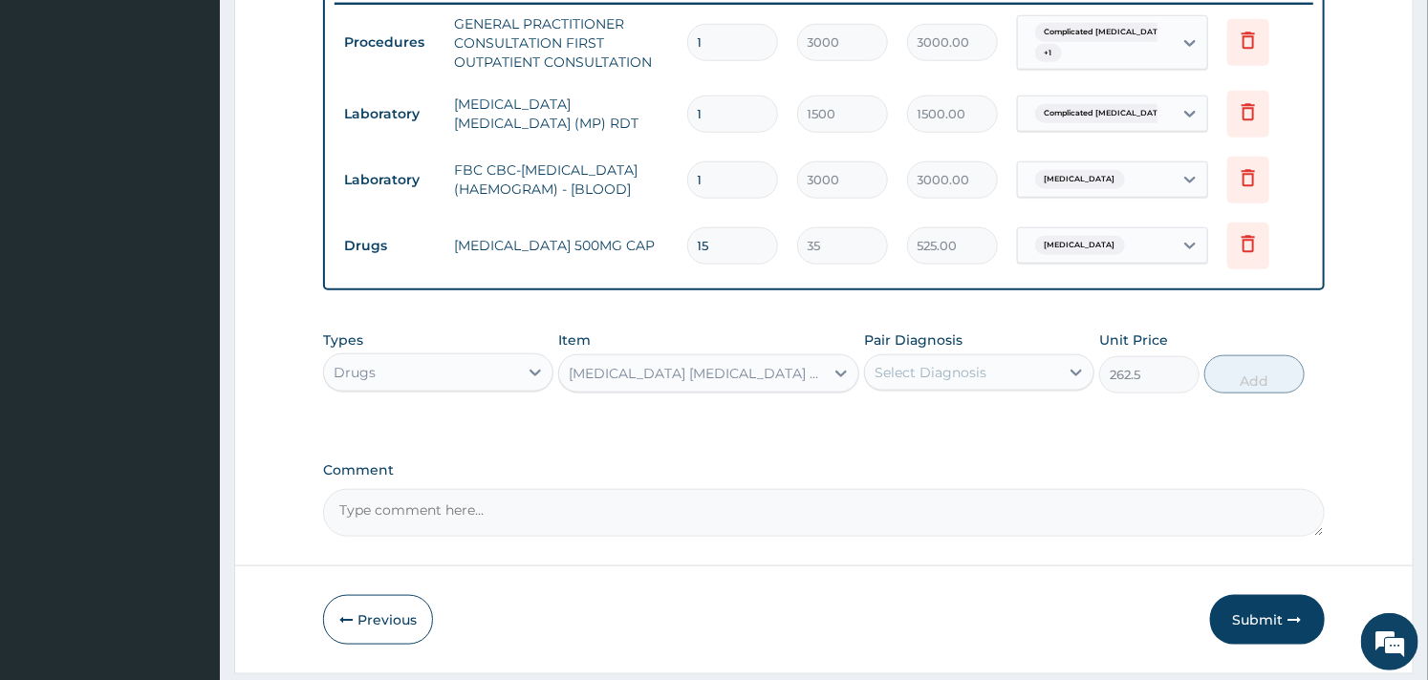
click at [953, 391] on div "Select Diagnosis" at bounding box center [979, 373] width 230 height 36
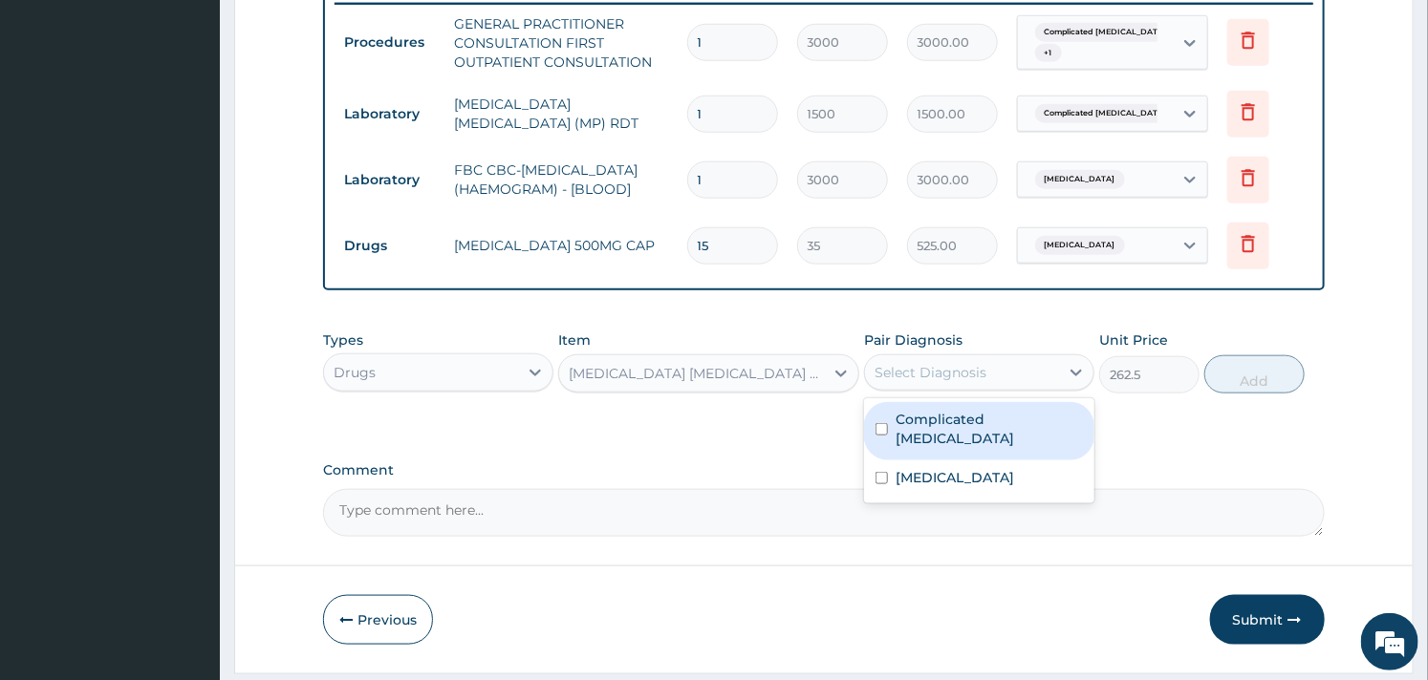
click at [906, 422] on label "Complicated malaria" at bounding box center [988, 429] width 187 height 38
checkbox input "true"
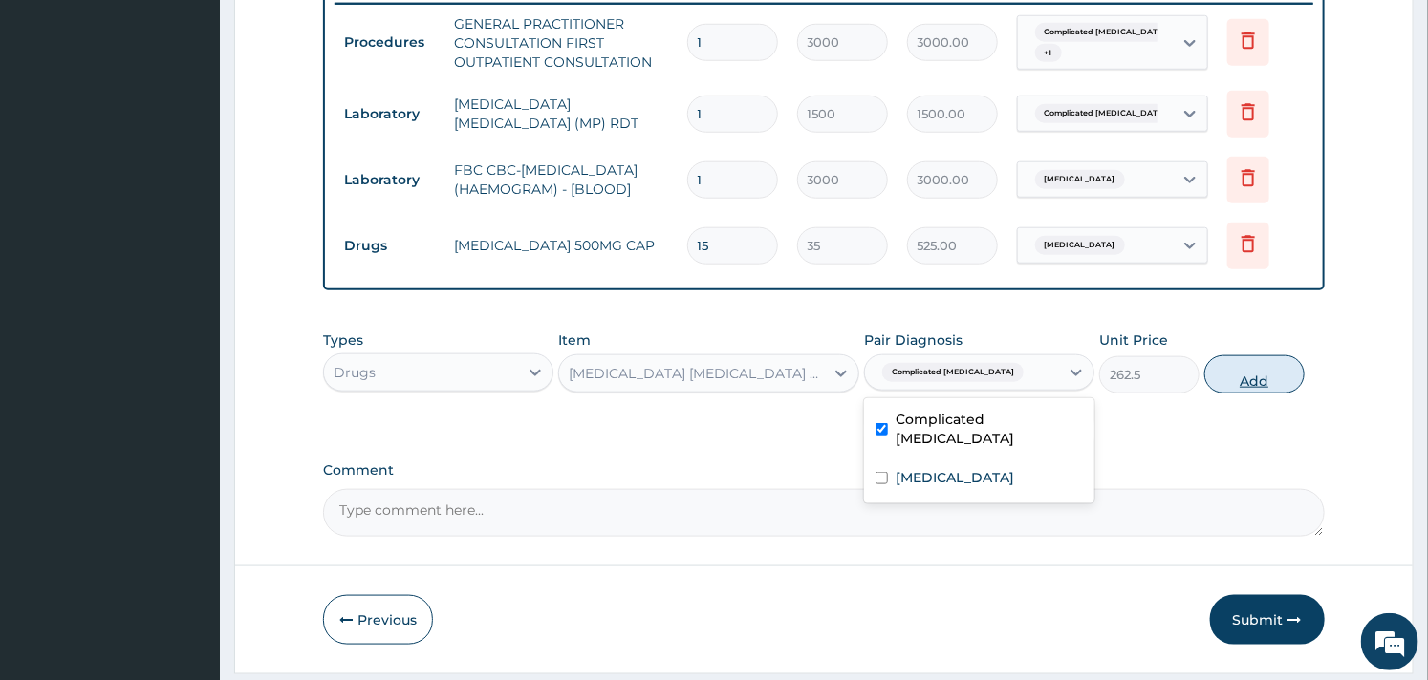
click at [1254, 387] on button "Add" at bounding box center [1254, 375] width 100 height 38
type input "0"
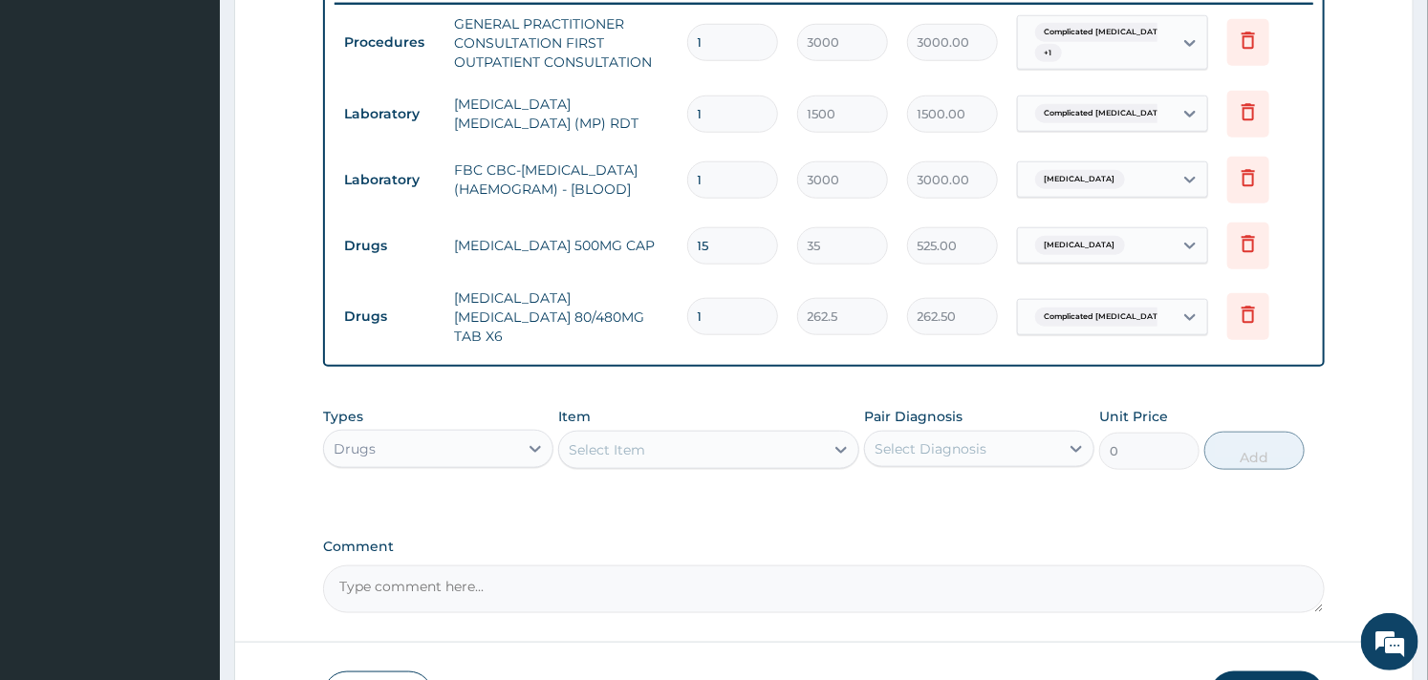
type input "0.00"
type input "6"
type input "1575.00"
type input "6"
click at [622, 457] on div "Select Item" at bounding box center [607, 450] width 76 height 19
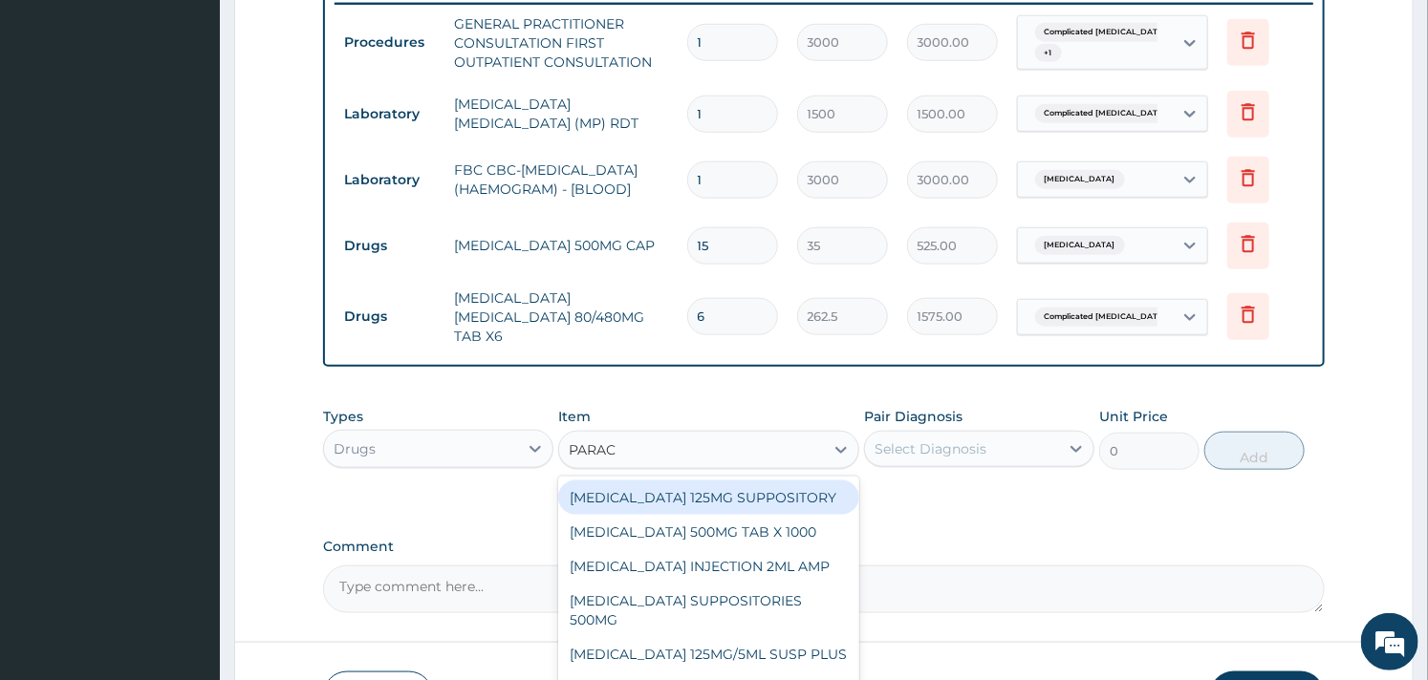
type input "PARACE"
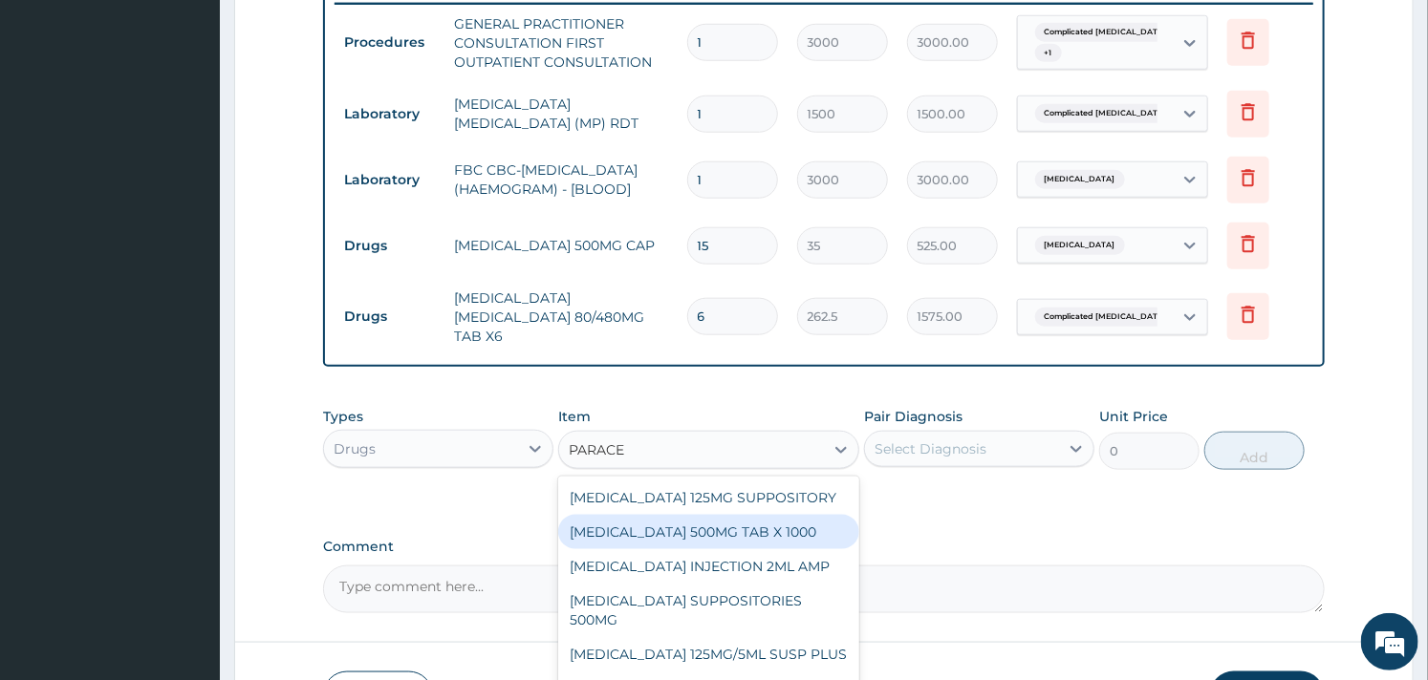
click at [659, 536] on div "PARACETAMOL 500MG TAB X 1000" at bounding box center [708, 532] width 300 height 34
type input "11.02499961853027"
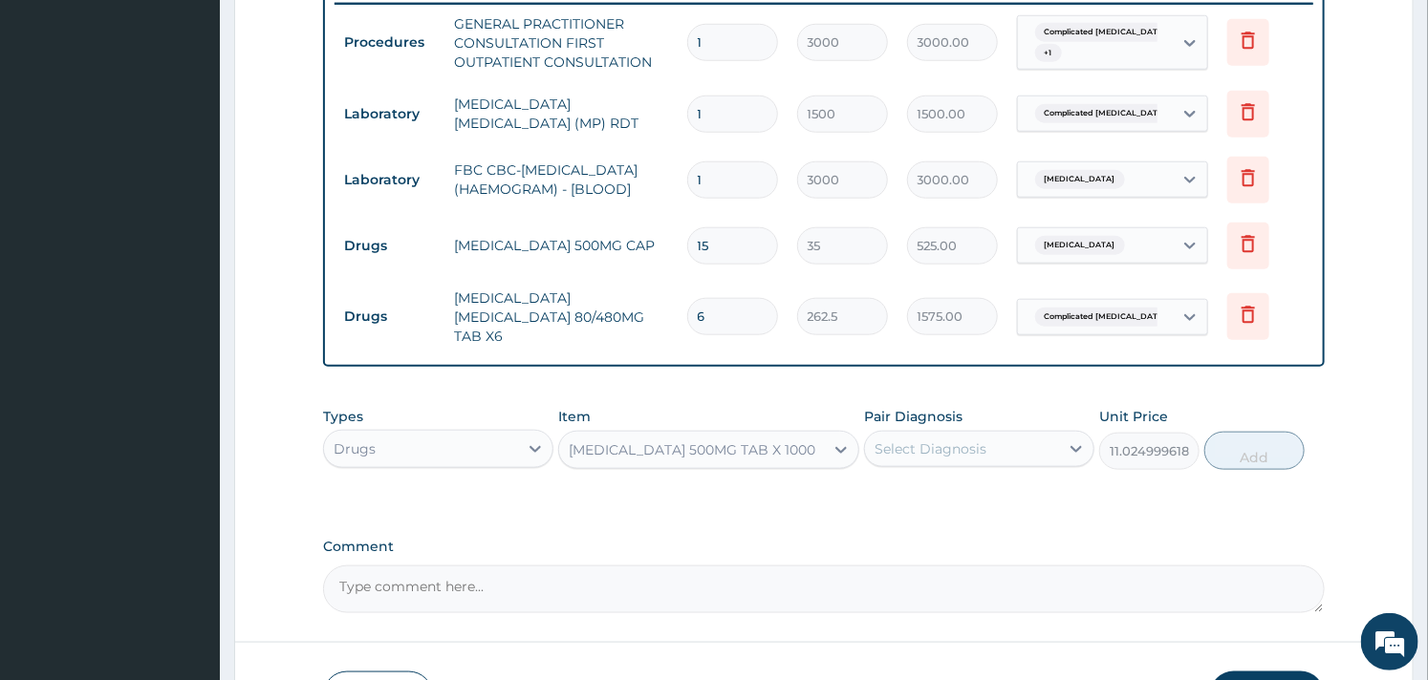
click at [919, 453] on div "Select Diagnosis" at bounding box center [930, 449] width 112 height 19
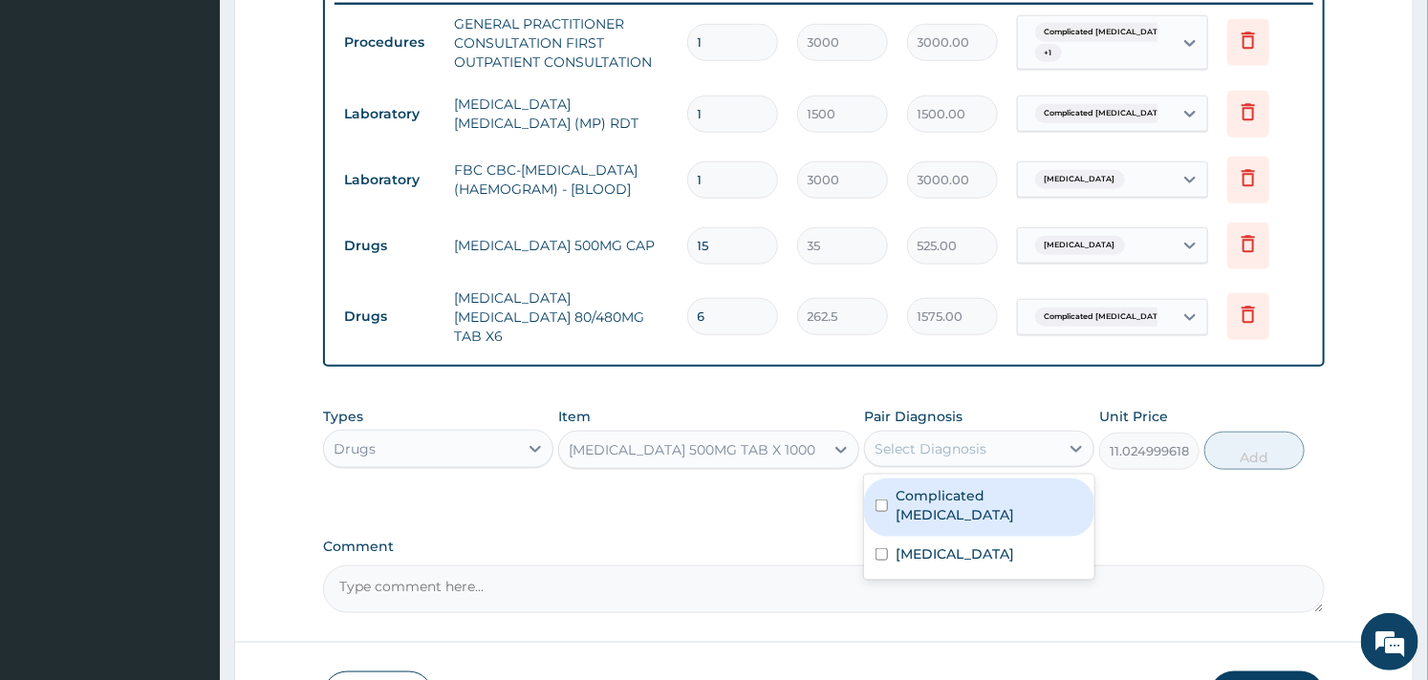
click at [913, 504] on label "Complicated malaria" at bounding box center [988, 505] width 187 height 38
checkbox input "true"
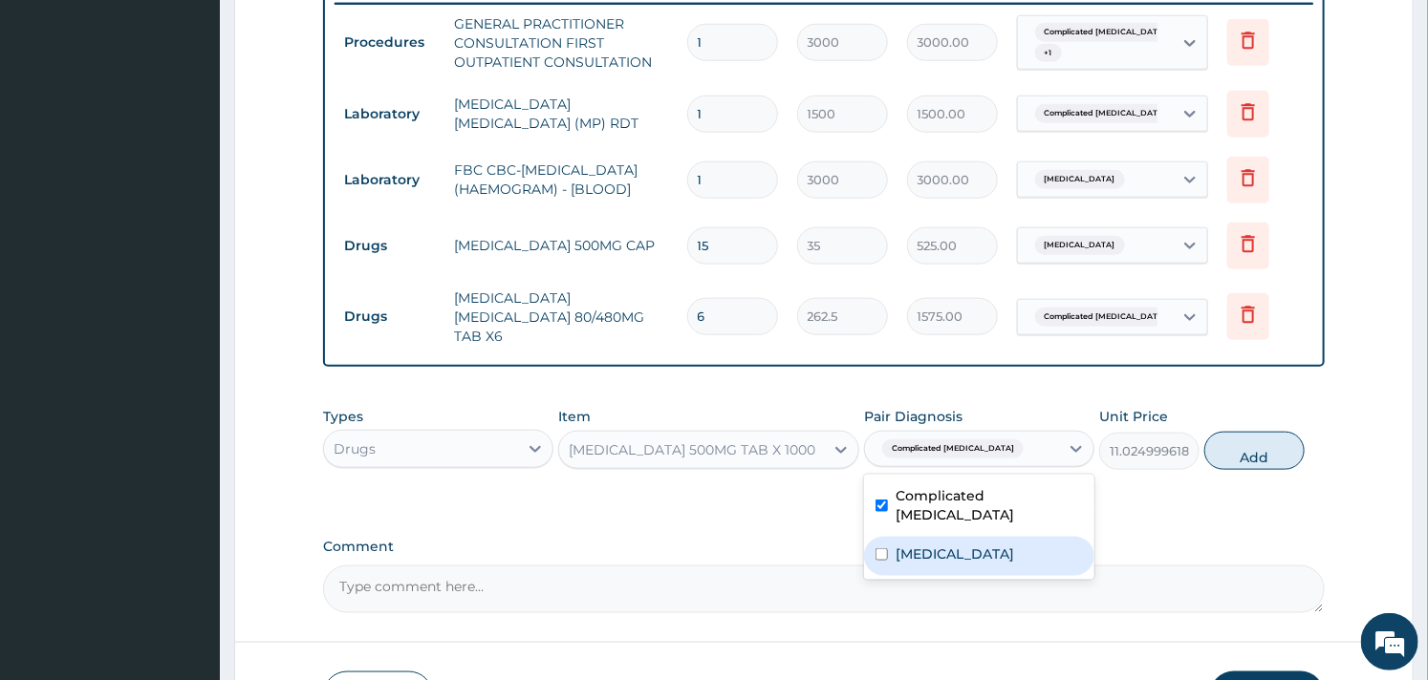
click at [905, 545] on label "Sepsis" at bounding box center [954, 554] width 119 height 19
checkbox input "true"
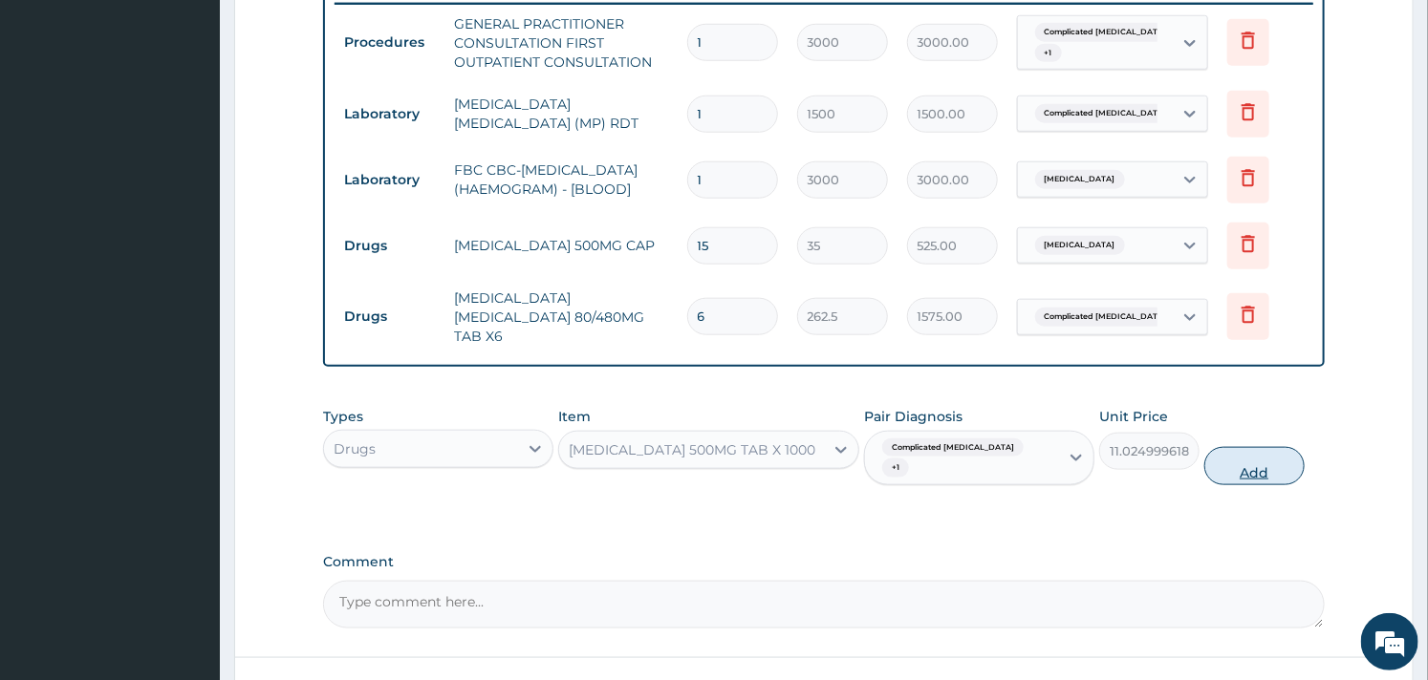
click at [1271, 456] on button "Add" at bounding box center [1254, 466] width 100 height 38
type input "0"
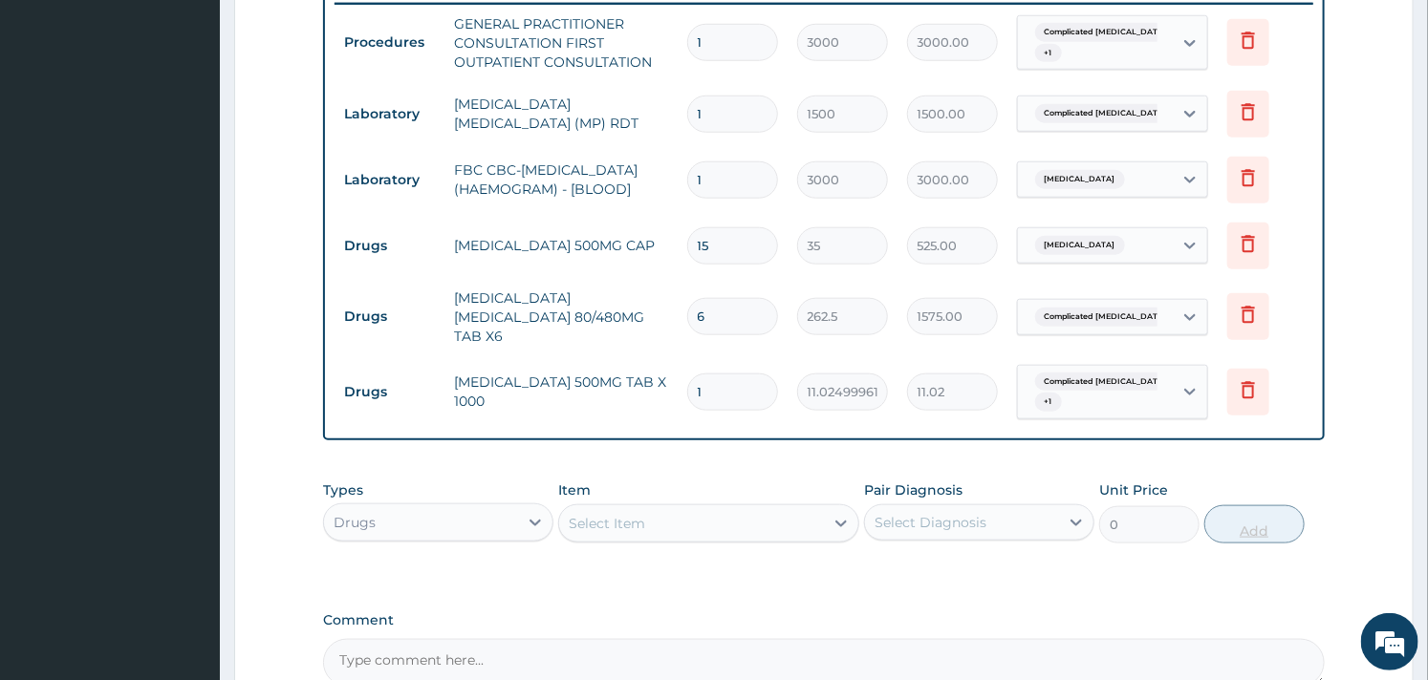
type input "18"
type input "198.45"
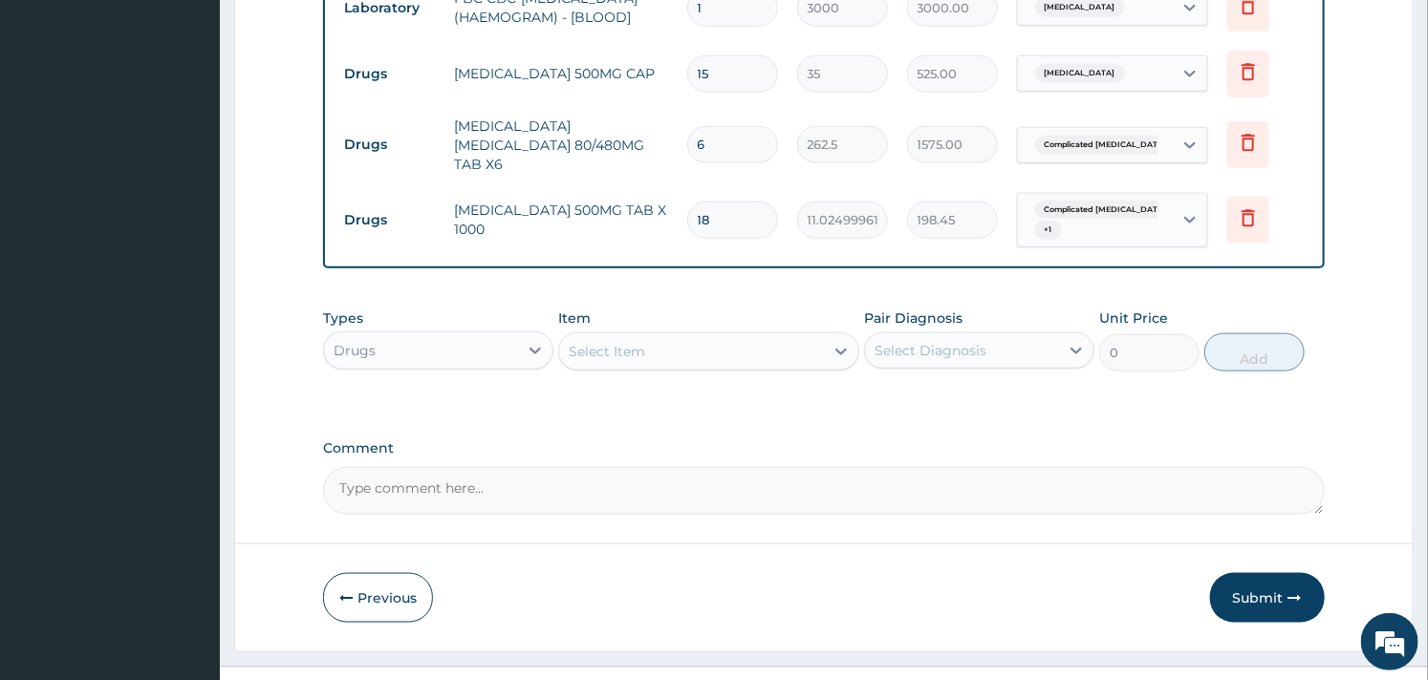
scroll to position [965, 0]
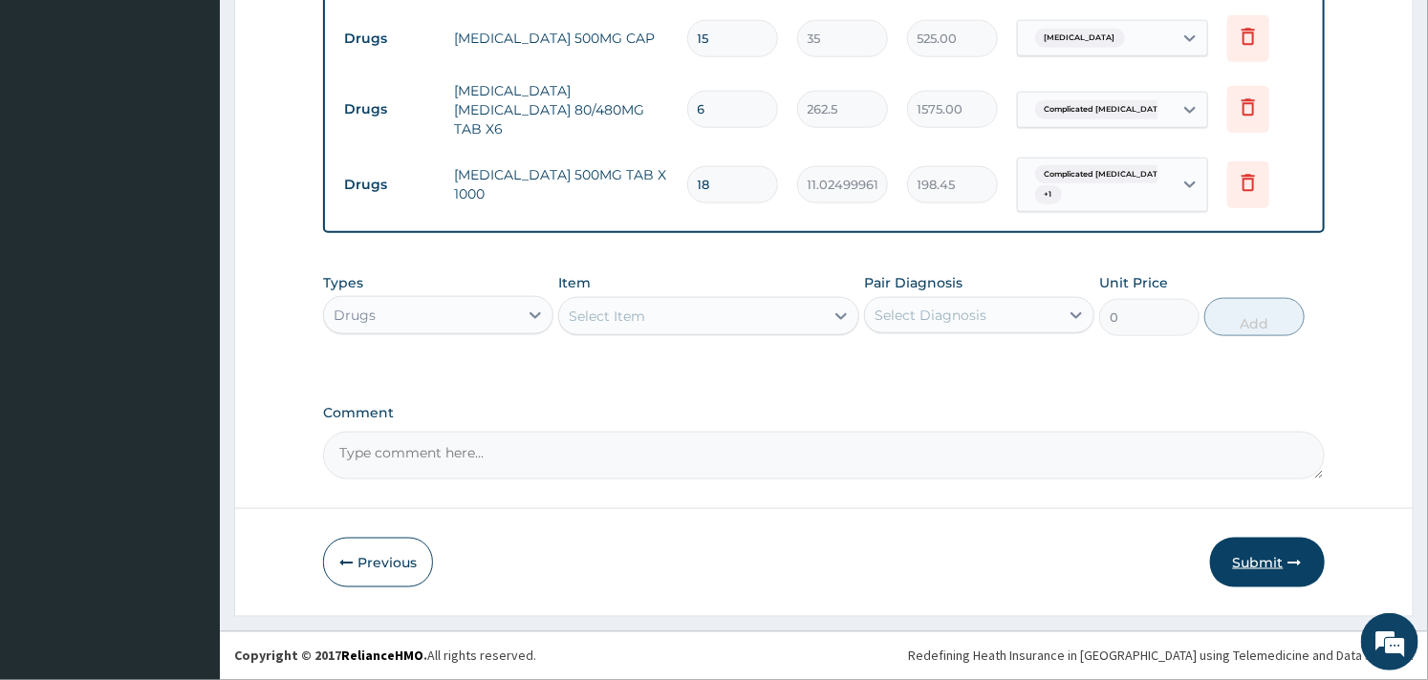
type input "18"
click at [1249, 550] on button "Submit" at bounding box center [1267, 563] width 115 height 50
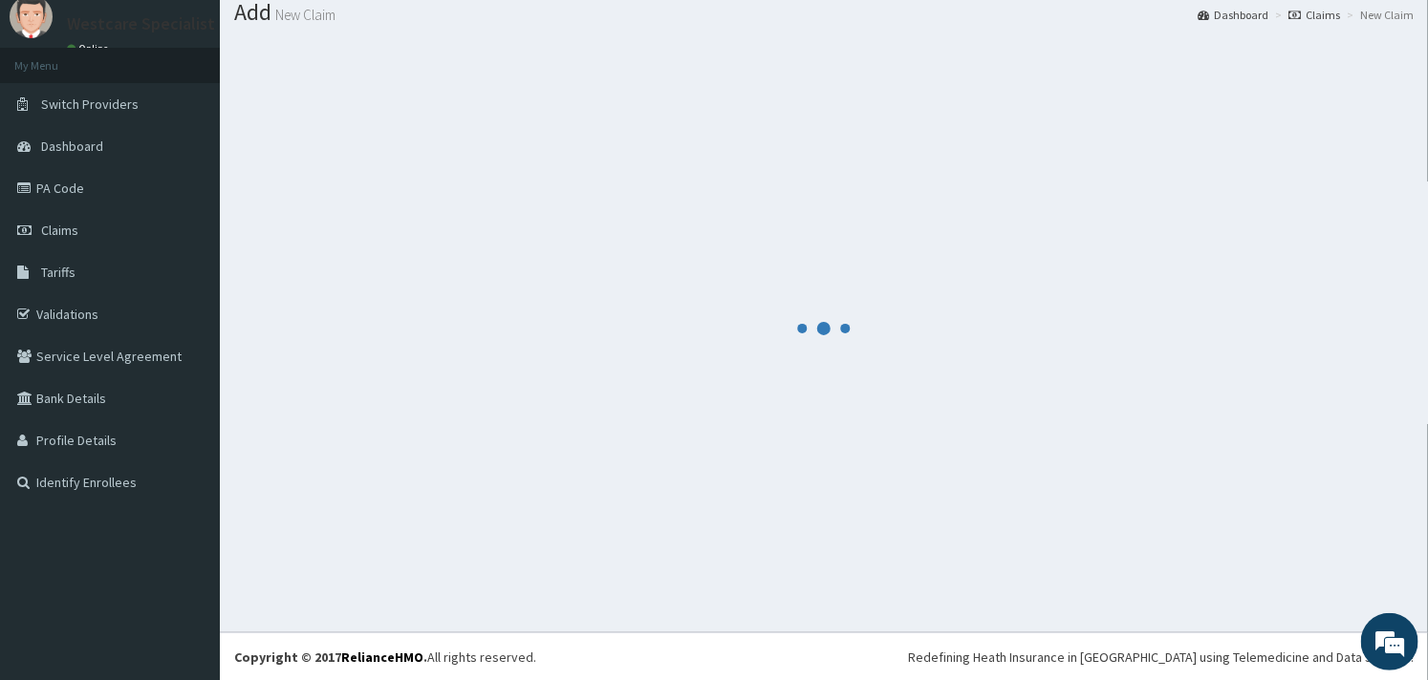
scroll to position [0, 0]
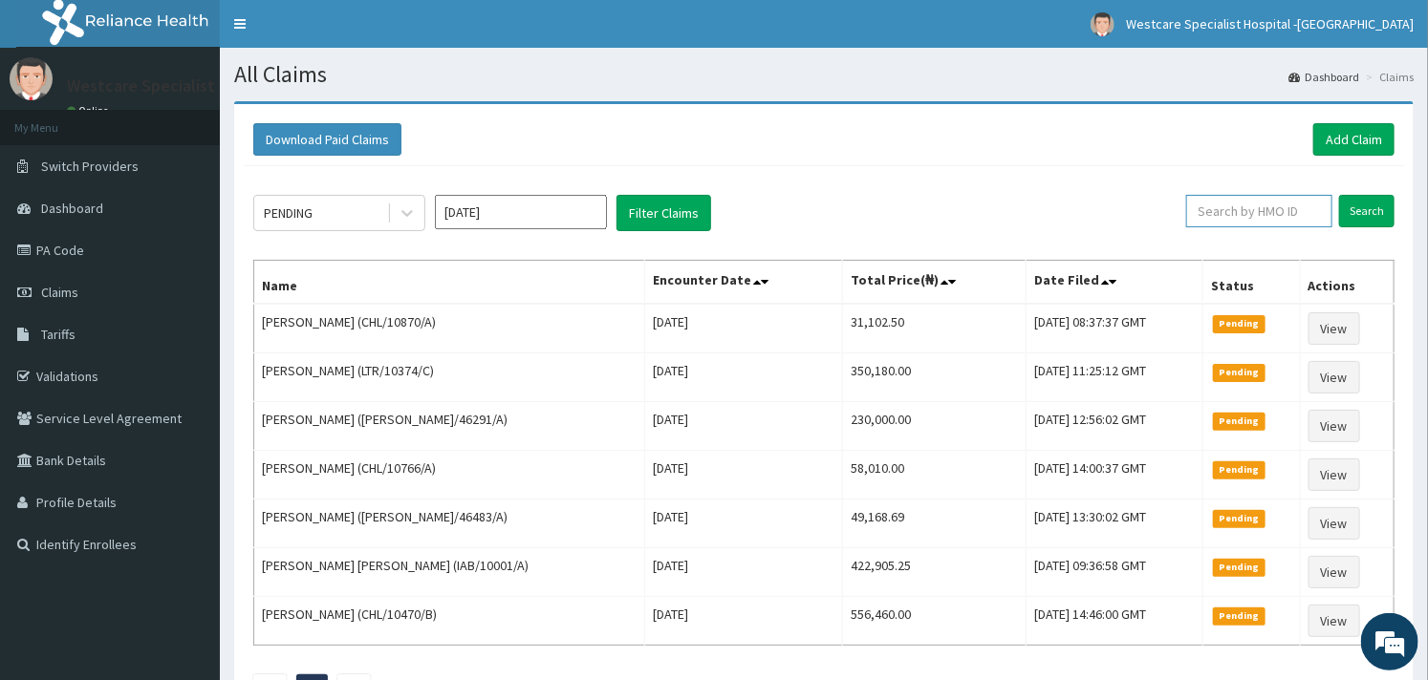
click at [1262, 203] on input "text" at bounding box center [1259, 211] width 146 height 32
click at [1262, 203] on input "SUD/10008/A" at bounding box center [1228, 211] width 134 height 32
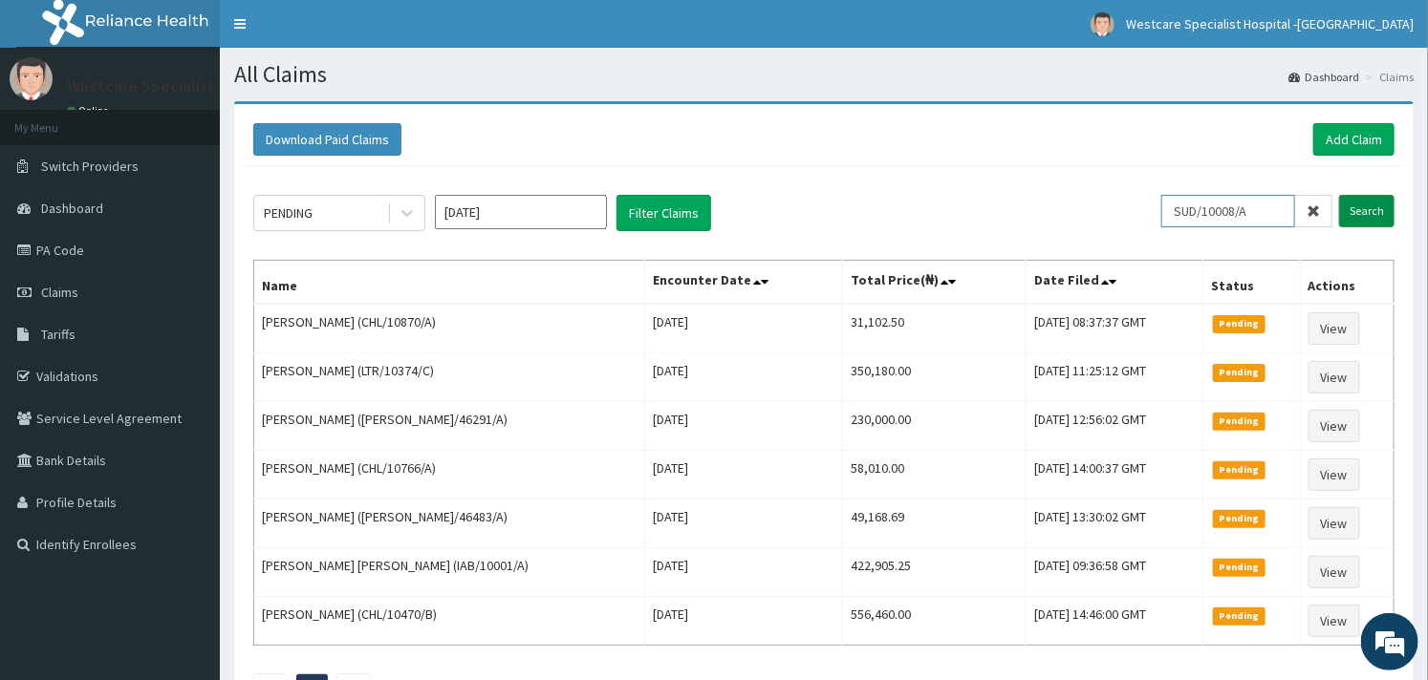
type input "SUD/10008/A"
click at [1373, 205] on input "Search" at bounding box center [1366, 211] width 55 height 32
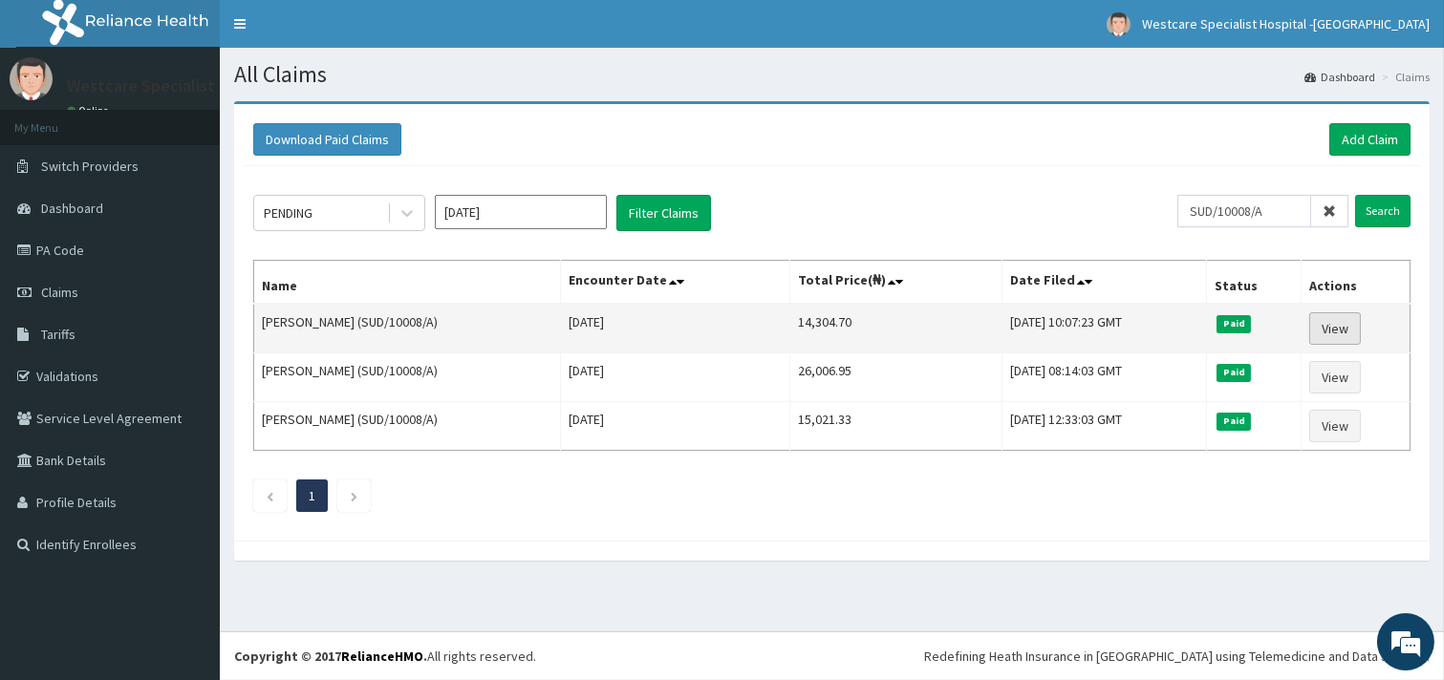
click at [1338, 322] on link "View" at bounding box center [1335, 329] width 52 height 32
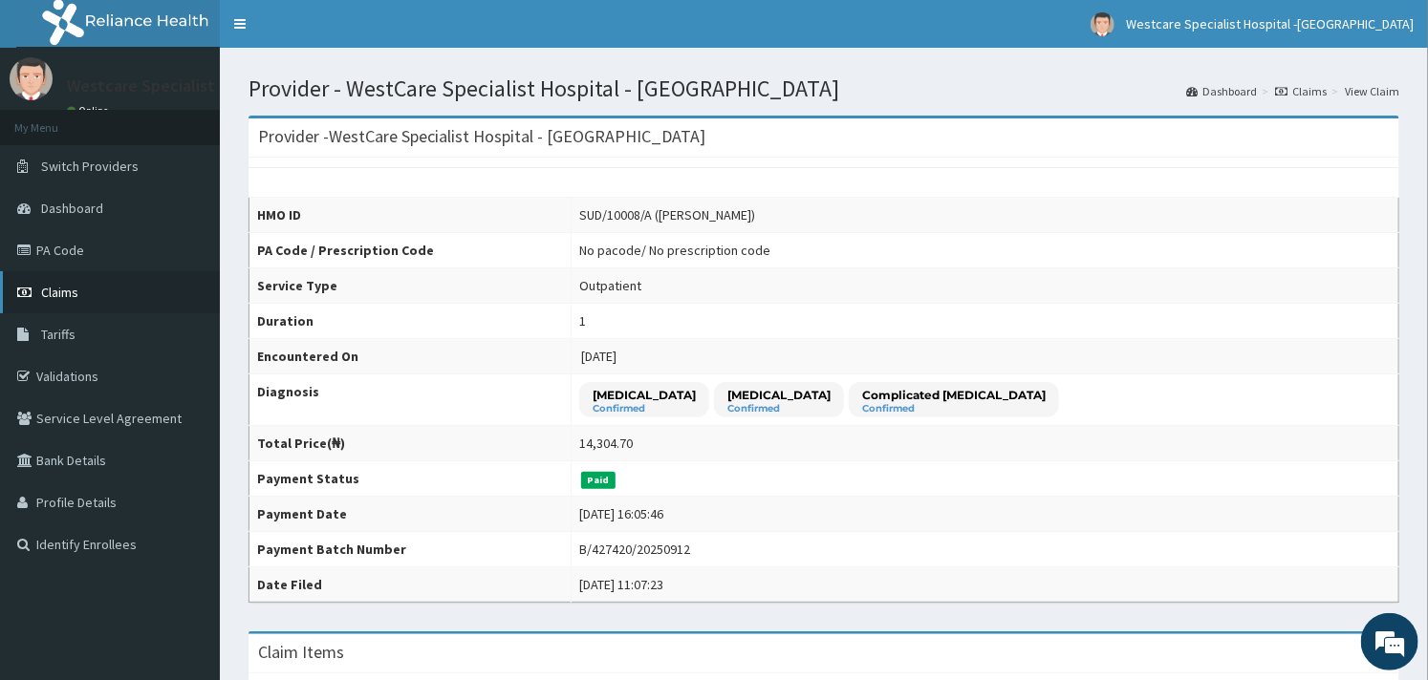
click at [65, 302] on link "Claims" at bounding box center [110, 292] width 220 height 42
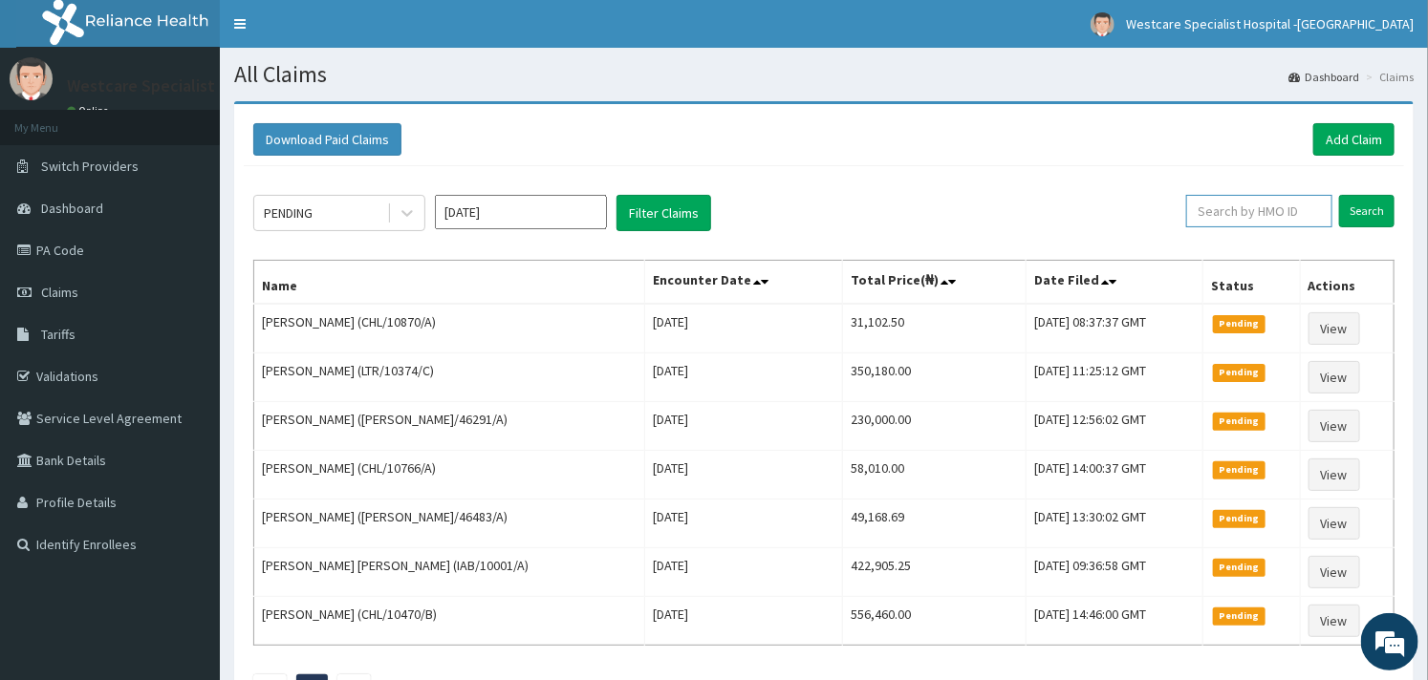
click at [1244, 205] on input "text" at bounding box center [1259, 211] width 146 height 32
click at [1244, 205] on input "BCK/10015/D" at bounding box center [1228, 211] width 134 height 32
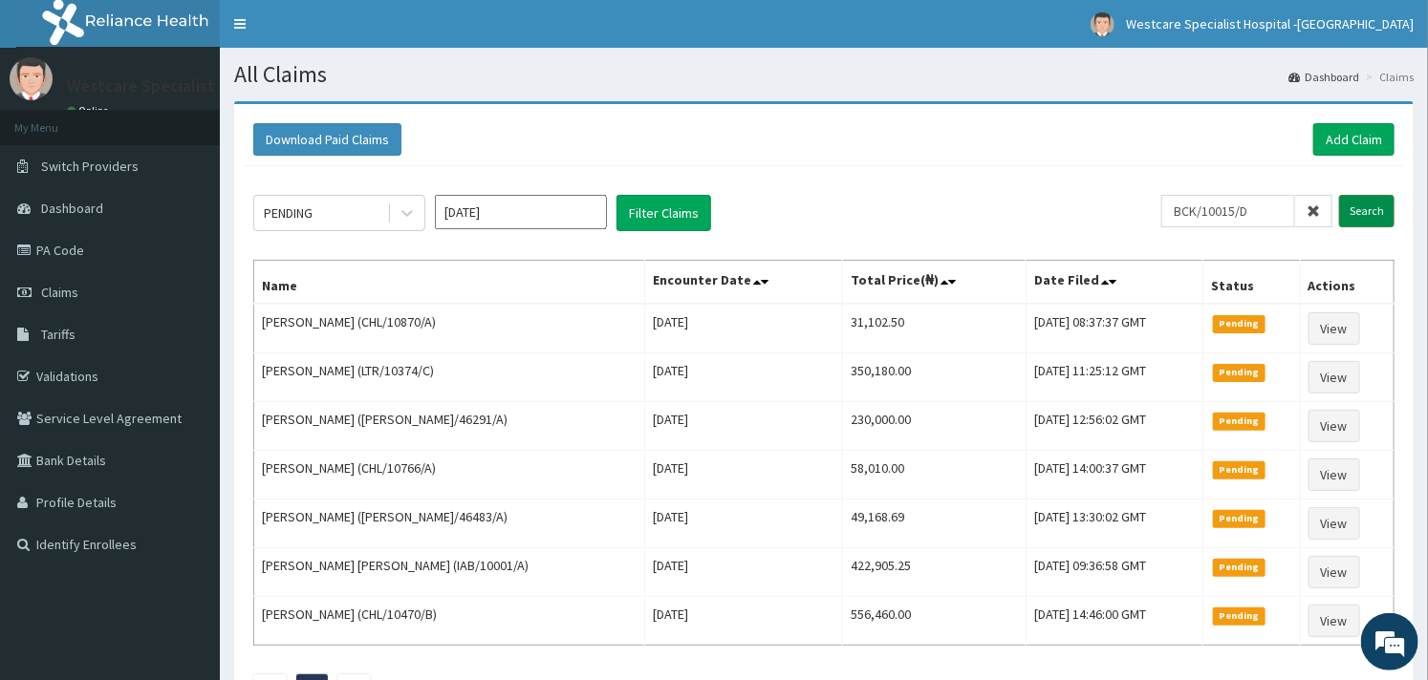
click at [1360, 204] on input "Search" at bounding box center [1366, 211] width 55 height 32
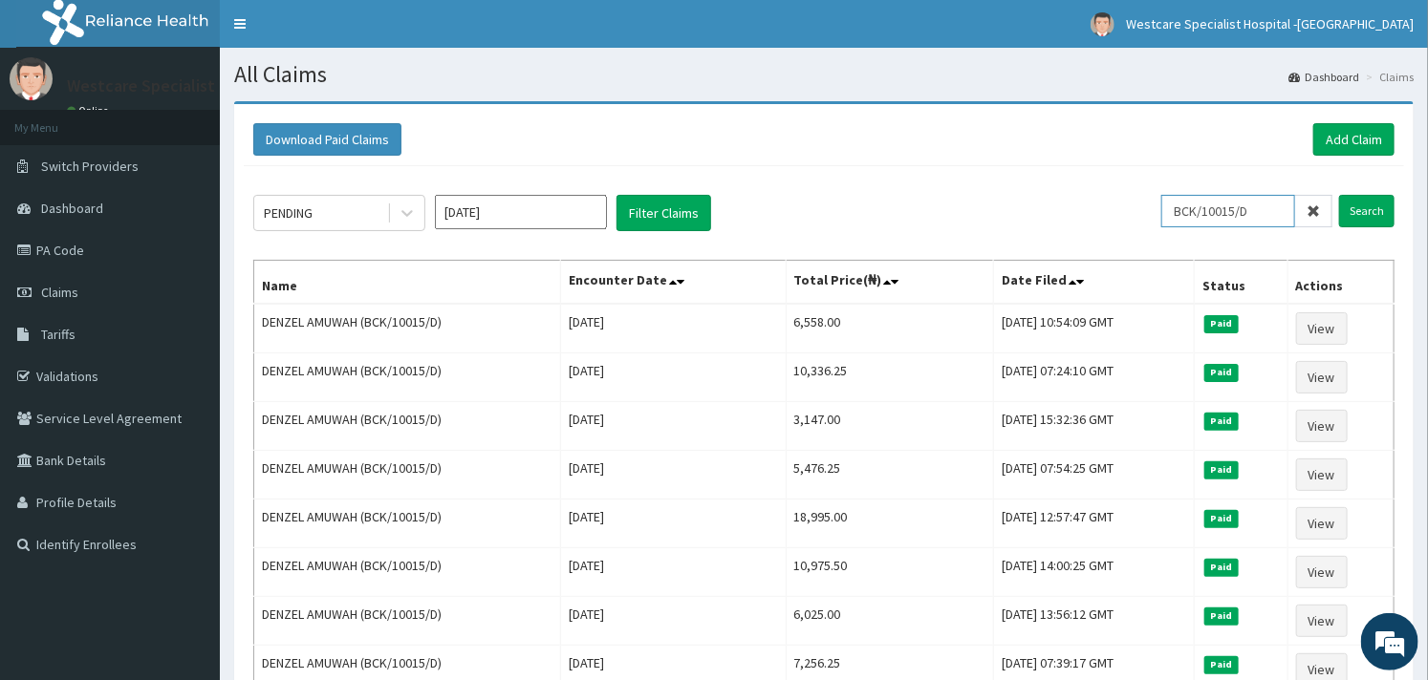
click at [1183, 208] on input "BCK/10015/D" at bounding box center [1228, 211] width 134 height 32
click at [1263, 205] on input "BCK/10015/D" at bounding box center [1228, 211] width 134 height 32
click at [1367, 212] on input "Search" at bounding box center [1366, 211] width 55 height 32
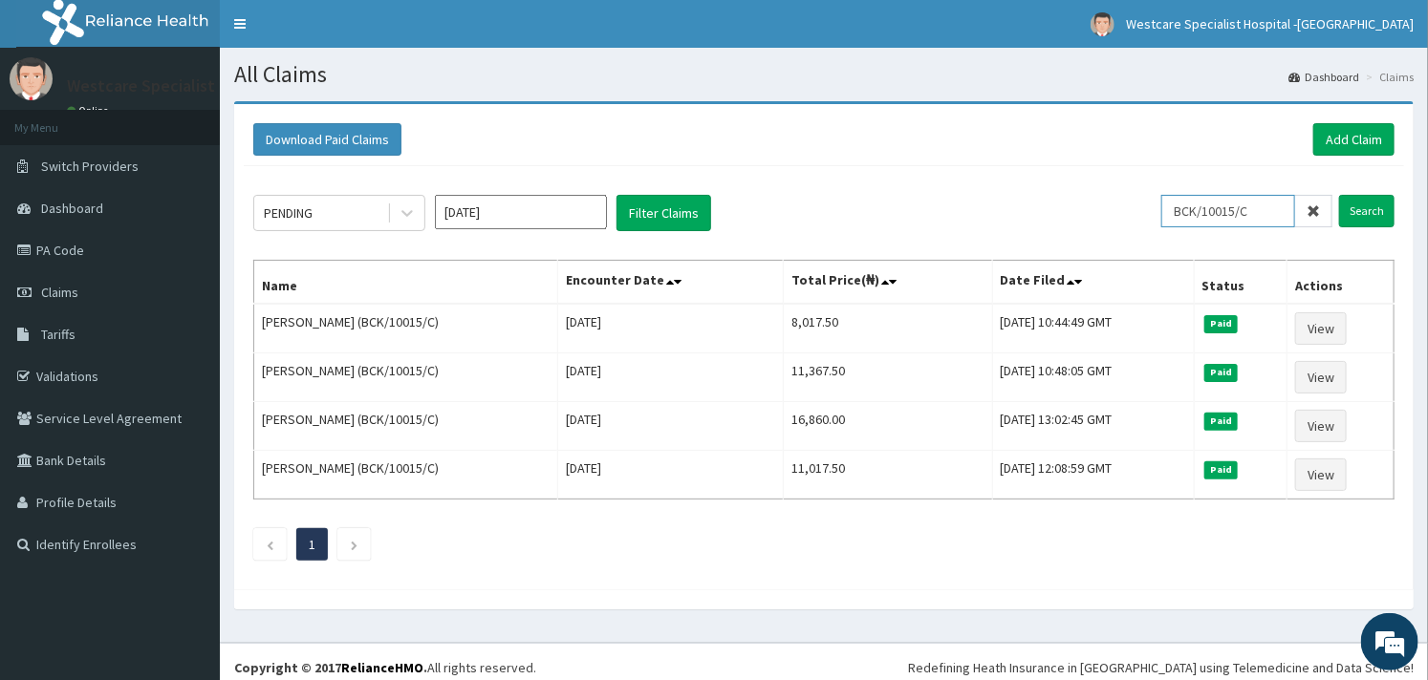
click at [1264, 210] on input "BCK/10015/C" at bounding box center [1228, 211] width 134 height 32
click at [1370, 206] on input "Search" at bounding box center [1366, 211] width 55 height 32
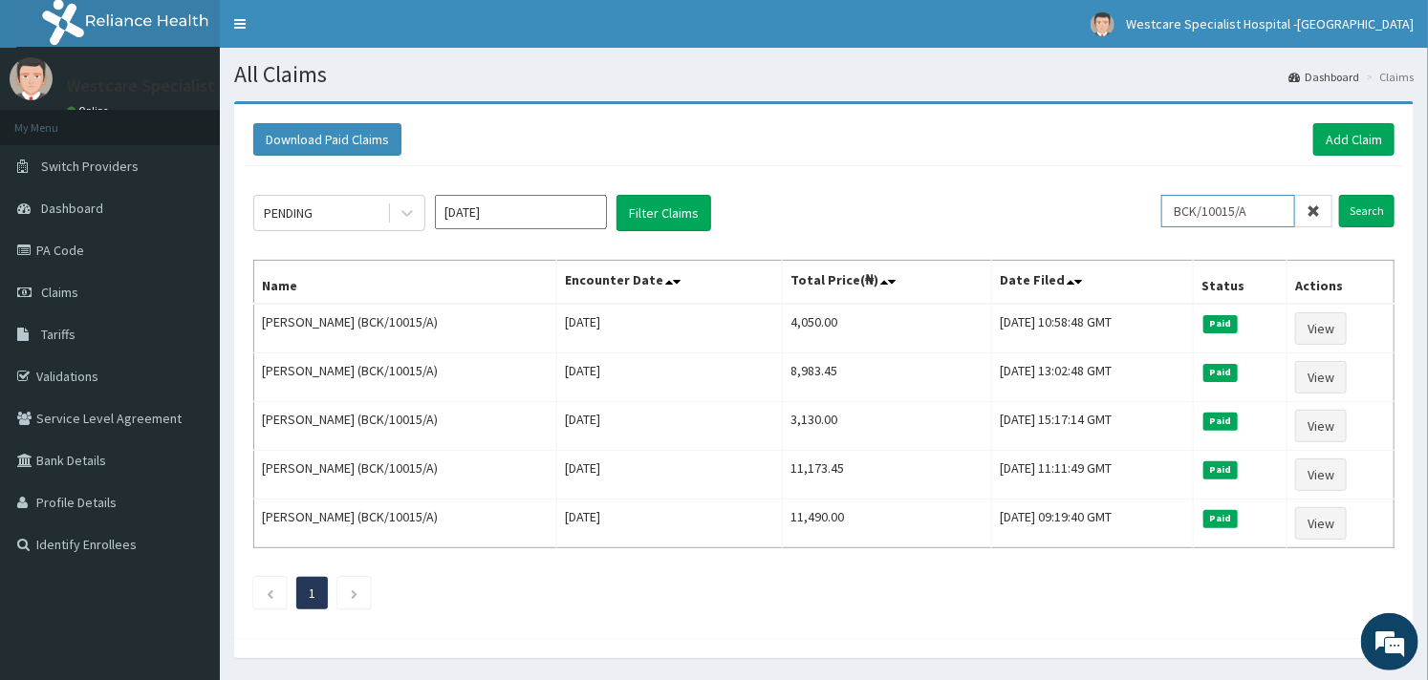
click at [1257, 206] on input "BCK/10015/A" at bounding box center [1228, 211] width 134 height 32
click at [1239, 213] on input "CHL/11237/C" at bounding box center [1228, 211] width 134 height 32
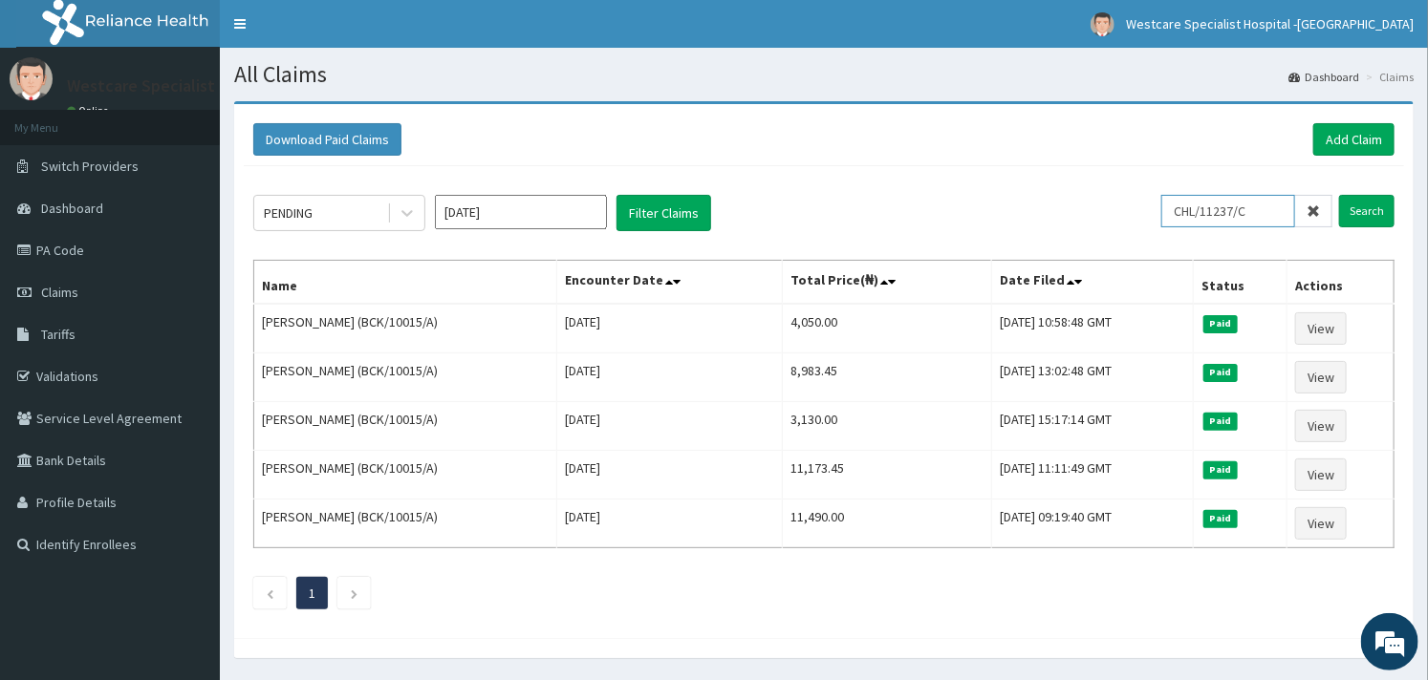
click at [1239, 213] on input "CHL/11237/C" at bounding box center [1228, 211] width 134 height 32
click at [1387, 215] on input "Search" at bounding box center [1366, 211] width 55 height 32
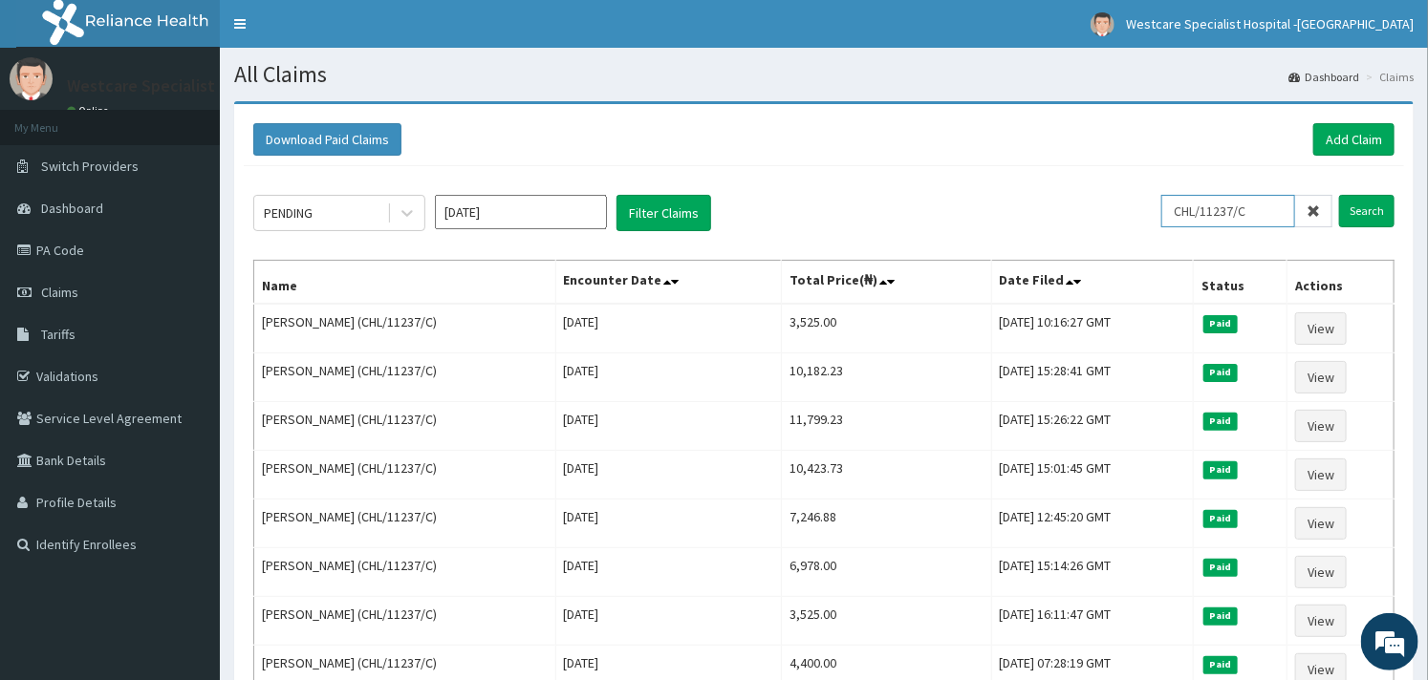
click at [1223, 197] on input "CHL/11237/C" at bounding box center [1228, 211] width 134 height 32
paste input "KSB/10907/B"
type input "KSB/10907/B"
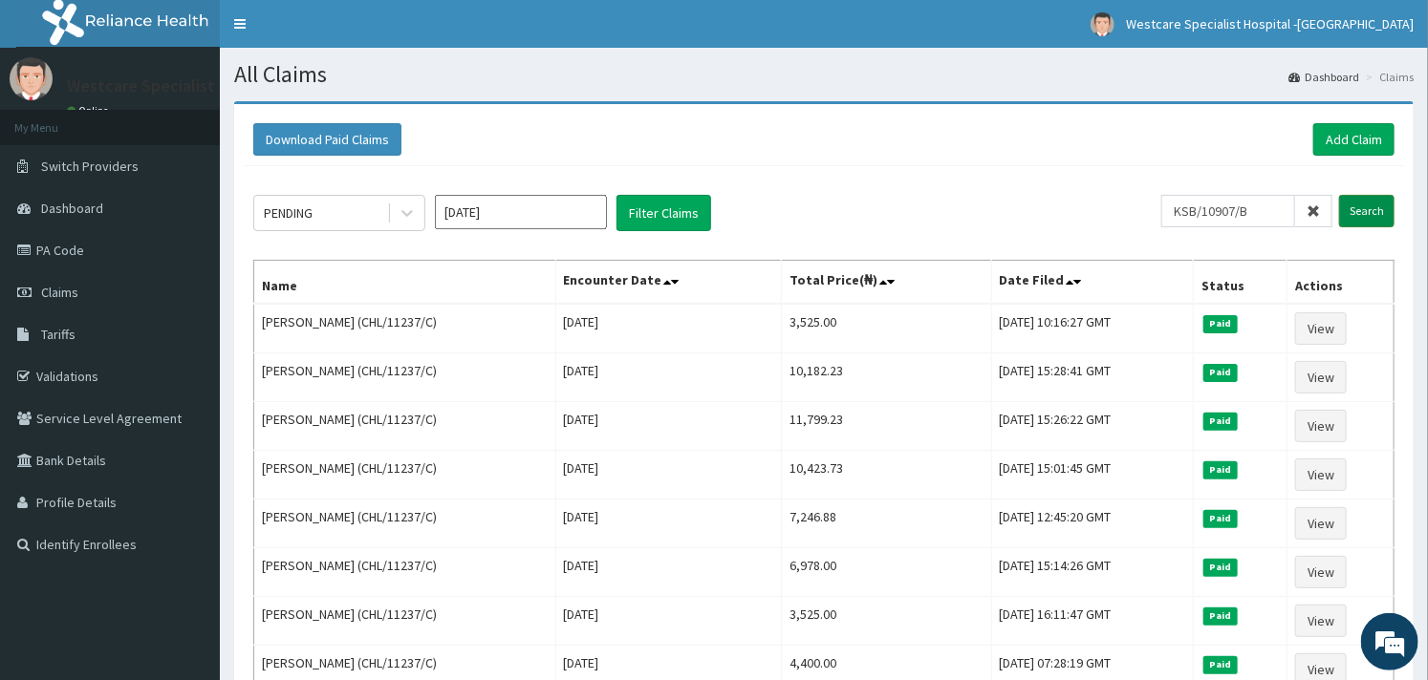
click at [1351, 208] on input "Search" at bounding box center [1366, 211] width 55 height 32
click at [1229, 207] on input "KSB/10907/B" at bounding box center [1228, 211] width 134 height 32
click at [1346, 134] on link "Add Claim" at bounding box center [1353, 139] width 81 height 32
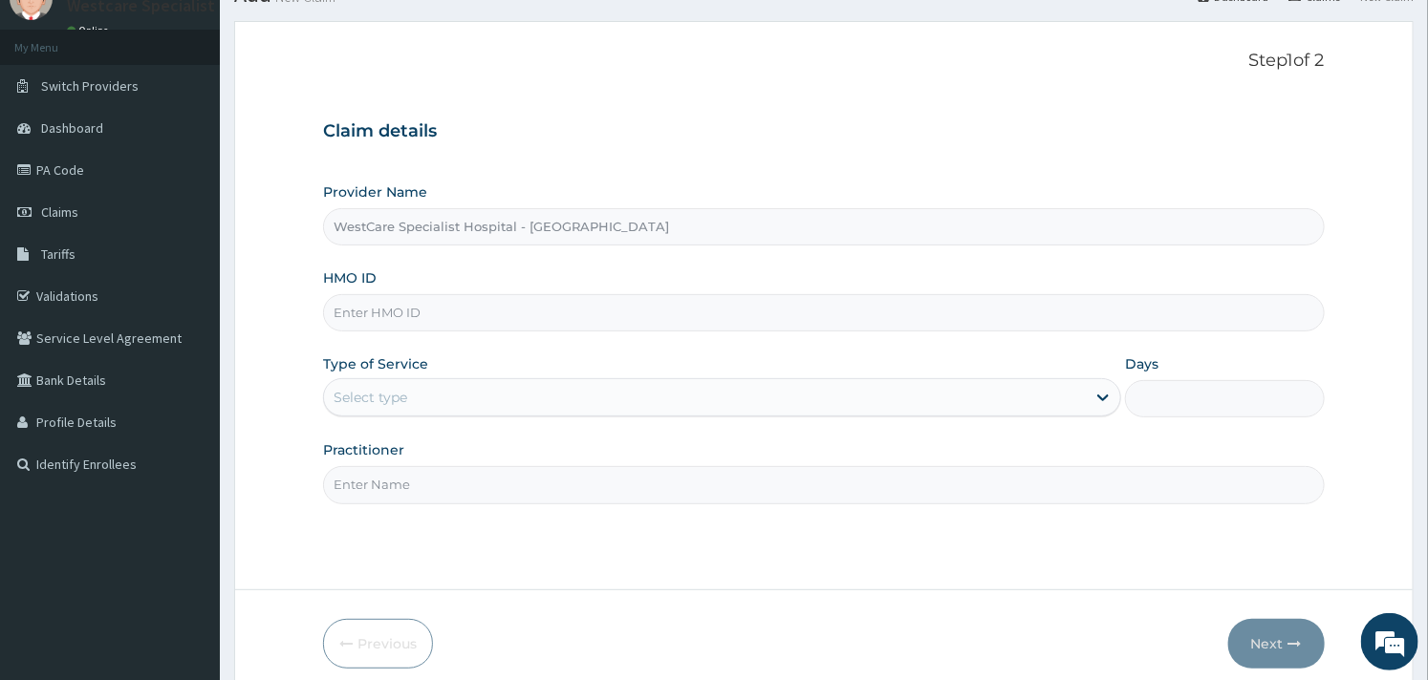
scroll to position [162, 0]
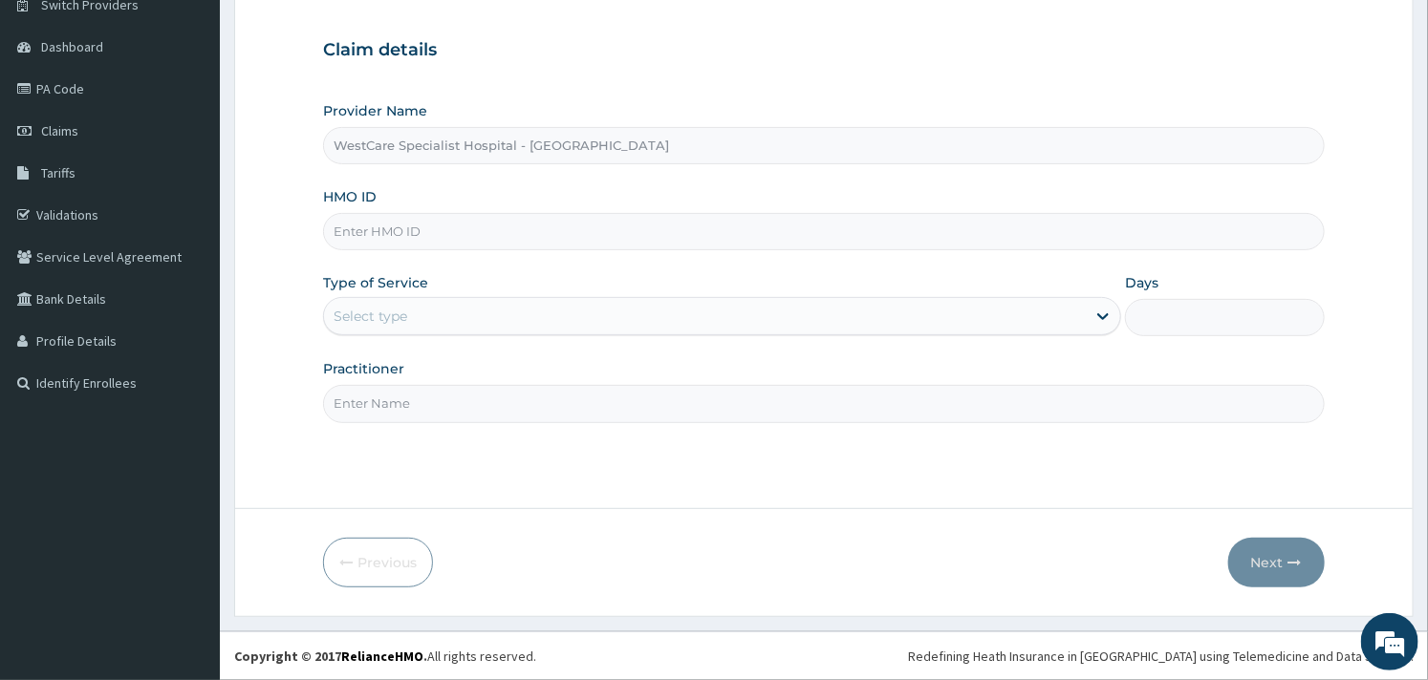
click at [459, 244] on input "HMO ID" at bounding box center [823, 231] width 1001 height 37
paste input "KSB/10907/B"
type input "KSB/10907/B"
click at [551, 331] on div "Select type" at bounding box center [705, 316] width 762 height 31
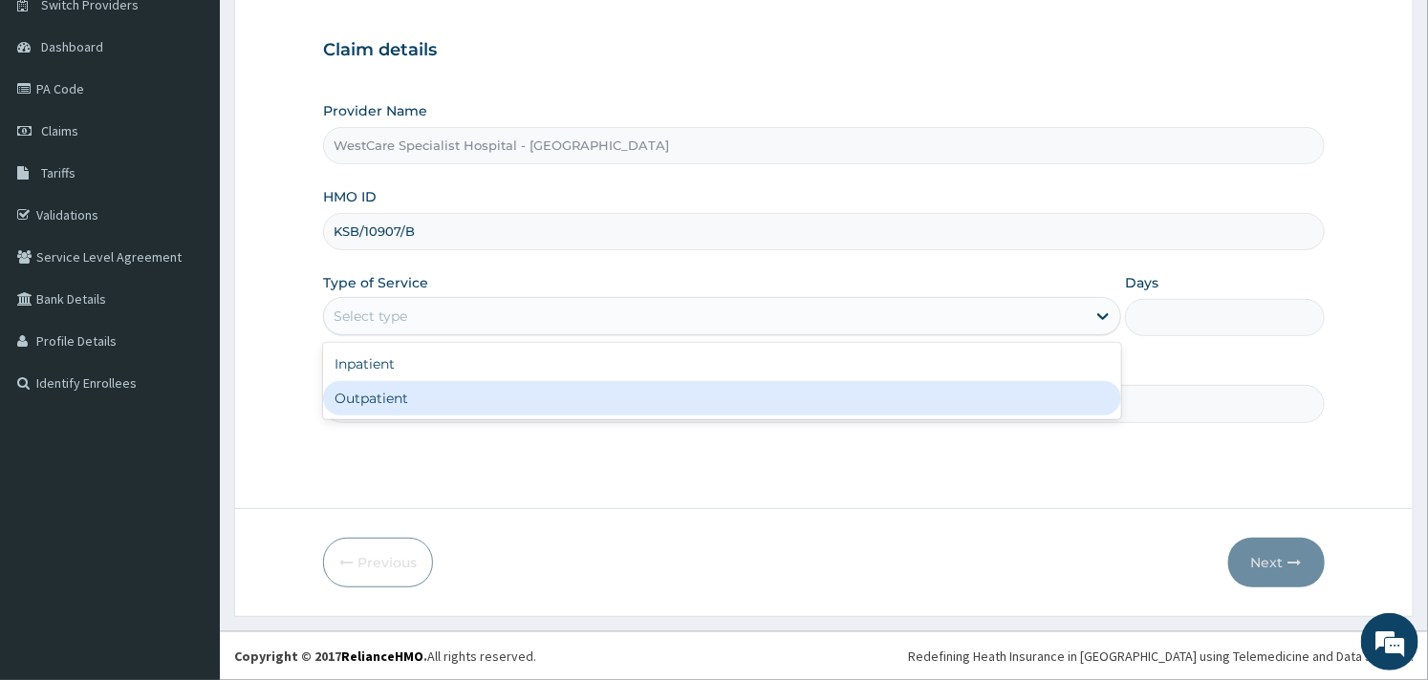
click at [461, 389] on div "Outpatient" at bounding box center [722, 398] width 798 height 34
type input "1"
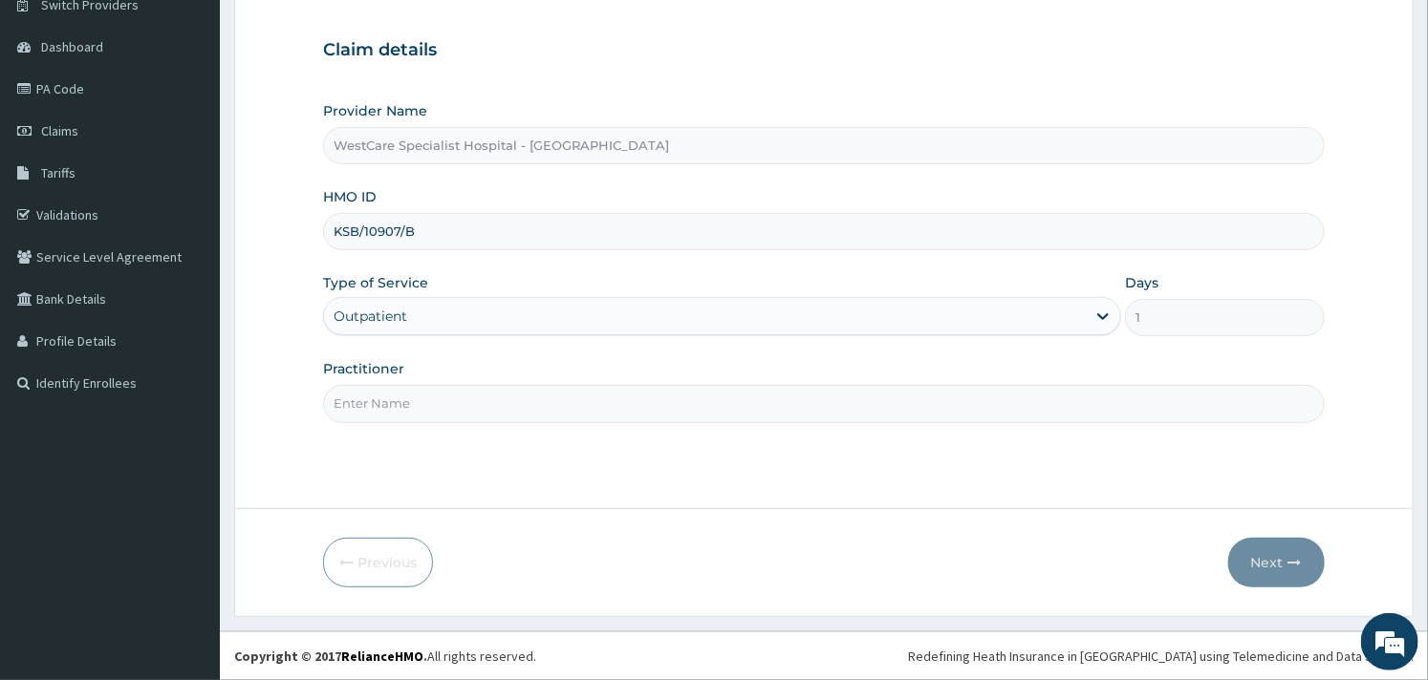
click at [433, 406] on input "Practitioner" at bounding box center [823, 403] width 1001 height 37
type input "OBIDEYI"
click at [1262, 568] on button "Next" at bounding box center [1276, 563] width 97 height 50
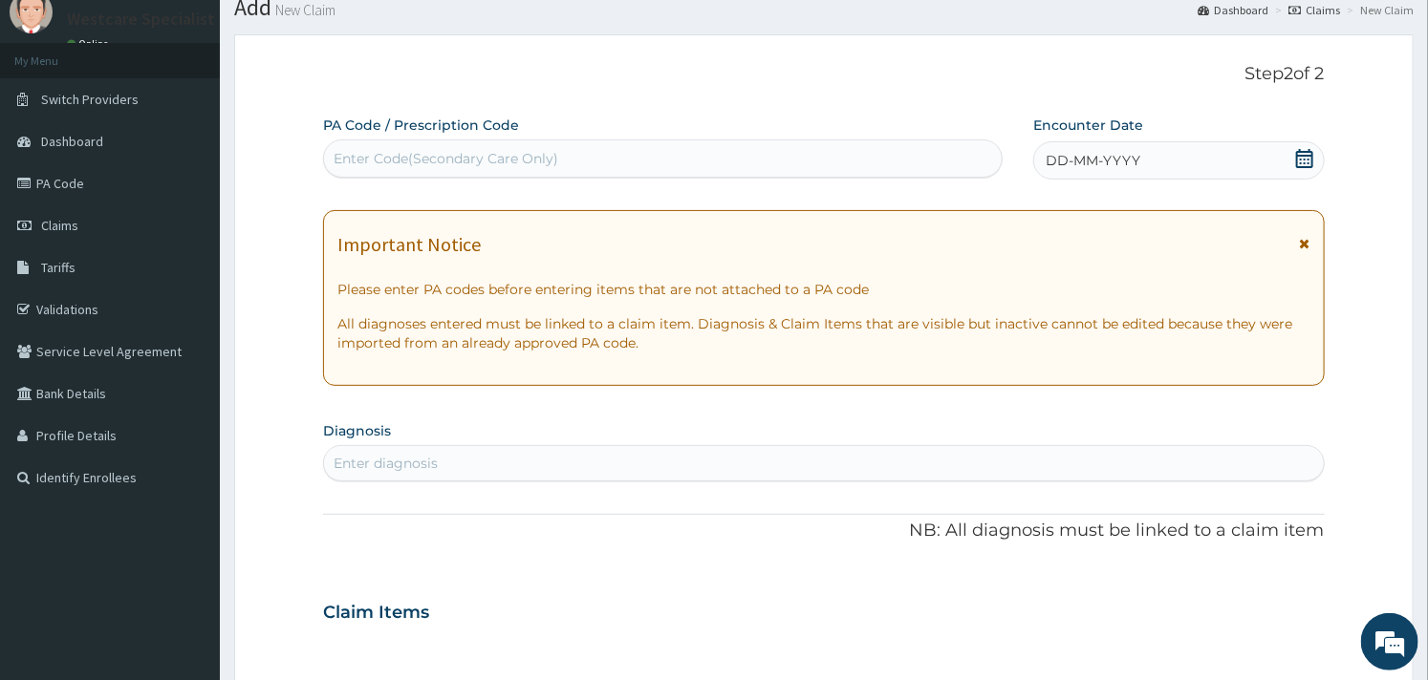
scroll to position [0, 0]
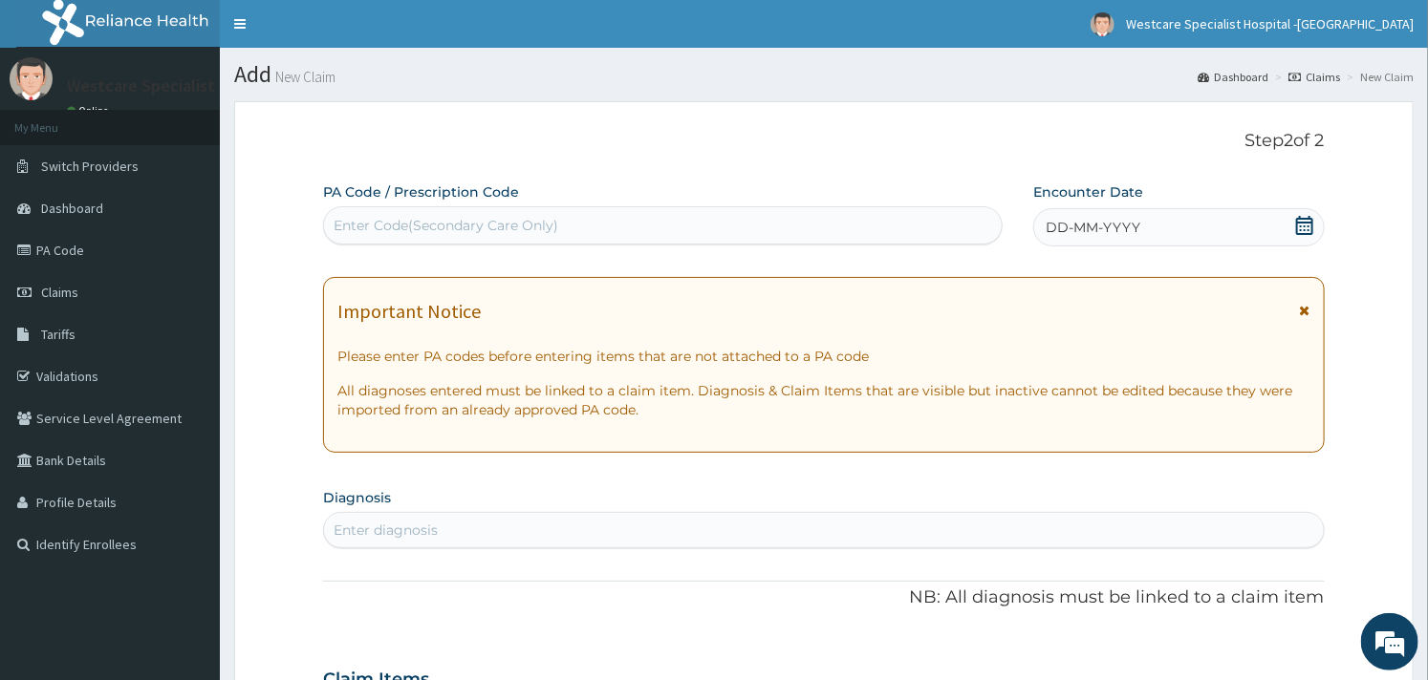
click at [1307, 217] on icon at bounding box center [1304, 225] width 17 height 19
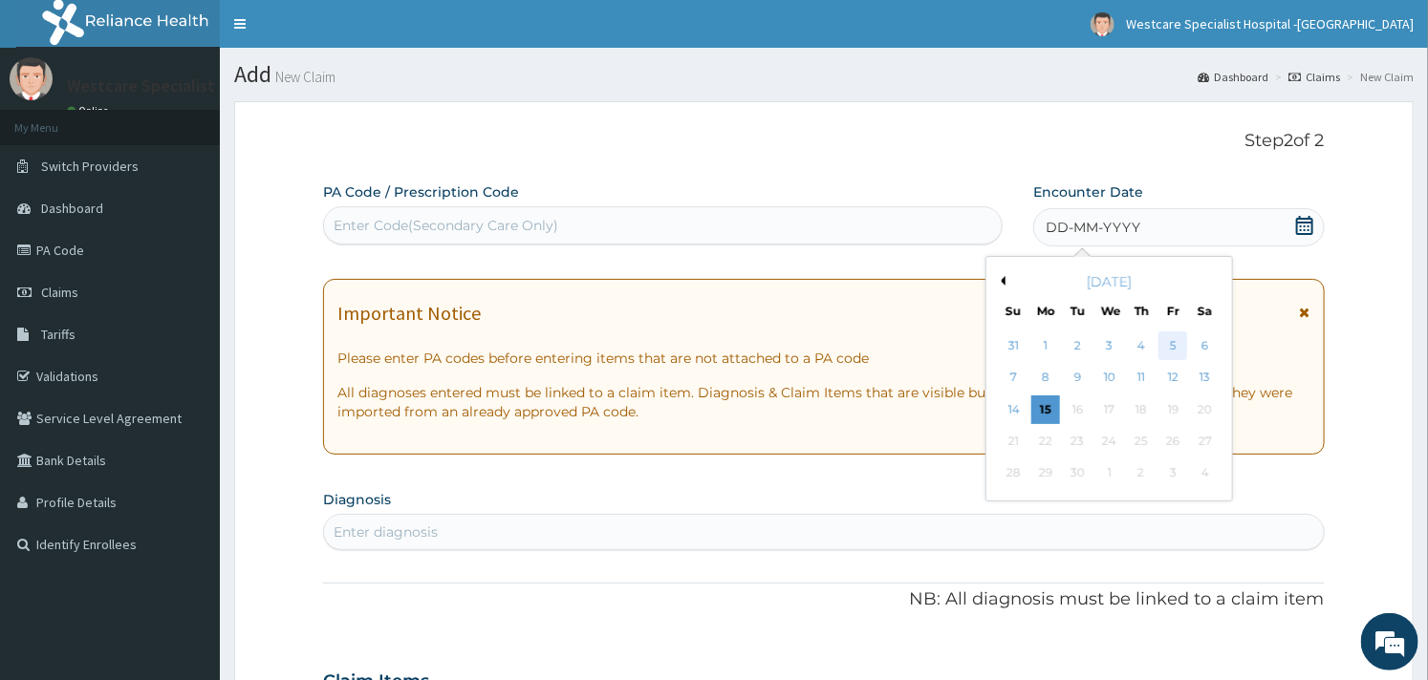
click at [1164, 349] on div "5" at bounding box center [1172, 346] width 29 height 29
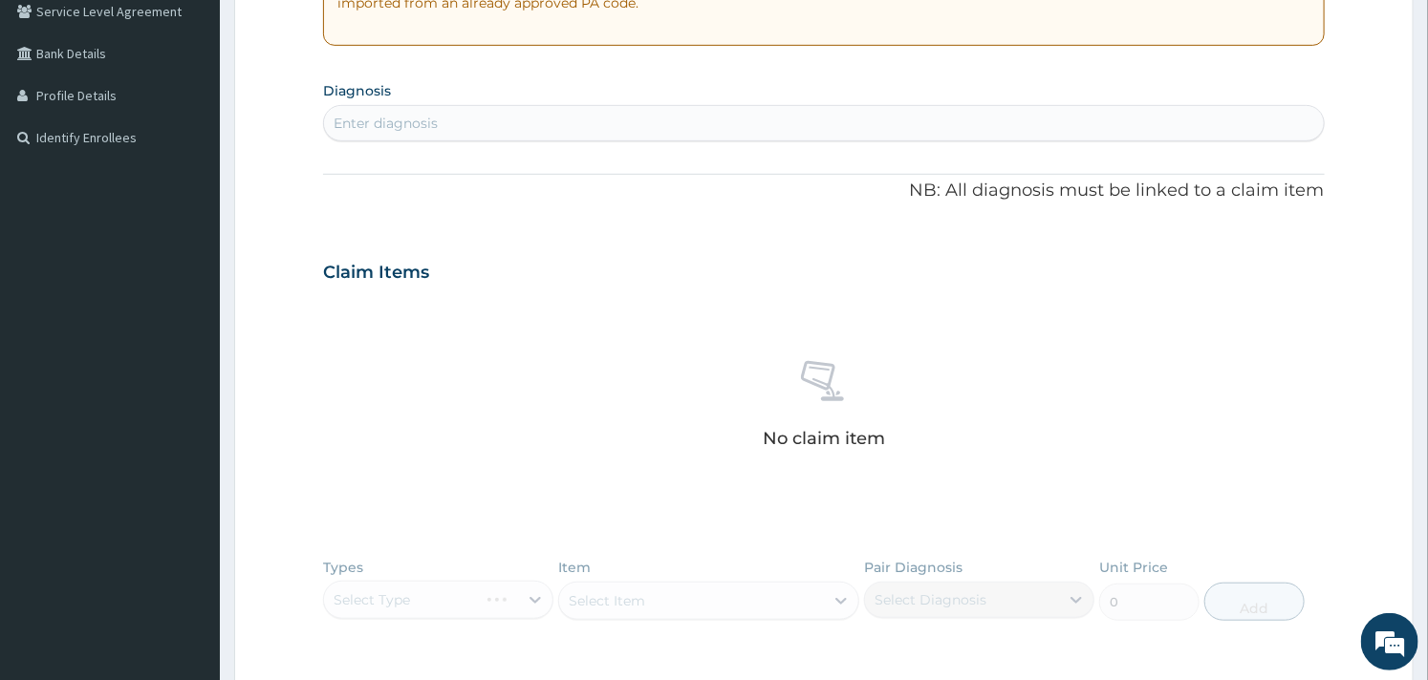
scroll to position [424, 0]
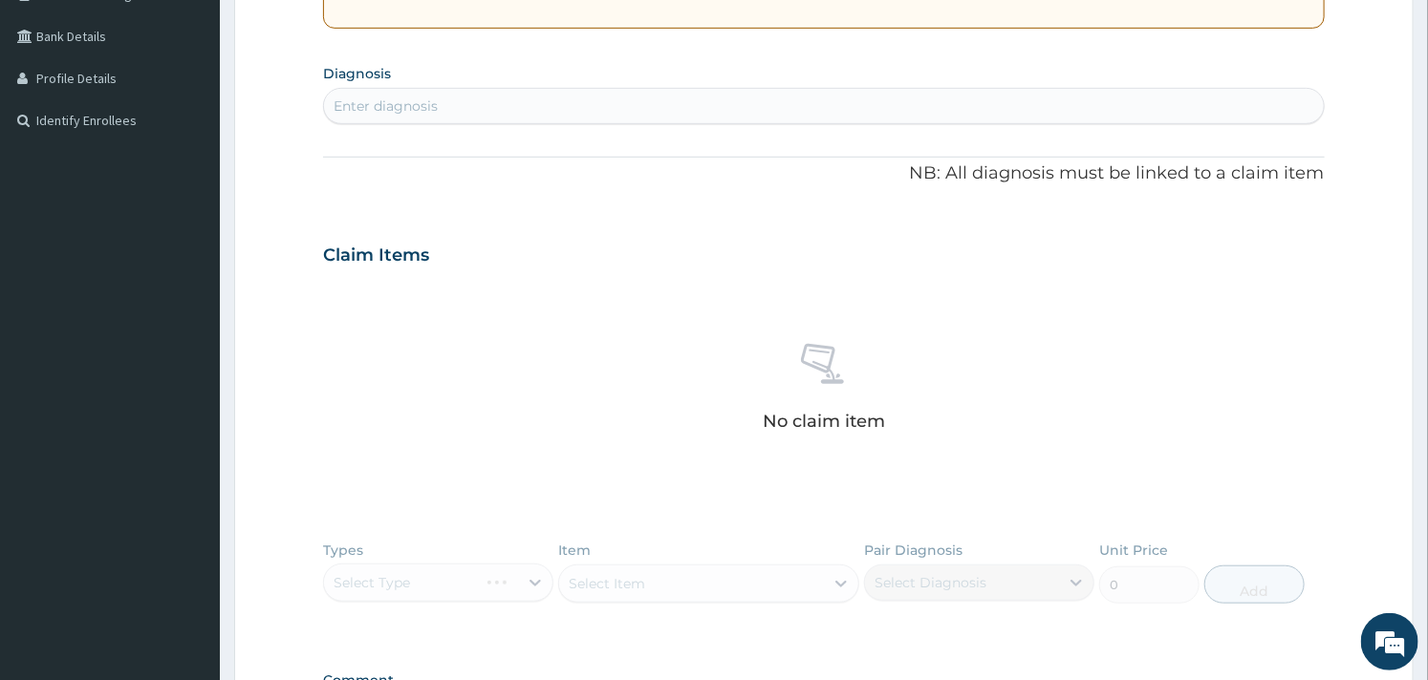
click at [464, 98] on div "Enter diagnosis" at bounding box center [823, 106] width 999 height 31
type input "UPPER RESP"
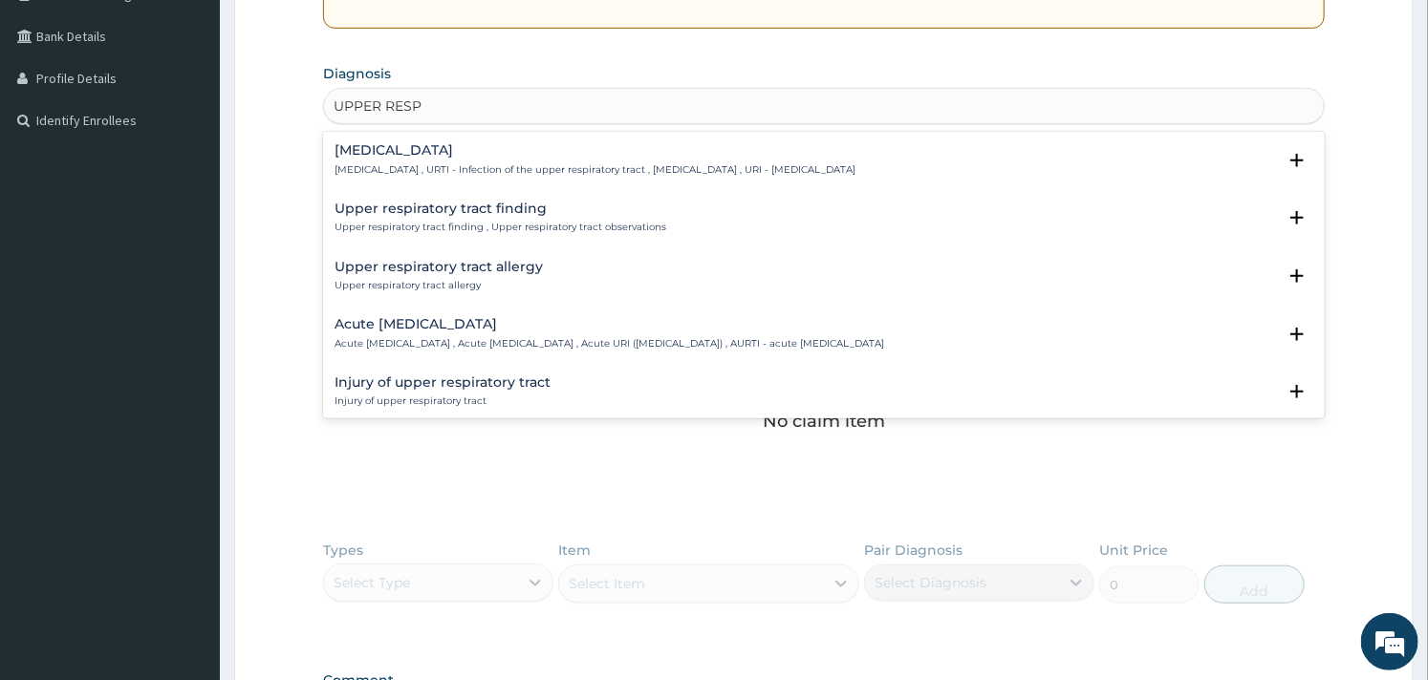
click at [468, 173] on p "[MEDICAL_DATA] , URTI - Infection of the upper respiratory tract , [MEDICAL_DAT…" at bounding box center [594, 169] width 521 height 13
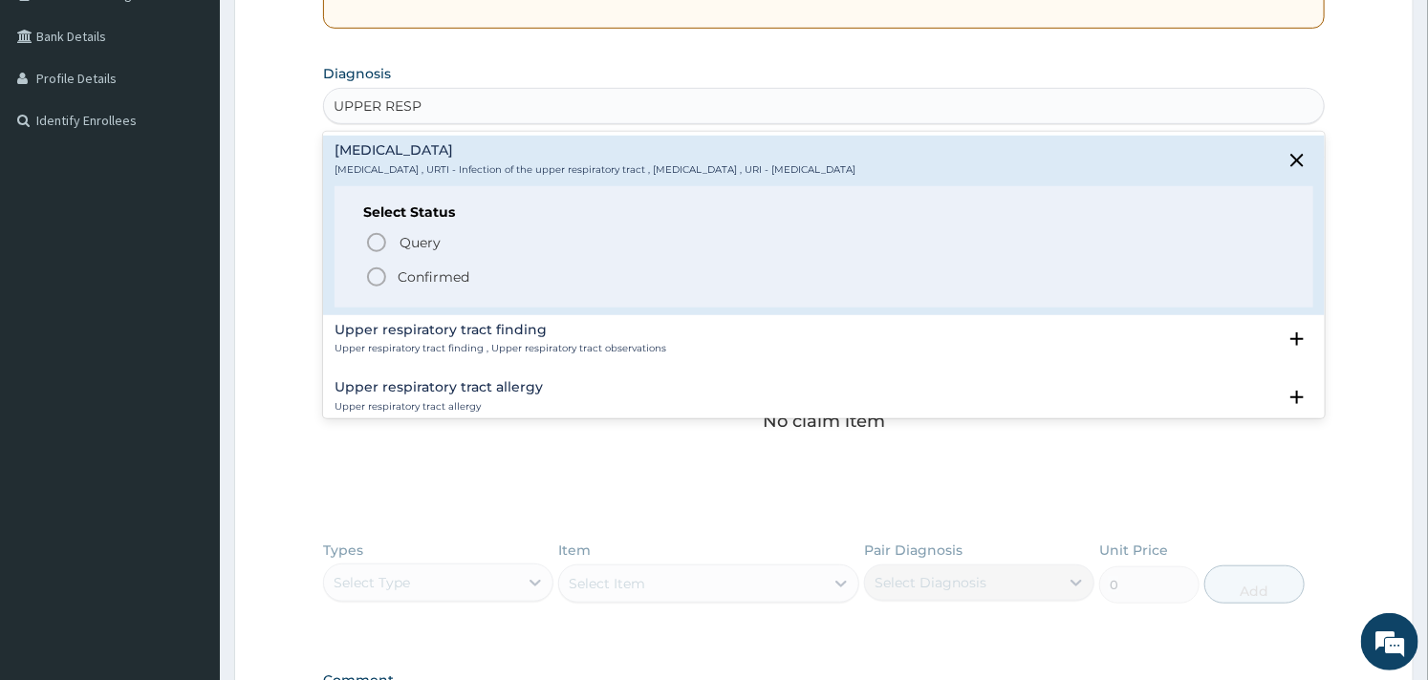
click at [380, 272] on icon "status option filled" at bounding box center [376, 277] width 23 height 23
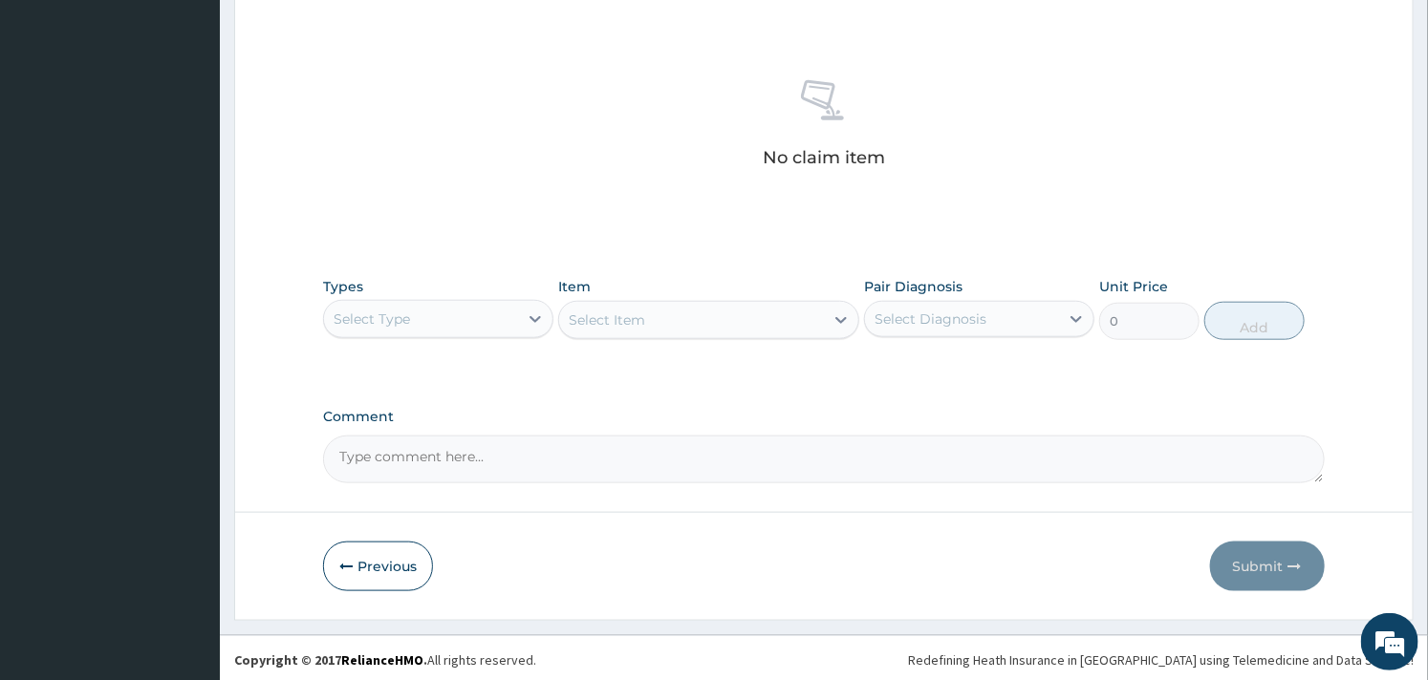
scroll to position [698, 0]
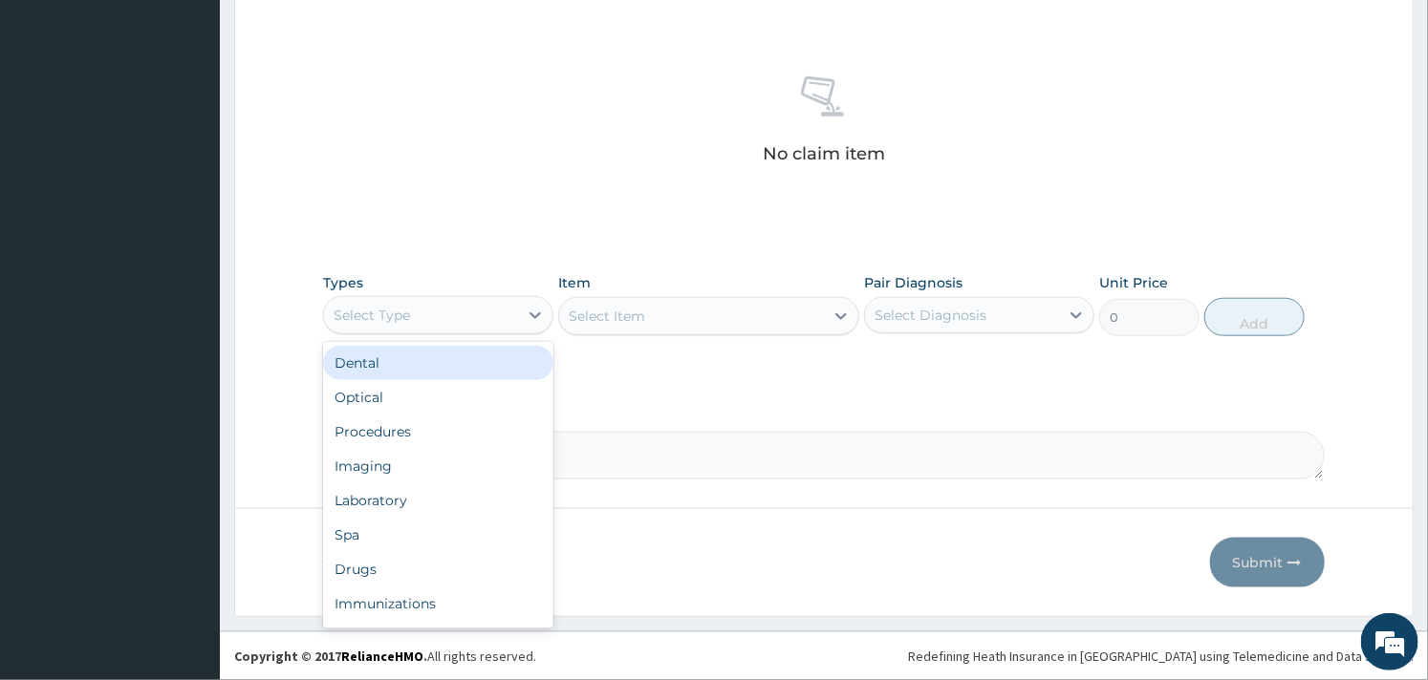
click at [512, 301] on div "Select Type" at bounding box center [421, 315] width 194 height 31
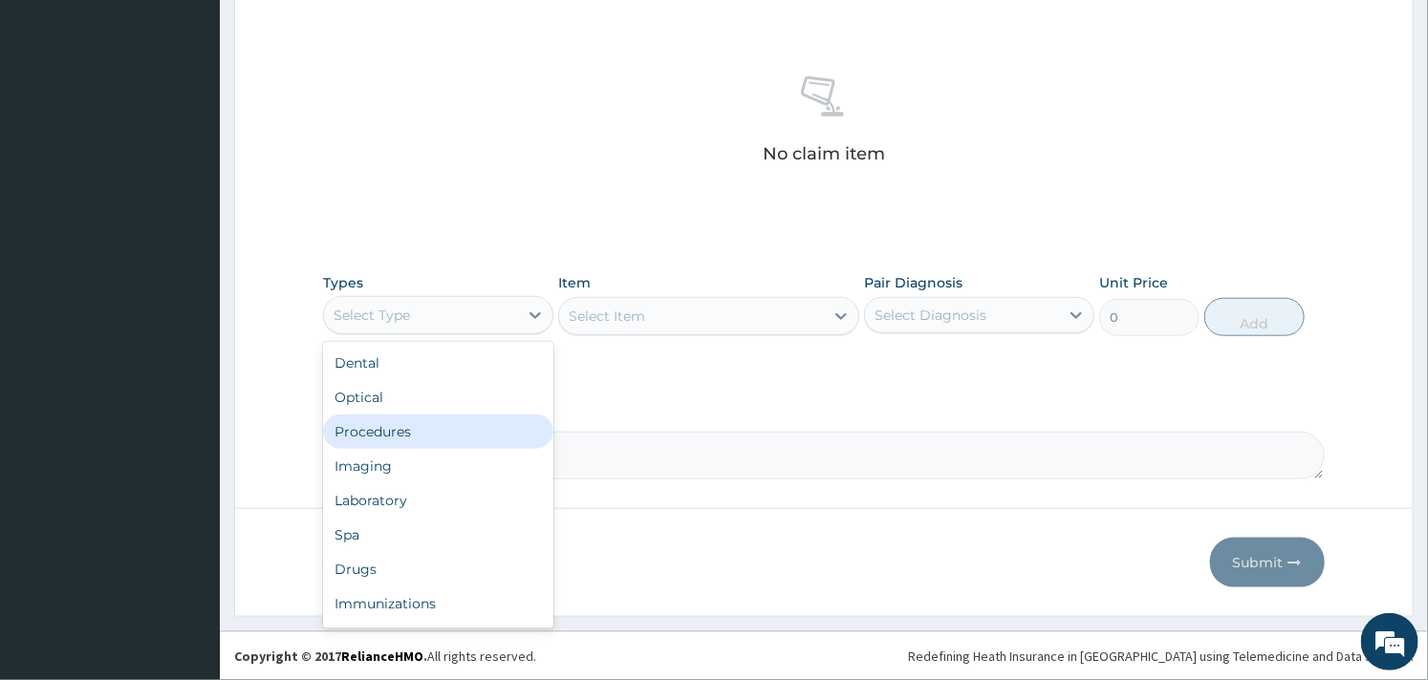
click at [413, 424] on div "Procedures" at bounding box center [438, 432] width 230 height 34
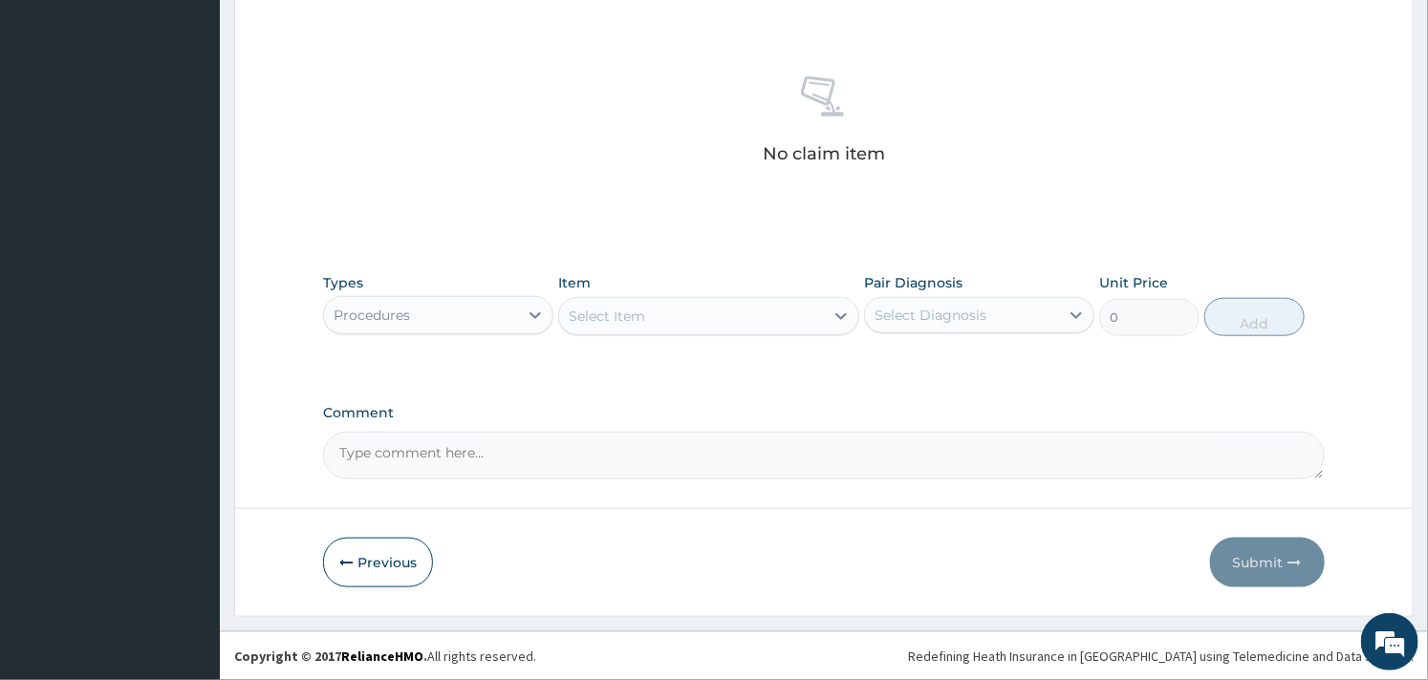
click at [766, 327] on div "Select Item" at bounding box center [691, 316] width 264 height 31
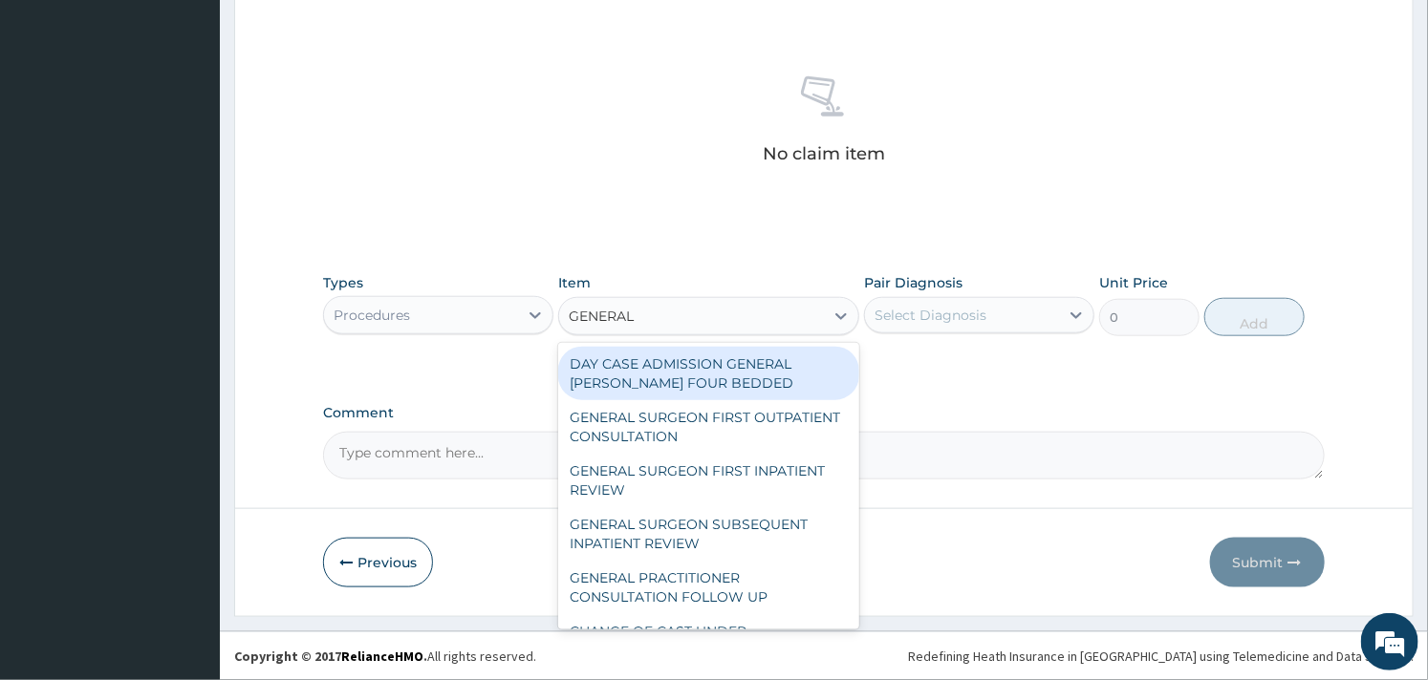
type input "GENERAL P"
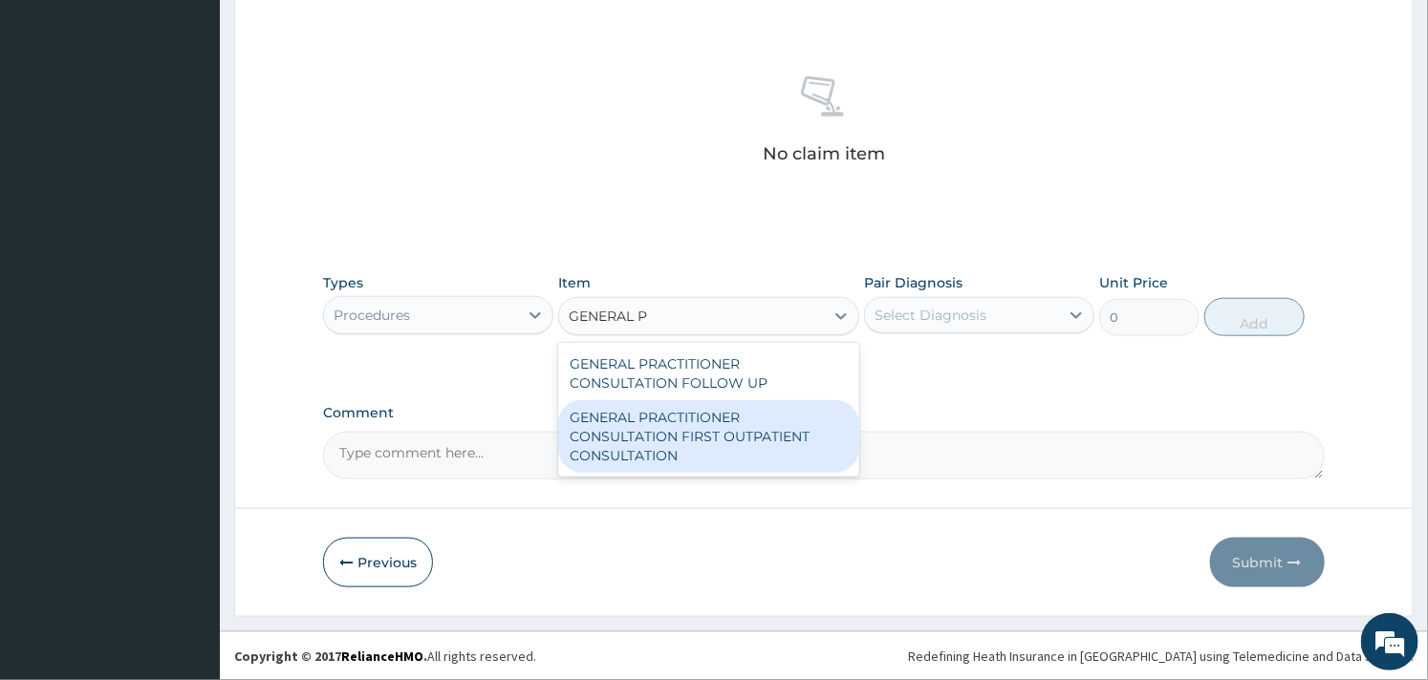
click at [757, 414] on div "GENERAL PRACTITIONER CONSULTATION FIRST OUTPATIENT CONSULTATION" at bounding box center [708, 436] width 300 height 73
type input "3000"
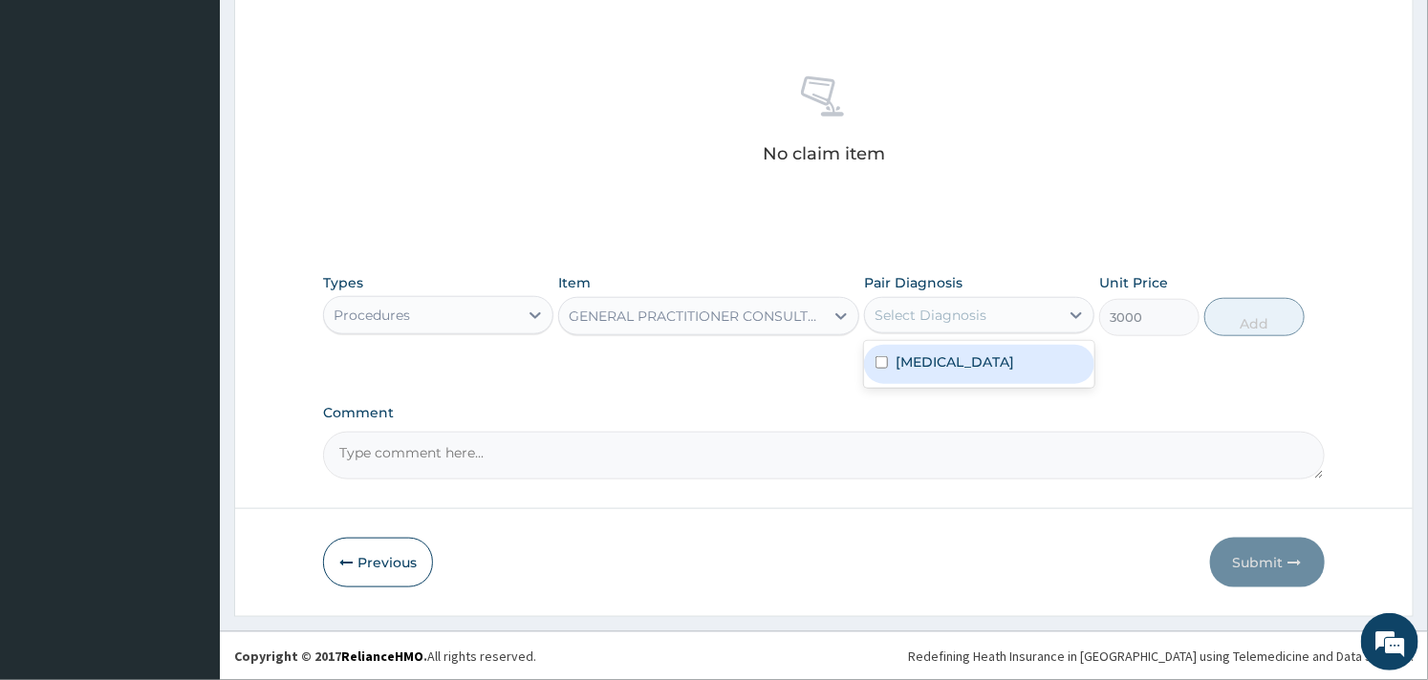
click at [961, 311] on div "Select Diagnosis" at bounding box center [930, 315] width 112 height 19
click at [934, 344] on div "[MEDICAL_DATA]" at bounding box center [979, 364] width 230 height 47
click at [961, 361] on label "[MEDICAL_DATA]" at bounding box center [954, 362] width 119 height 19
checkbox input "true"
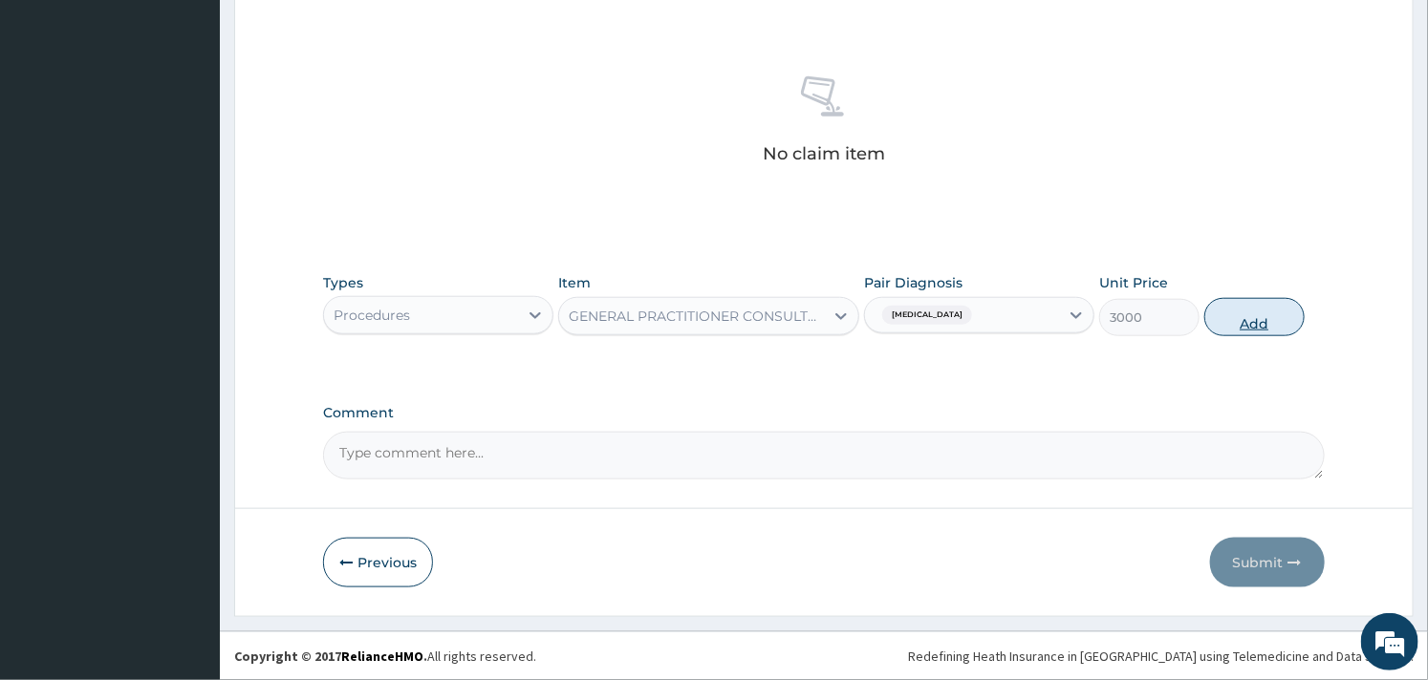
click at [1267, 334] on button "Add" at bounding box center [1254, 317] width 100 height 38
type input "0"
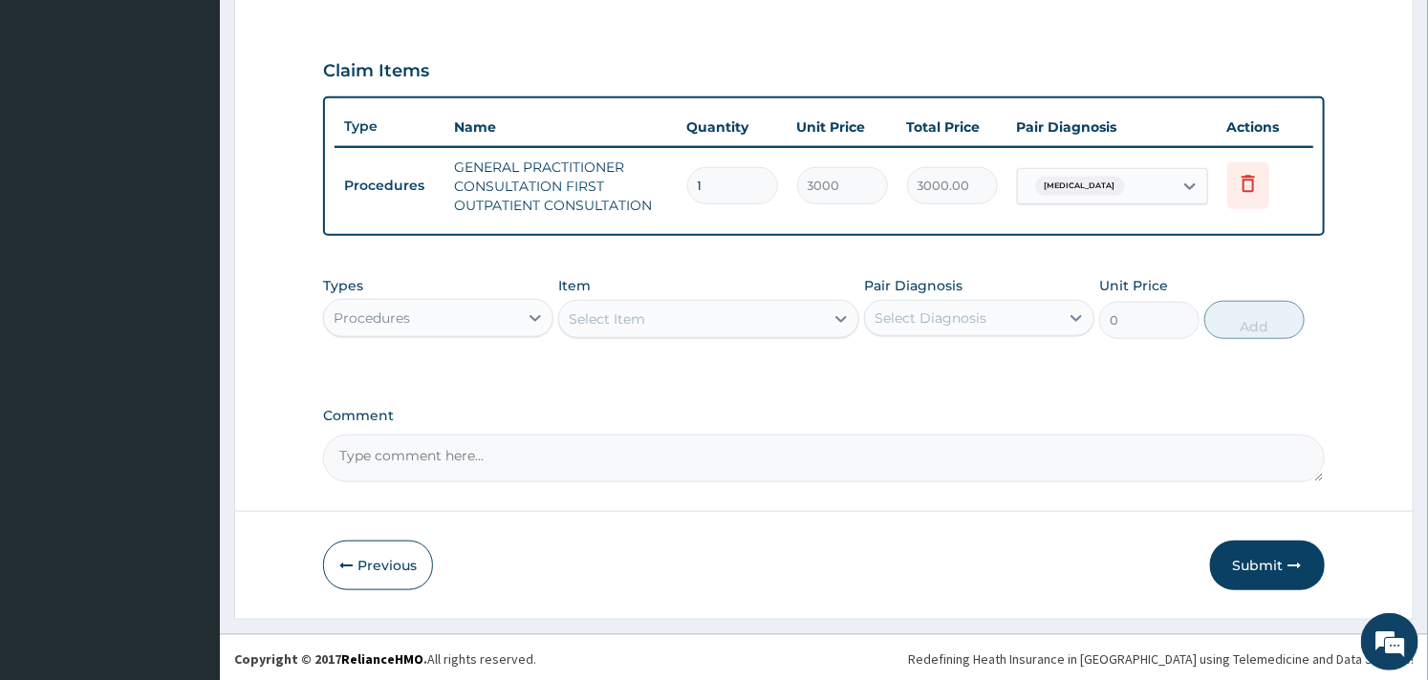
click at [507, 319] on div "Procedures" at bounding box center [421, 318] width 194 height 31
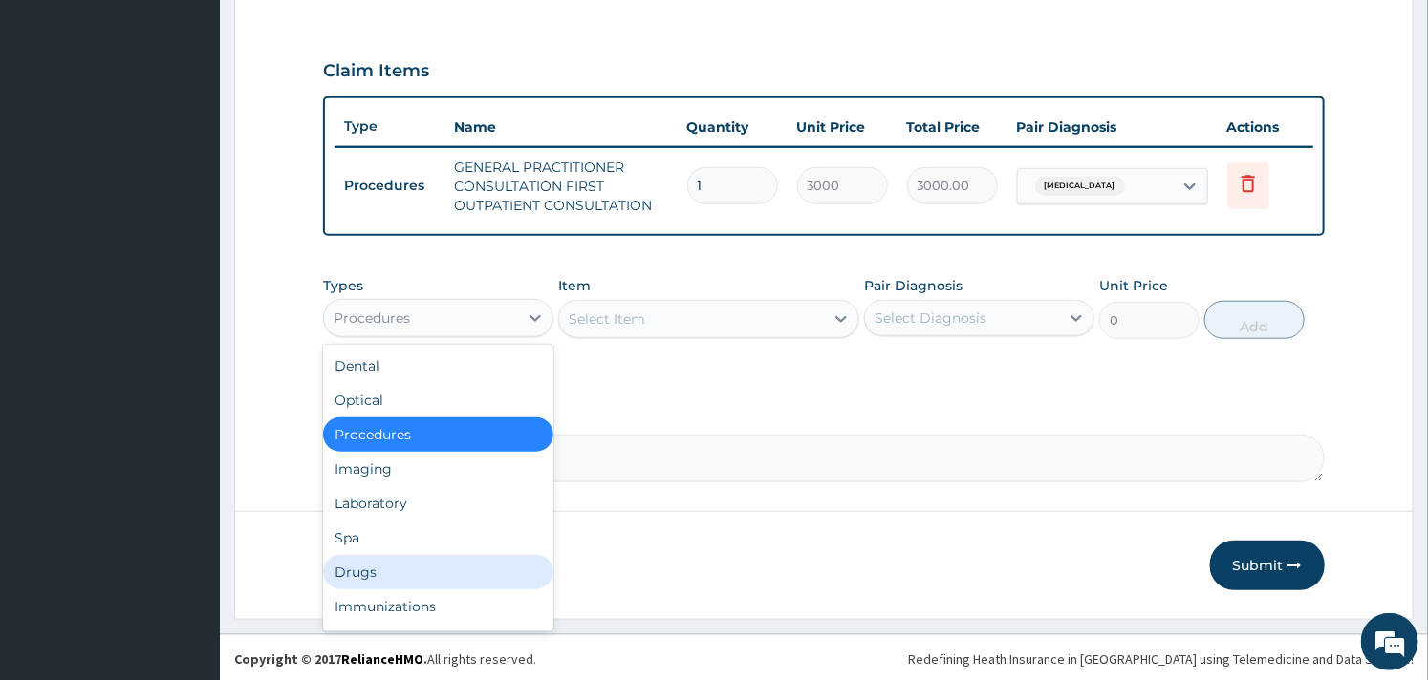
click at [382, 559] on div "Drugs" at bounding box center [438, 572] width 230 height 34
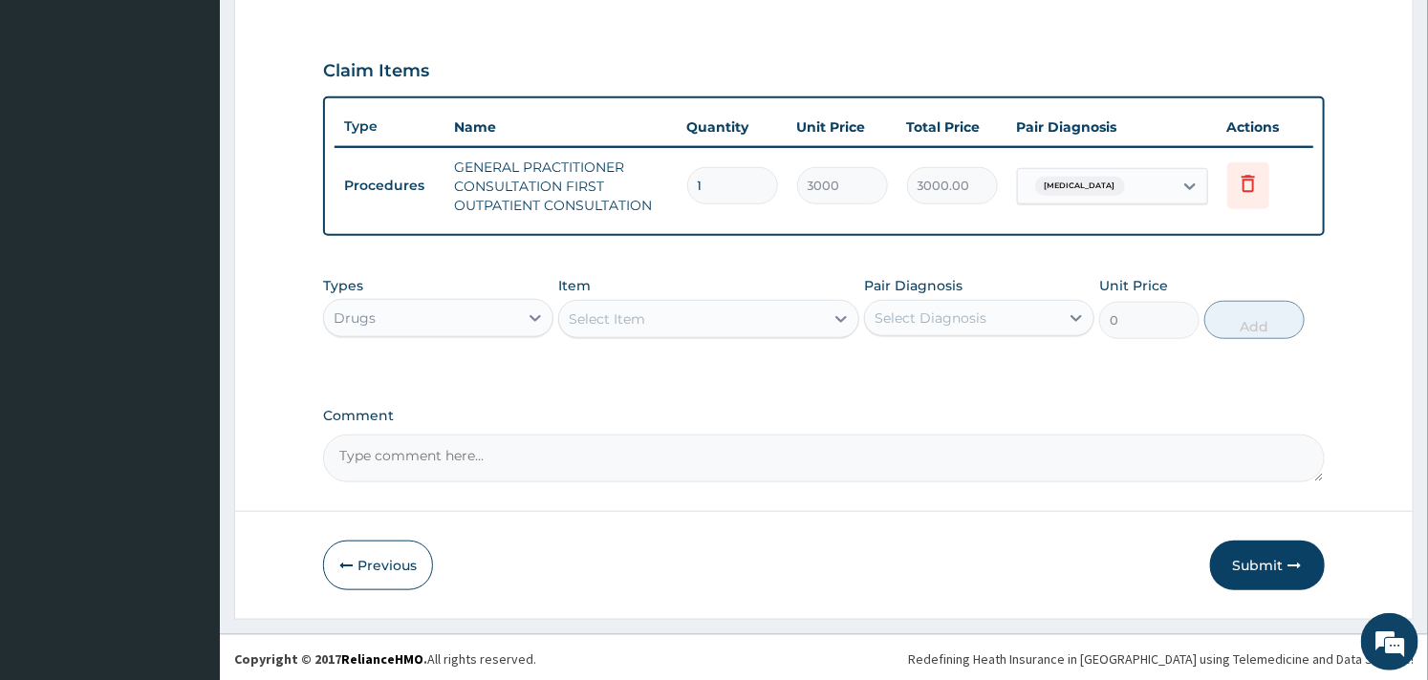
click at [676, 319] on div "Select Item" at bounding box center [691, 319] width 264 height 31
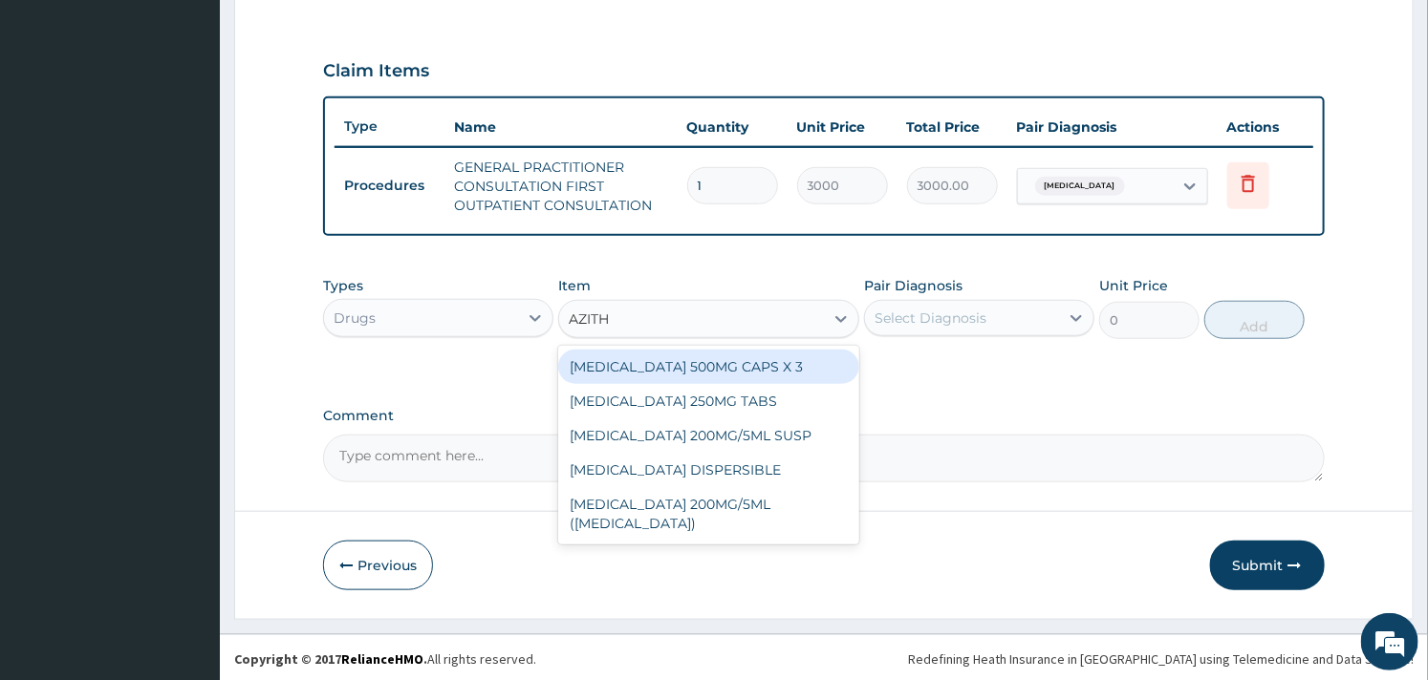
type input "AZITHR"
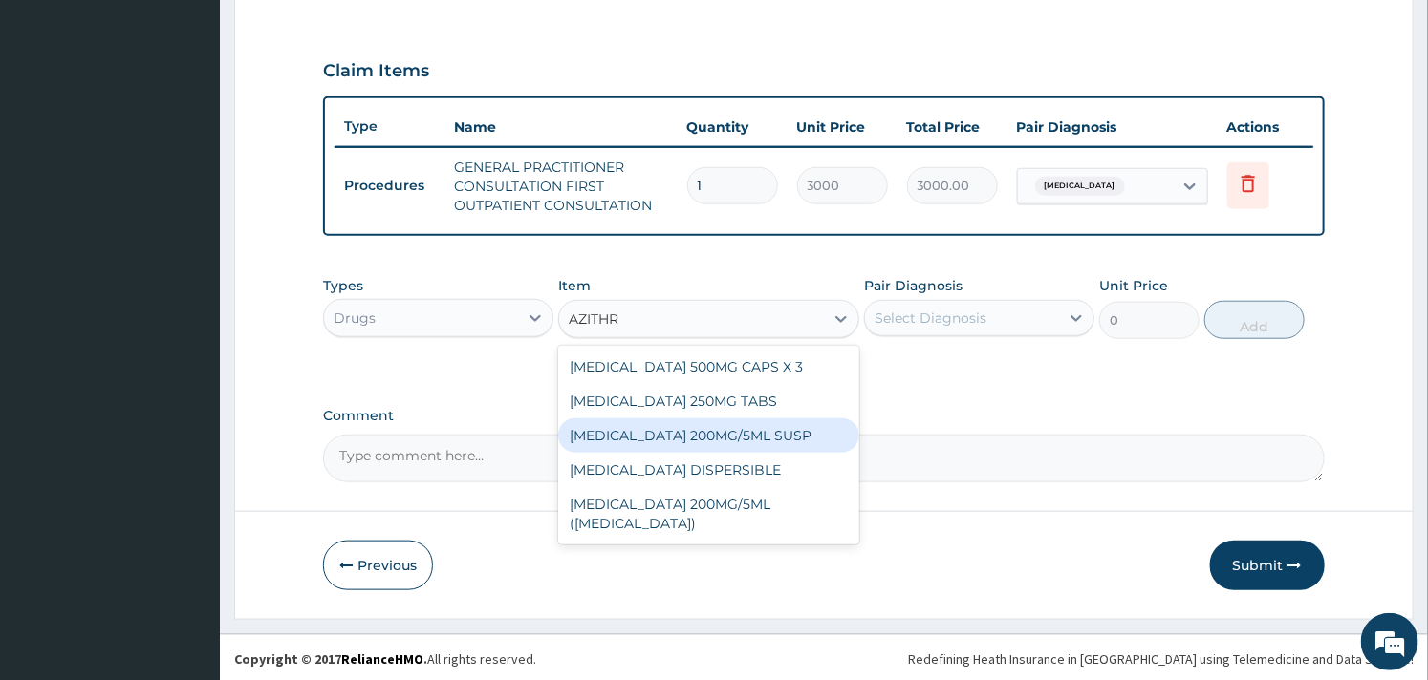
click at [742, 442] on div "[MEDICAL_DATA] 200MG/5ML SUSP" at bounding box center [708, 436] width 300 height 34
type input "1575"
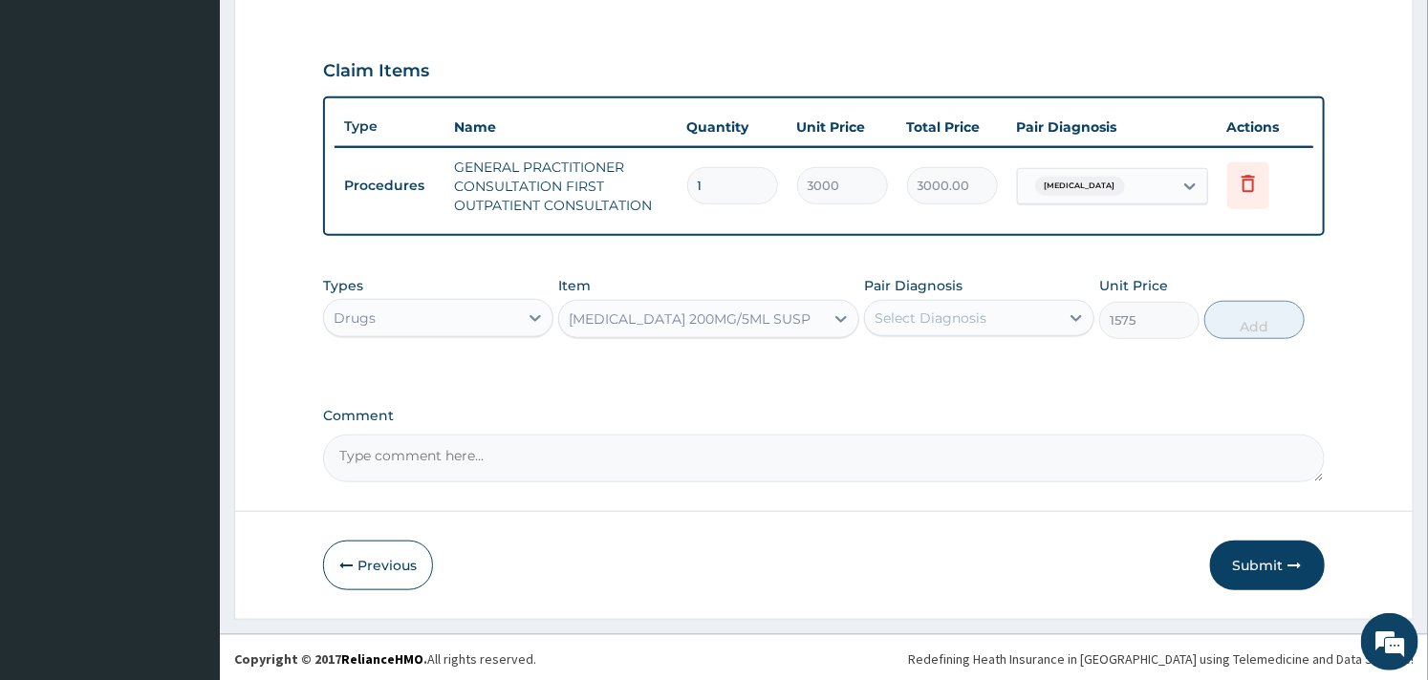
click at [959, 315] on div "Select Diagnosis" at bounding box center [930, 318] width 112 height 19
click at [894, 365] on div "[MEDICAL_DATA]" at bounding box center [979, 367] width 230 height 39
checkbox input "true"
click at [1262, 311] on button "Add" at bounding box center [1254, 320] width 100 height 38
type input "0"
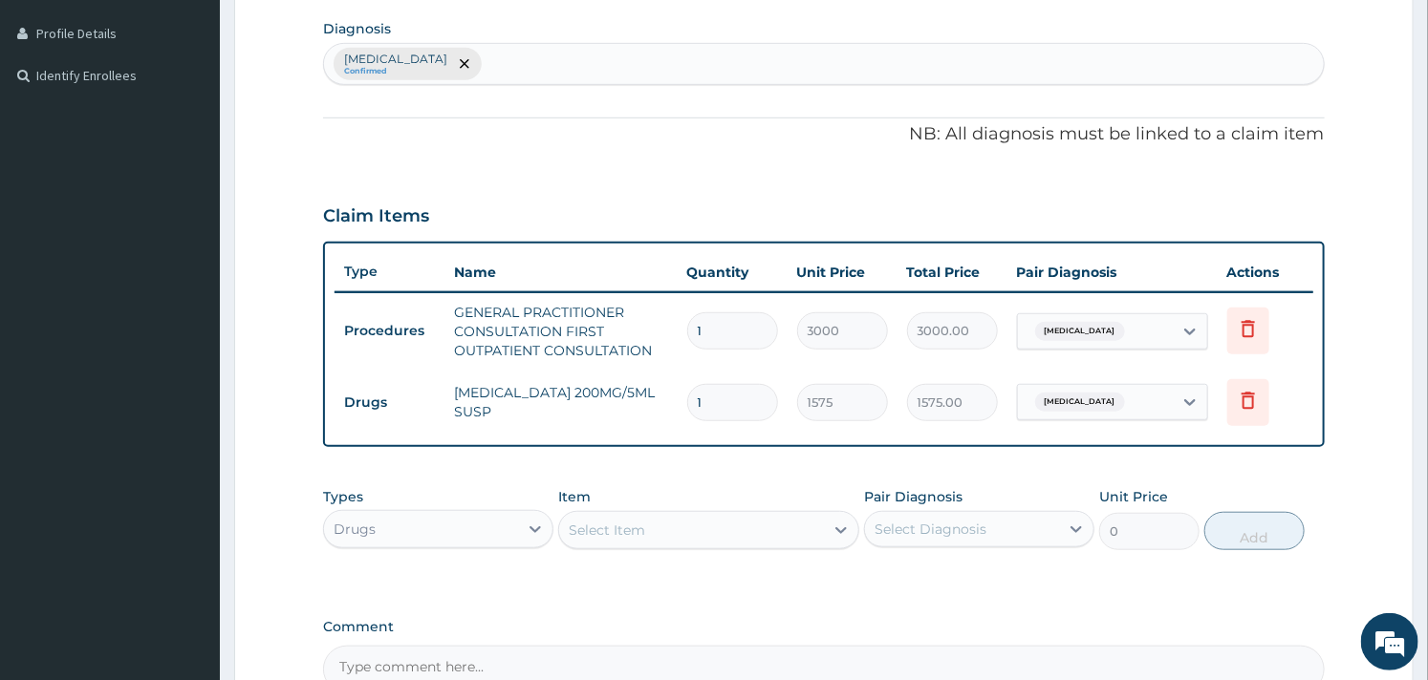
scroll to position [256, 0]
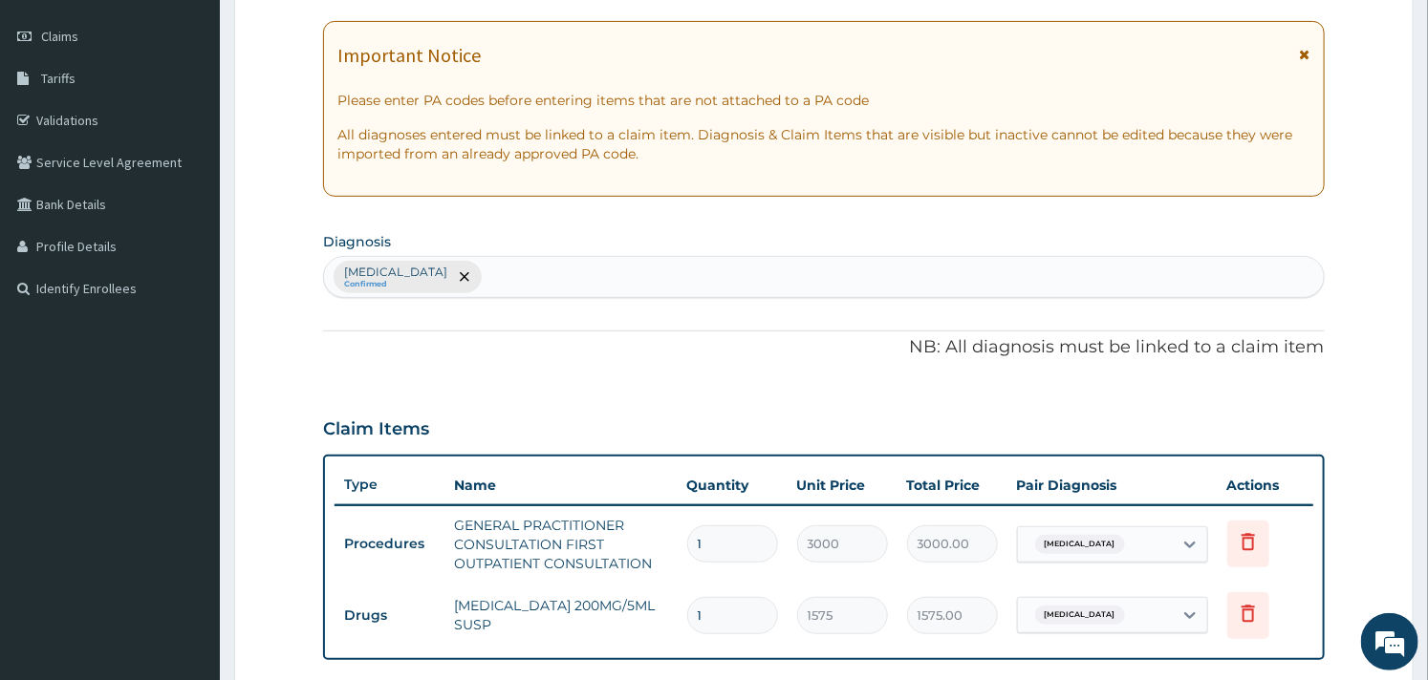
click at [590, 283] on div "[MEDICAL_DATA] Confirmed" at bounding box center [823, 277] width 999 height 40
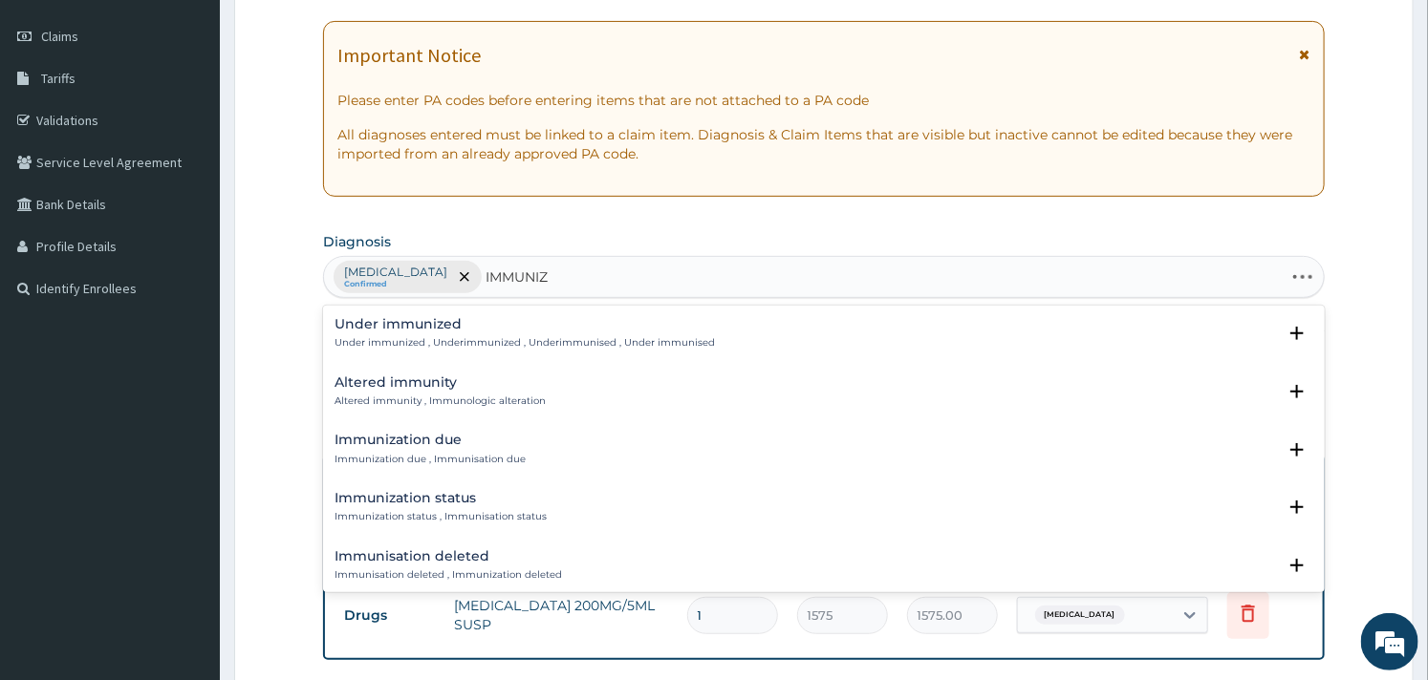
type input "IMMUNIZA"
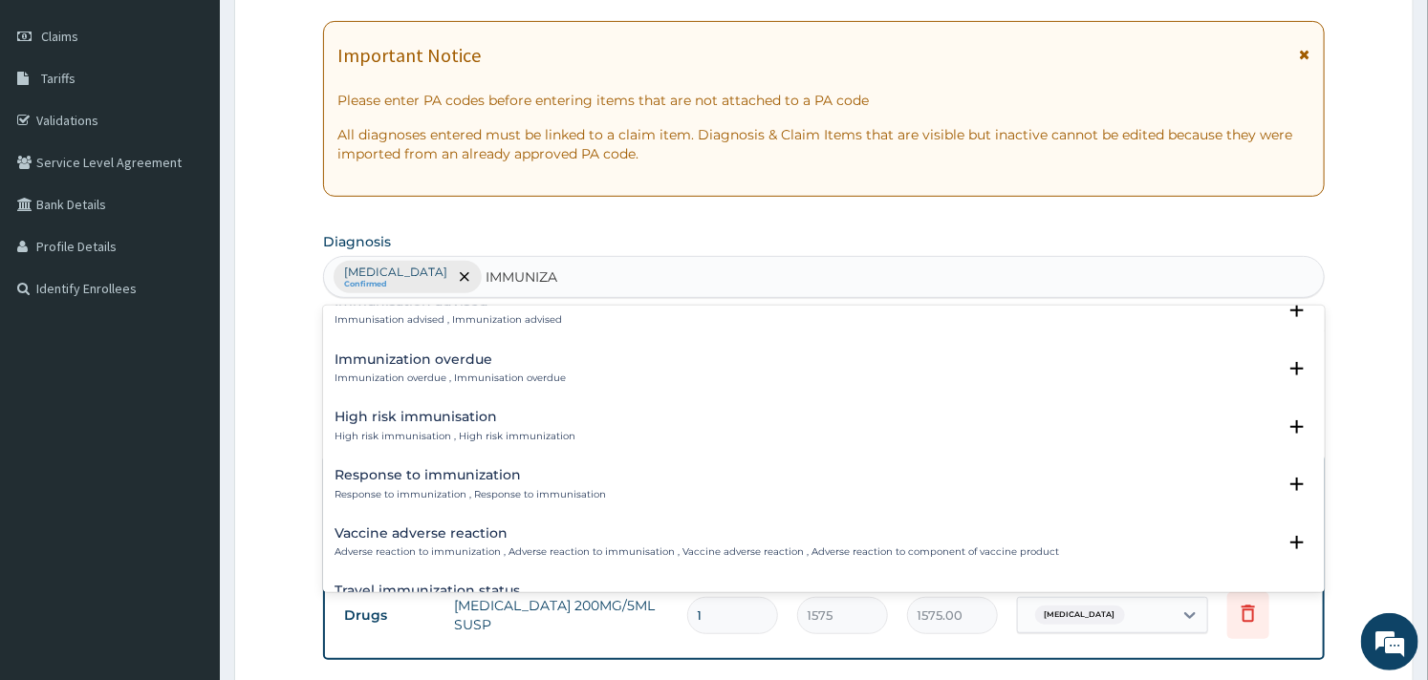
scroll to position [0, 0]
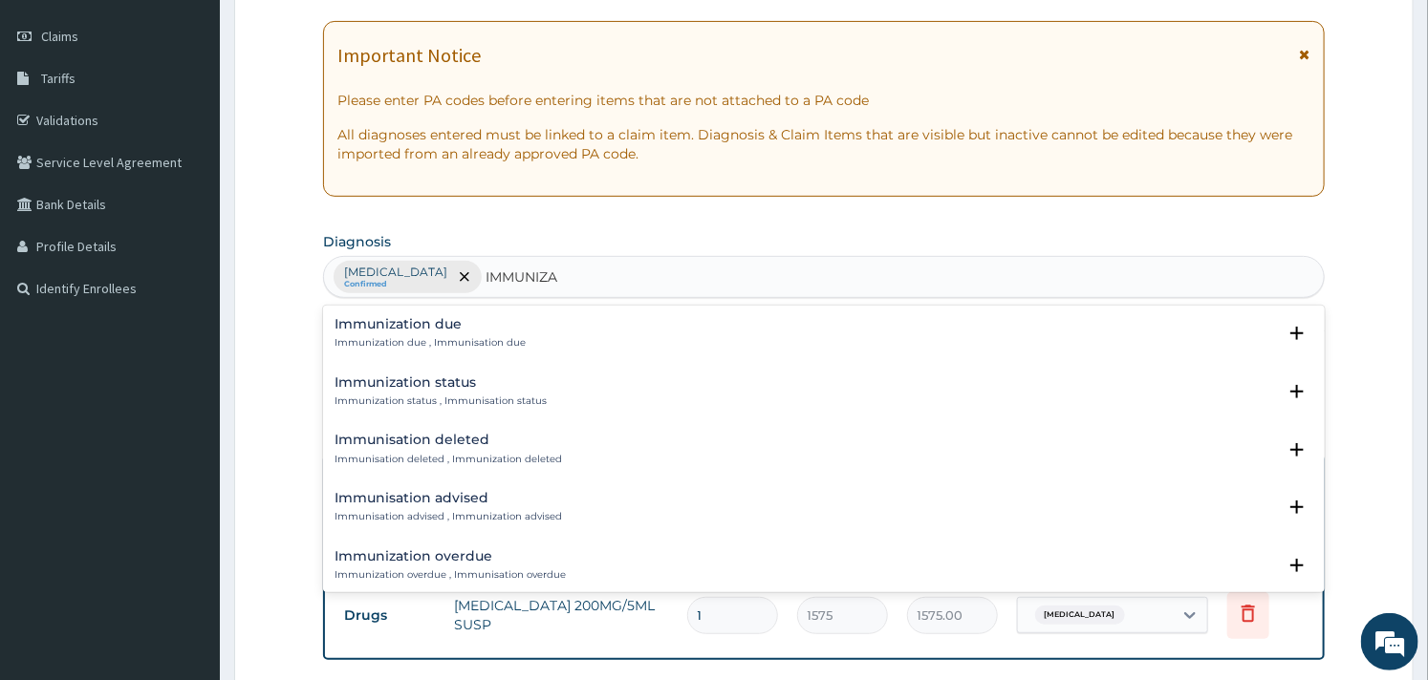
click at [424, 328] on h4 "Immunization due" at bounding box center [429, 324] width 191 height 14
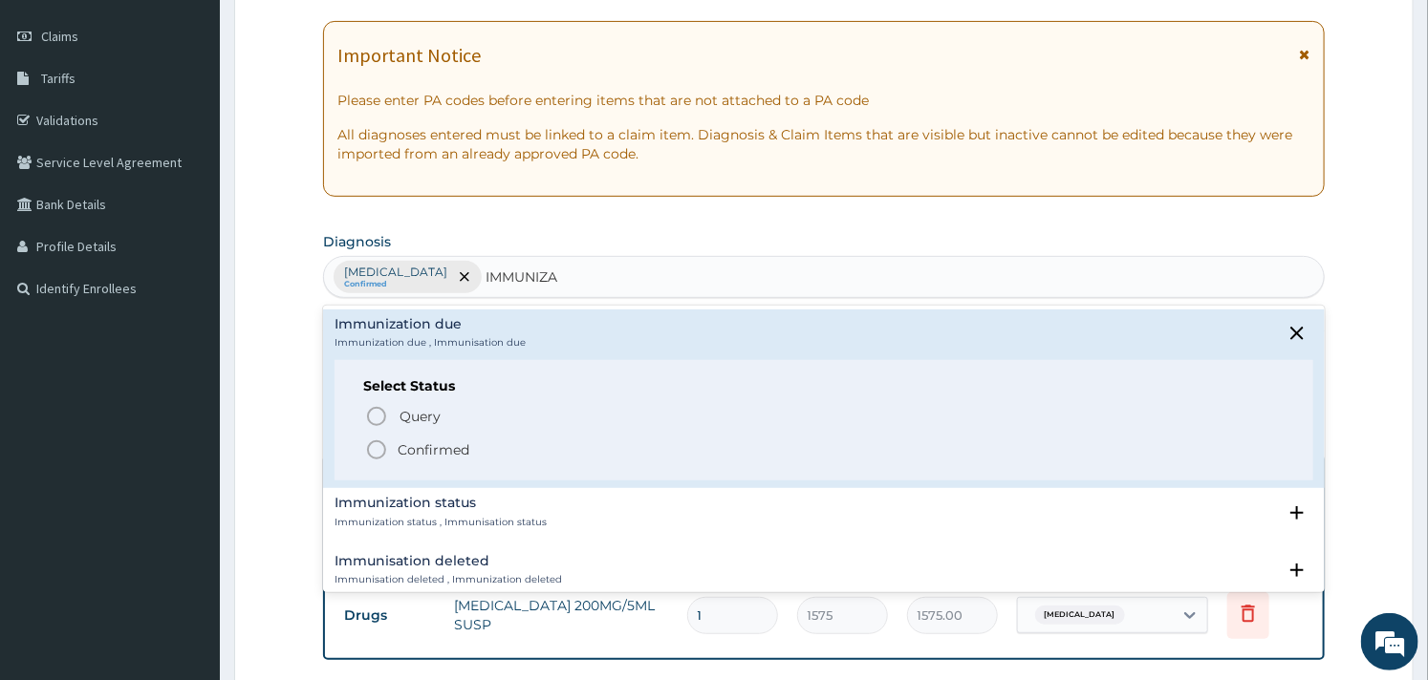
click at [382, 445] on icon "status option filled" at bounding box center [376, 450] width 23 height 23
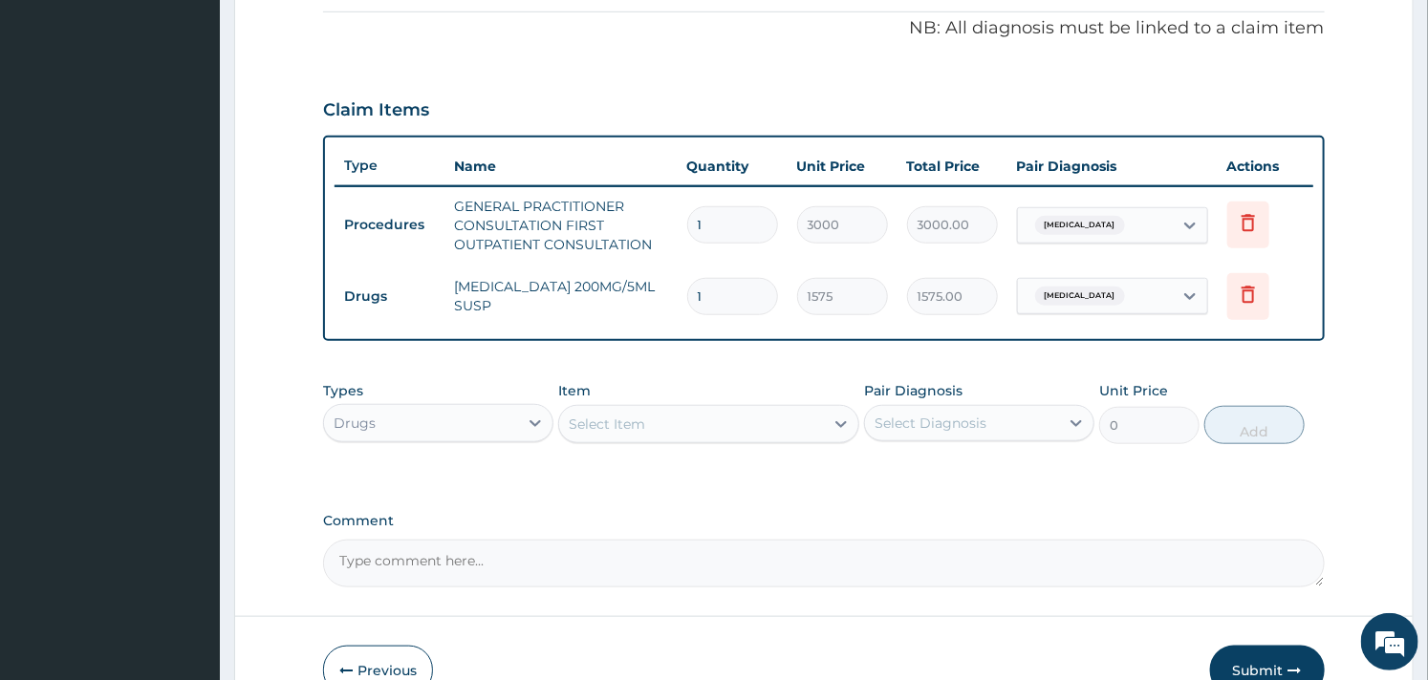
scroll to position [681, 0]
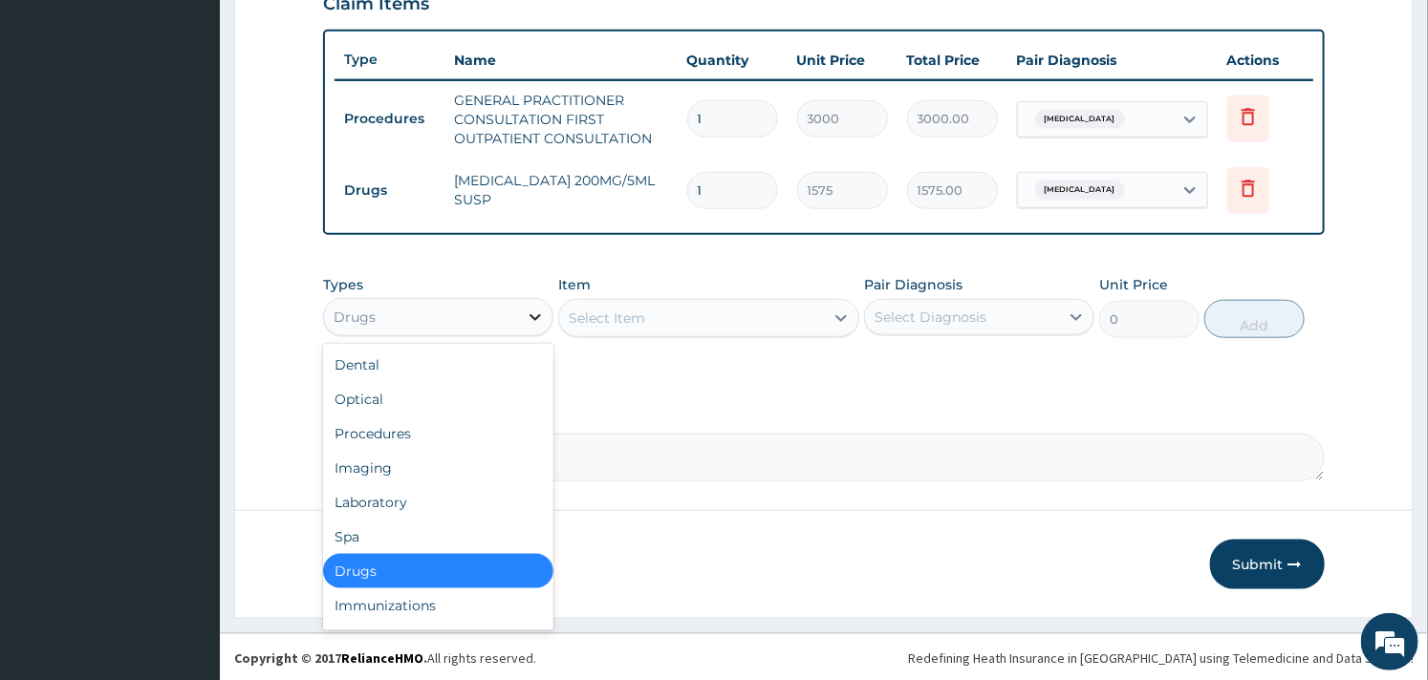
click at [538, 316] on icon at bounding box center [535, 317] width 19 height 19
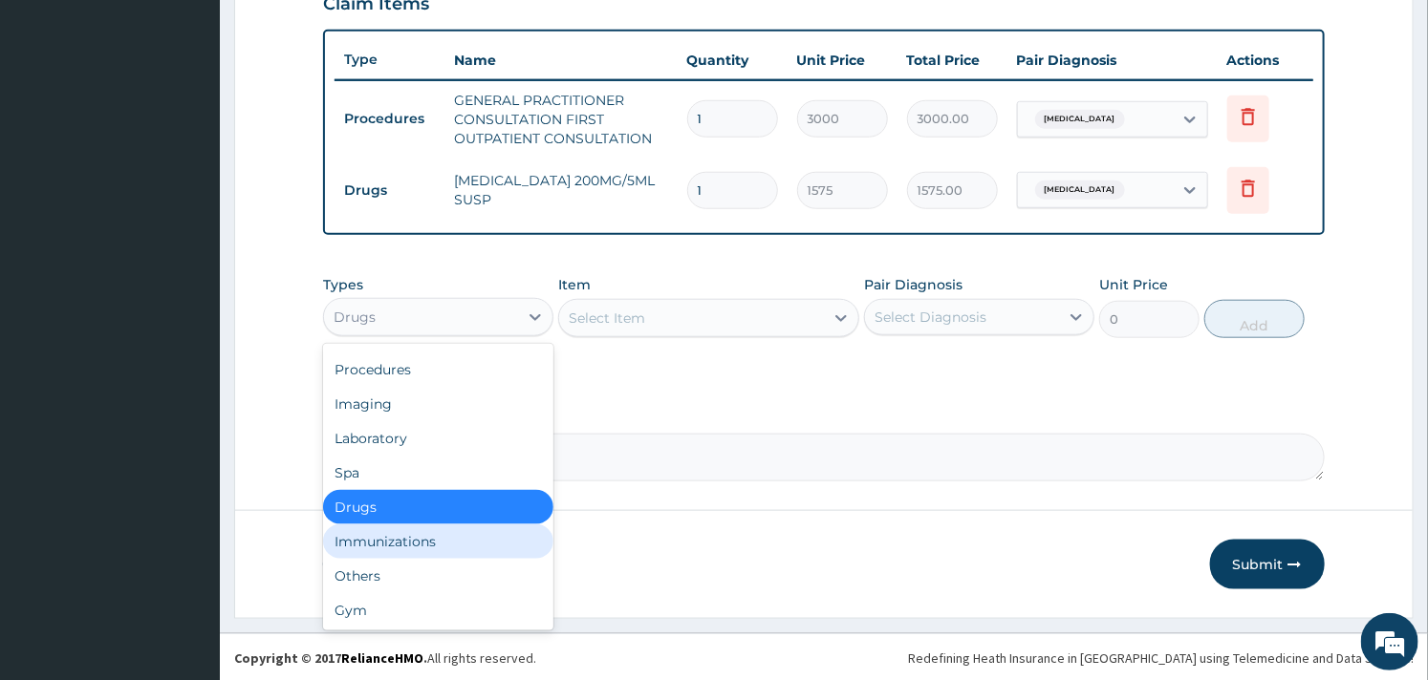
click at [399, 533] on div "Immunizations" at bounding box center [438, 542] width 230 height 34
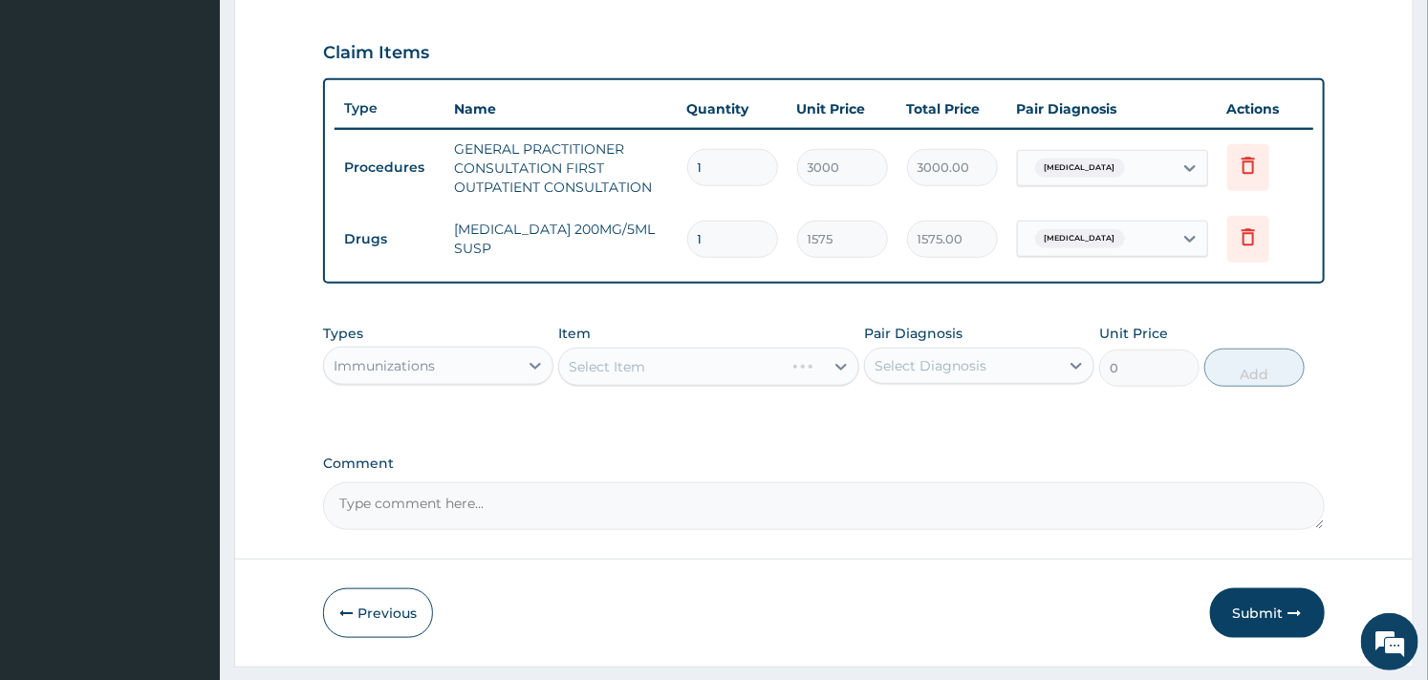
scroll to position [681, 0]
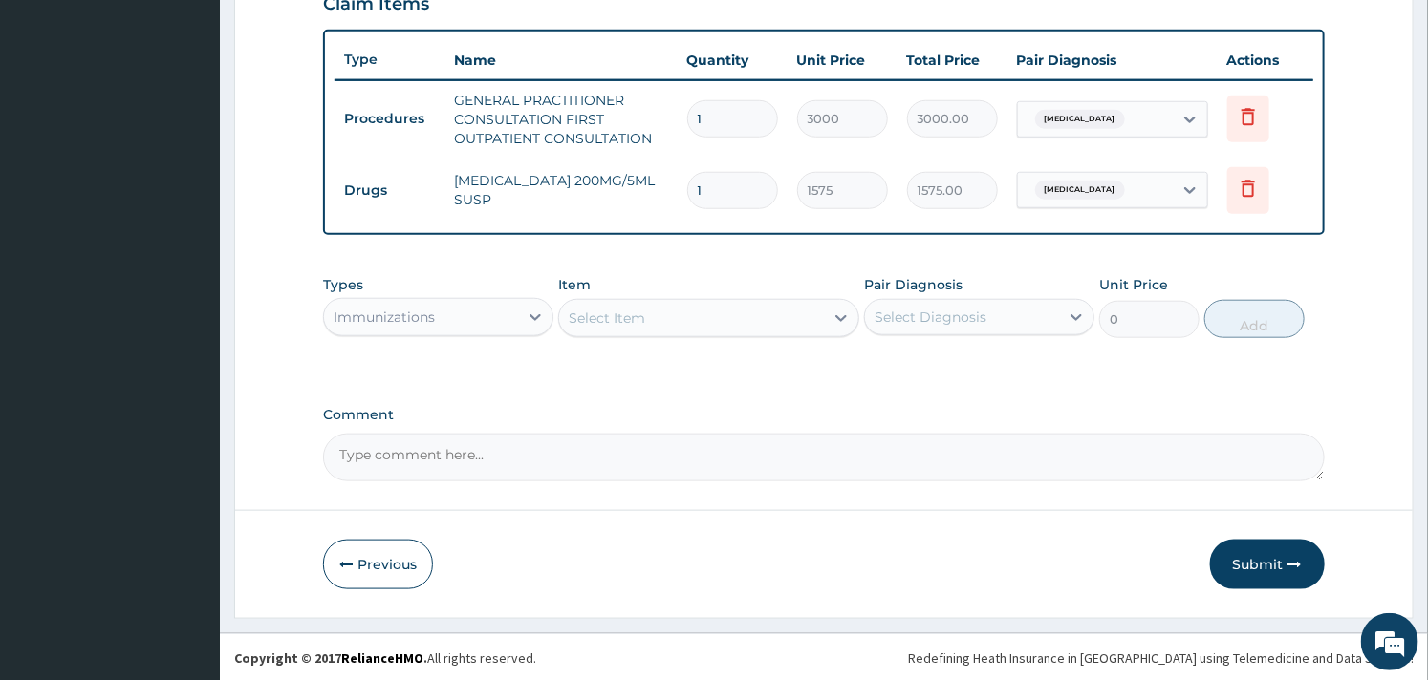
click at [705, 319] on div "Select Item" at bounding box center [691, 318] width 264 height 31
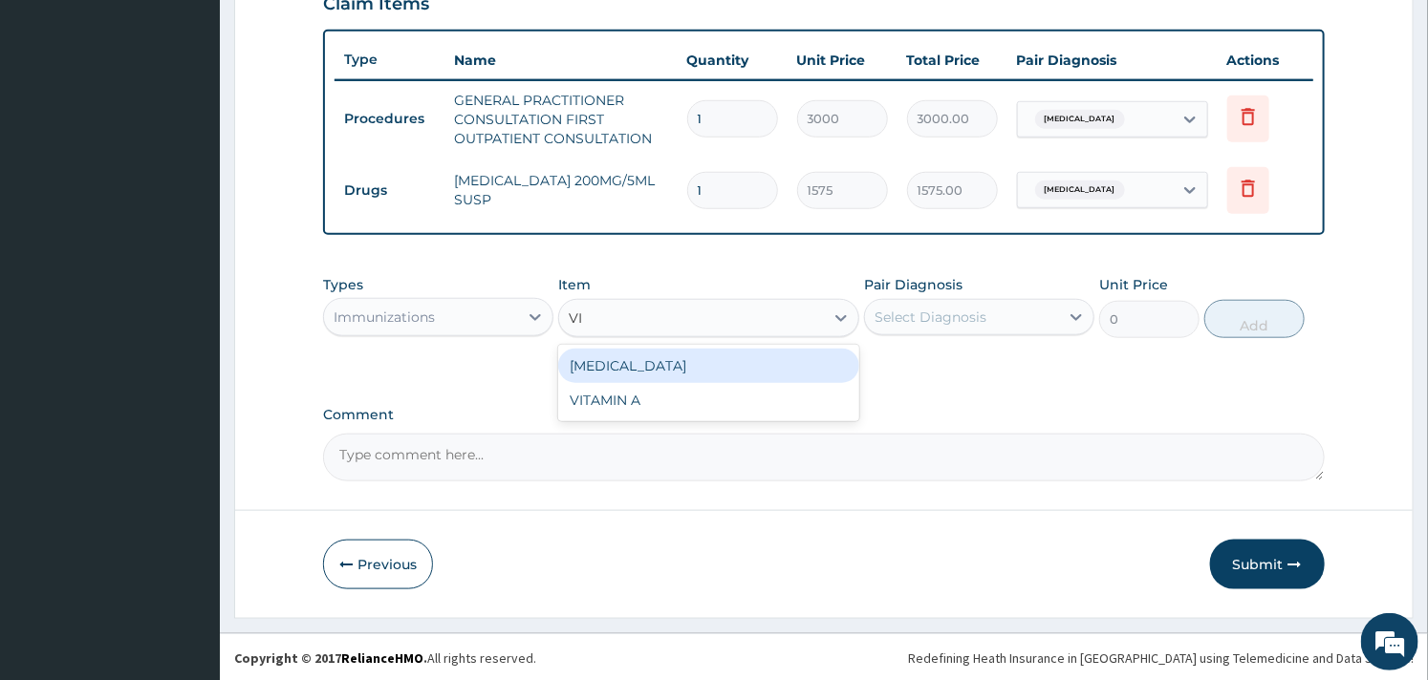
type input "VIT"
click at [704, 360] on div "VITAMIN A" at bounding box center [708, 366] width 300 height 34
type input "1500"
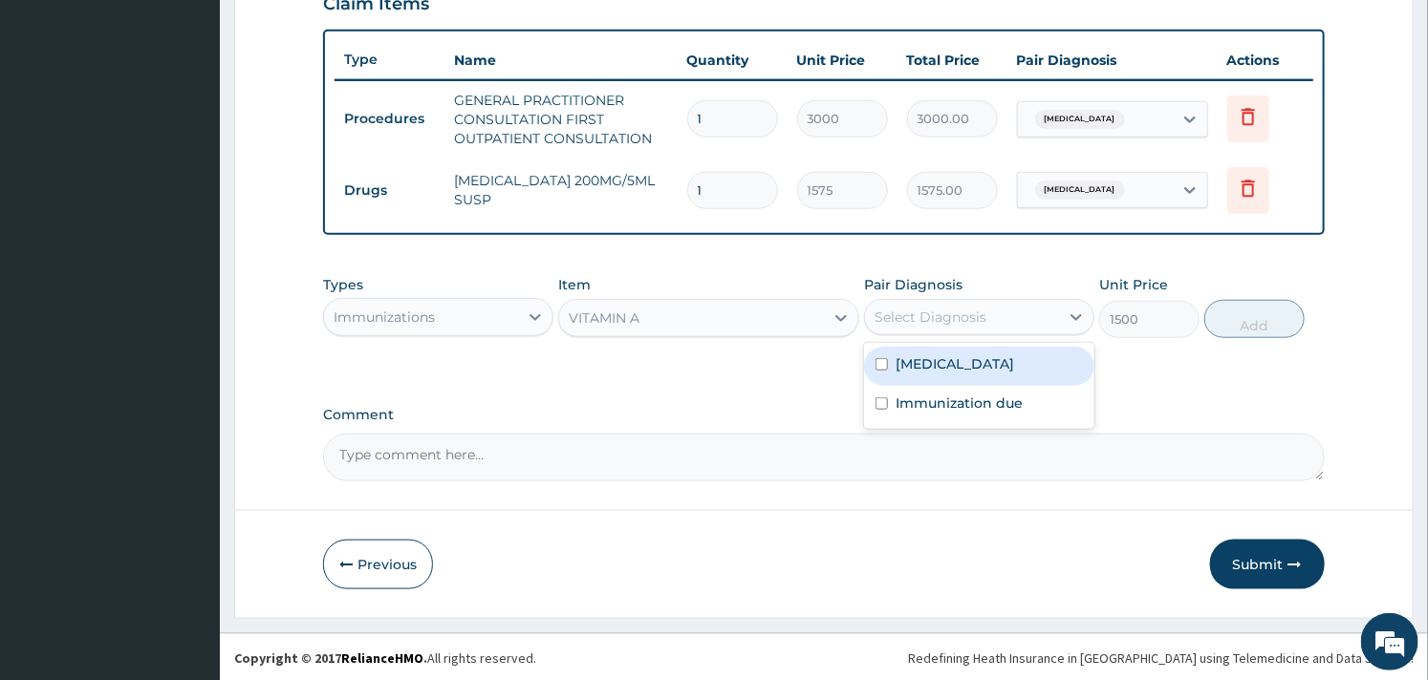
click at [977, 302] on div "Select Diagnosis" at bounding box center [962, 317] width 194 height 31
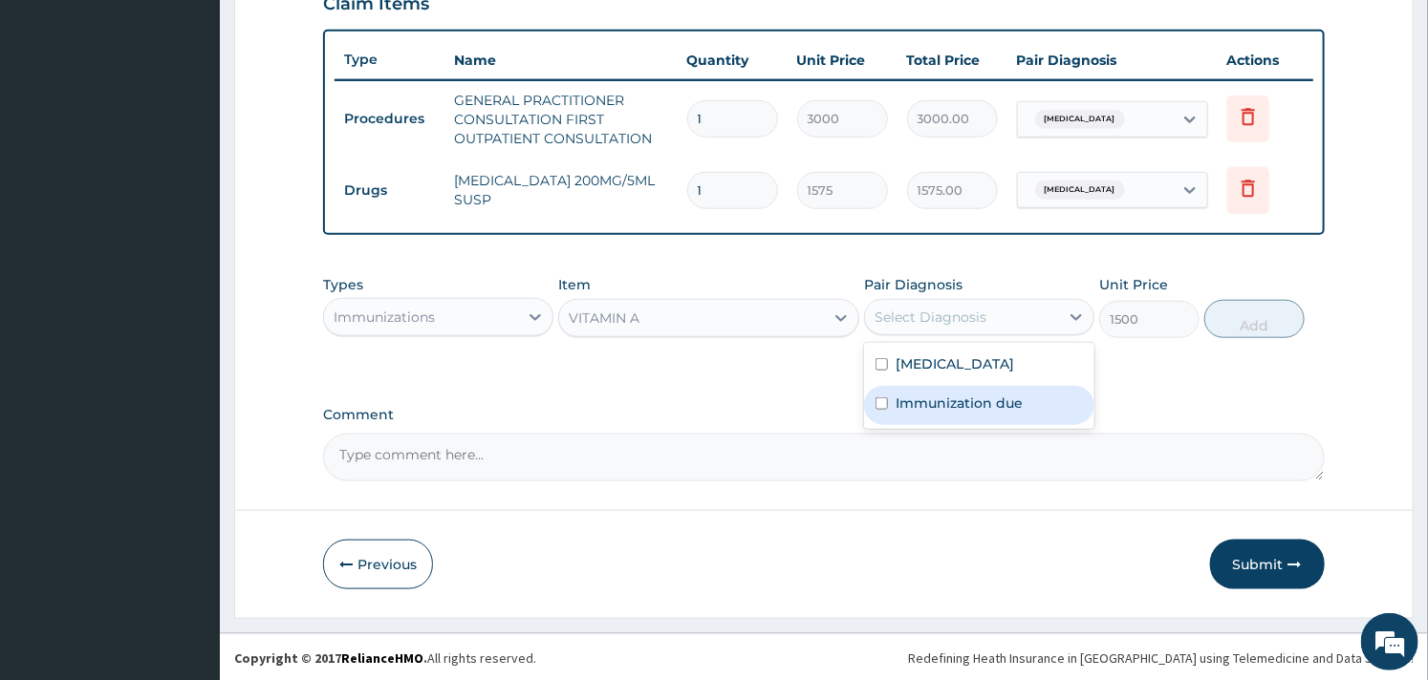
click at [903, 404] on label "Immunization due" at bounding box center [958, 403] width 127 height 19
checkbox input "true"
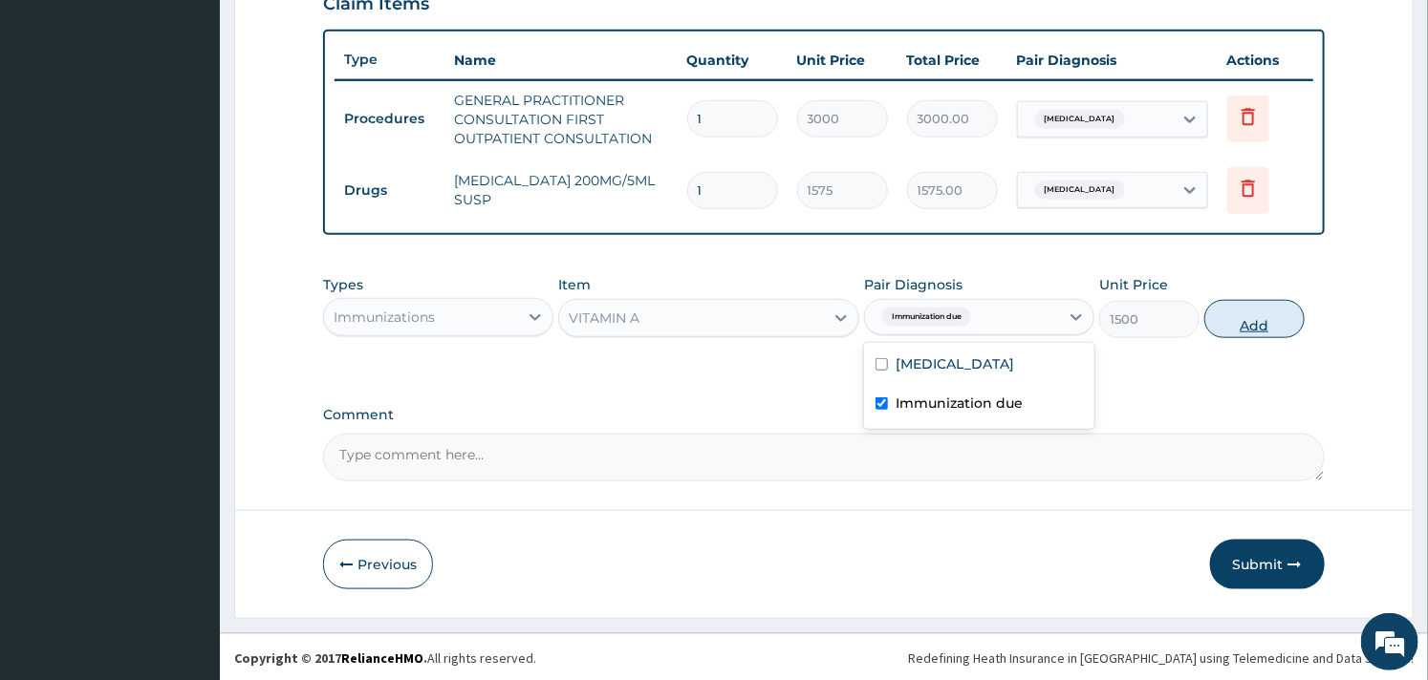
click at [1267, 328] on button "Add" at bounding box center [1254, 319] width 100 height 38
type input "0"
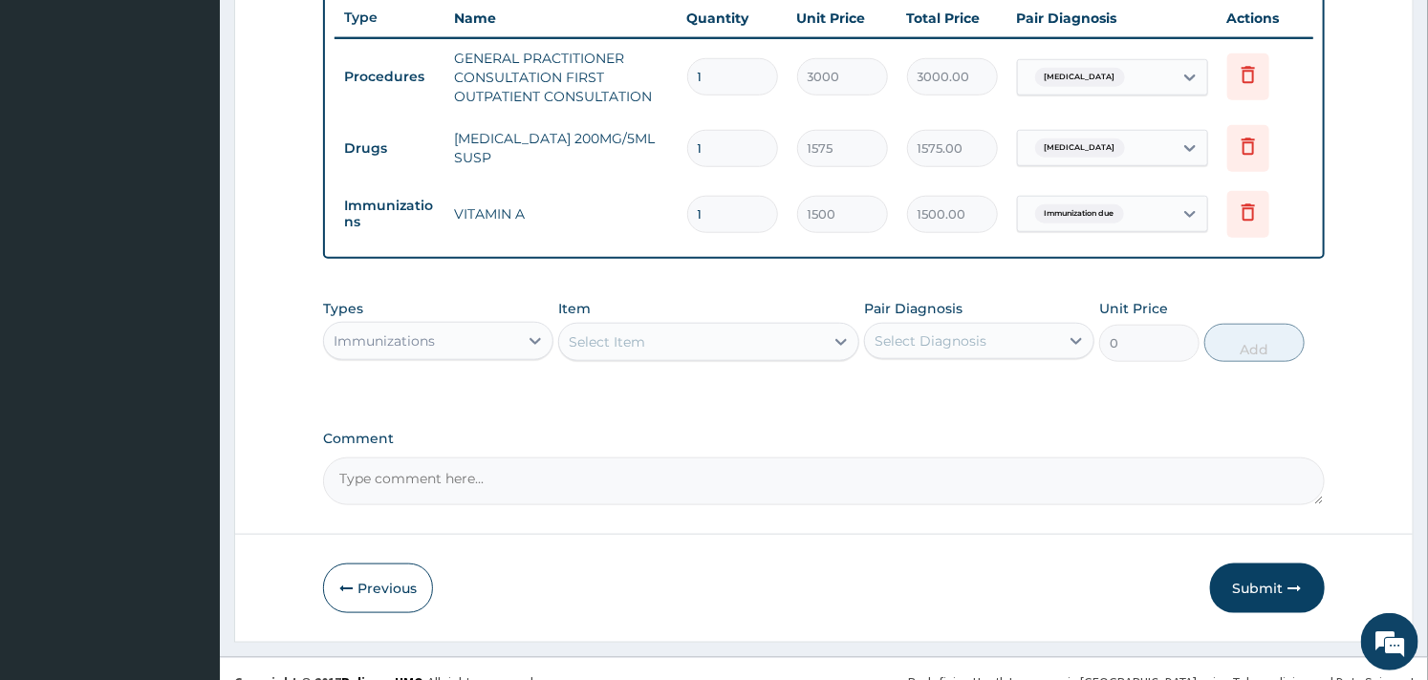
scroll to position [747, 0]
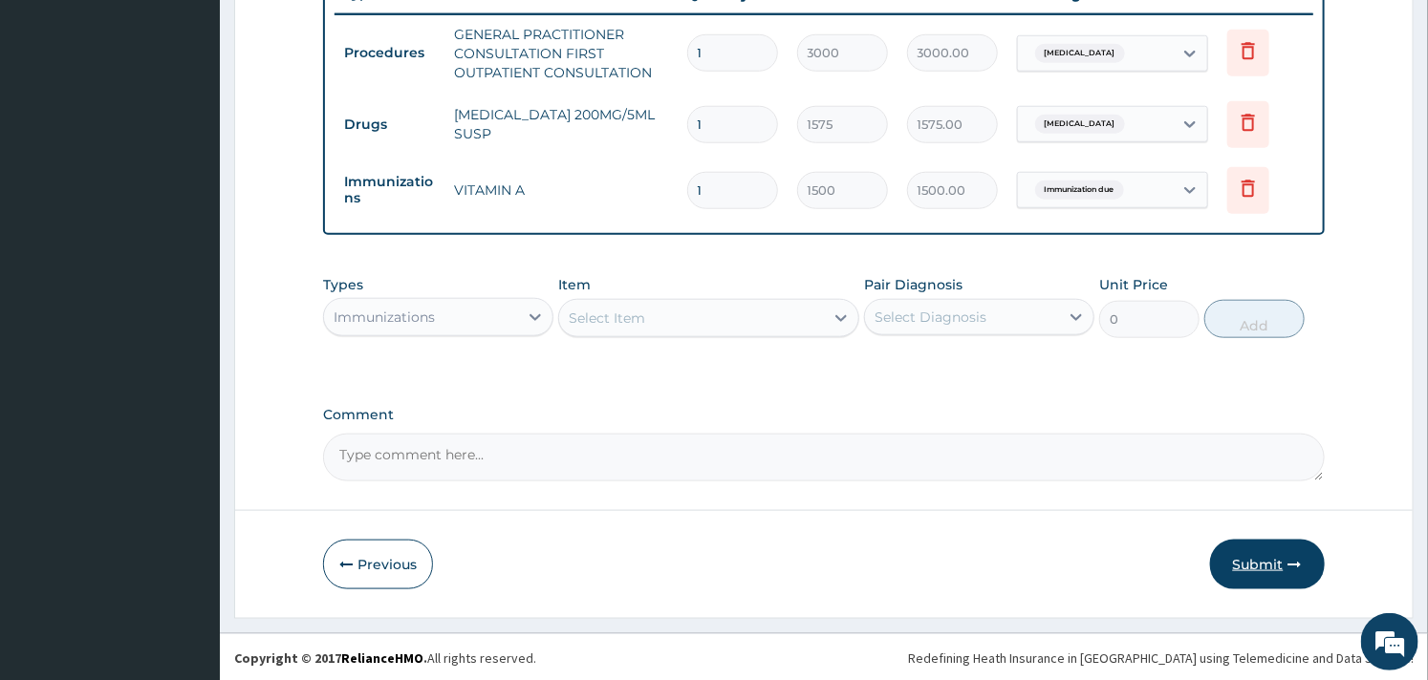
click at [1255, 557] on button "Submit" at bounding box center [1267, 565] width 115 height 50
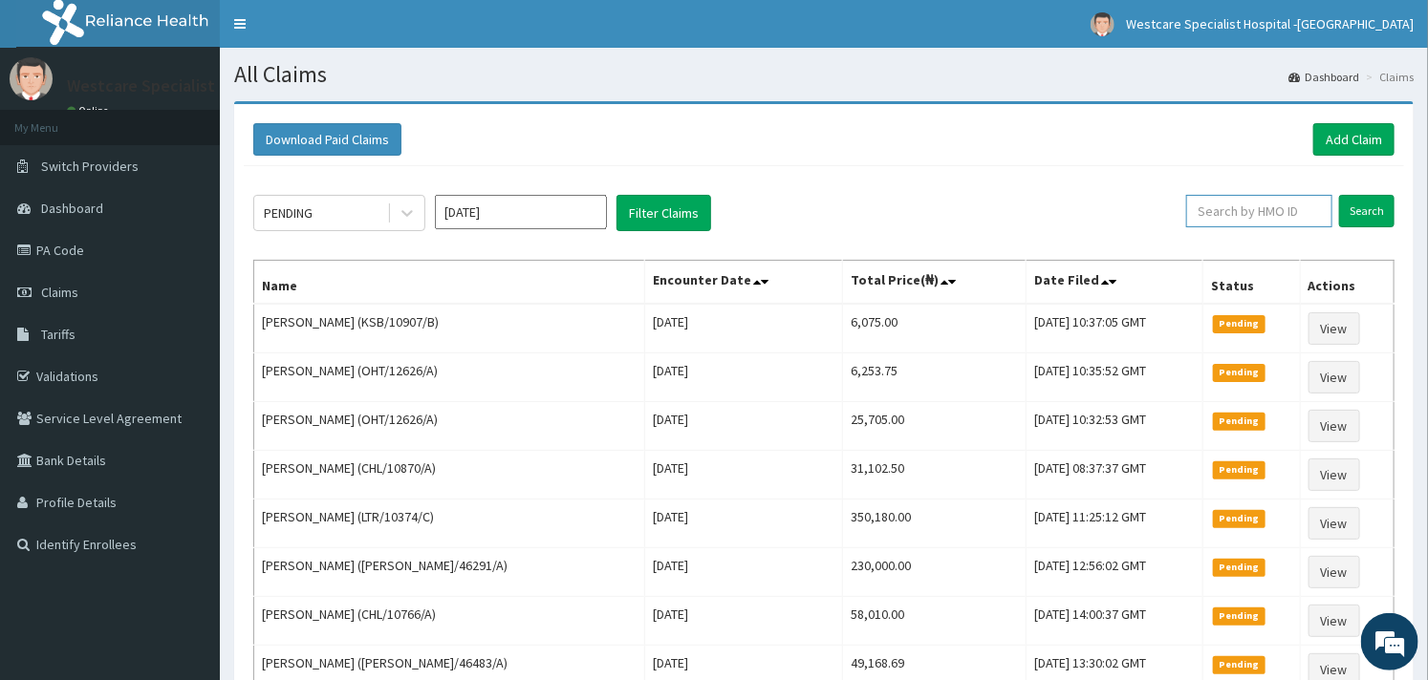
click at [1256, 211] on input "text" at bounding box center [1259, 211] width 146 height 32
click at [1205, 229] on div "NPP/10005/B Search" at bounding box center [1277, 213] width 233 height 36
click at [1204, 216] on input "NPP/10005/B" at bounding box center [1228, 211] width 134 height 32
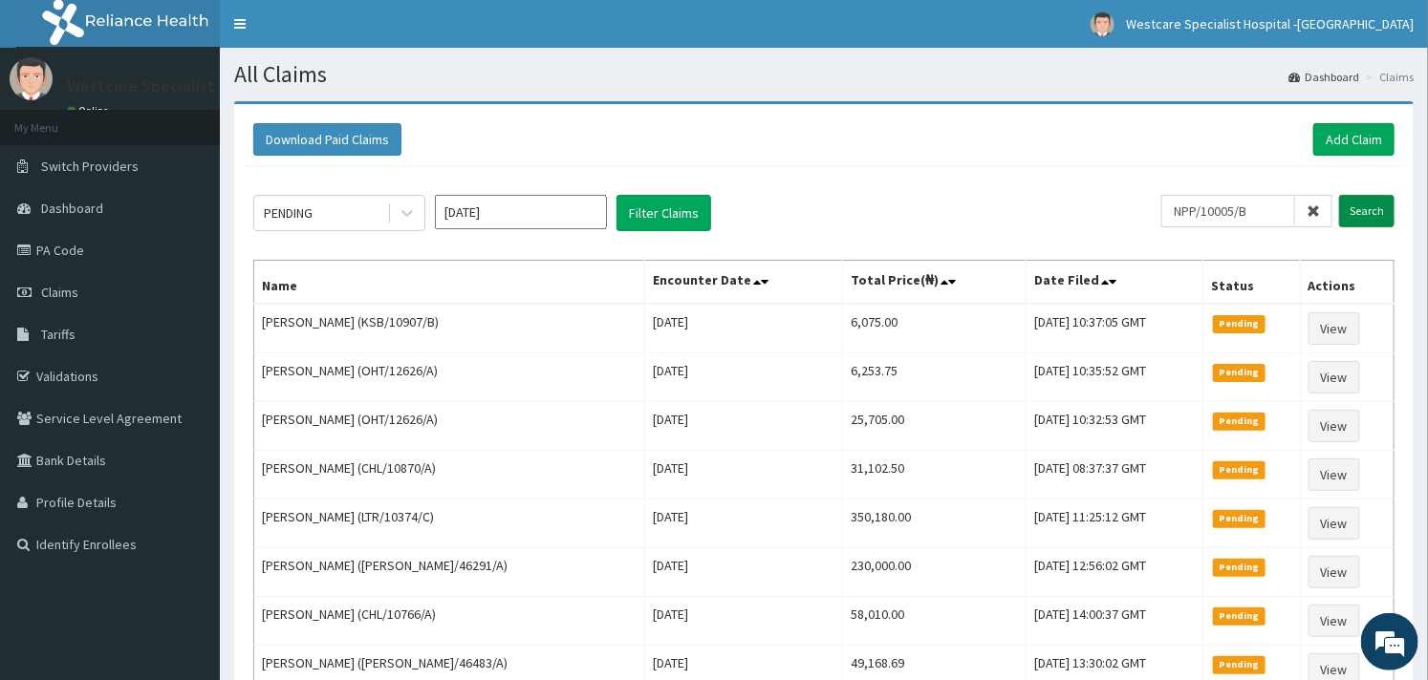
click at [1367, 210] on input "Search" at bounding box center [1366, 211] width 55 height 32
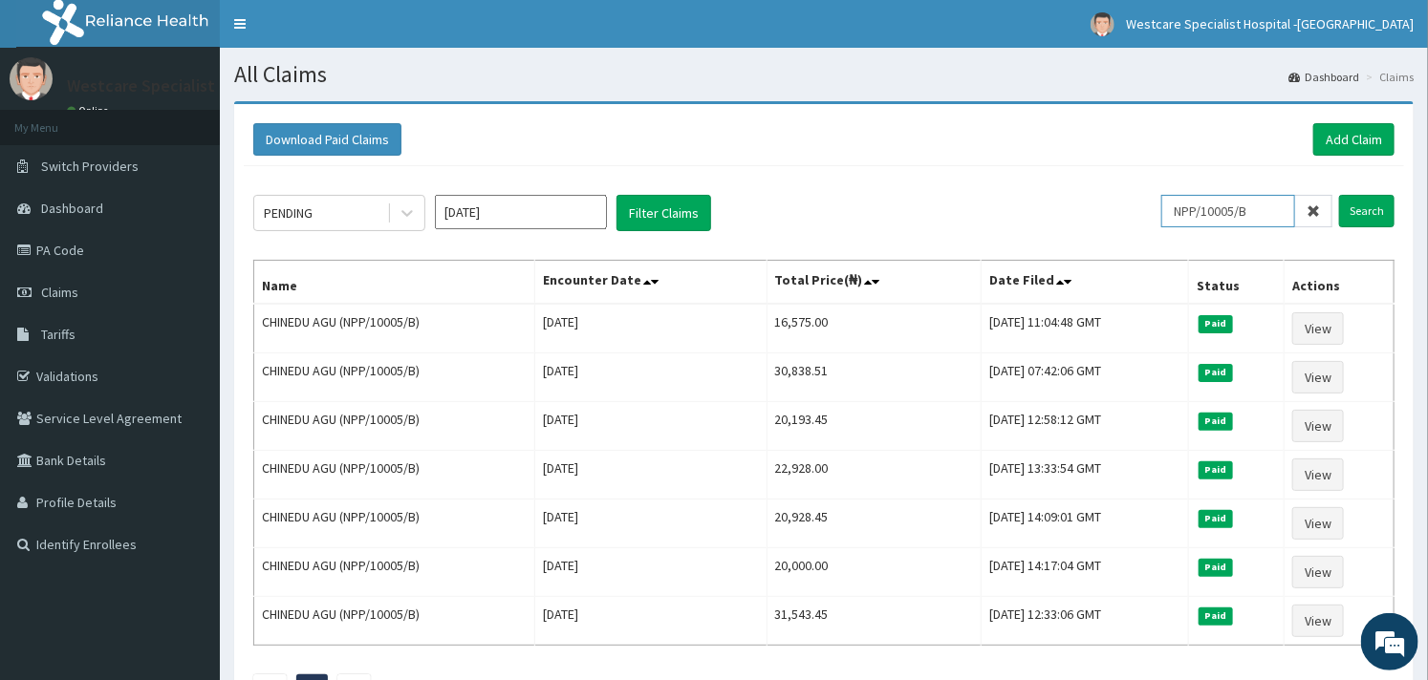
click at [1216, 217] on input "NPP/10005/B" at bounding box center [1228, 211] width 134 height 32
paste input "KSB/10907/C"
click at [1361, 197] on input "Search" at bounding box center [1366, 211] width 55 height 32
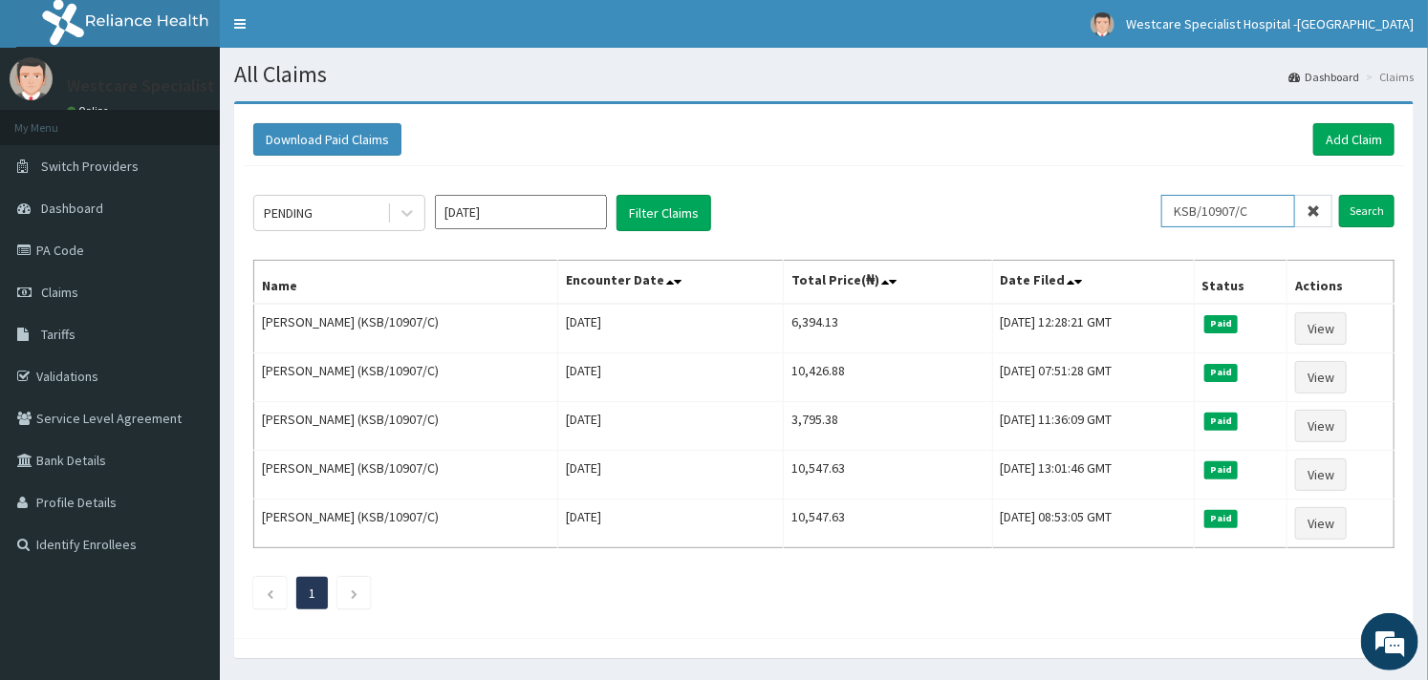
click at [1235, 217] on input "KSB/10907/C" at bounding box center [1228, 211] width 134 height 32
type input "OHT/11313/D"
click at [1357, 212] on input "Search" at bounding box center [1366, 211] width 55 height 32
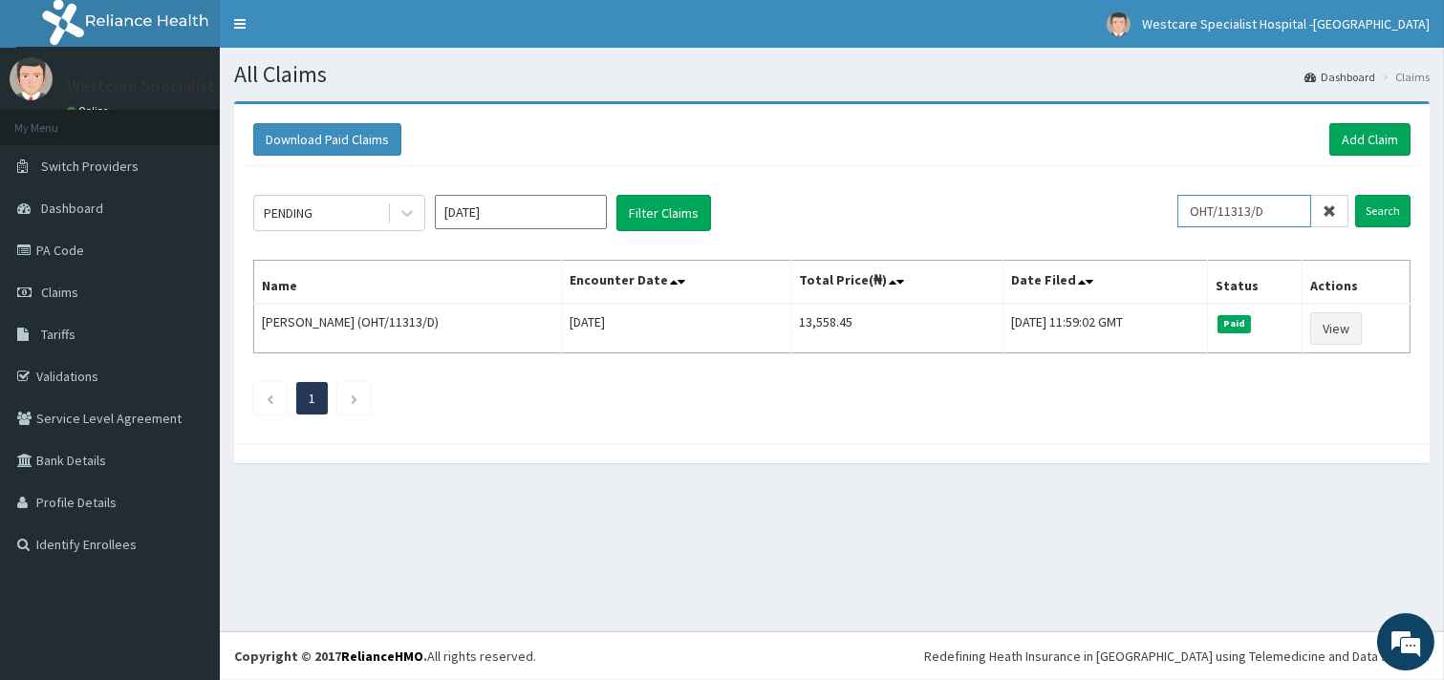
click at [1228, 224] on input "OHT/11313/D" at bounding box center [1244, 211] width 134 height 32
click at [1395, 204] on input "Search" at bounding box center [1382, 211] width 55 height 32
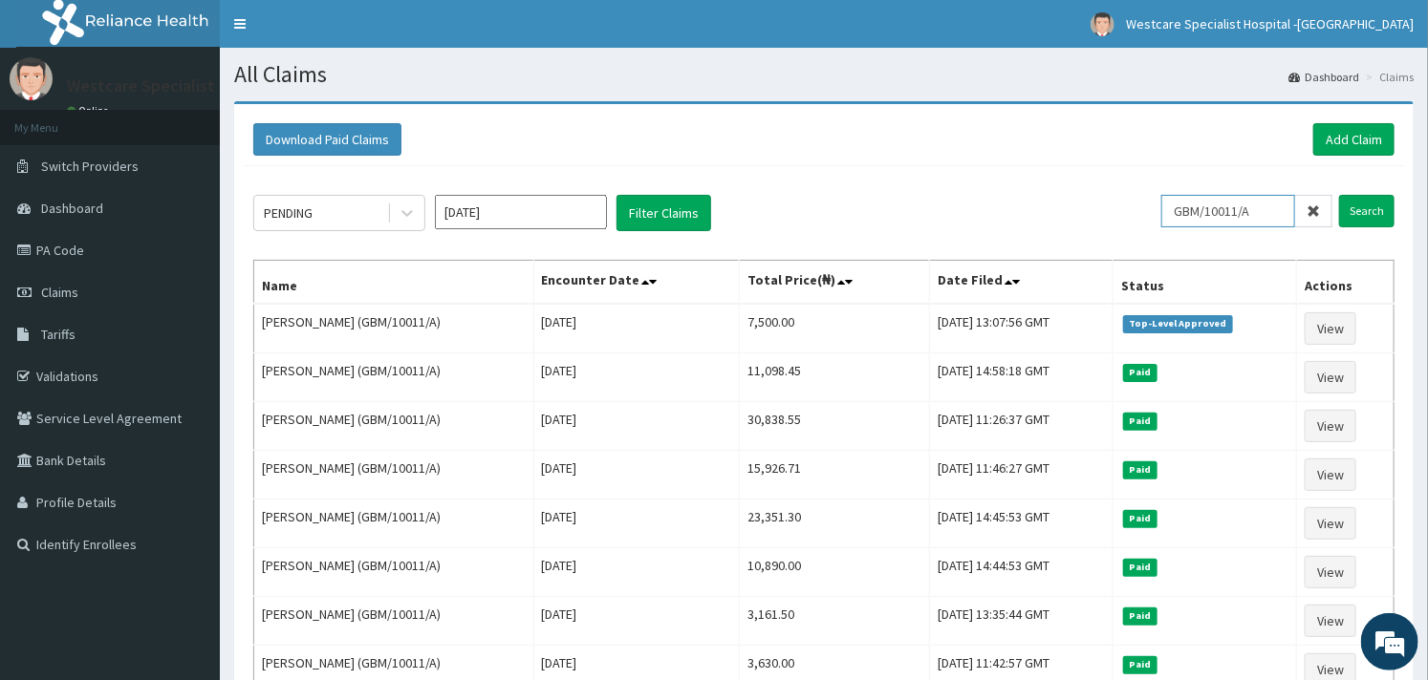
click at [1179, 211] on input "GBM/10011/A" at bounding box center [1228, 211] width 134 height 32
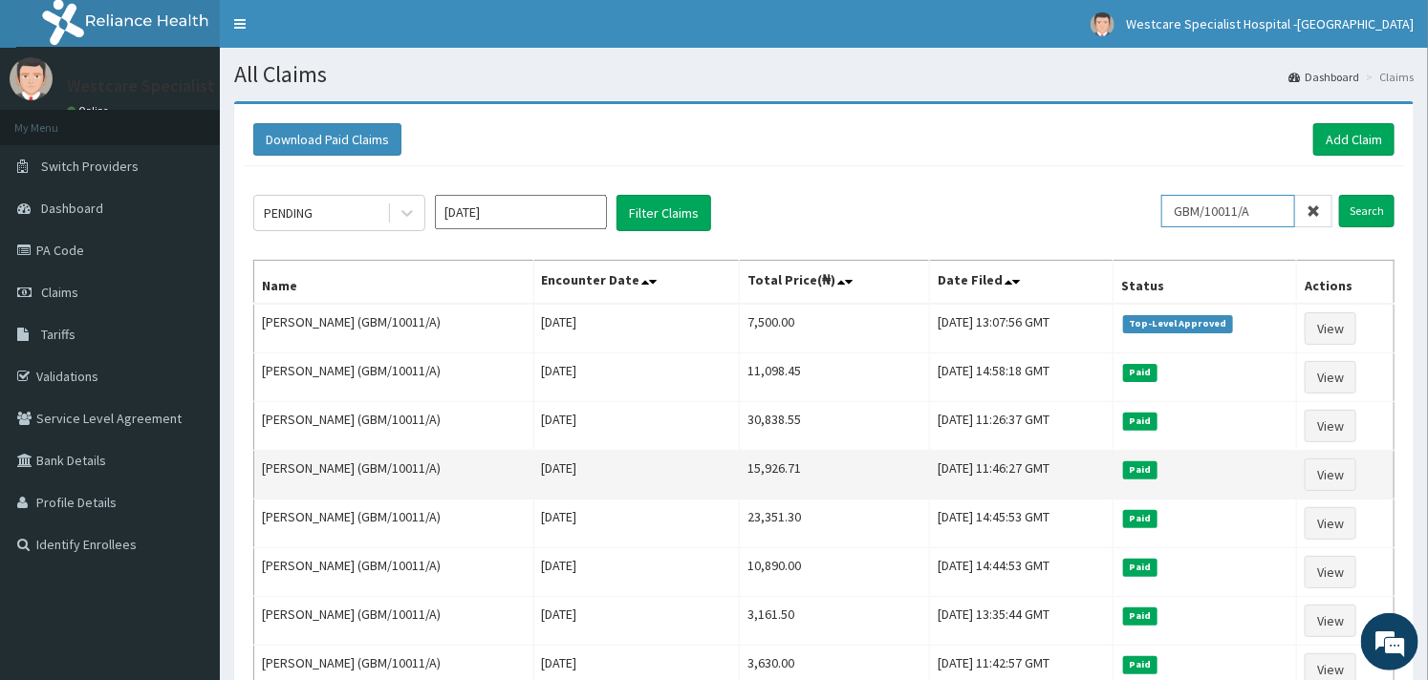
scroll to position [106, 0]
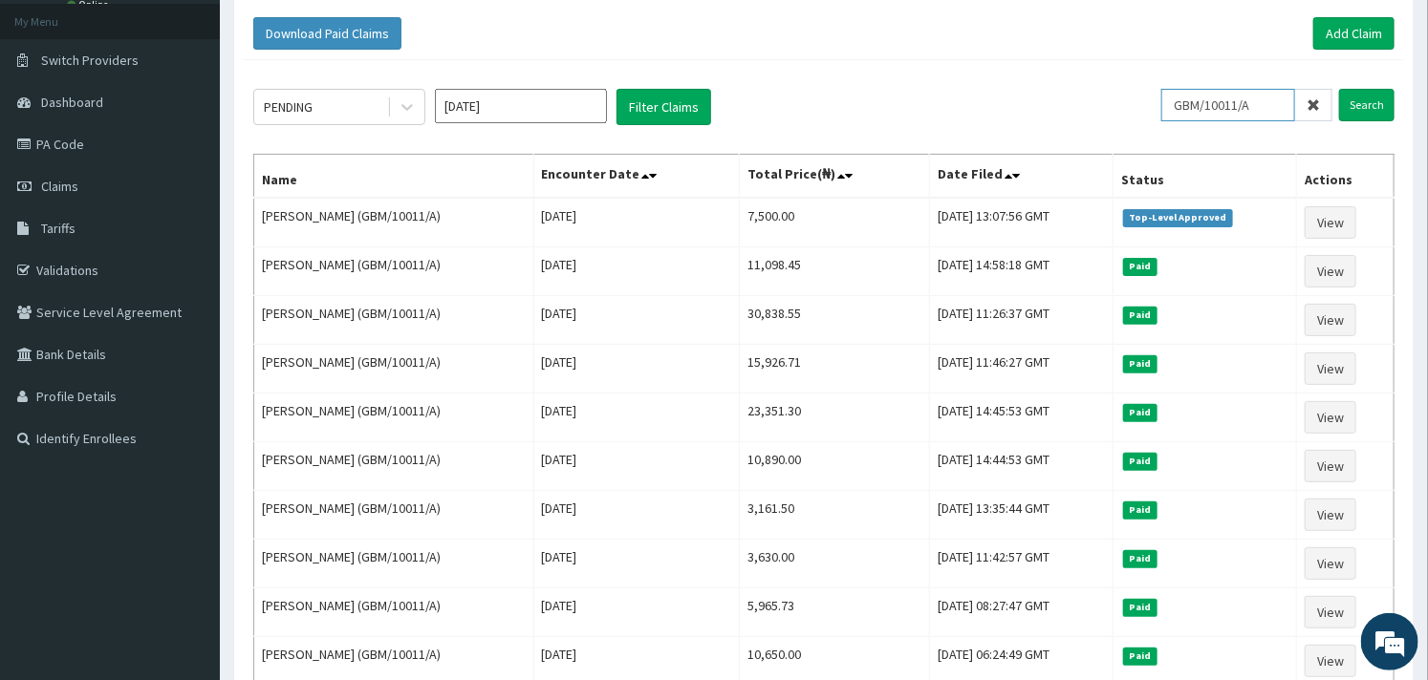
click at [1183, 96] on input "GBM/10011/A" at bounding box center [1228, 105] width 134 height 32
paste input "OHT/12626"
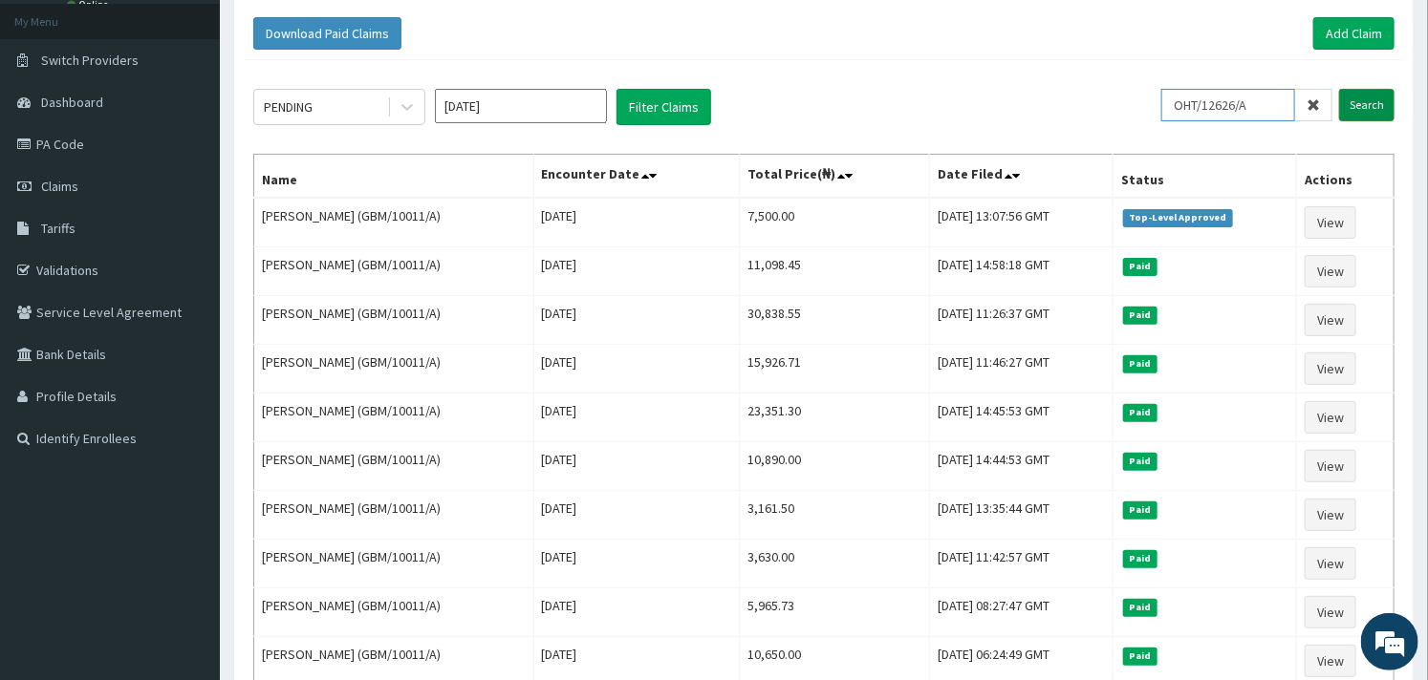
type input "OHT/12626/A"
click at [1352, 100] on input "Search" at bounding box center [1366, 105] width 55 height 32
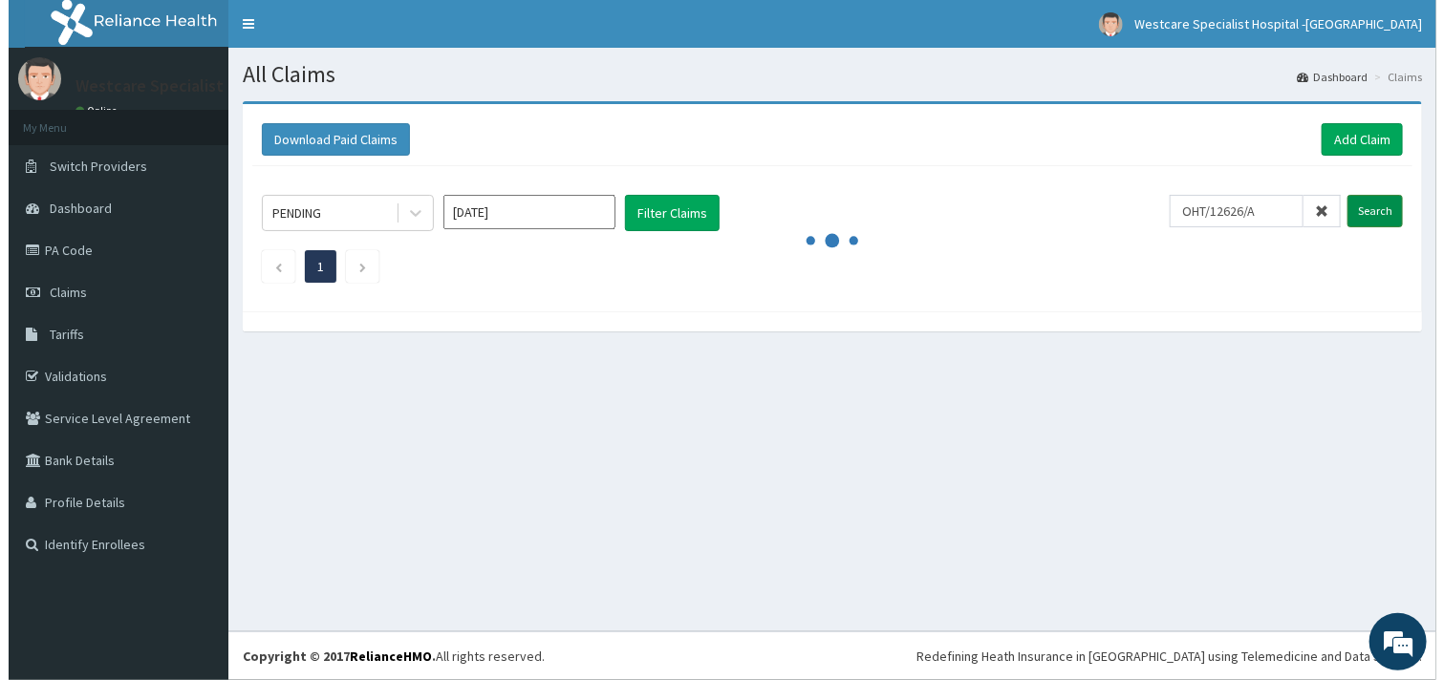
scroll to position [0, 0]
